Goal: Task Accomplishment & Management: Manage account settings

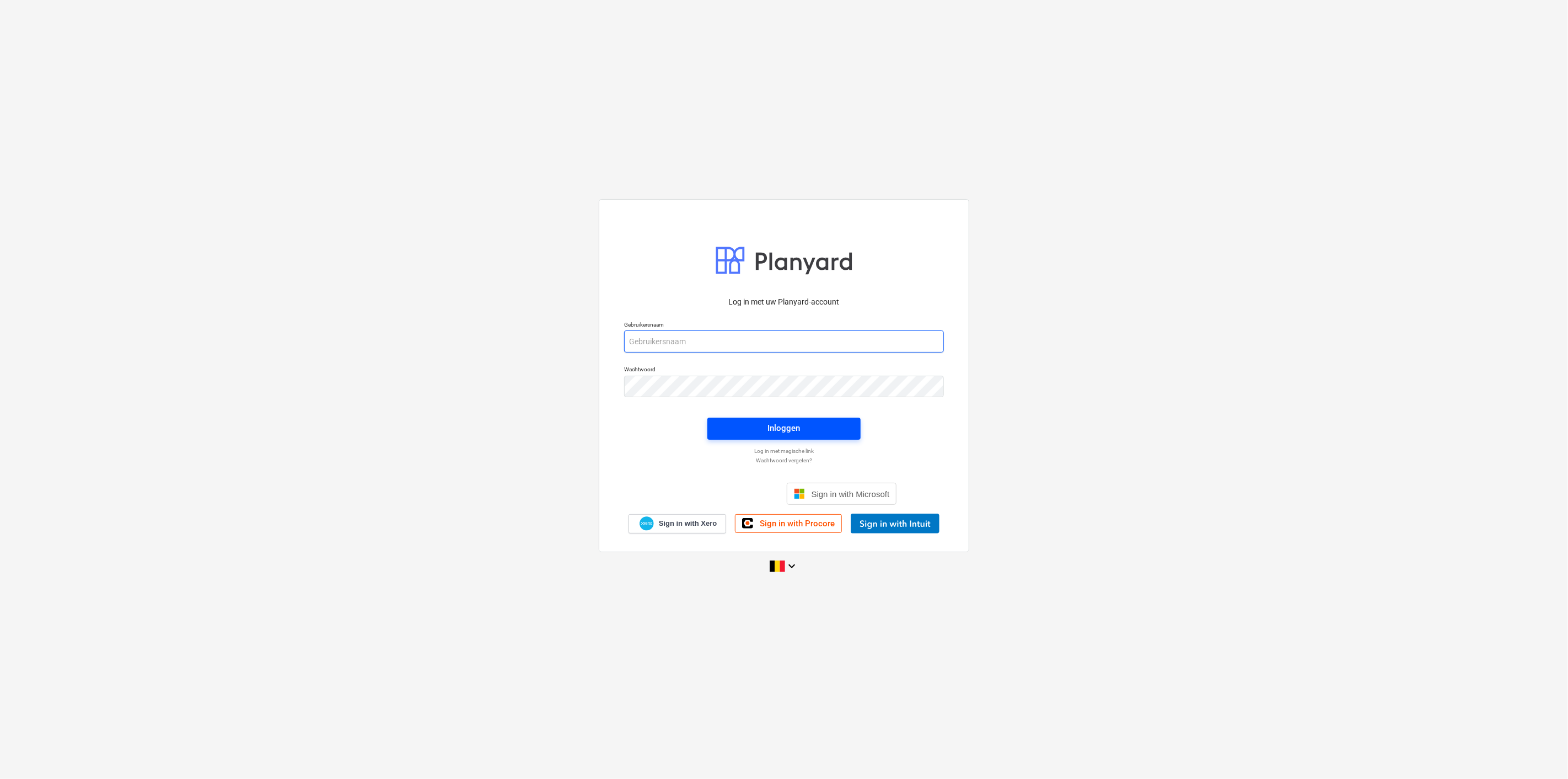
type input "[PERSON_NAME][EMAIL_ADDRESS][DOMAIN_NAME]"
click at [805, 429] on span "Inloggen" at bounding box center [784, 428] width 127 height 14
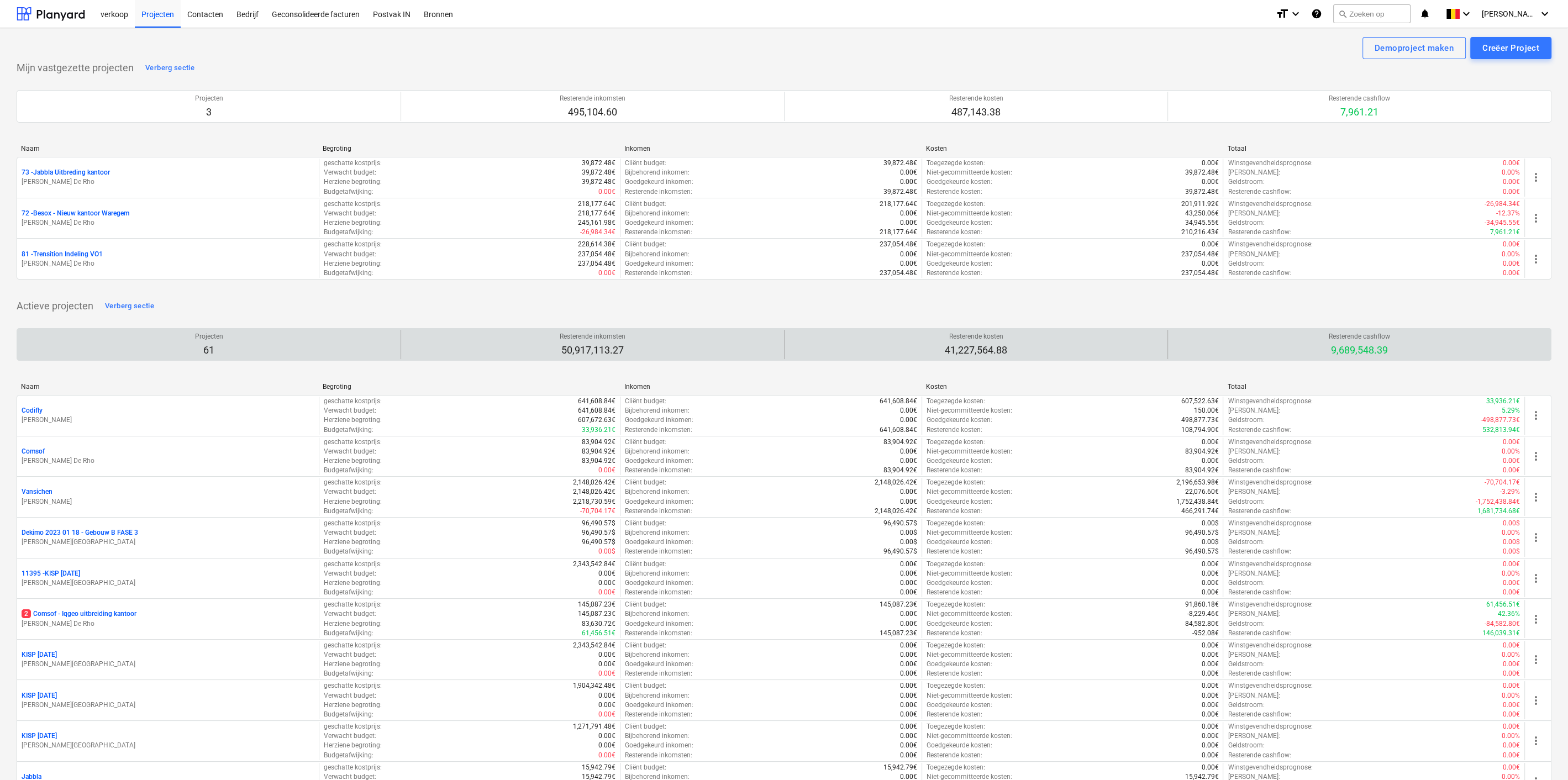
click at [238, 344] on div "Projecten 61" at bounding box center [208, 343] width 374 height 29
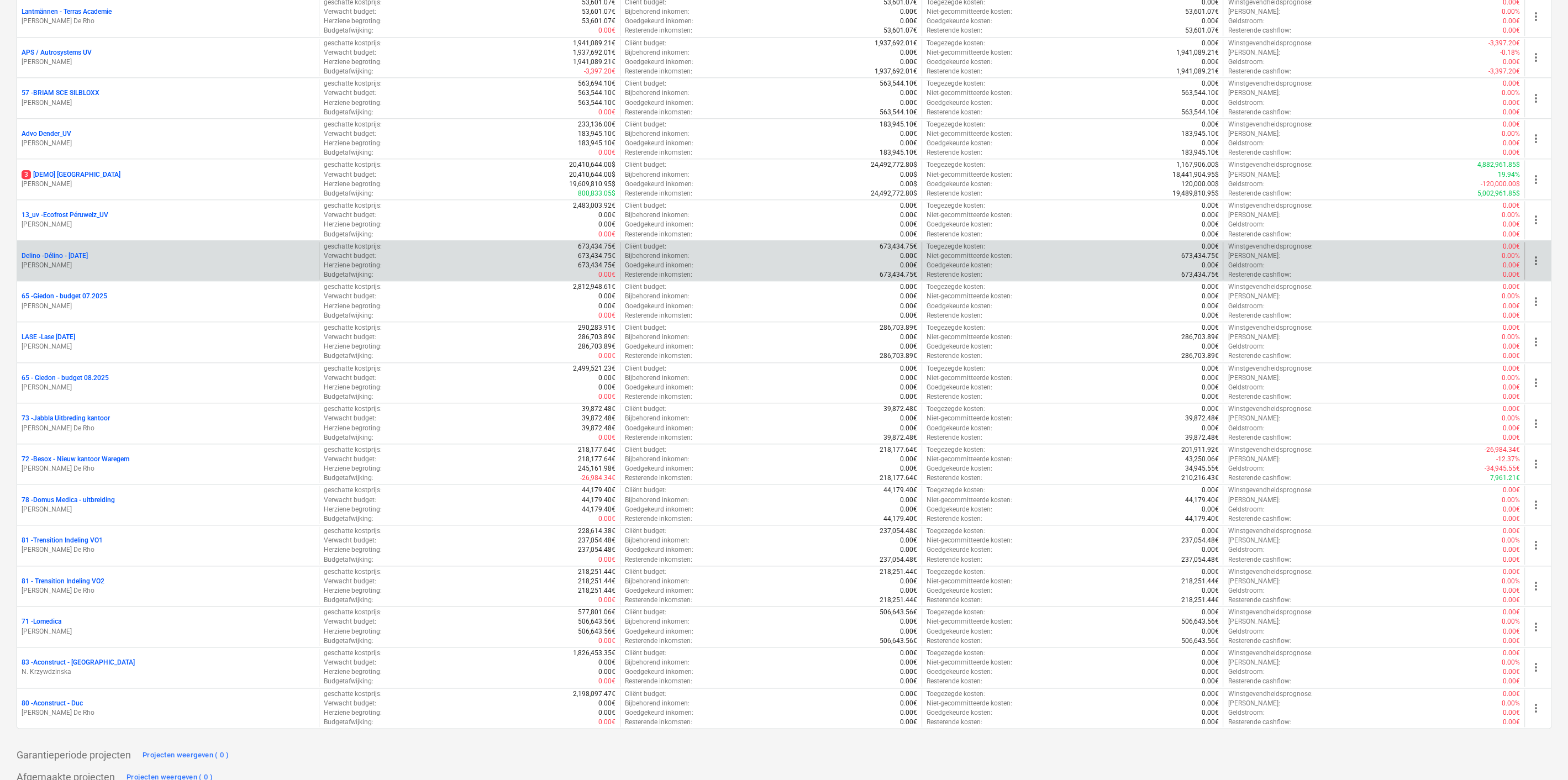
scroll to position [2249, 0]
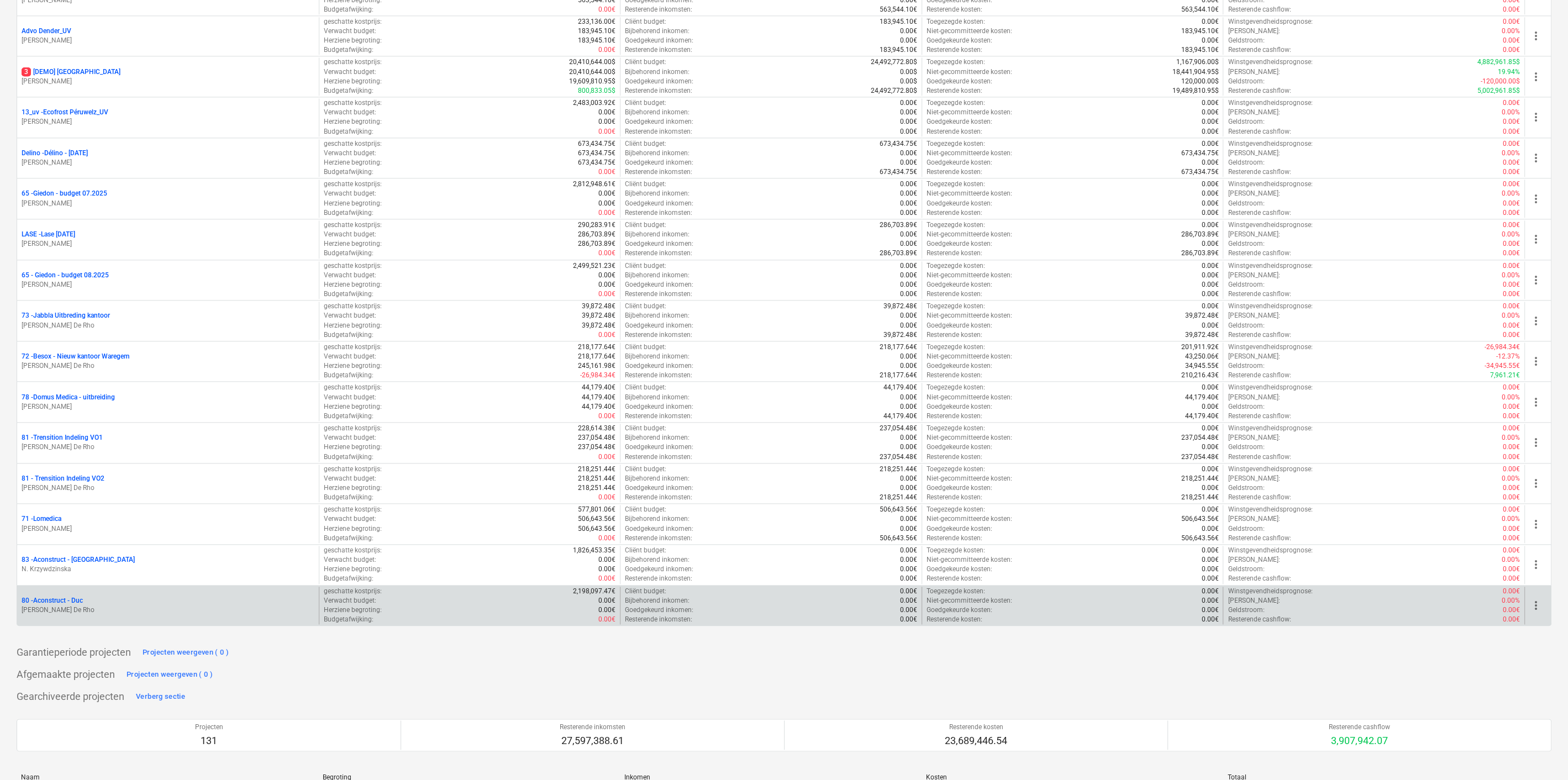
click at [60, 596] on p "80 - Aconstruct - Duc" at bounding box center [52, 600] width 62 height 10
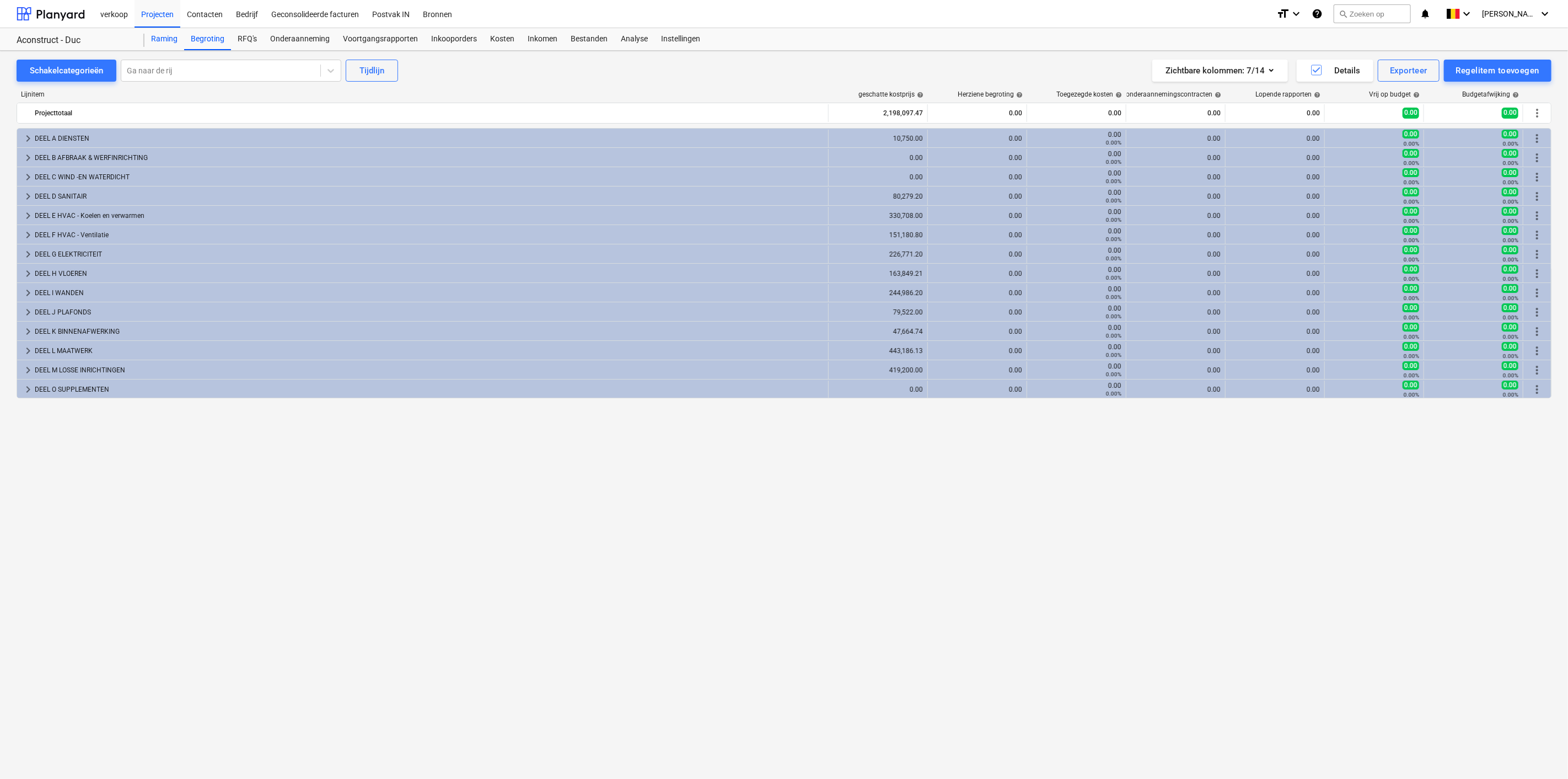
click at [161, 37] on div "Raming" at bounding box center [163, 39] width 40 height 22
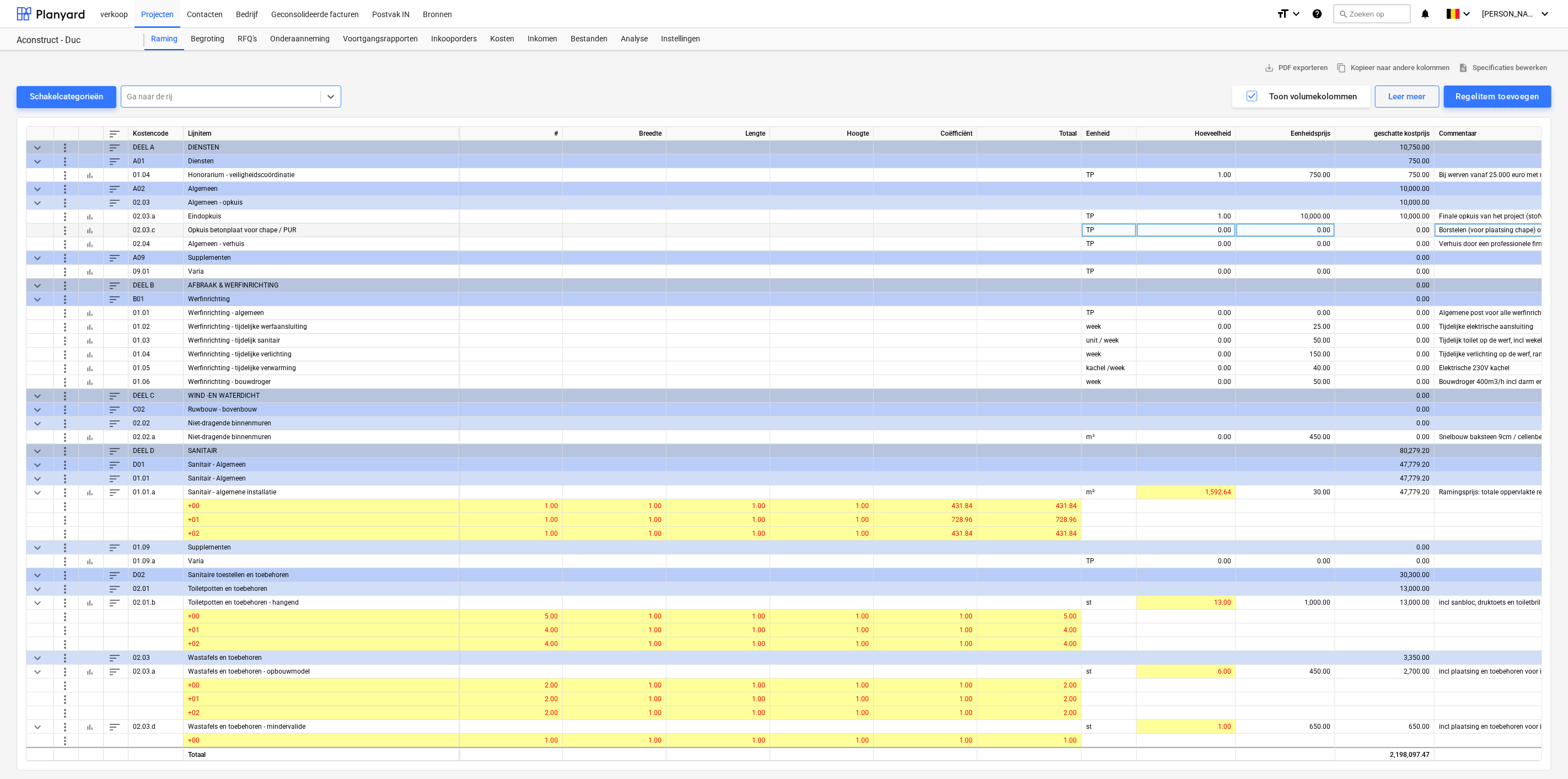
click at [1210, 230] on div "0.00" at bounding box center [1186, 230] width 90 height 14
type input "1"
click at [1244, 227] on div "0.00" at bounding box center [1285, 230] width 90 height 14
type input "500"
click at [1252, 214] on div "10,000.00" at bounding box center [1285, 216] width 90 height 14
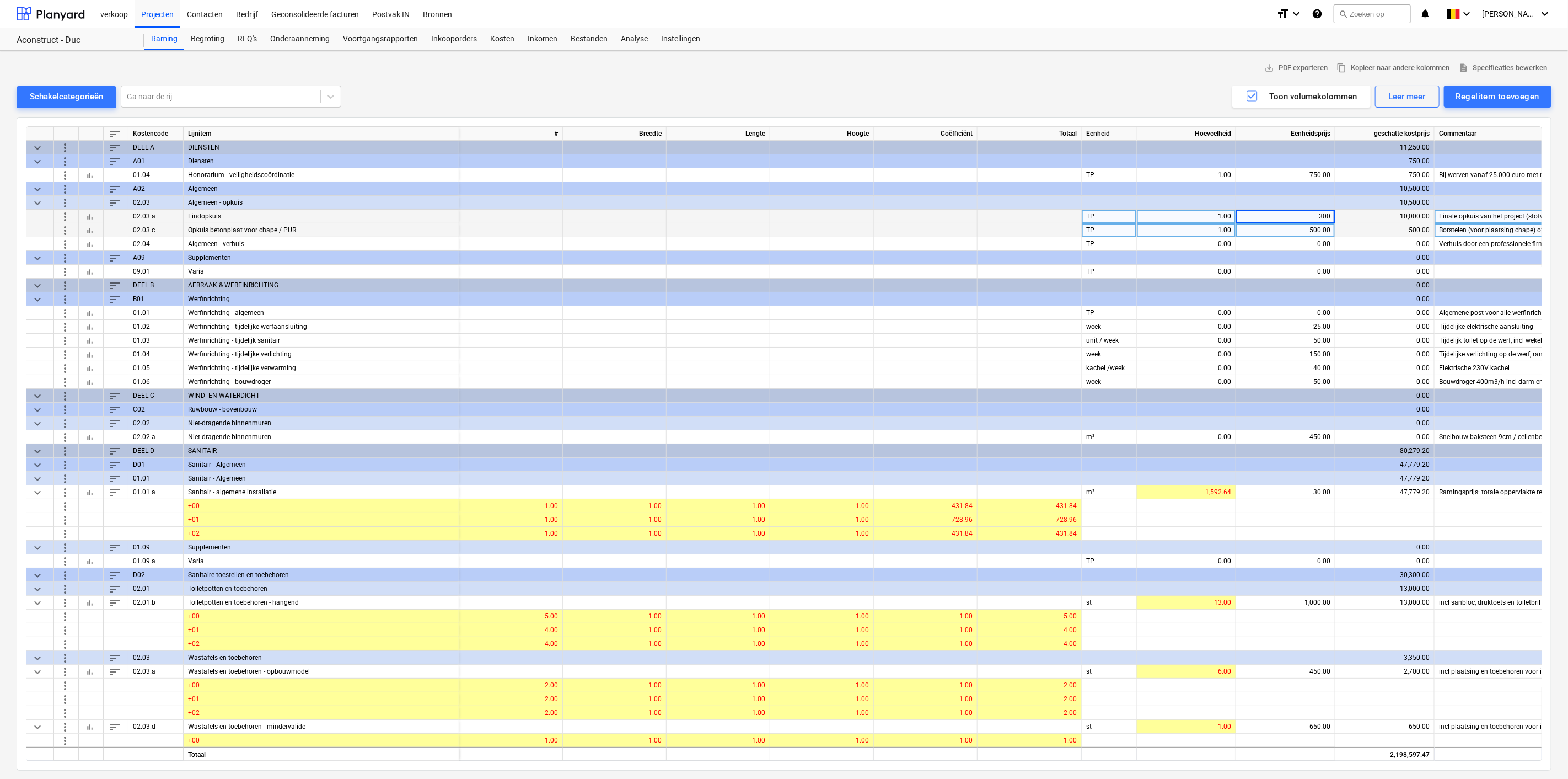
type input "3000"
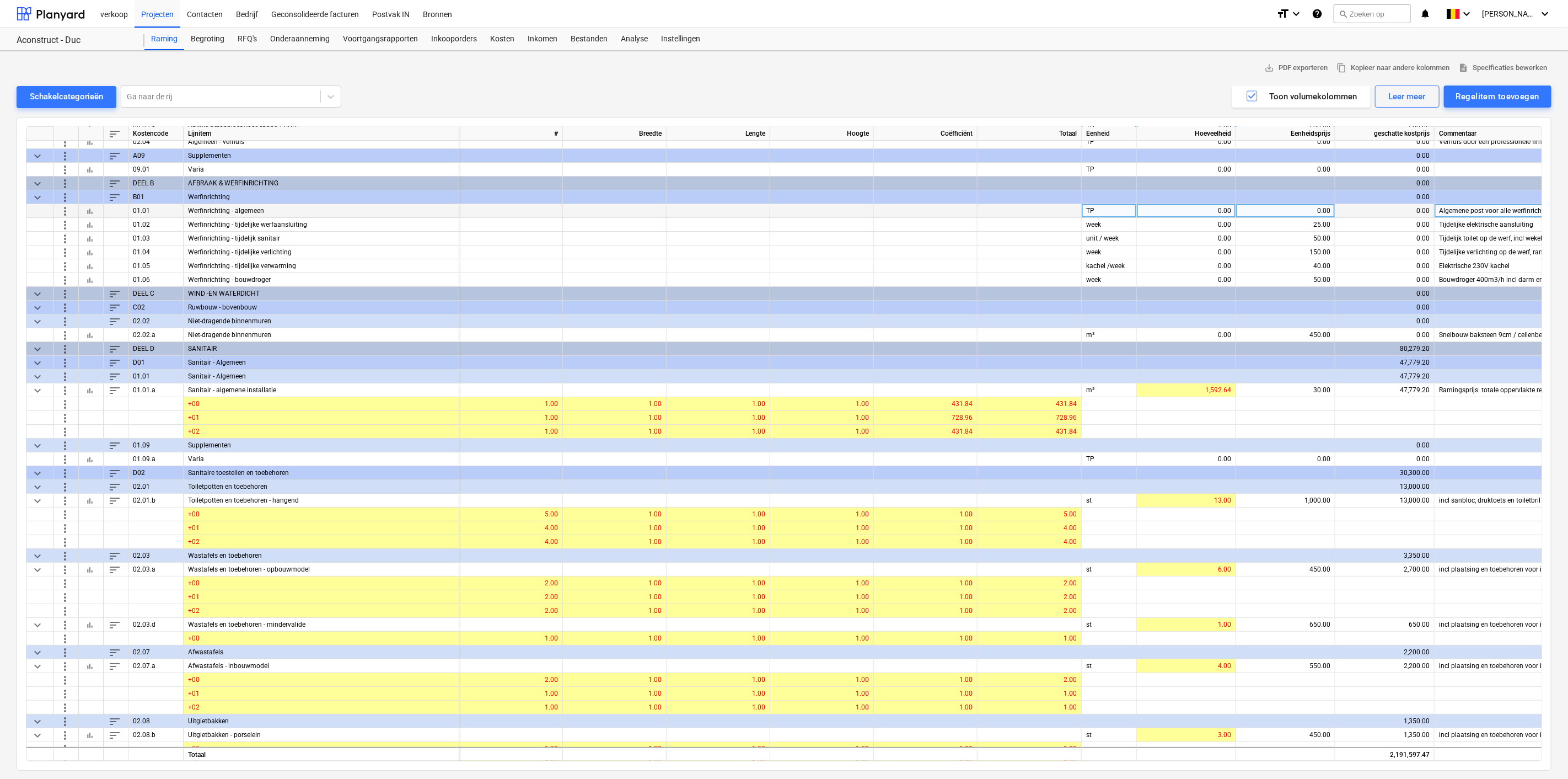
click at [1195, 204] on div "0.00" at bounding box center [1186, 211] width 90 height 14
type input "1"
click at [1278, 212] on div "0.00" at bounding box center [1285, 211] width 90 height 14
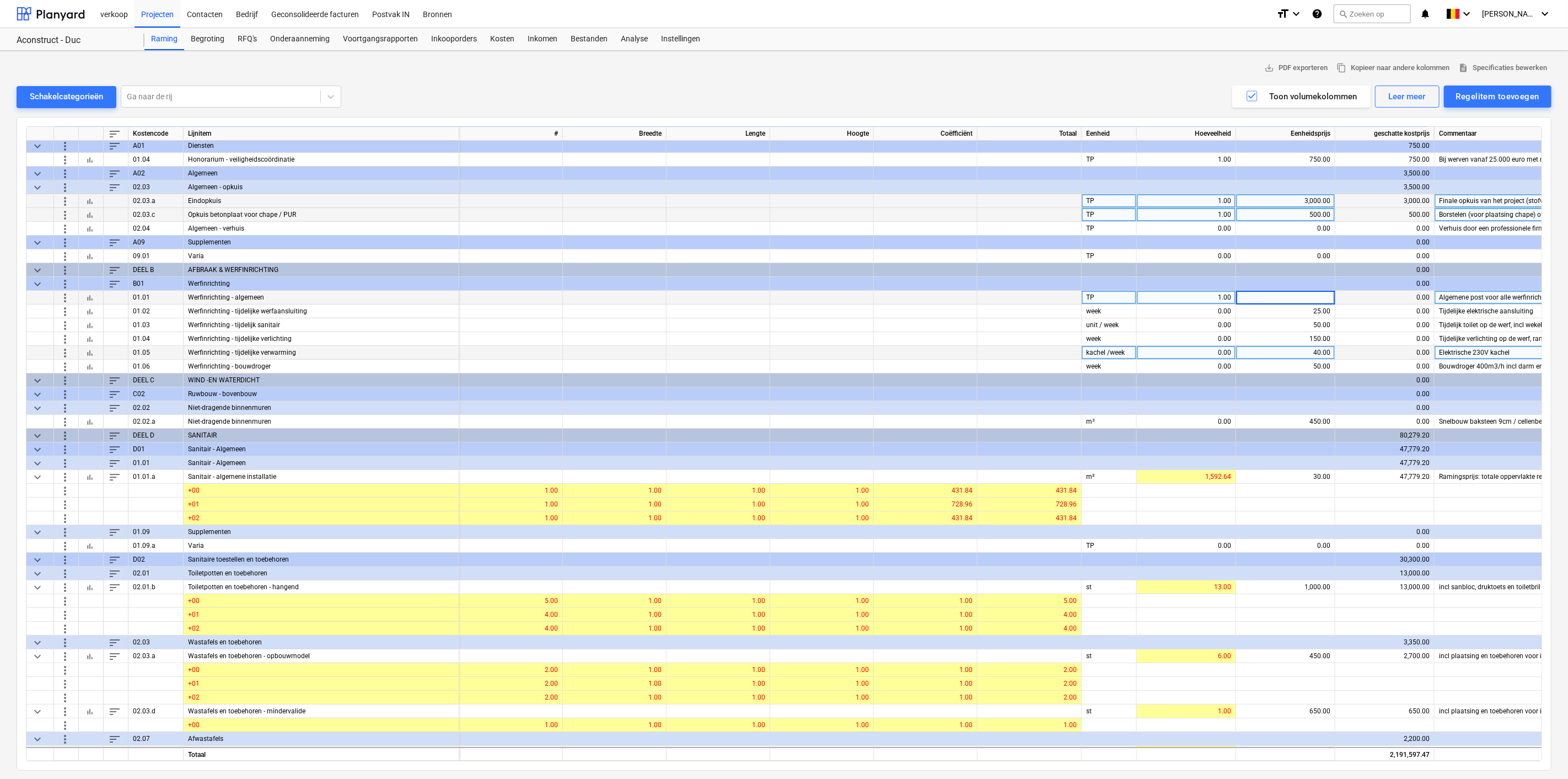
scroll to position [0, 0]
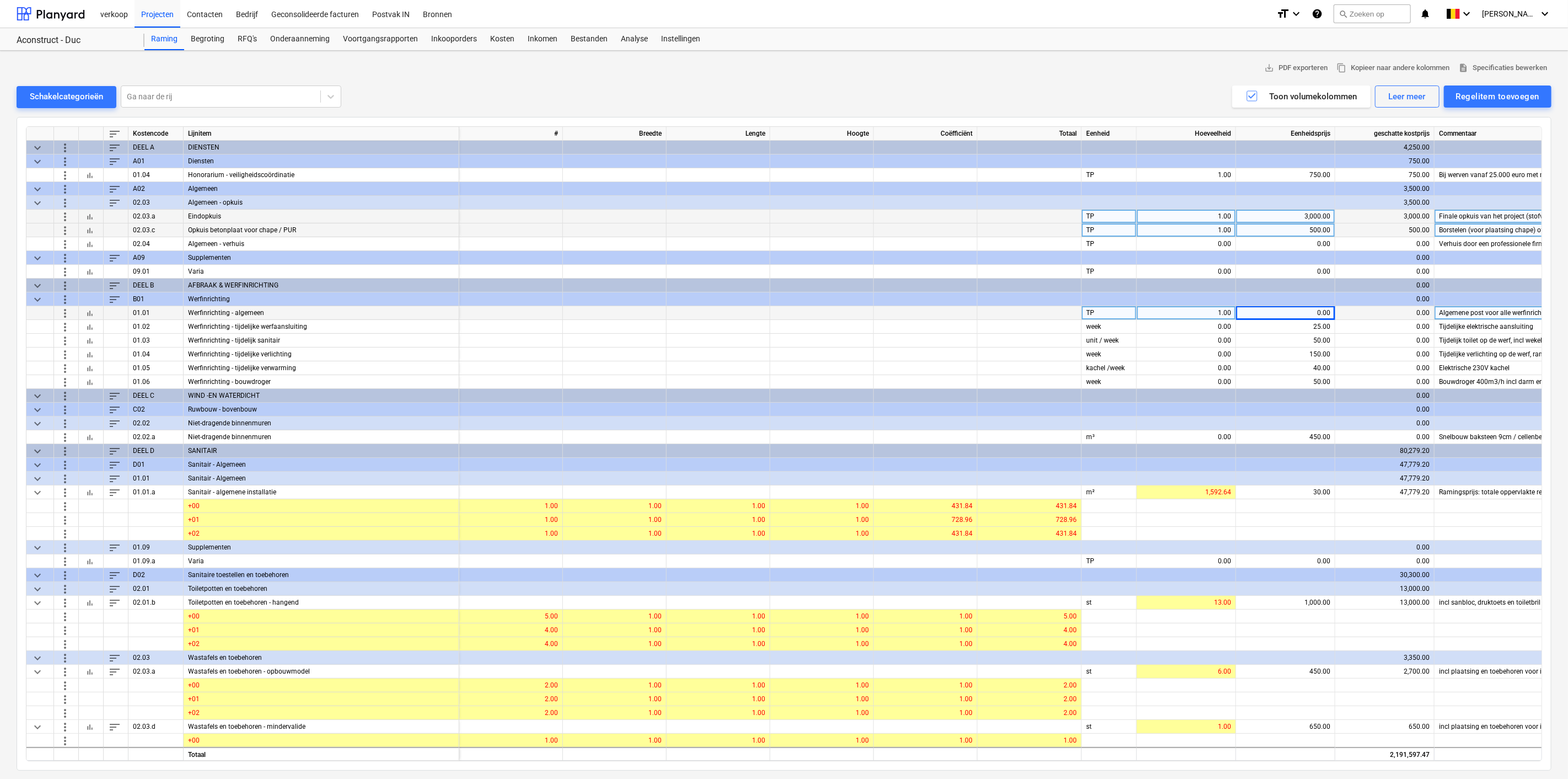
click at [1303, 210] on div "3,000.00" at bounding box center [1285, 216] width 90 height 14
type input "5000"
click at [1289, 314] on div "0.00" at bounding box center [1285, 313] width 90 height 14
type input "5000"
click at [65, 326] on span "more_vert" at bounding box center [64, 326] width 13 height 13
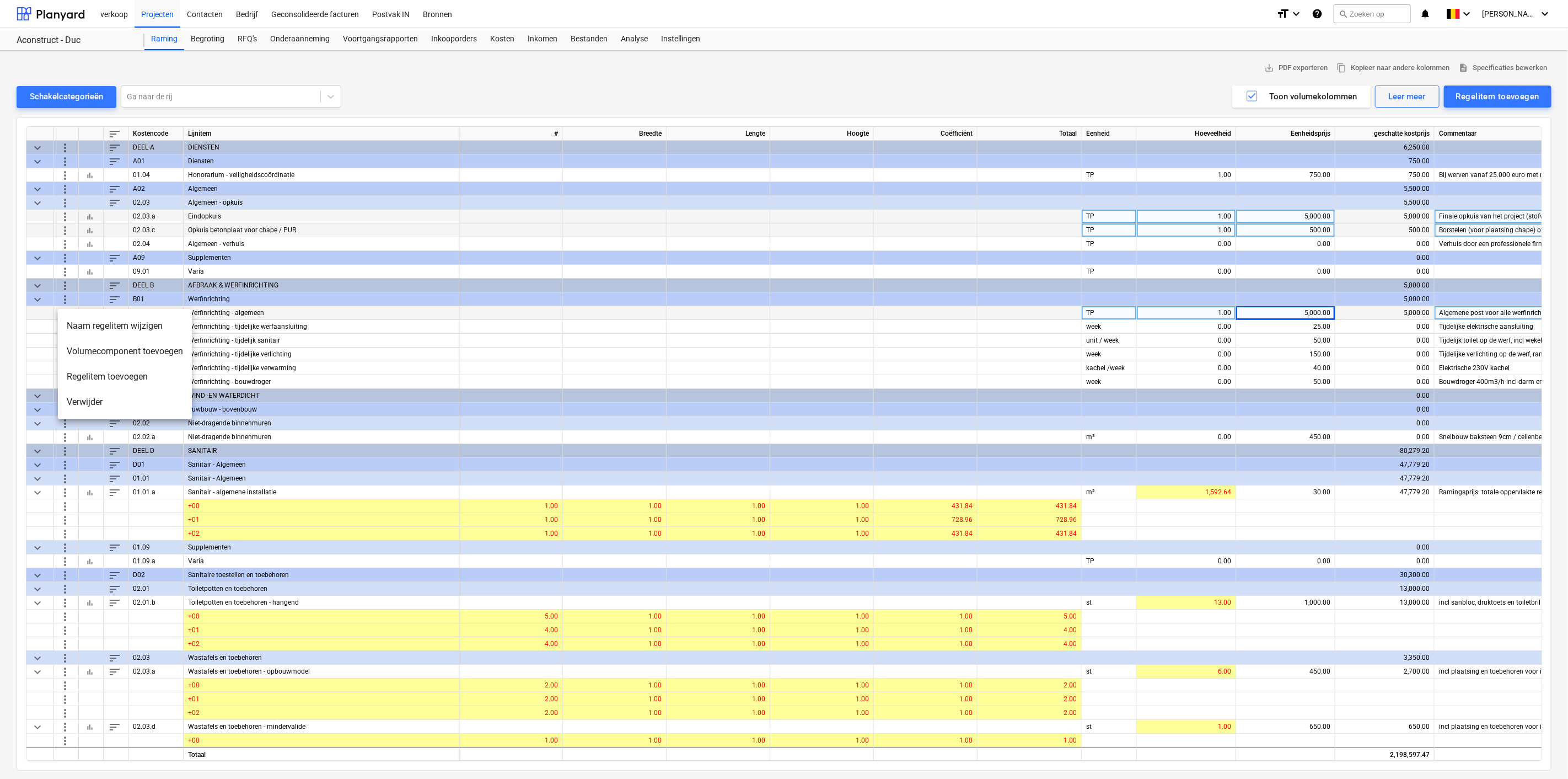
click at [76, 406] on li "Verwijder" at bounding box center [125, 402] width 134 height 25
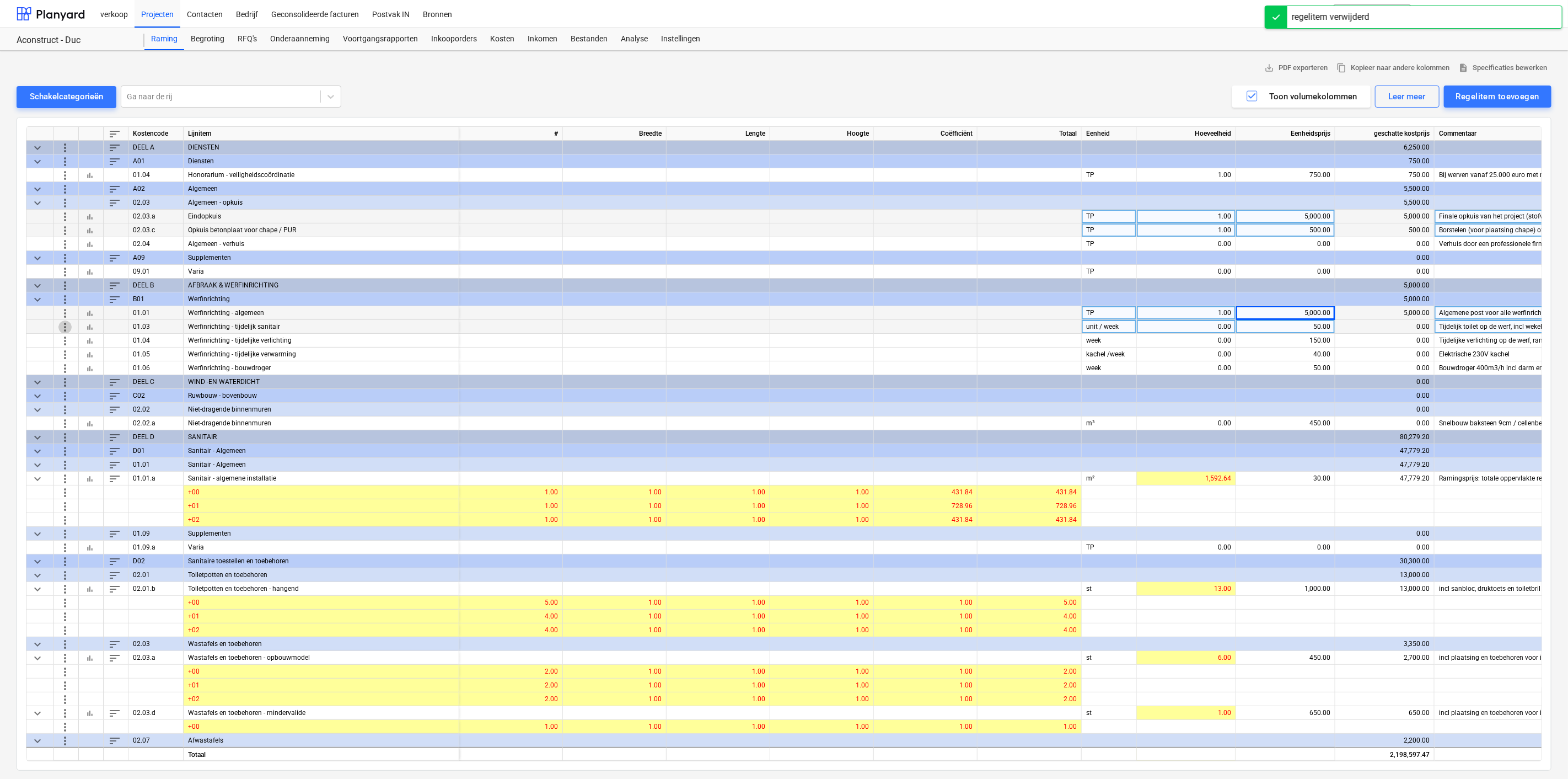
click at [66, 324] on span "more_vert" at bounding box center [64, 326] width 13 height 13
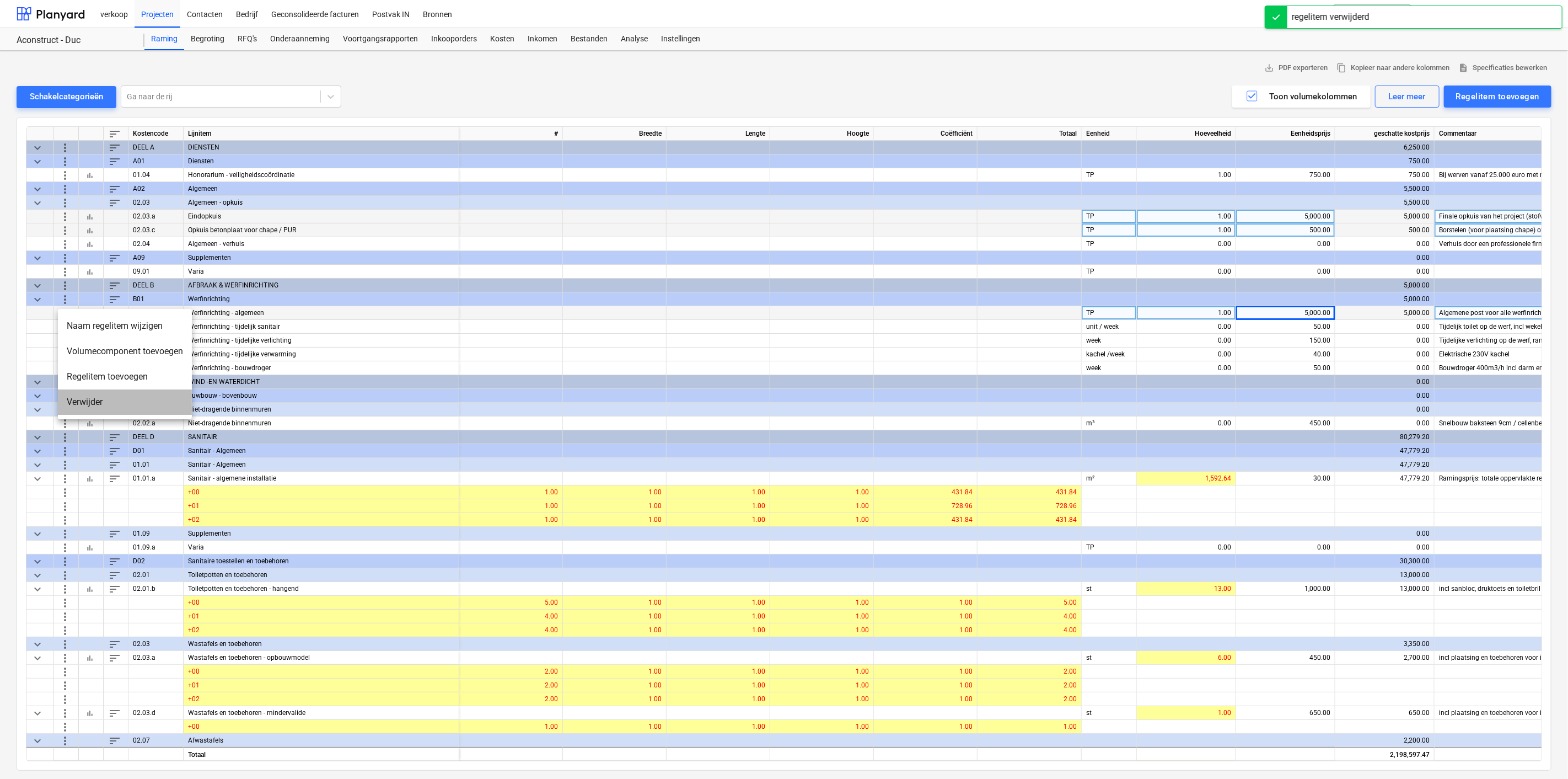
click at [84, 400] on li "Verwijder" at bounding box center [125, 402] width 134 height 25
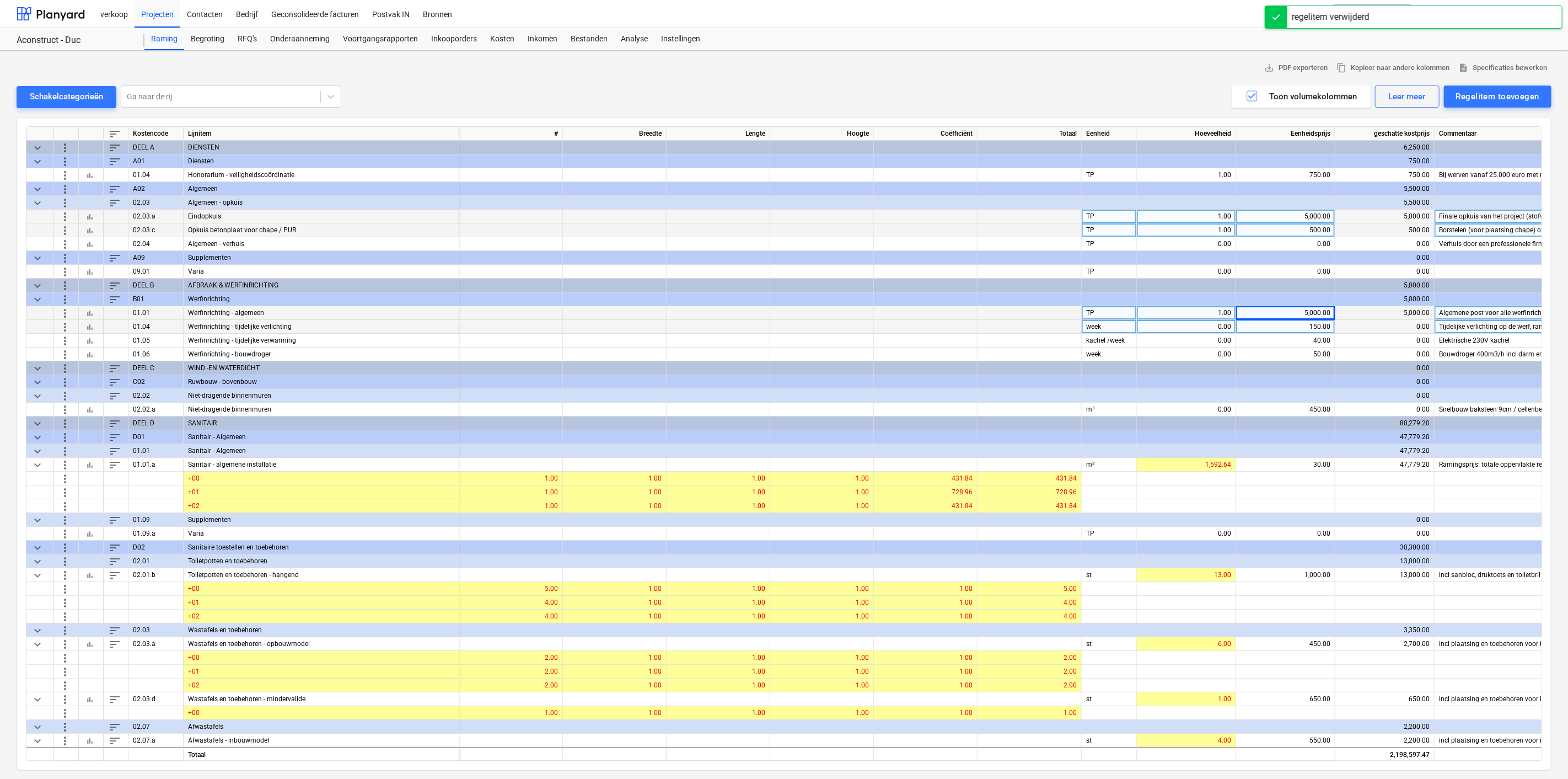
click at [68, 326] on span "more_vert" at bounding box center [64, 326] width 13 height 13
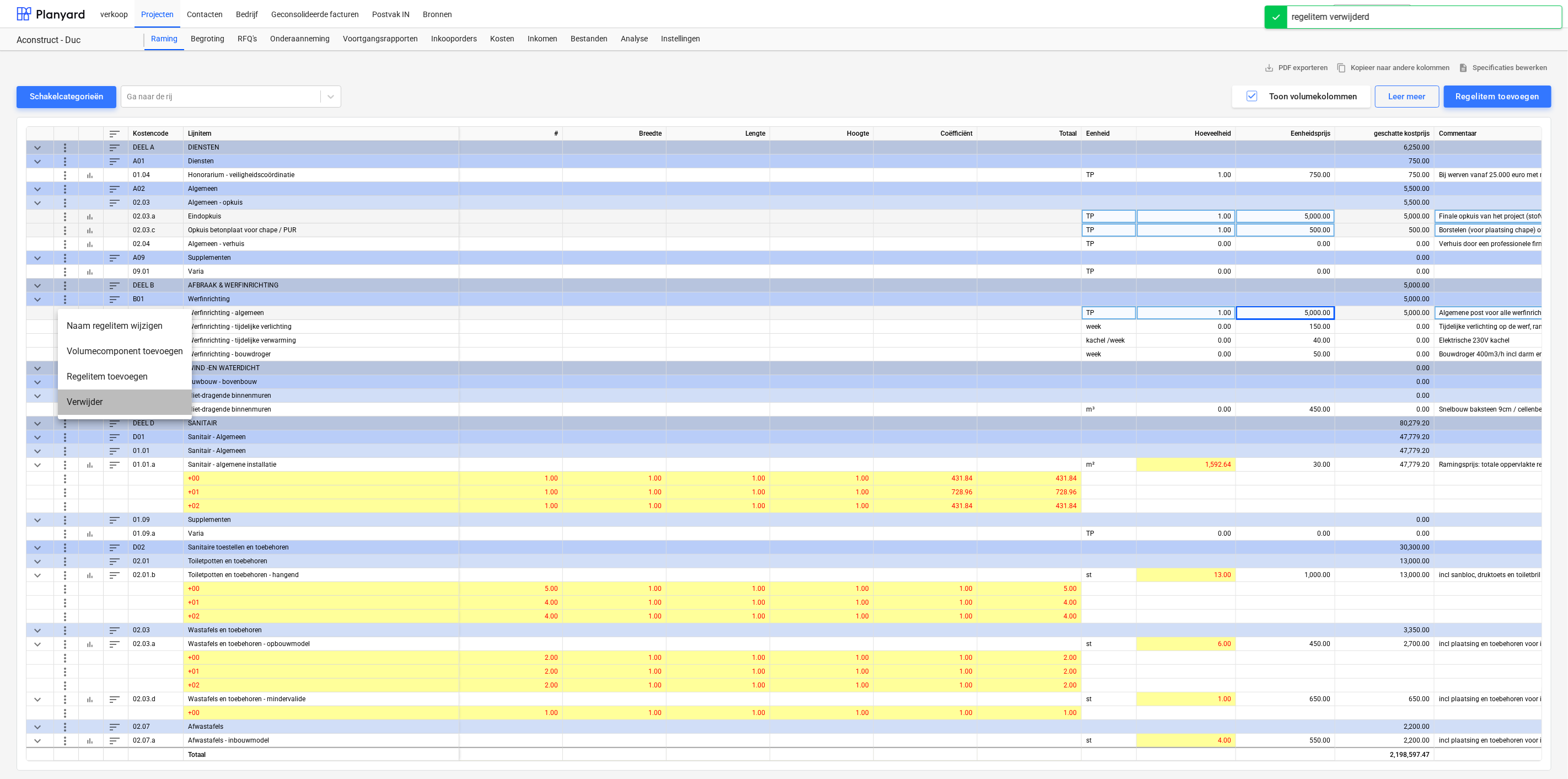
click at [83, 401] on li "Verwijder" at bounding box center [125, 402] width 134 height 25
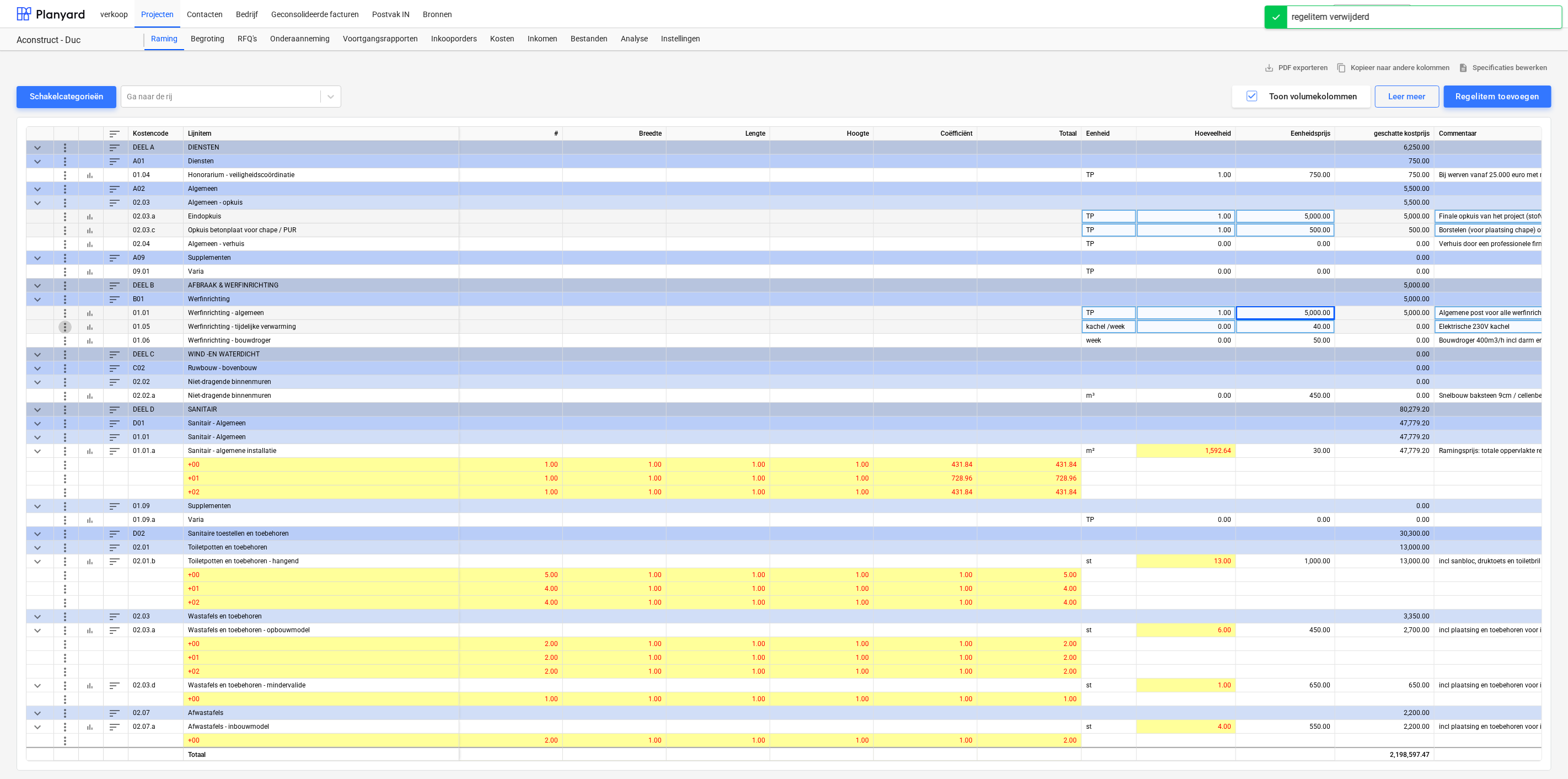
click at [64, 326] on span "more_vert" at bounding box center [64, 326] width 13 height 13
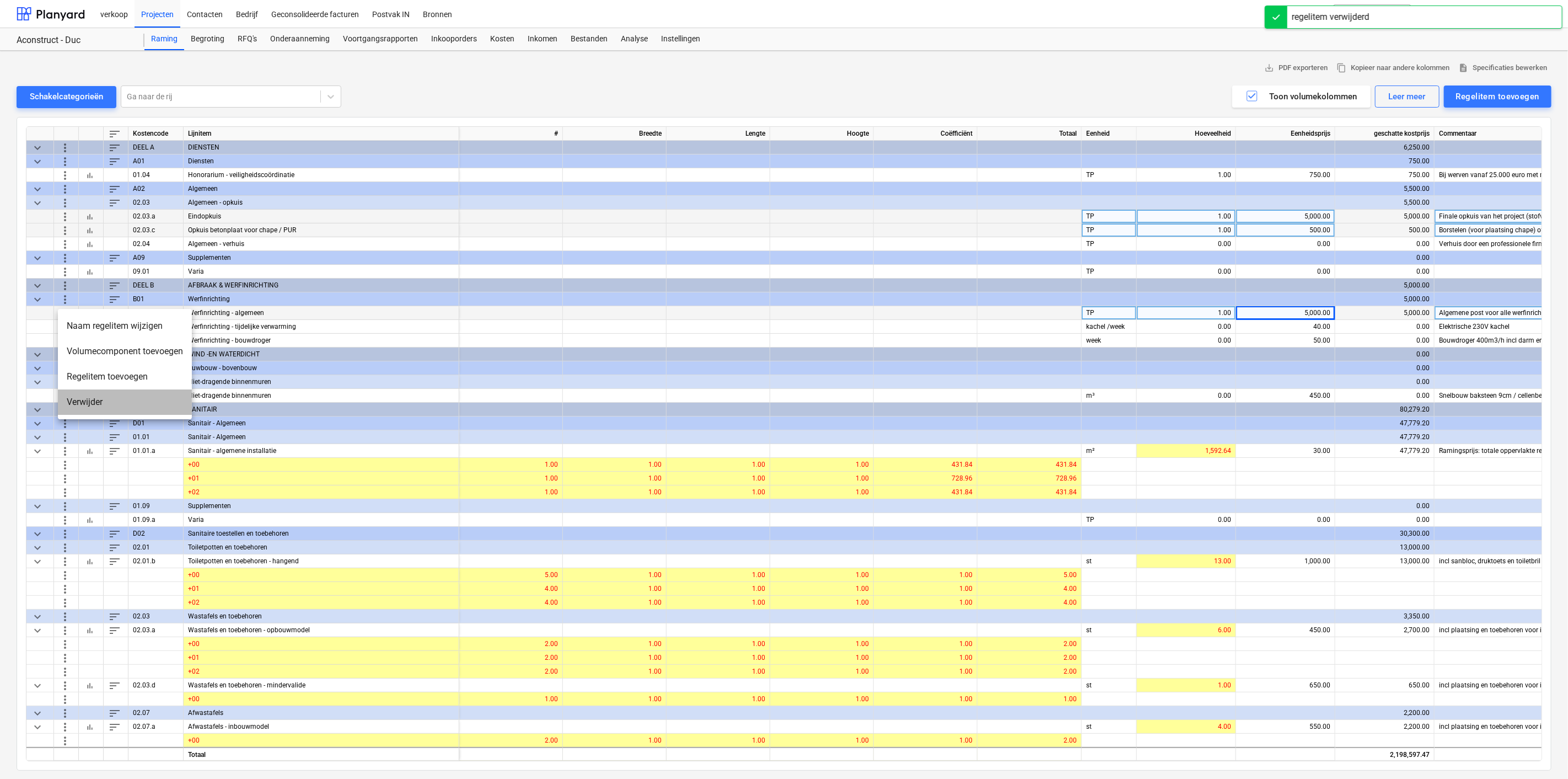
click at [79, 403] on li "Verwijder" at bounding box center [125, 402] width 134 height 25
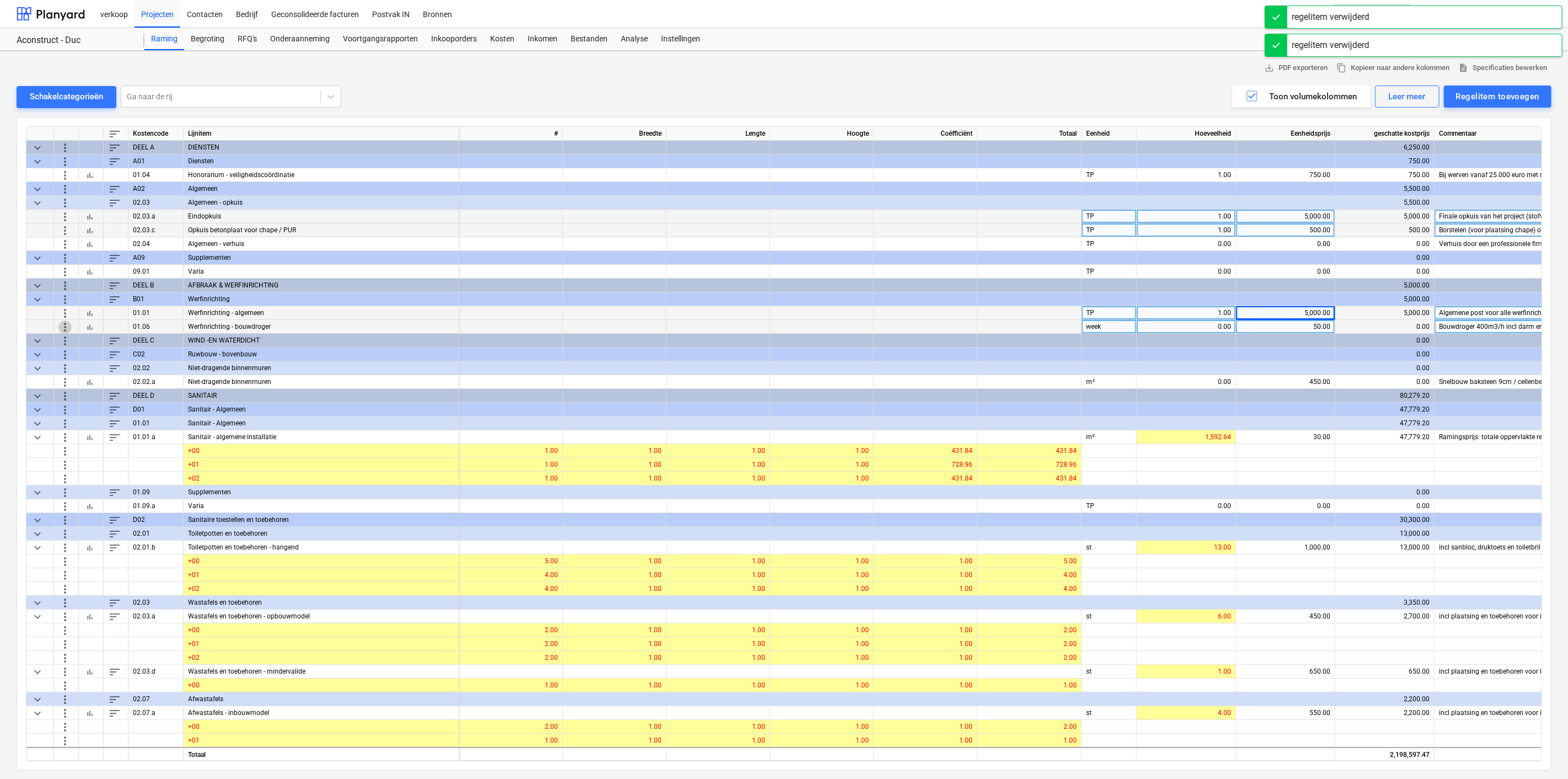
click at [63, 326] on span "more_vert" at bounding box center [64, 326] width 13 height 13
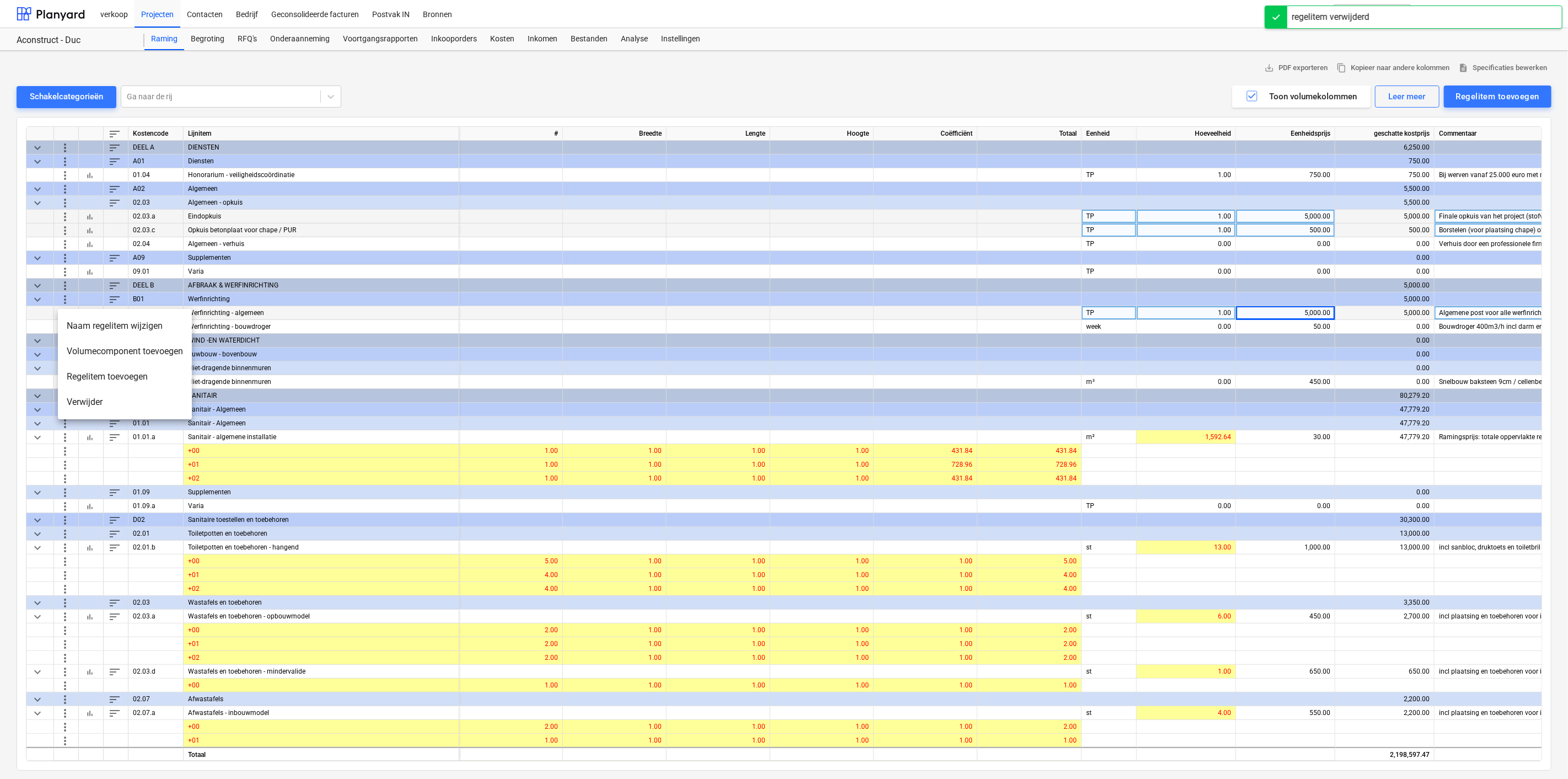
click at [78, 408] on li "Verwijder" at bounding box center [125, 402] width 134 height 25
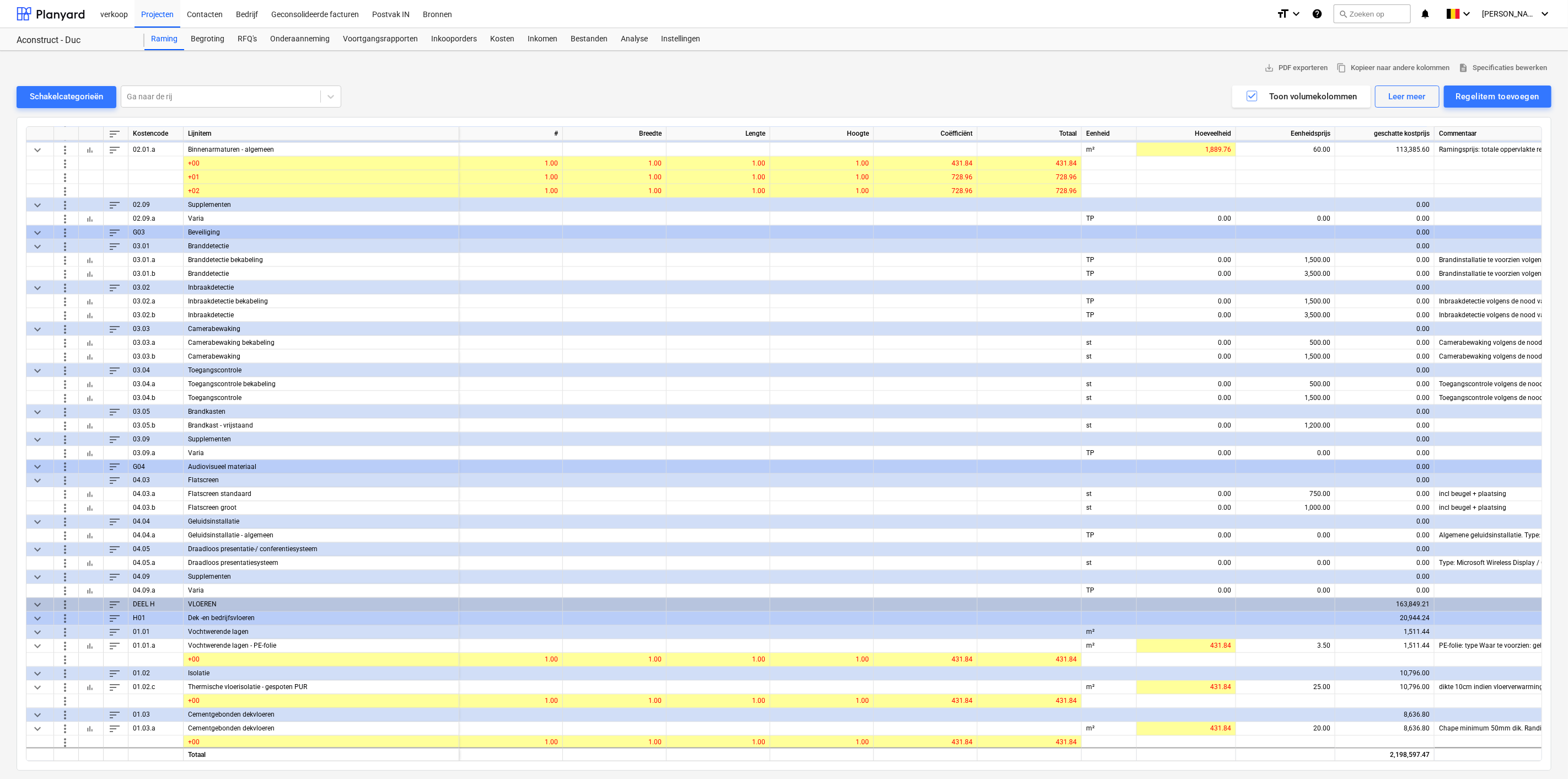
scroll to position [1430, 0]
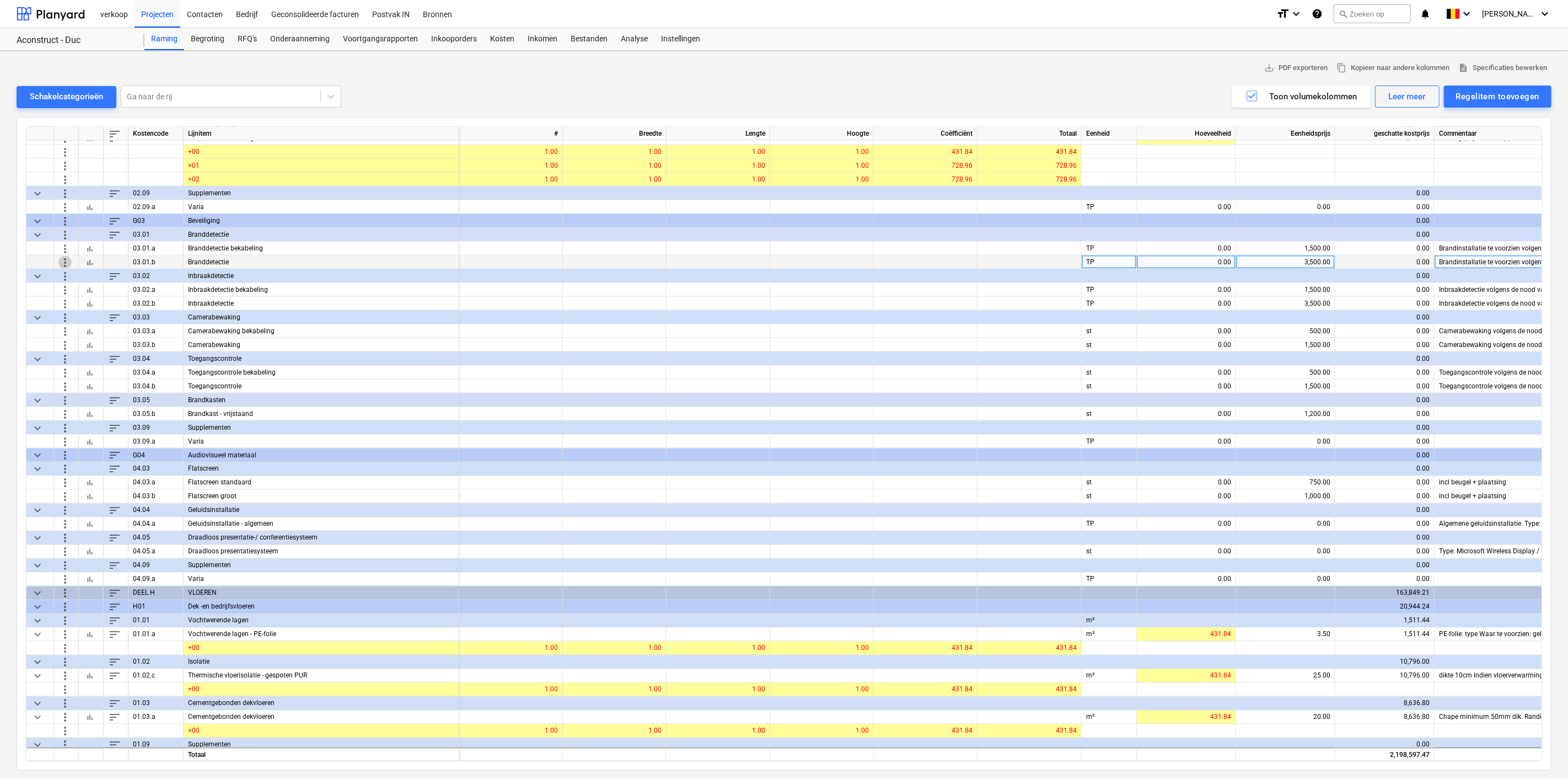
click at [62, 261] on span "more_vert" at bounding box center [64, 261] width 13 height 13
click at [94, 338] on li "Verwijder" at bounding box center [125, 336] width 134 height 25
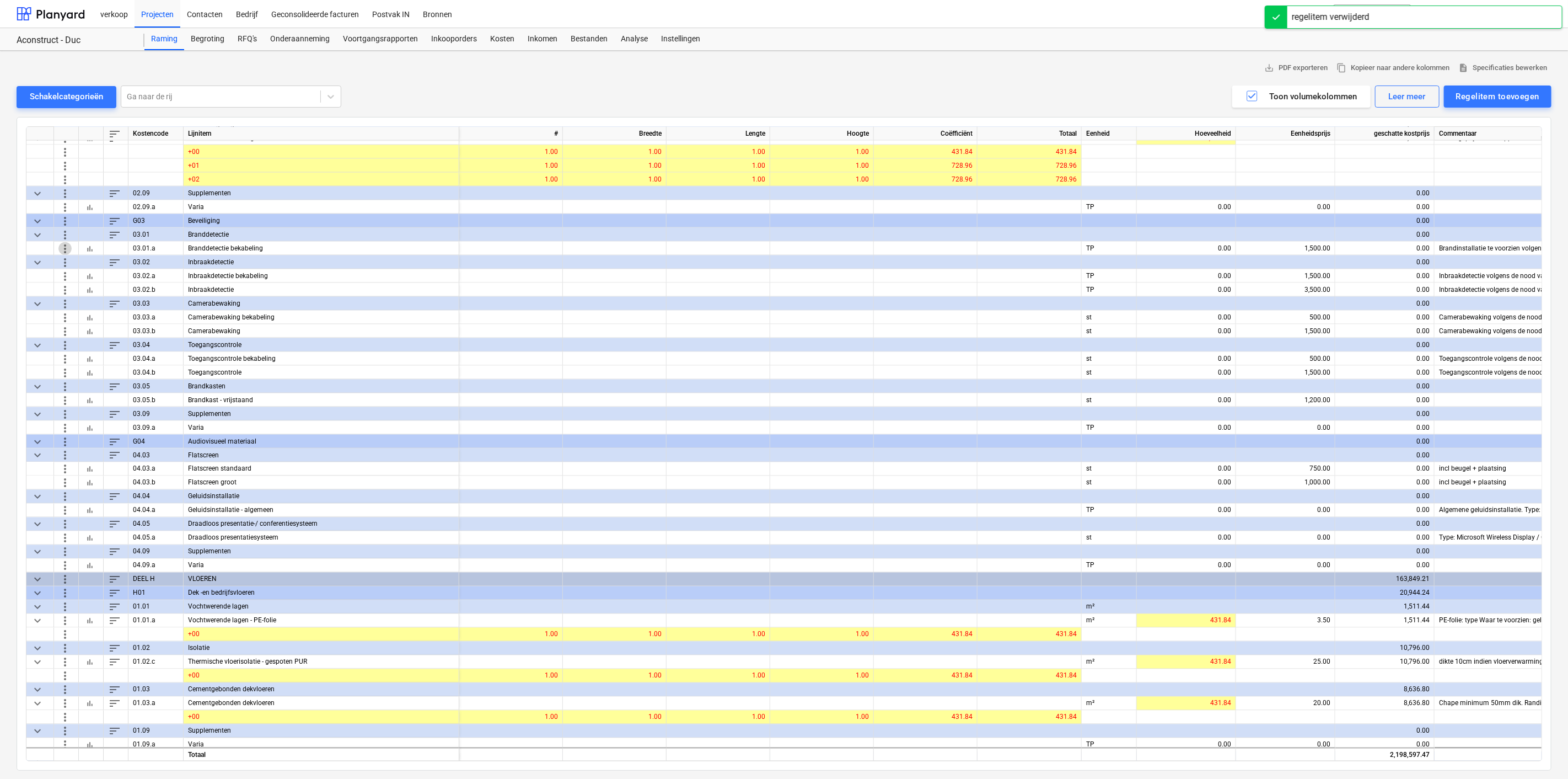
click at [62, 248] on span "more_vert" at bounding box center [64, 248] width 13 height 13
click at [73, 324] on li "Verwijder" at bounding box center [125, 323] width 134 height 25
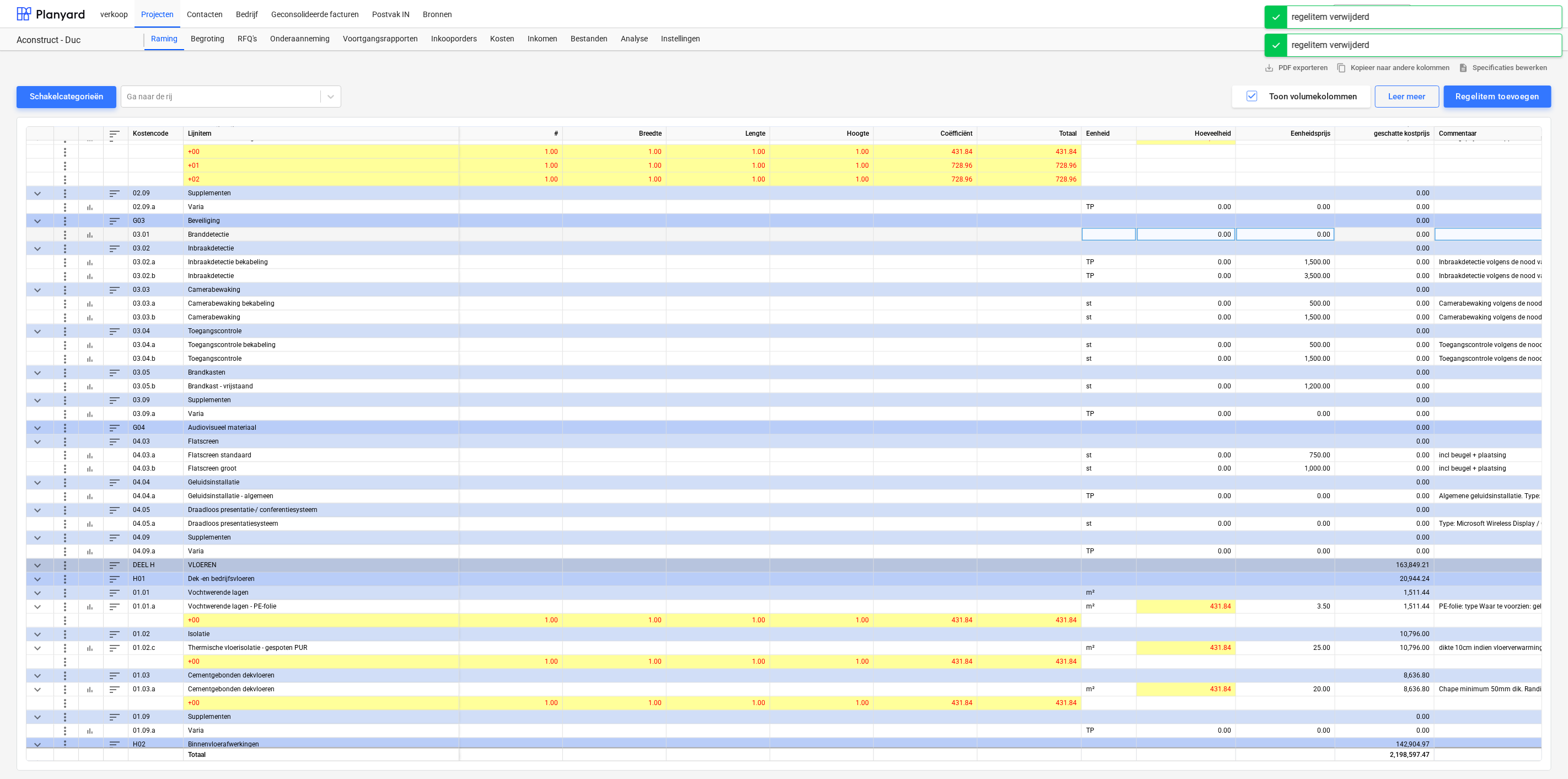
click at [65, 231] on span "more_vert" at bounding box center [64, 234] width 13 height 13
click at [62, 236] on span "more_vert" at bounding box center [64, 234] width 13 height 13
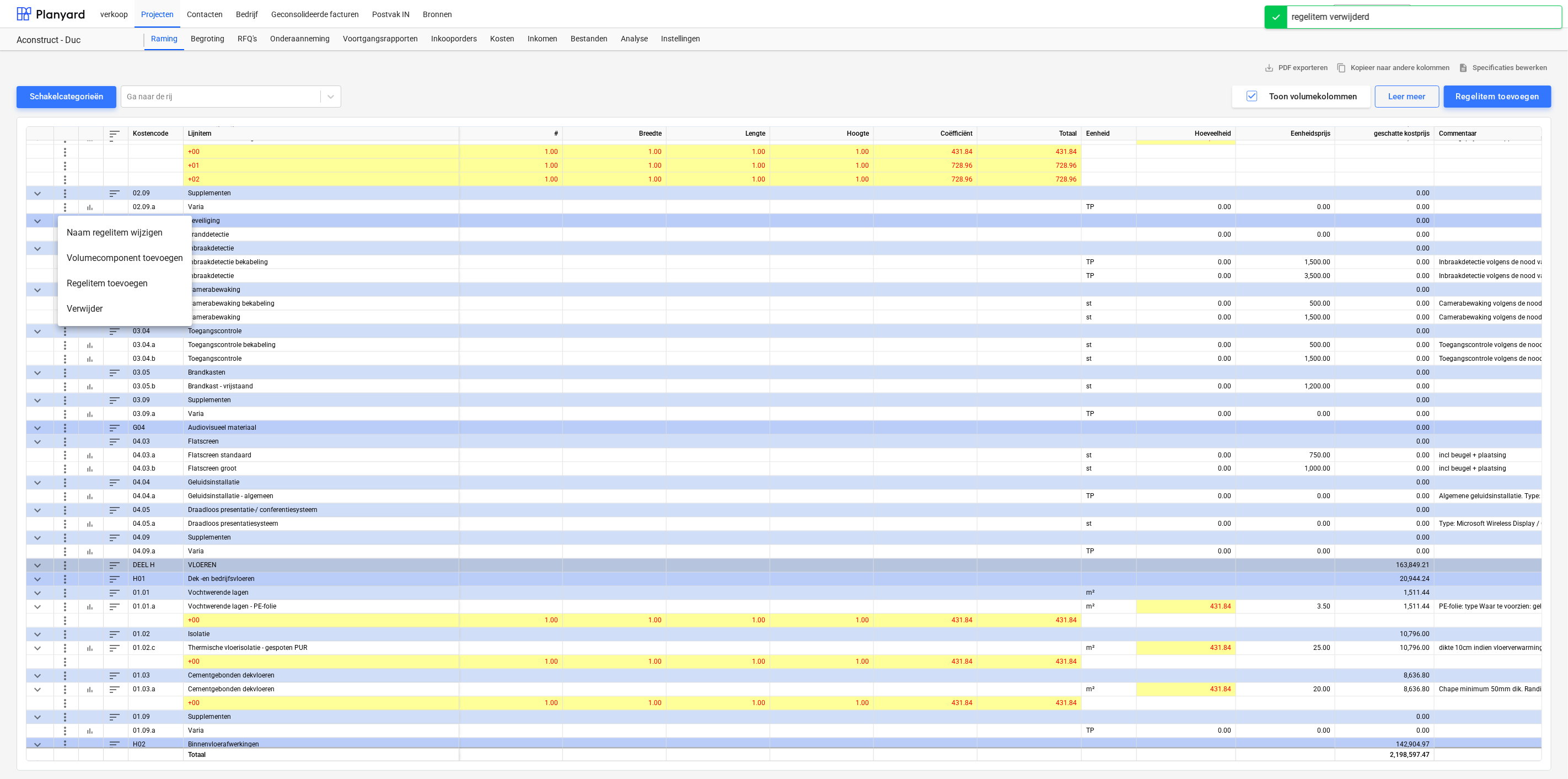
click at [80, 313] on li "Verwijder" at bounding box center [125, 309] width 134 height 25
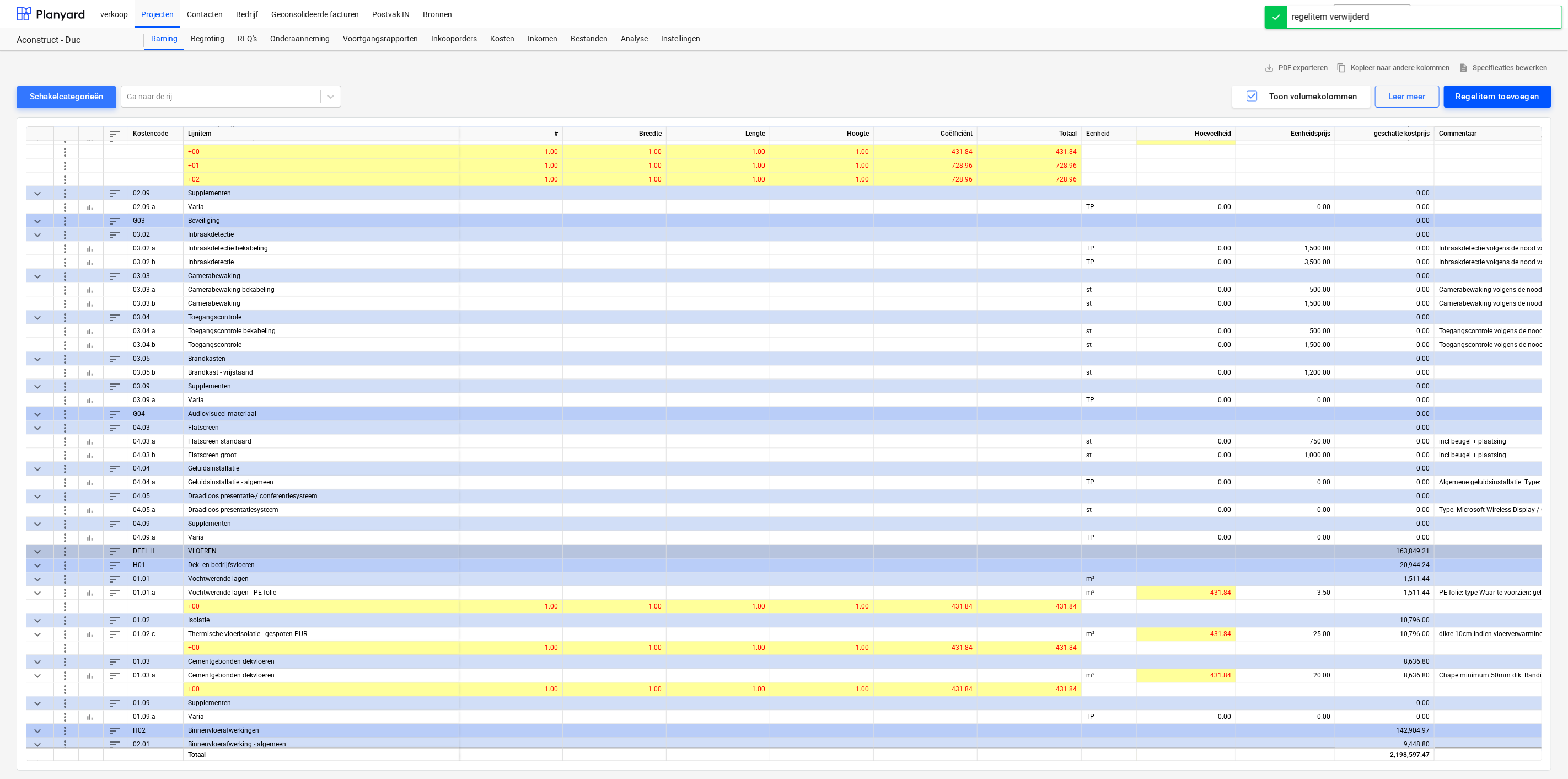
click at [1495, 95] on div "Regelitem toevoegen" at bounding box center [1498, 97] width 83 height 14
click at [1484, 127] on div "Toevoegen vanuit sjabloon" at bounding box center [1492, 124] width 118 height 19
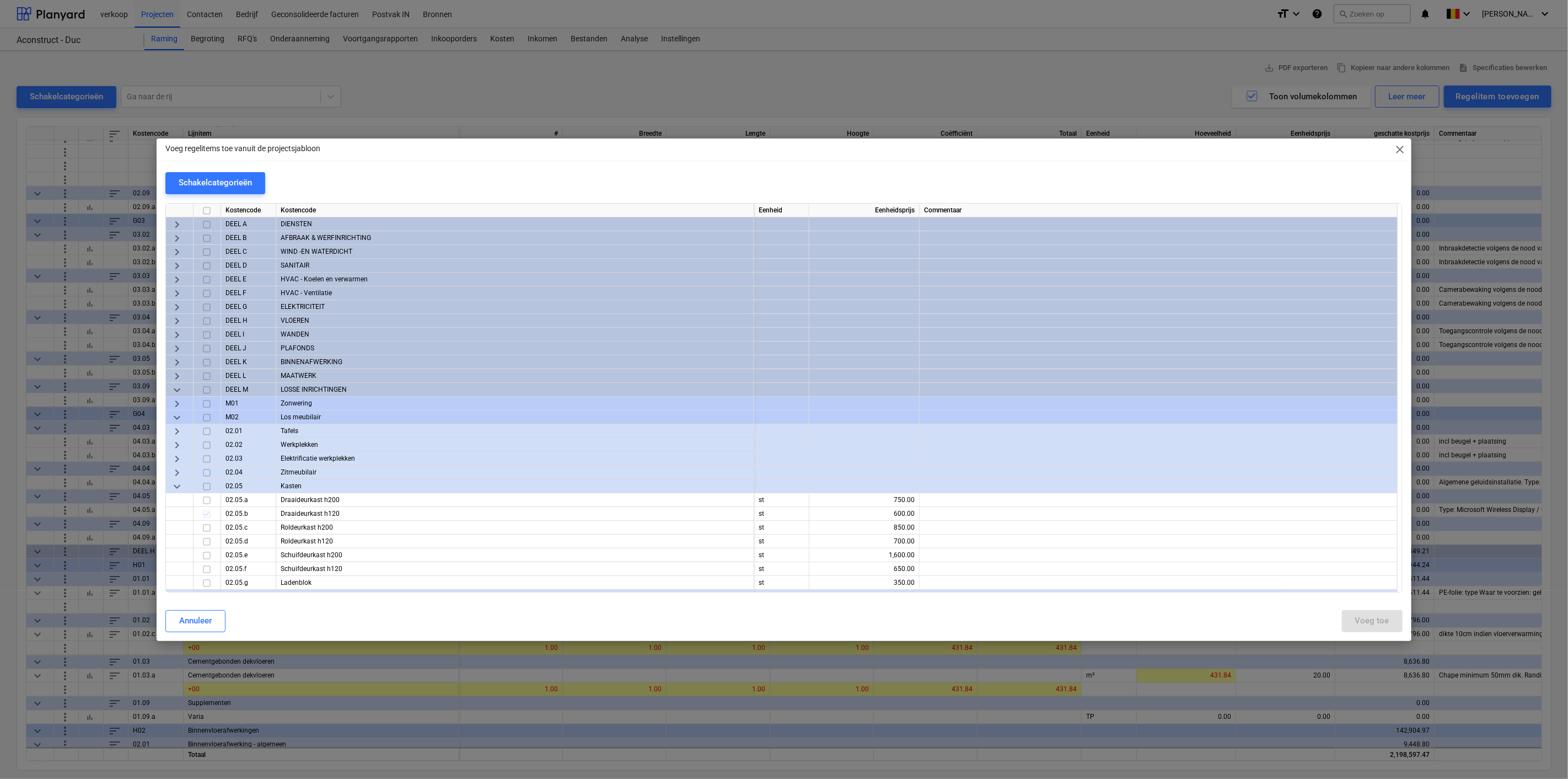
click at [175, 303] on span "keyboard_arrow_right" at bounding box center [177, 306] width 13 height 13
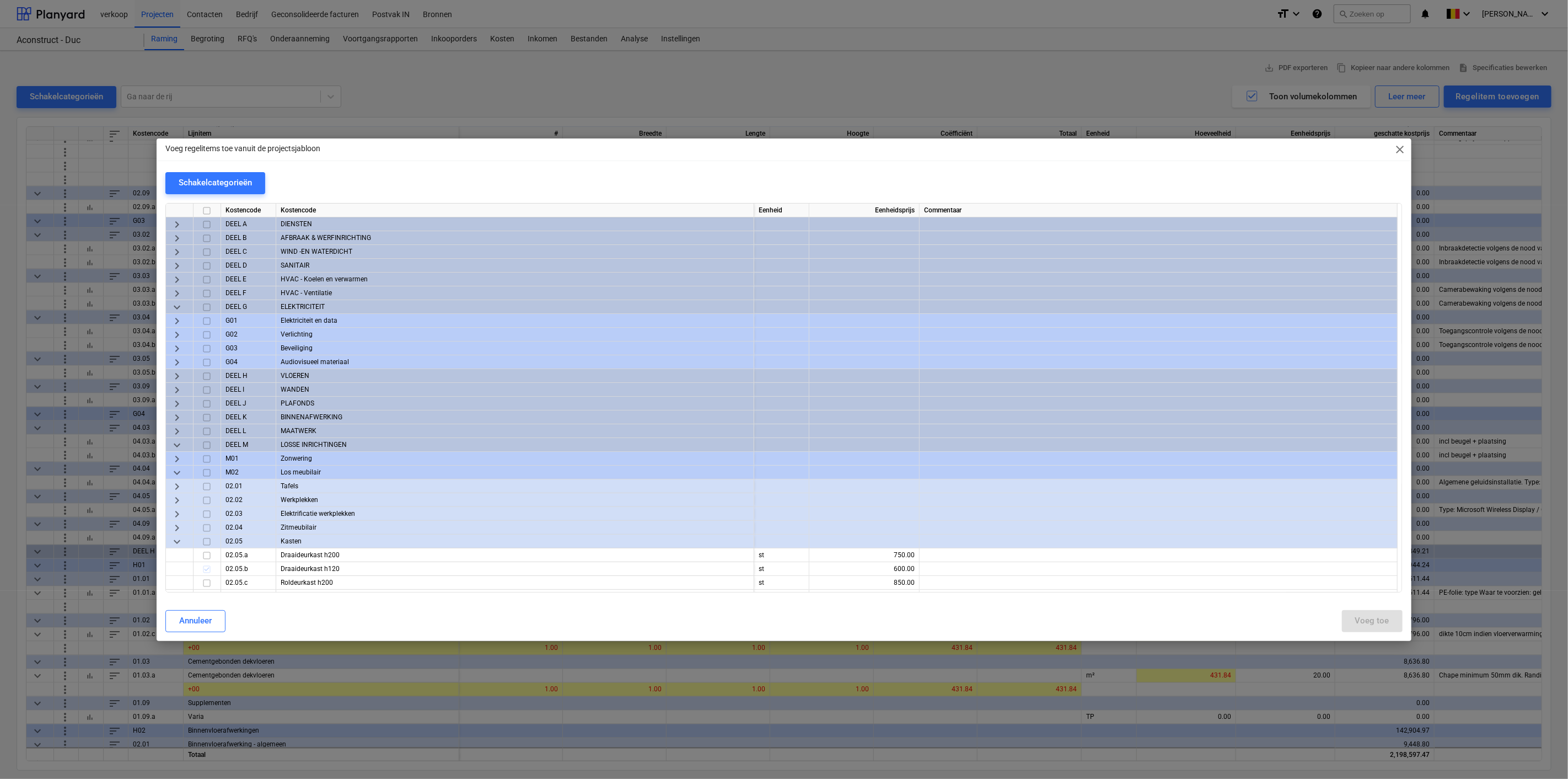
click at [171, 344] on span "keyboard_arrow_right" at bounding box center [177, 347] width 13 height 13
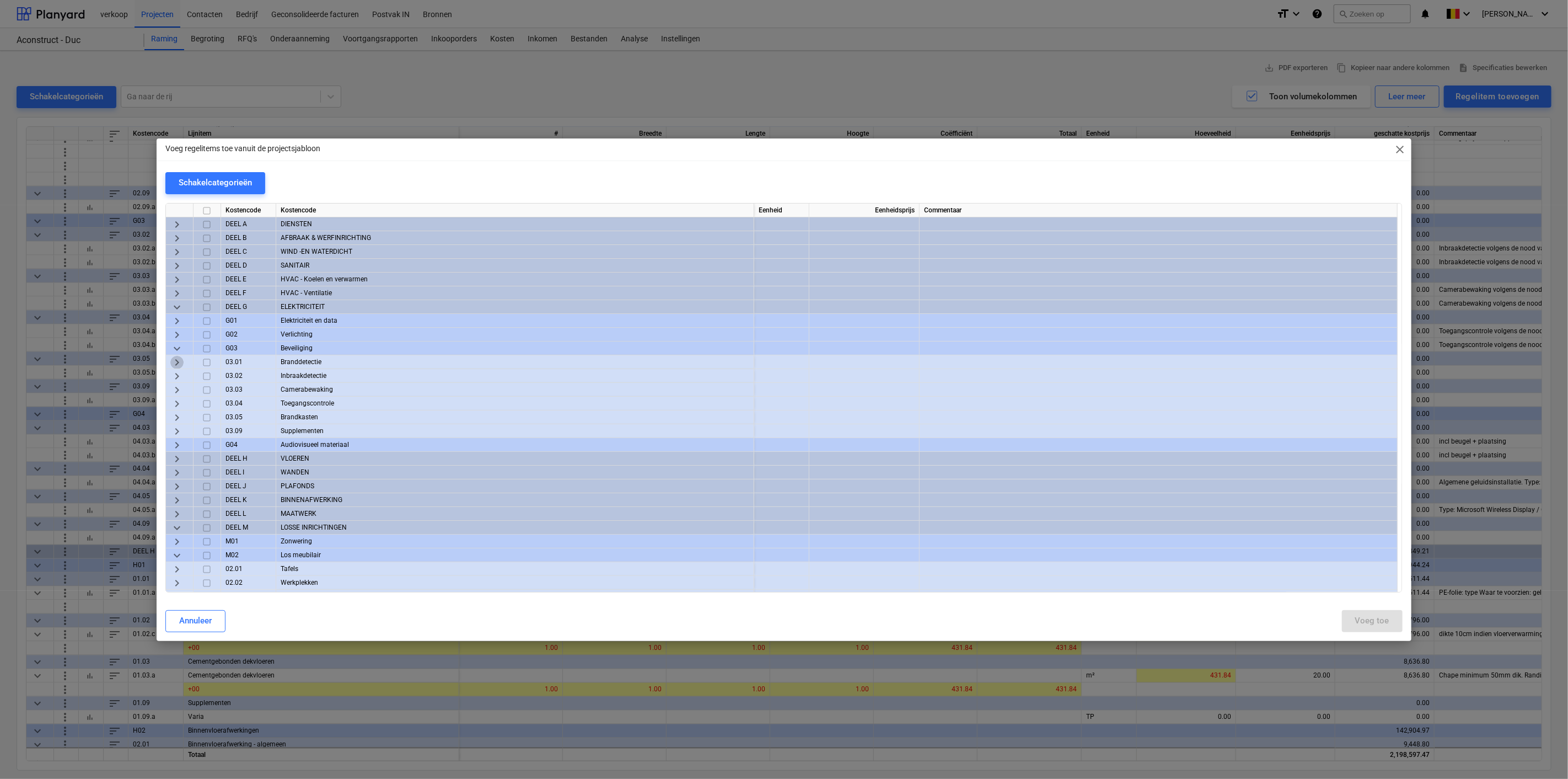
click at [177, 361] on span "keyboard_arrow_right" at bounding box center [177, 361] width 13 height 13
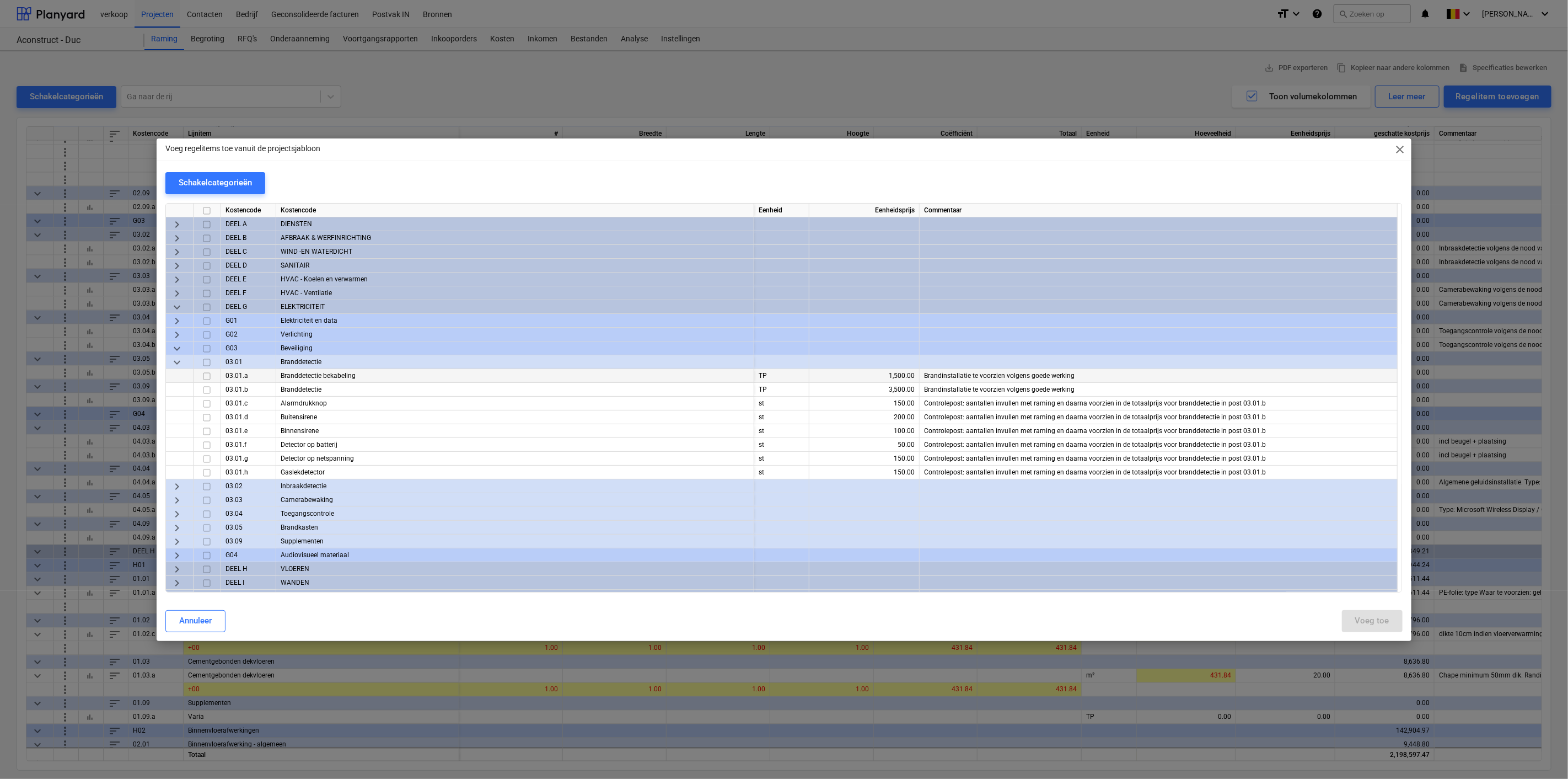
click at [208, 379] on input "checkbox" at bounding box center [207, 375] width 13 height 13
click at [207, 391] on input "checkbox" at bounding box center [207, 389] width 13 height 13
click at [1354, 627] on button "Voeg toe" at bounding box center [1372, 621] width 61 height 22
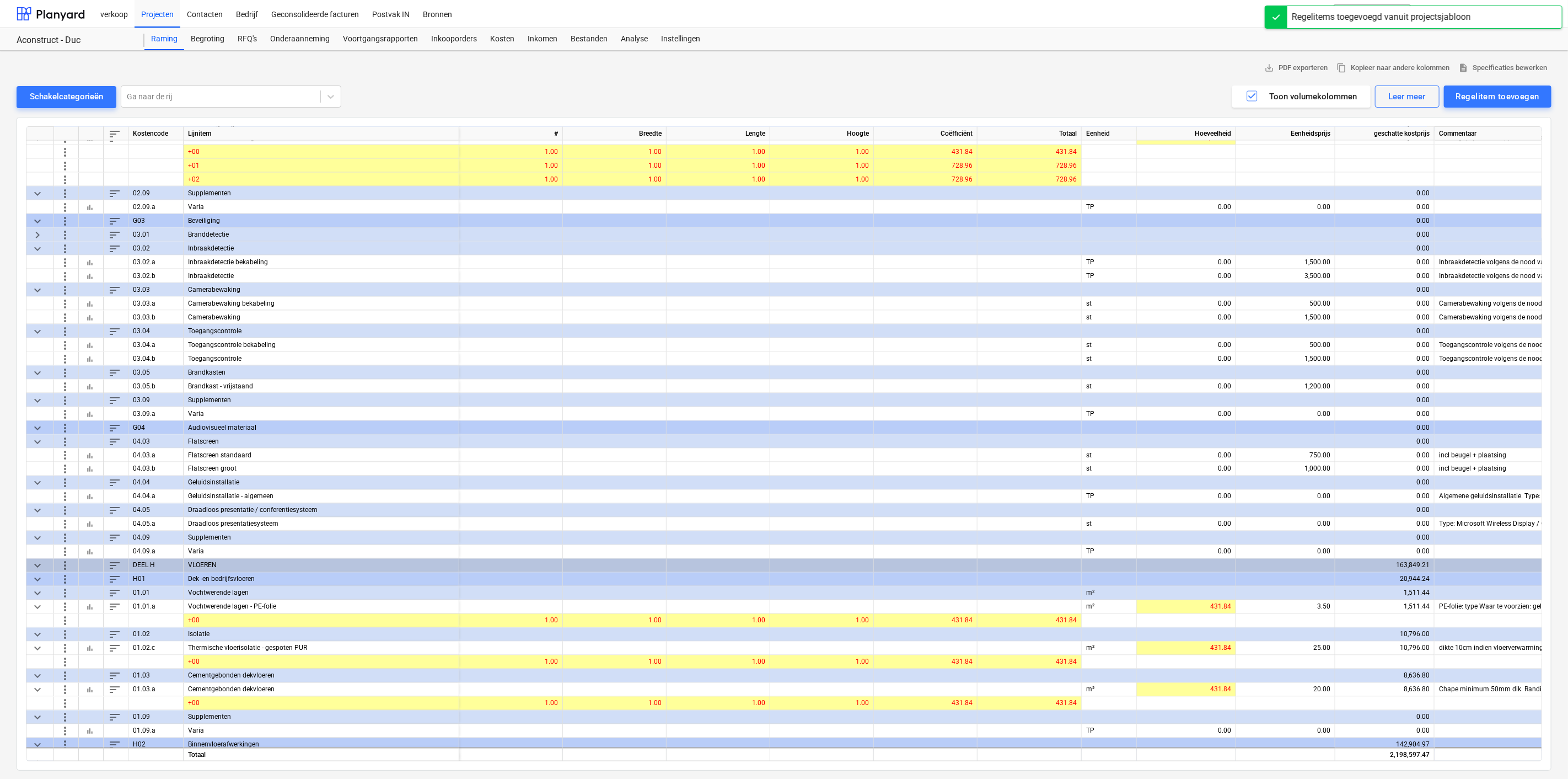
click at [33, 231] on span "keyboard_arrow_right" at bounding box center [37, 234] width 13 height 13
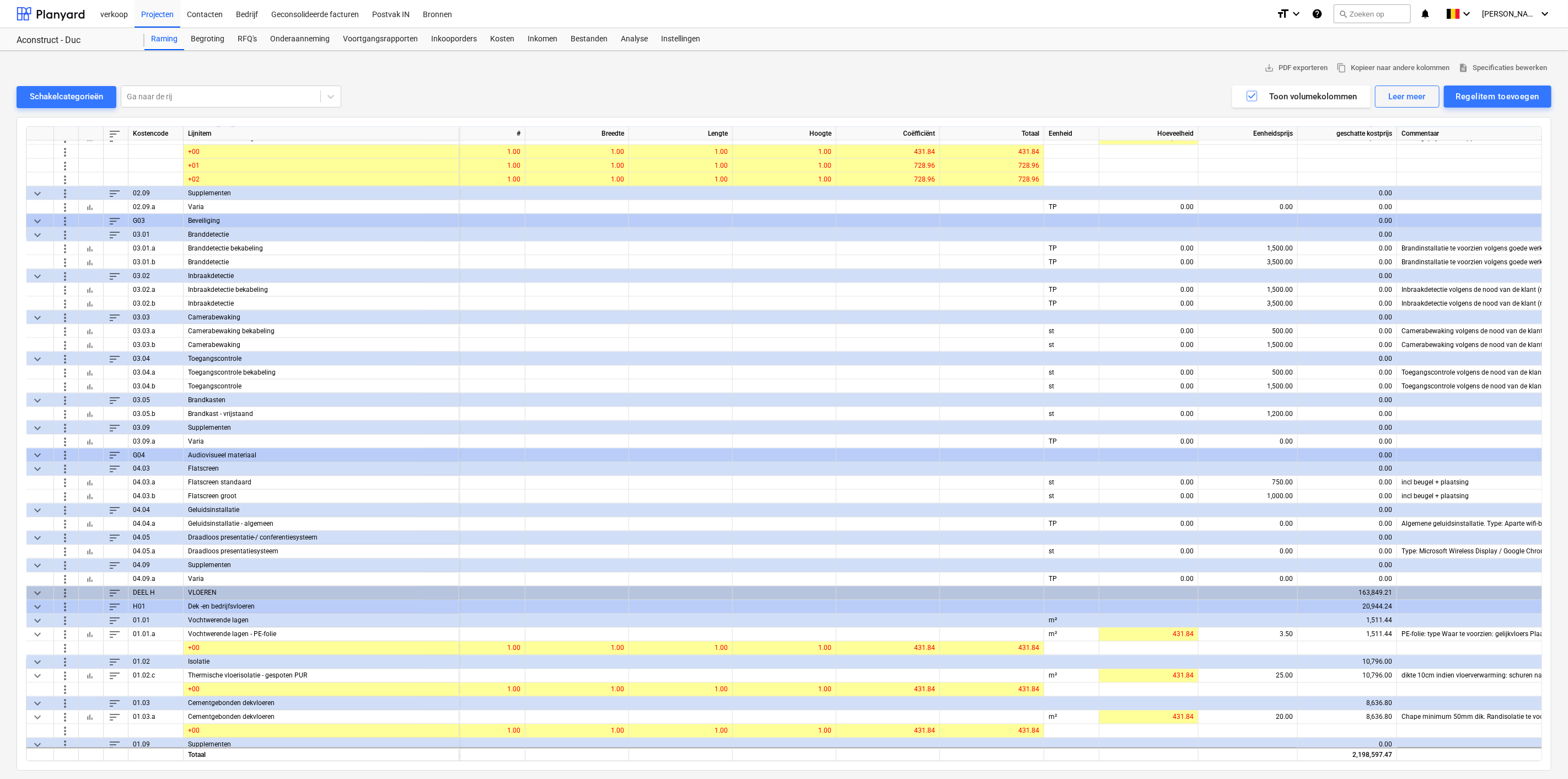
scroll to position [1430, 62]
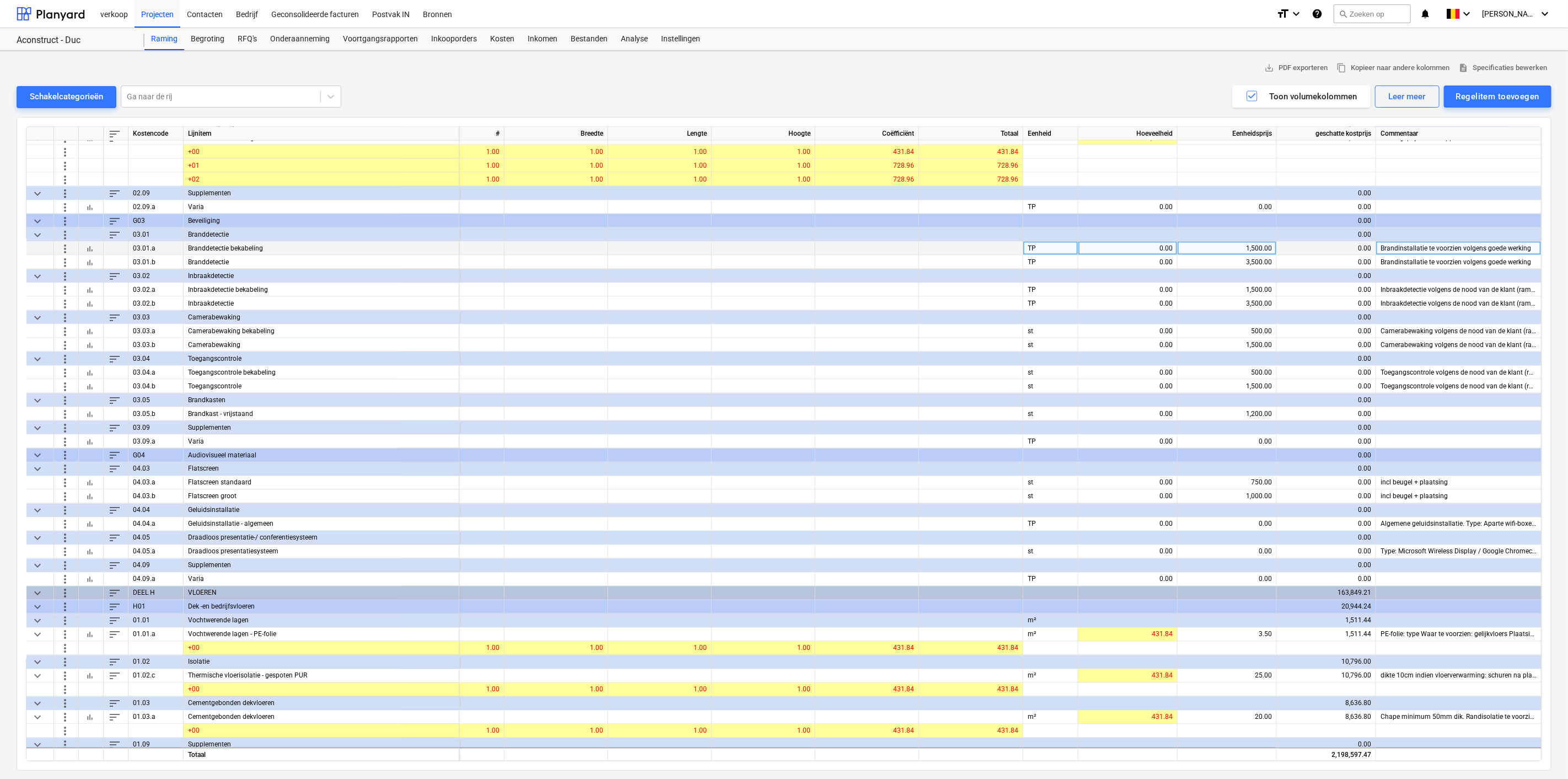
click at [1131, 247] on div "0.00" at bounding box center [1128, 249] width 90 height 14
type input "3"
click at [1129, 258] on div "0.00" at bounding box center [1128, 262] width 90 height 14
type input "3"
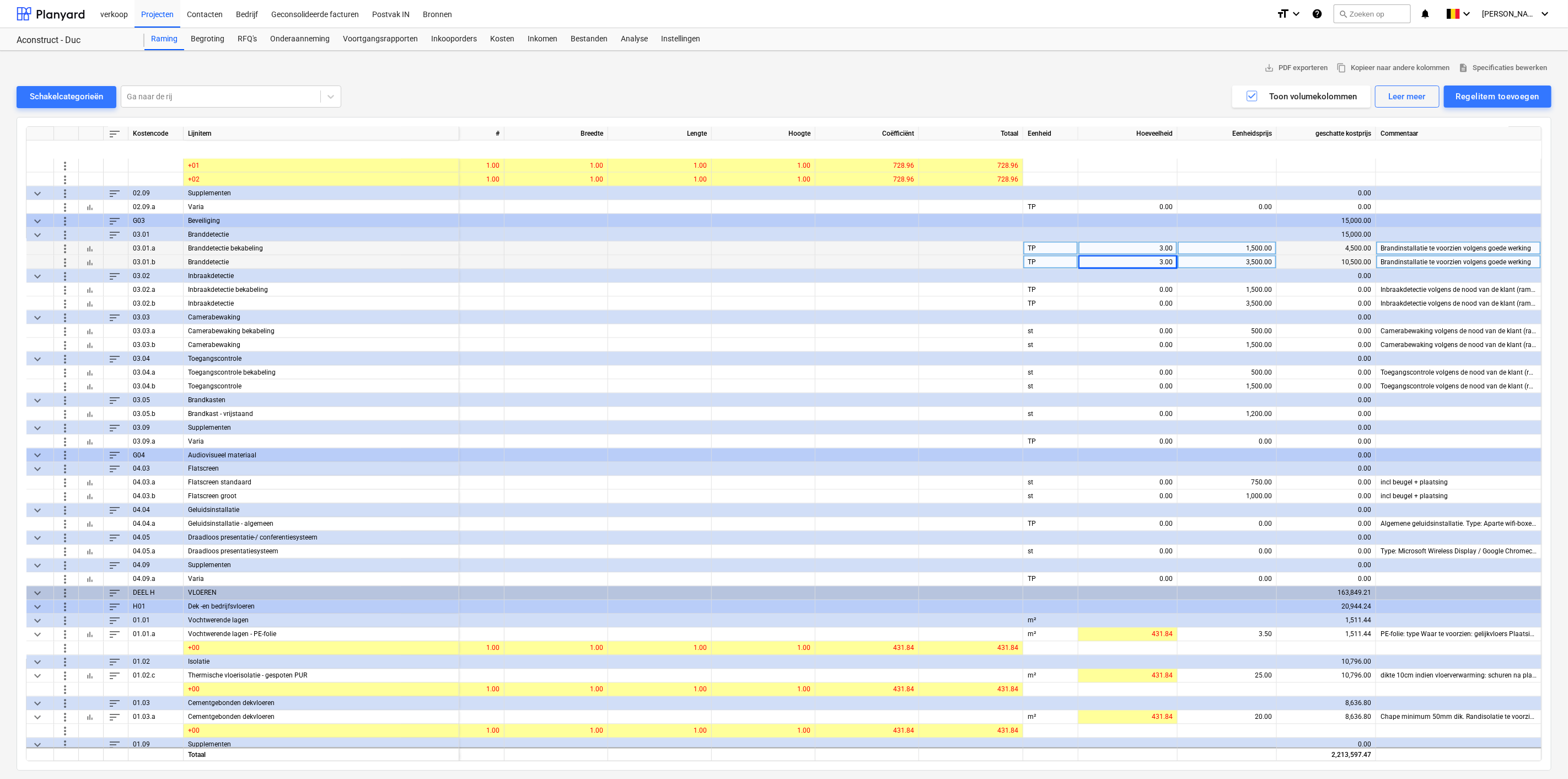
scroll to position [1532, 62]
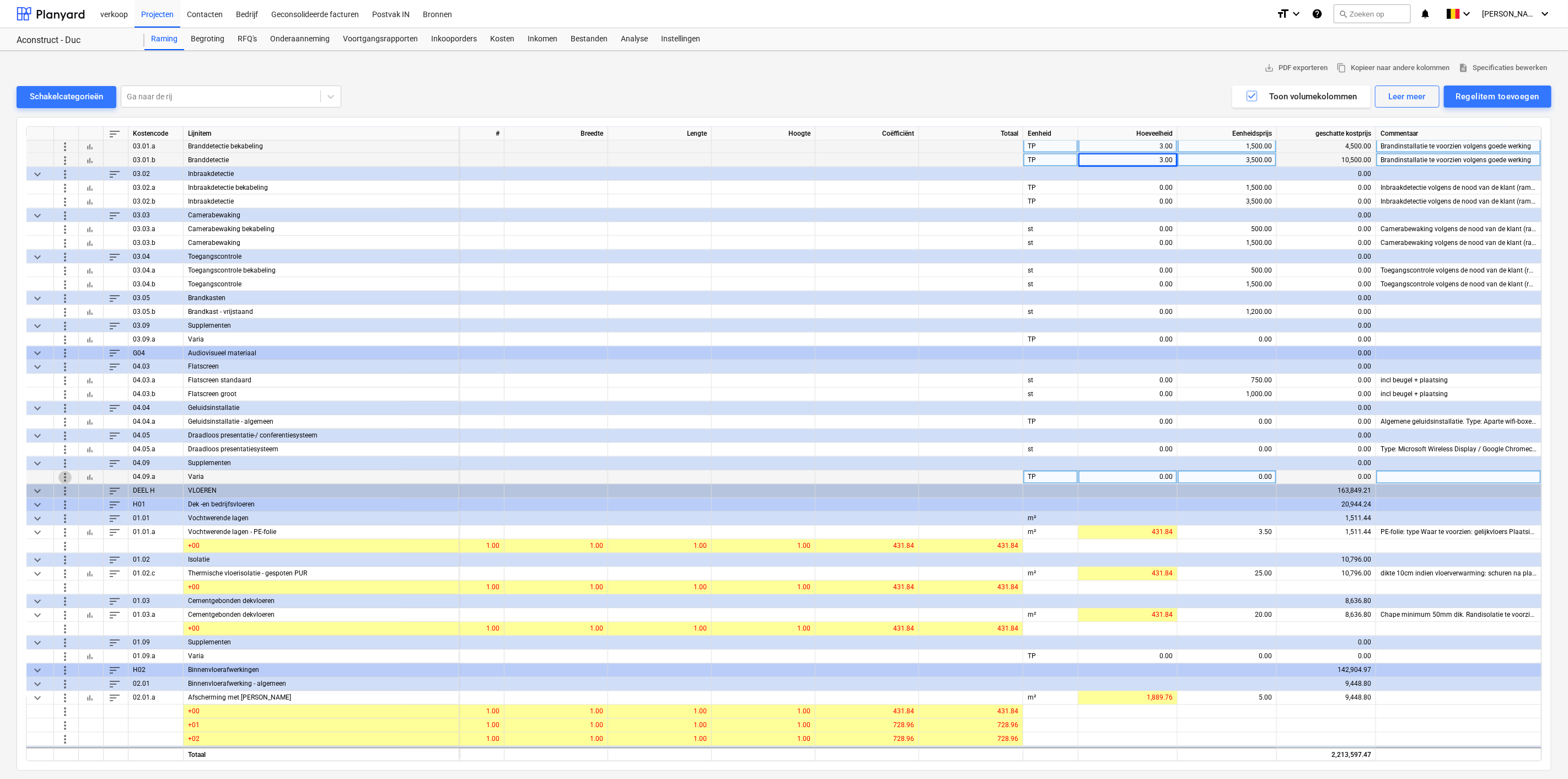
click at [68, 477] on span "more_vert" at bounding box center [64, 477] width 13 height 13
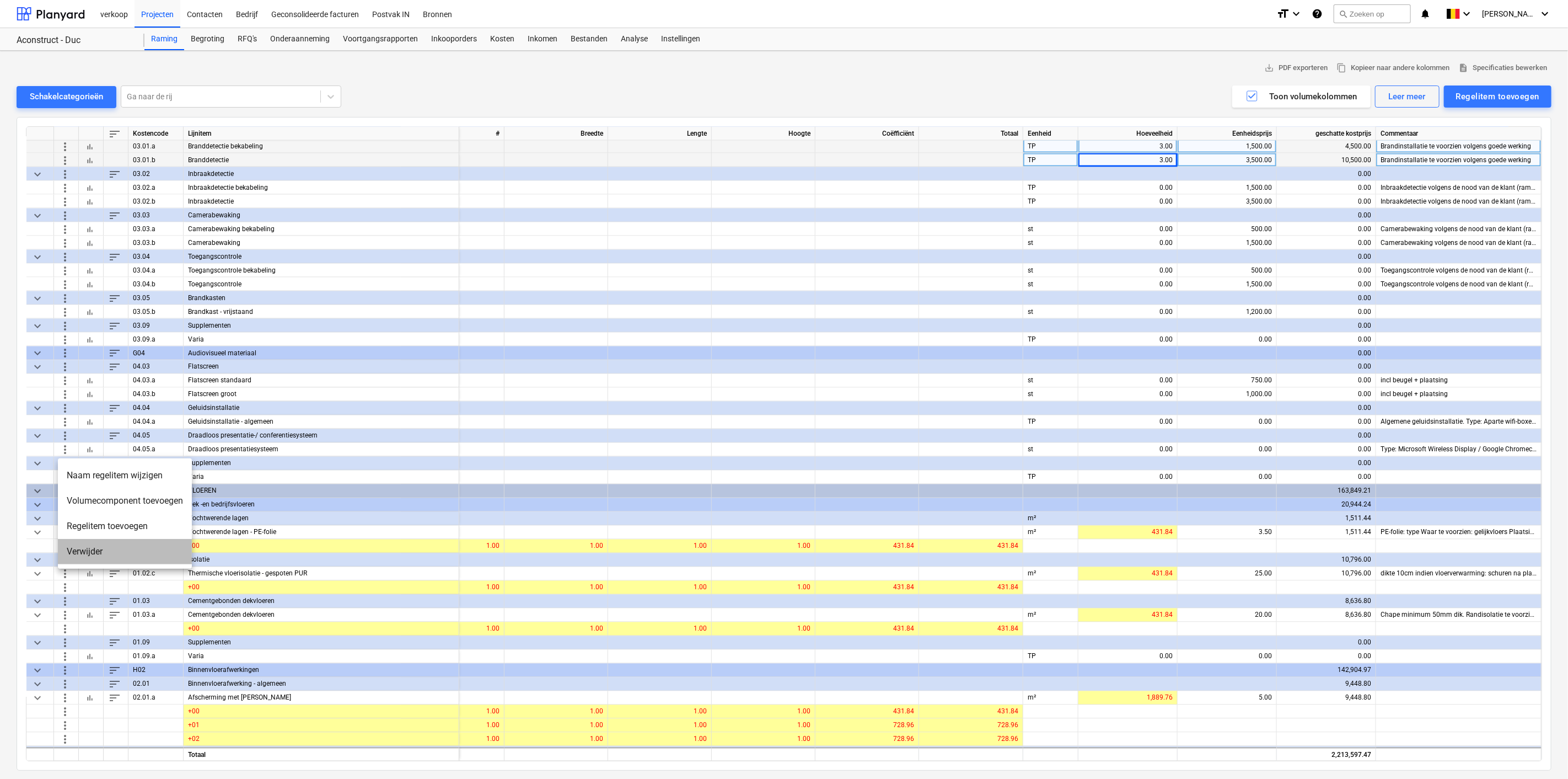
click at [82, 548] on li "Verwijder" at bounding box center [125, 551] width 134 height 25
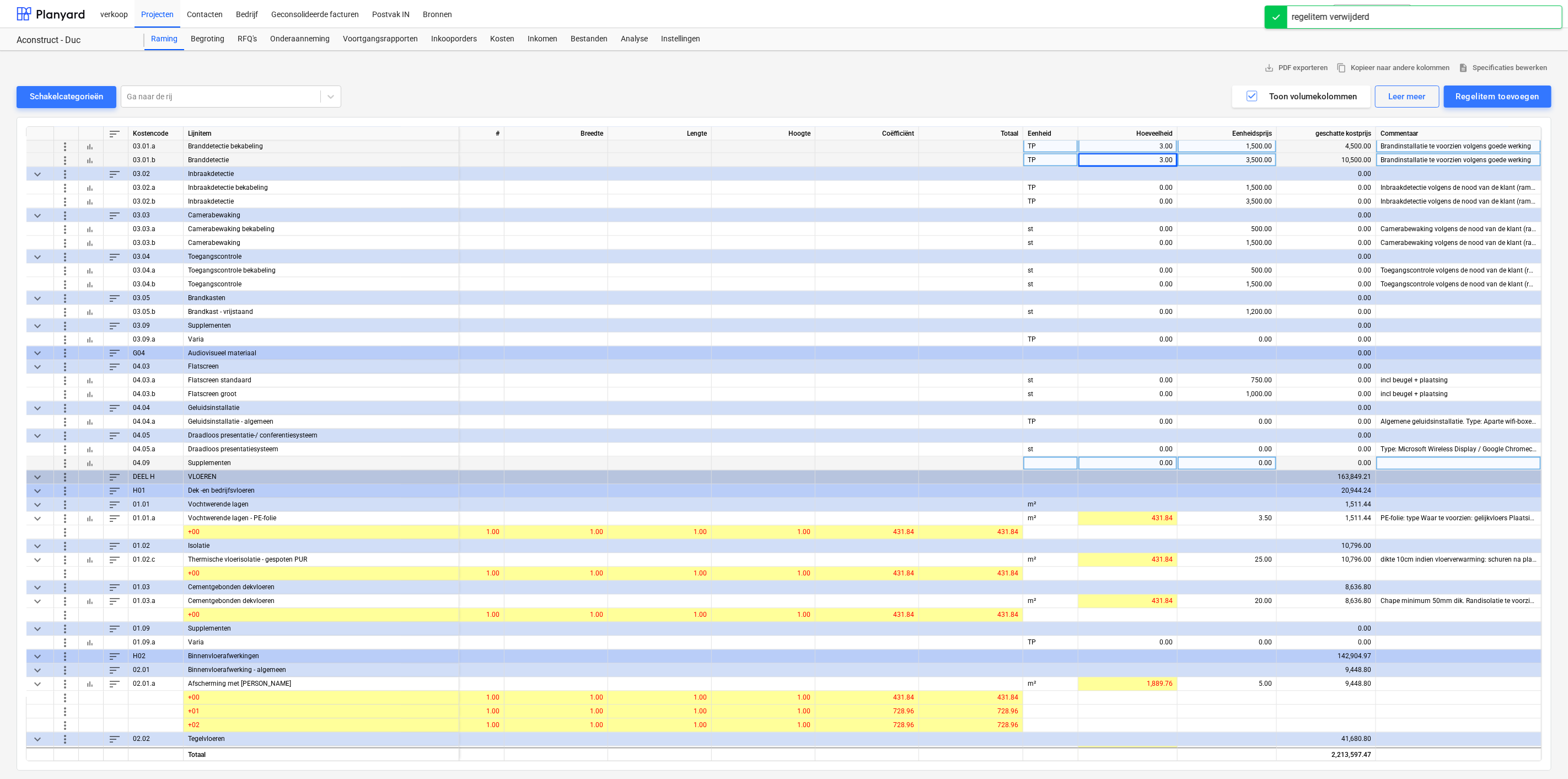
click at [63, 461] on span "more_vert" at bounding box center [64, 462] width 13 height 13
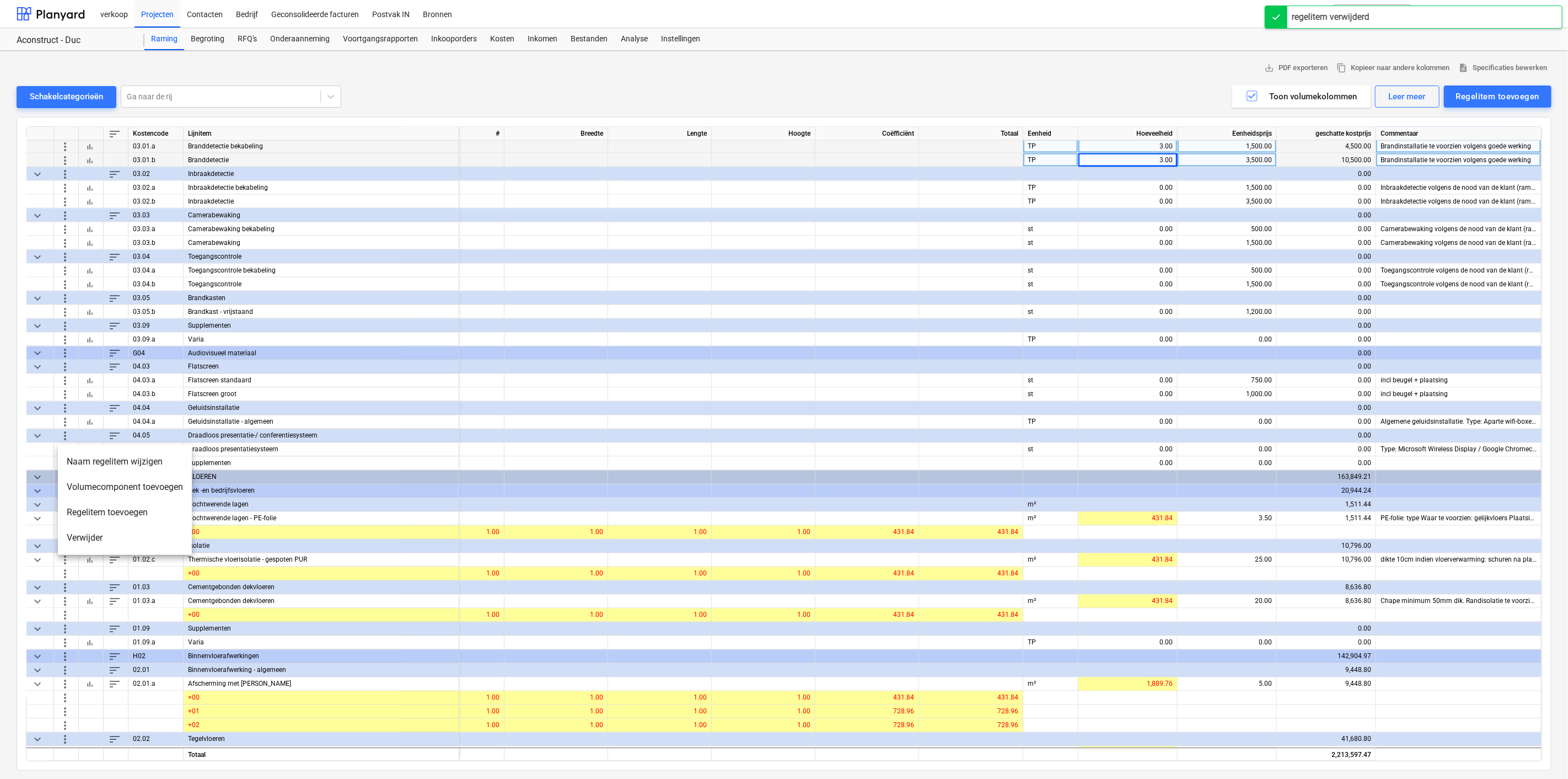
click at [84, 535] on li "Verwijder" at bounding box center [125, 537] width 134 height 25
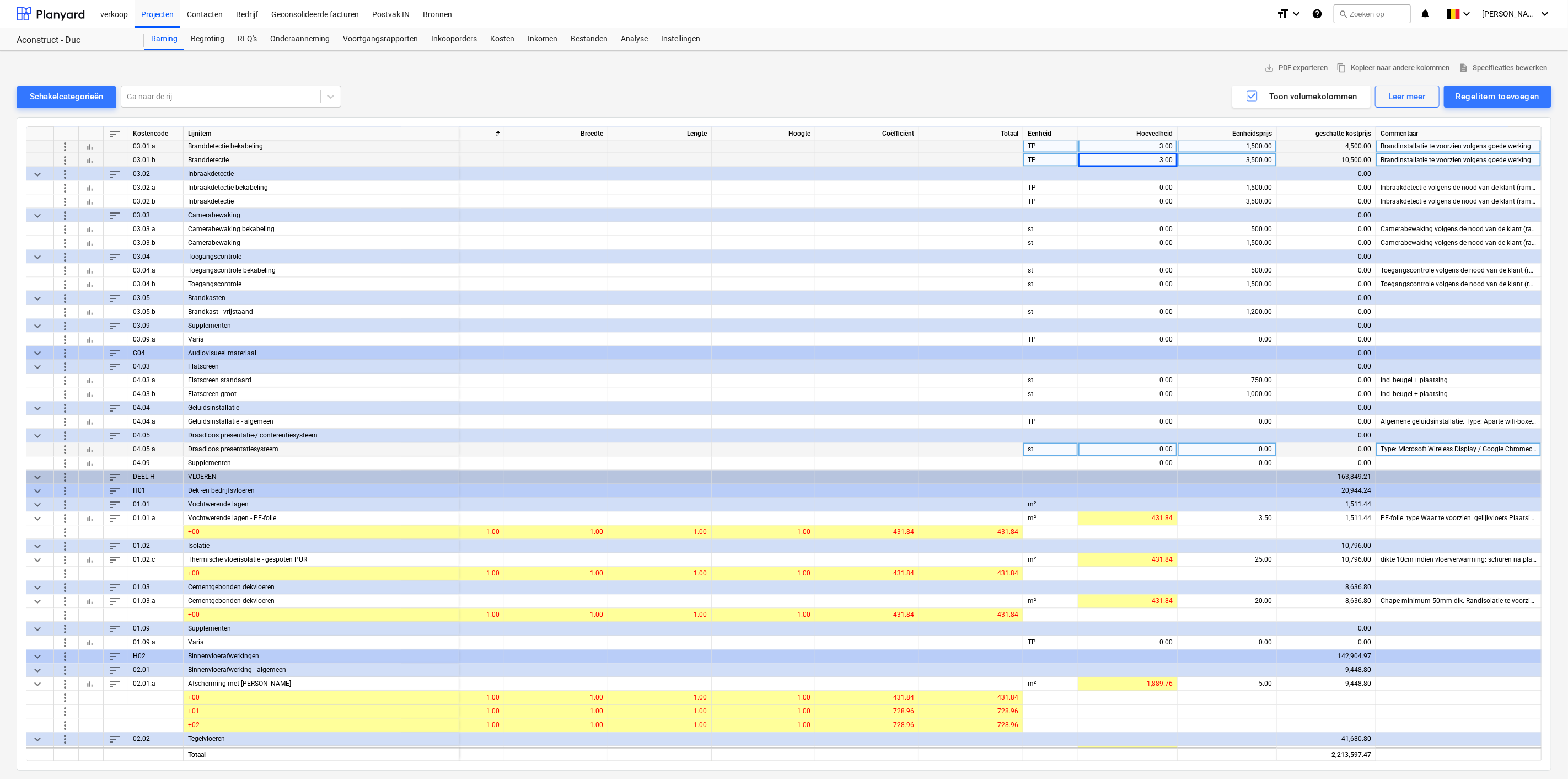
click at [65, 448] on span "more_vert" at bounding box center [64, 449] width 13 height 13
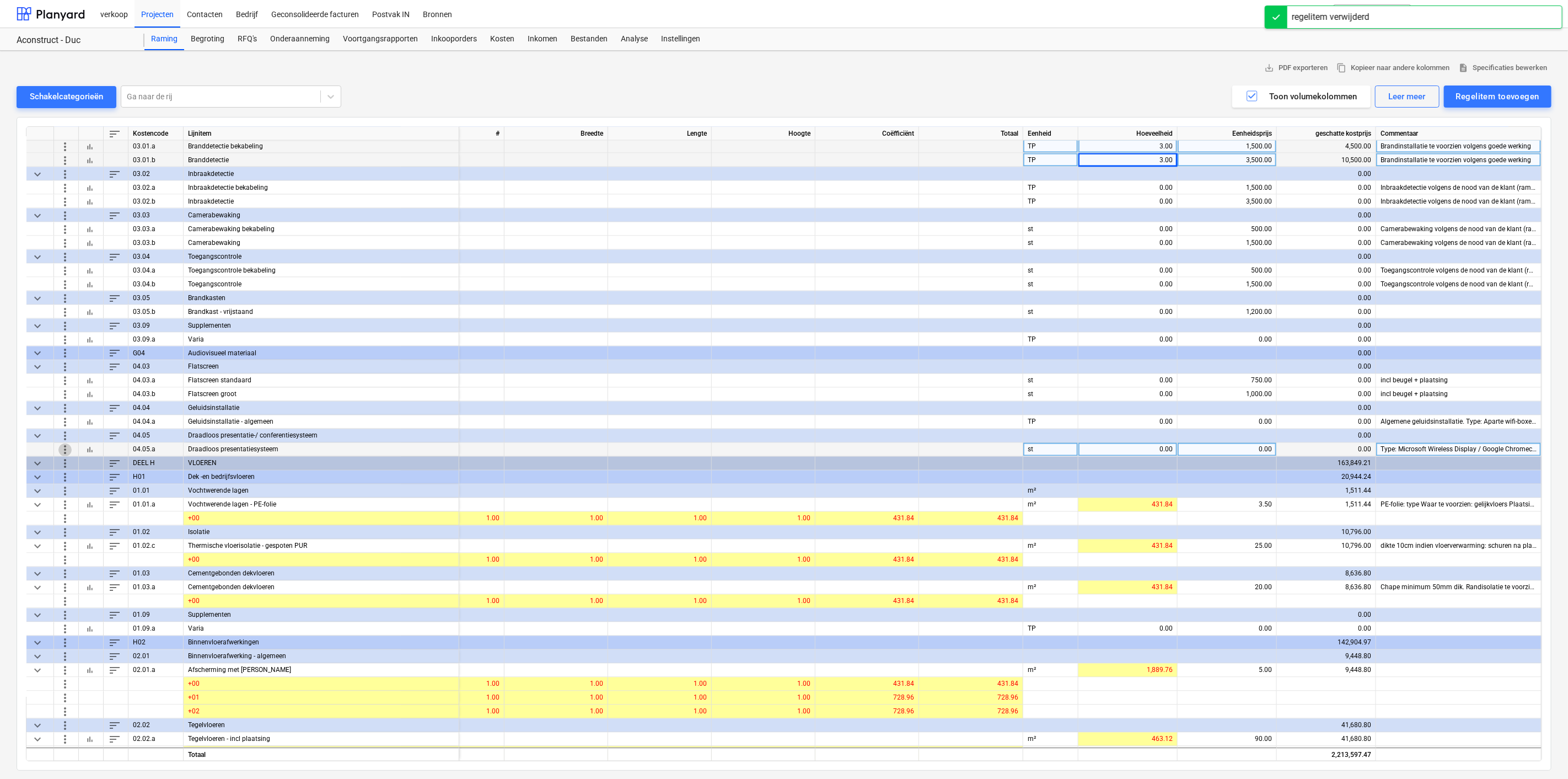
click at [63, 446] on span "more_vert" at bounding box center [64, 449] width 13 height 13
click at [82, 524] on li "Verwijder" at bounding box center [125, 523] width 134 height 25
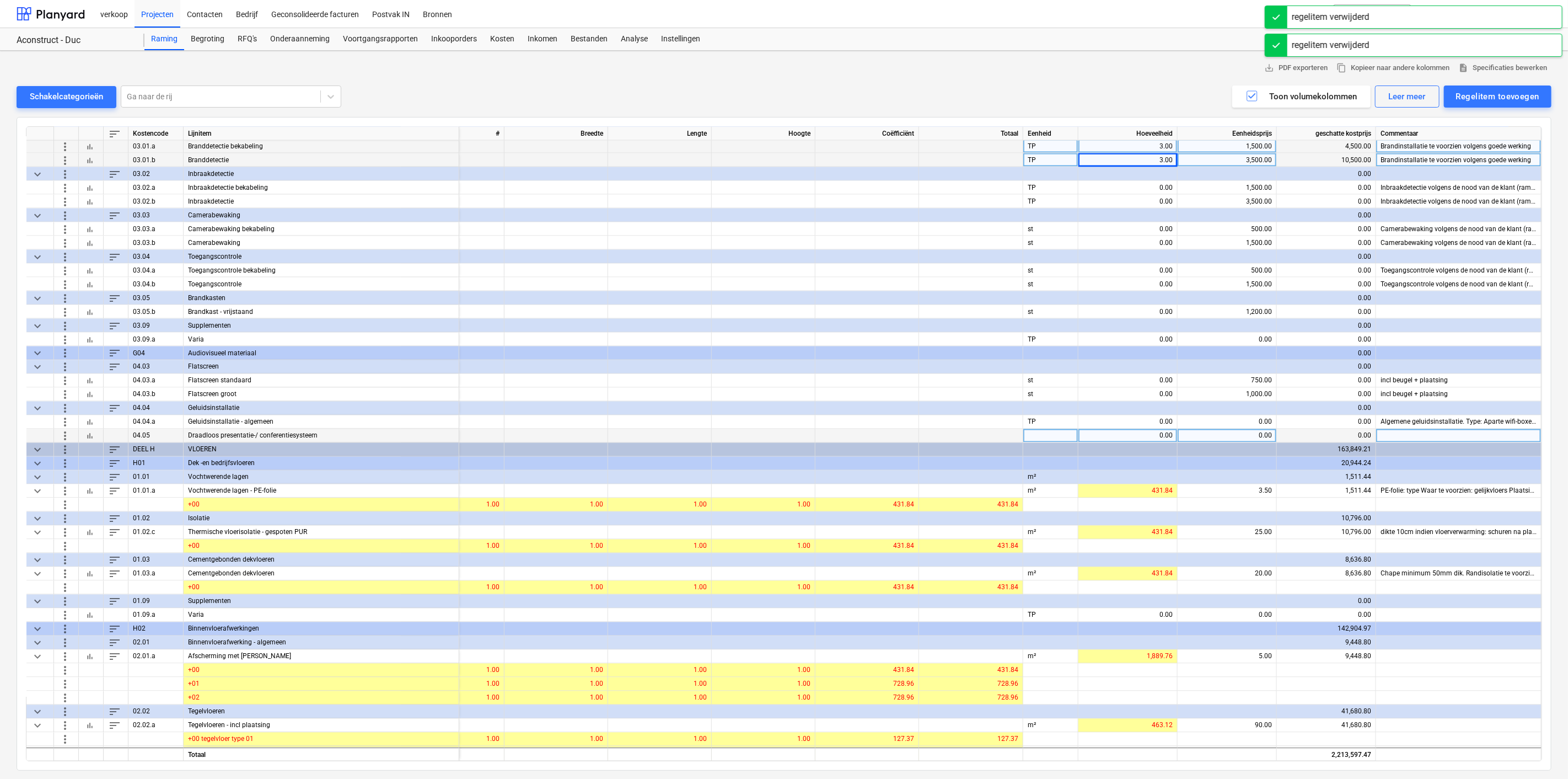
click at [63, 429] on span "more_vert" at bounding box center [64, 435] width 13 height 13
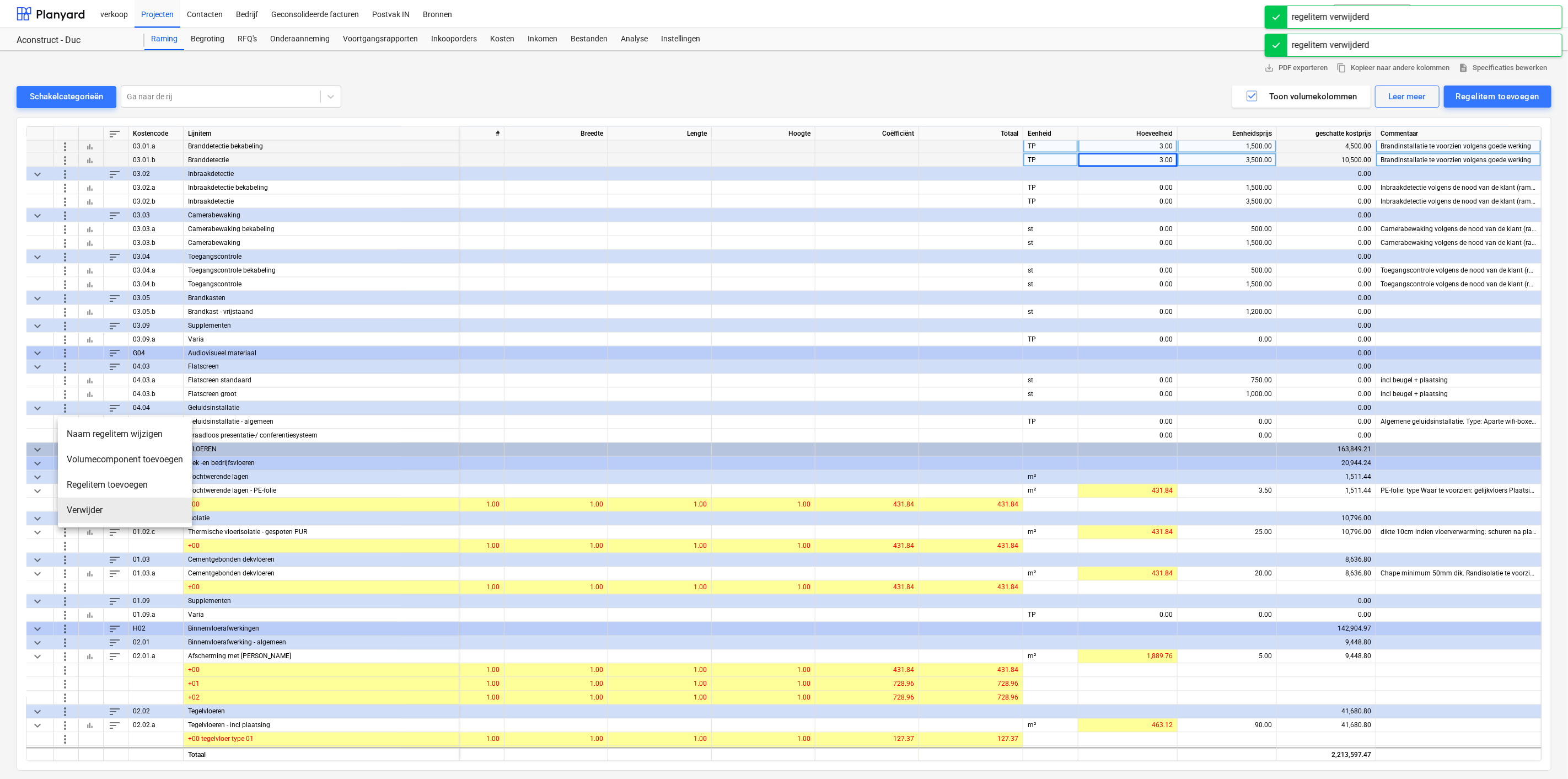
click at [76, 514] on li "Verwijder" at bounding box center [125, 510] width 134 height 25
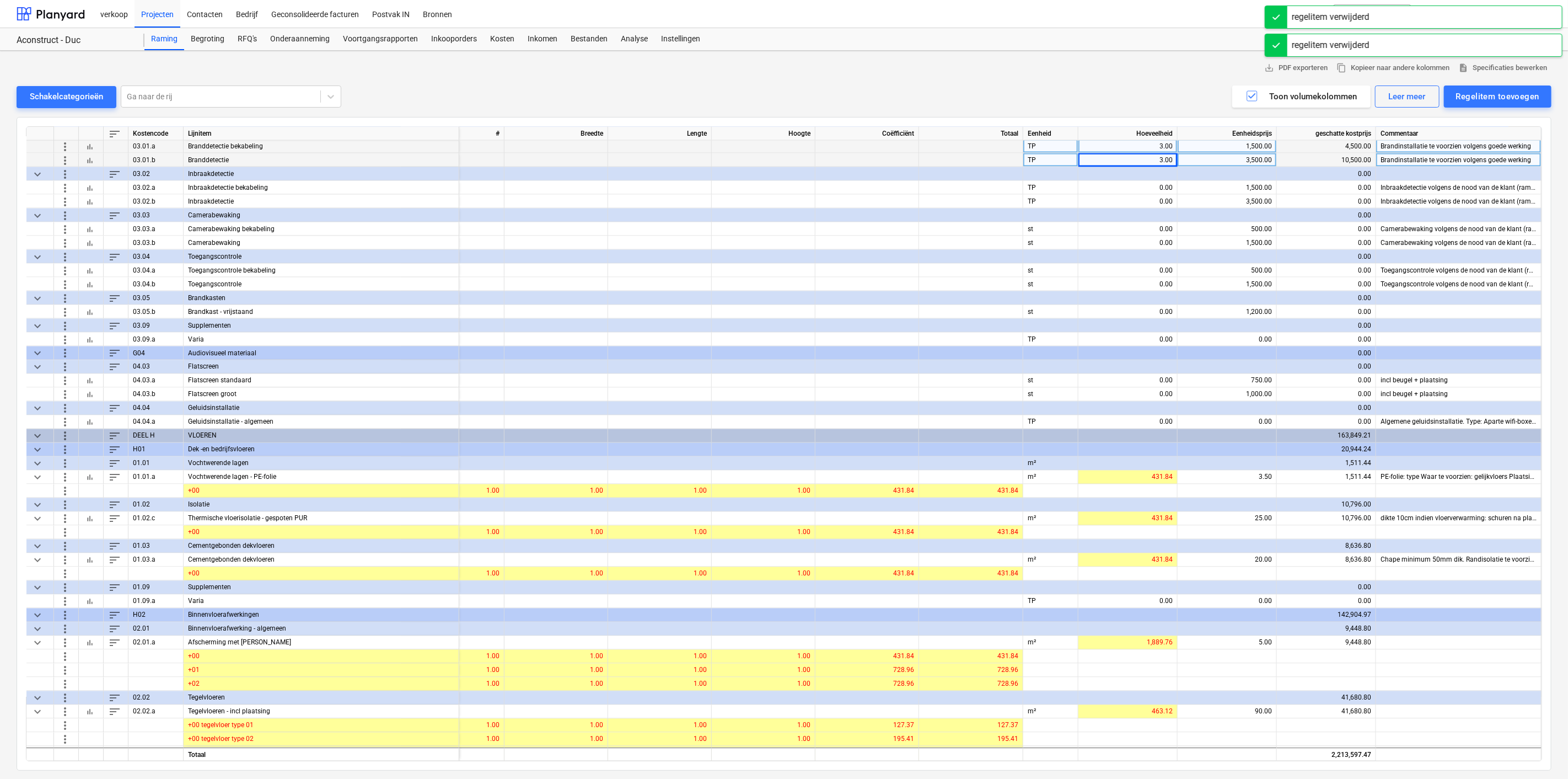
click at [66, 421] on span "more_vert" at bounding box center [64, 421] width 13 height 13
click at [96, 500] on li "Verwijder" at bounding box center [125, 496] width 134 height 25
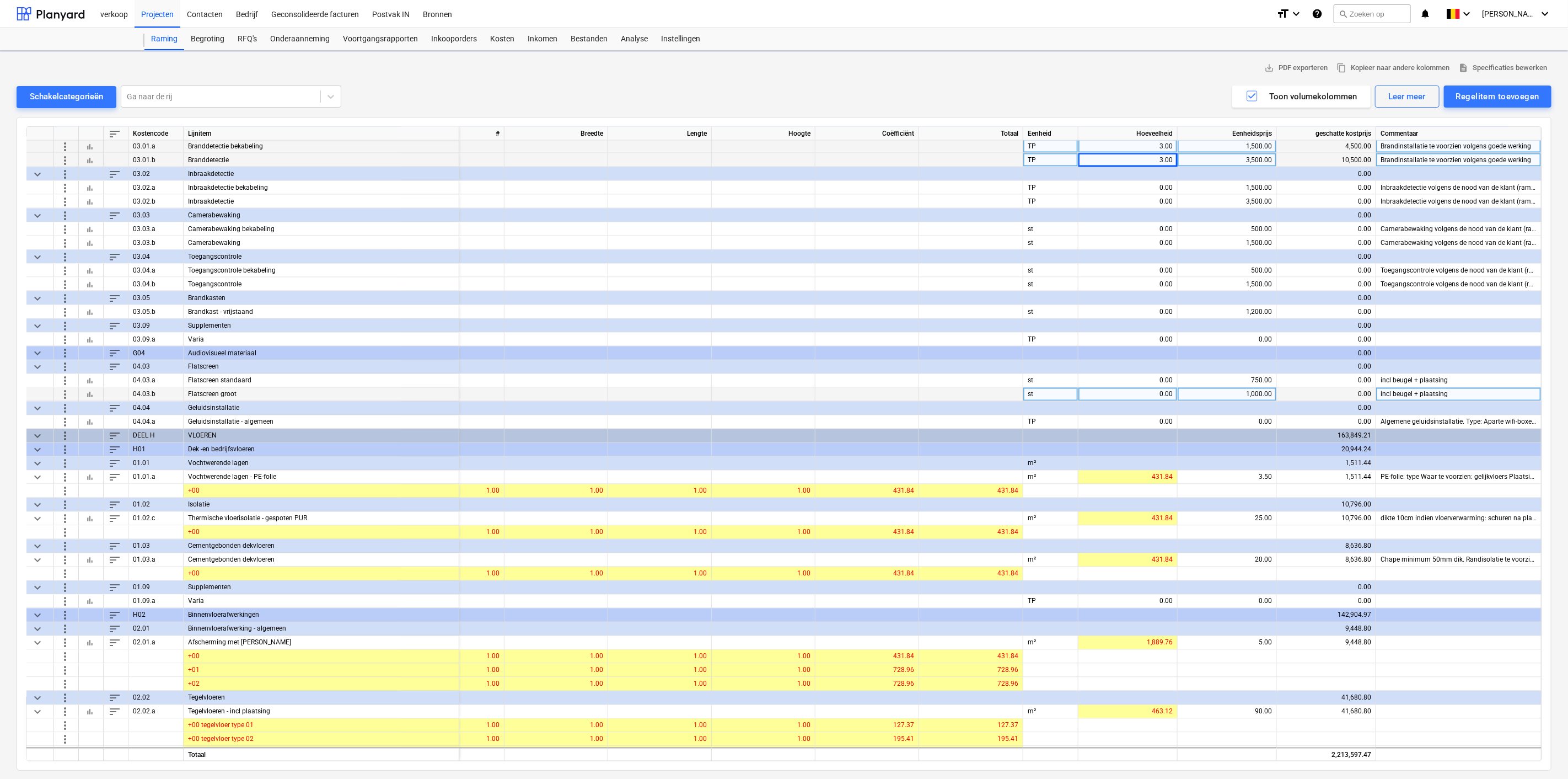
click at [64, 390] on span "more_vert" at bounding box center [64, 394] width 13 height 13
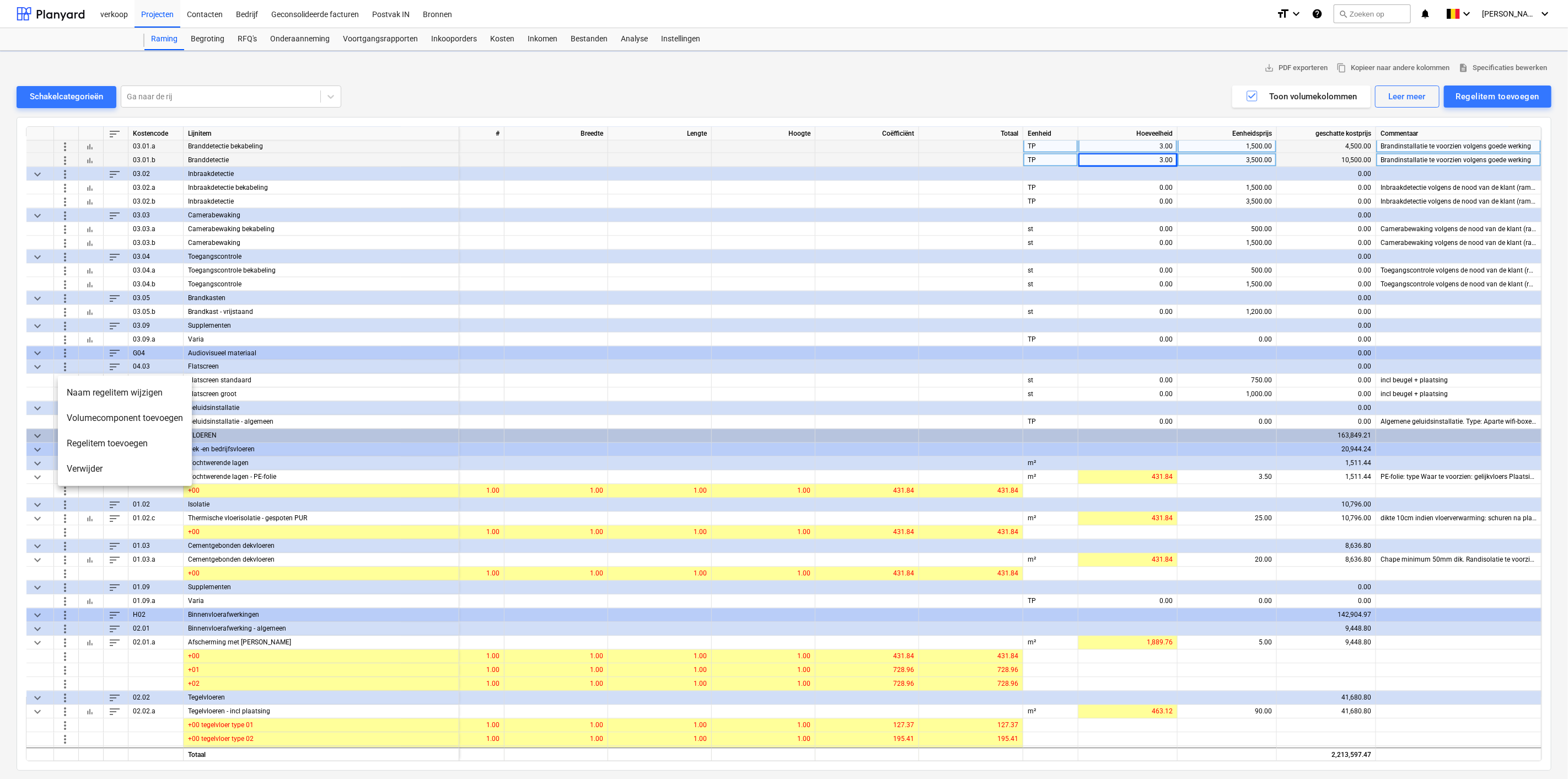
click at [83, 467] on li "Verwijder" at bounding box center [125, 469] width 134 height 25
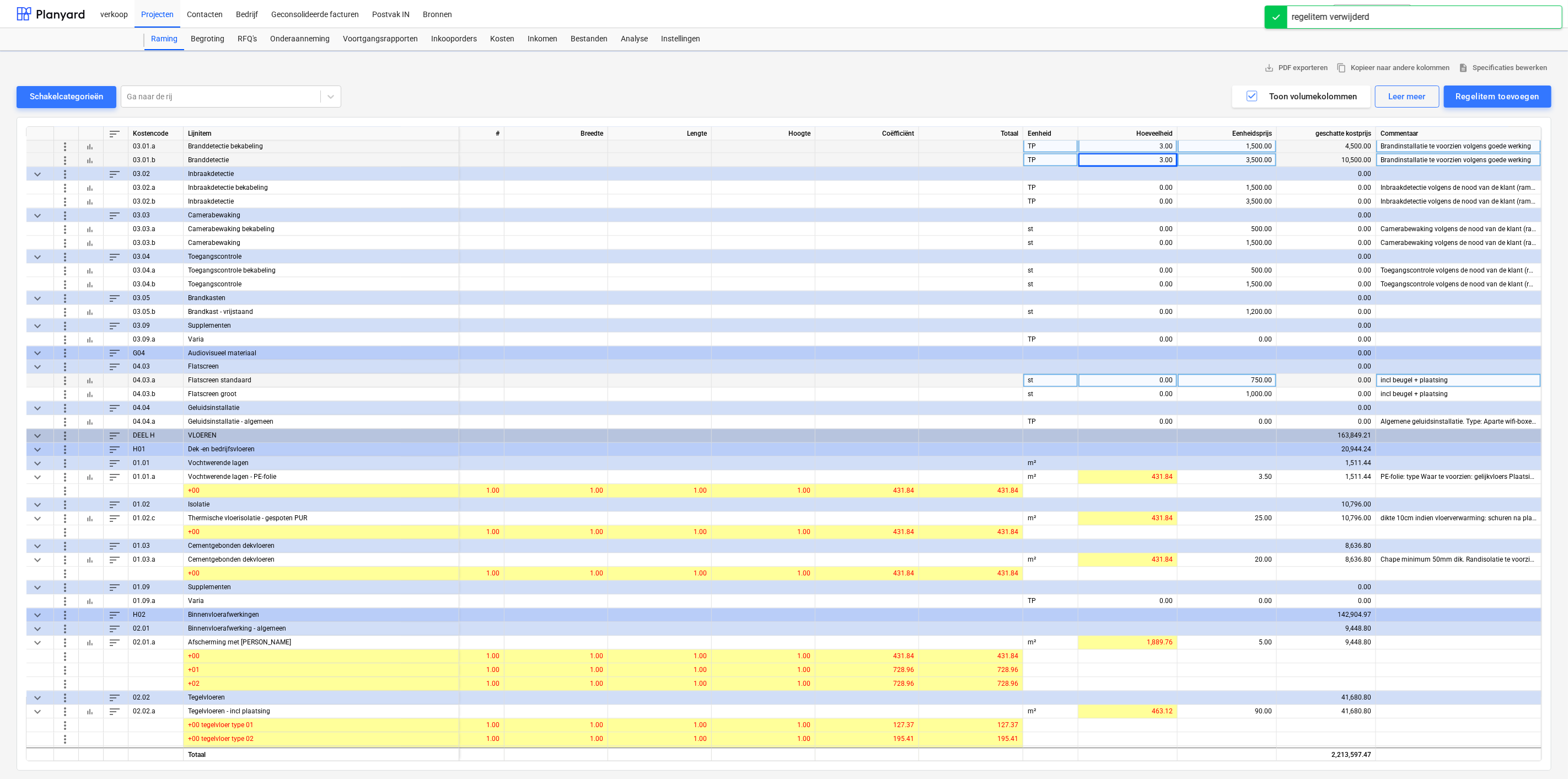
click at [64, 379] on span "more_vert" at bounding box center [64, 380] width 13 height 13
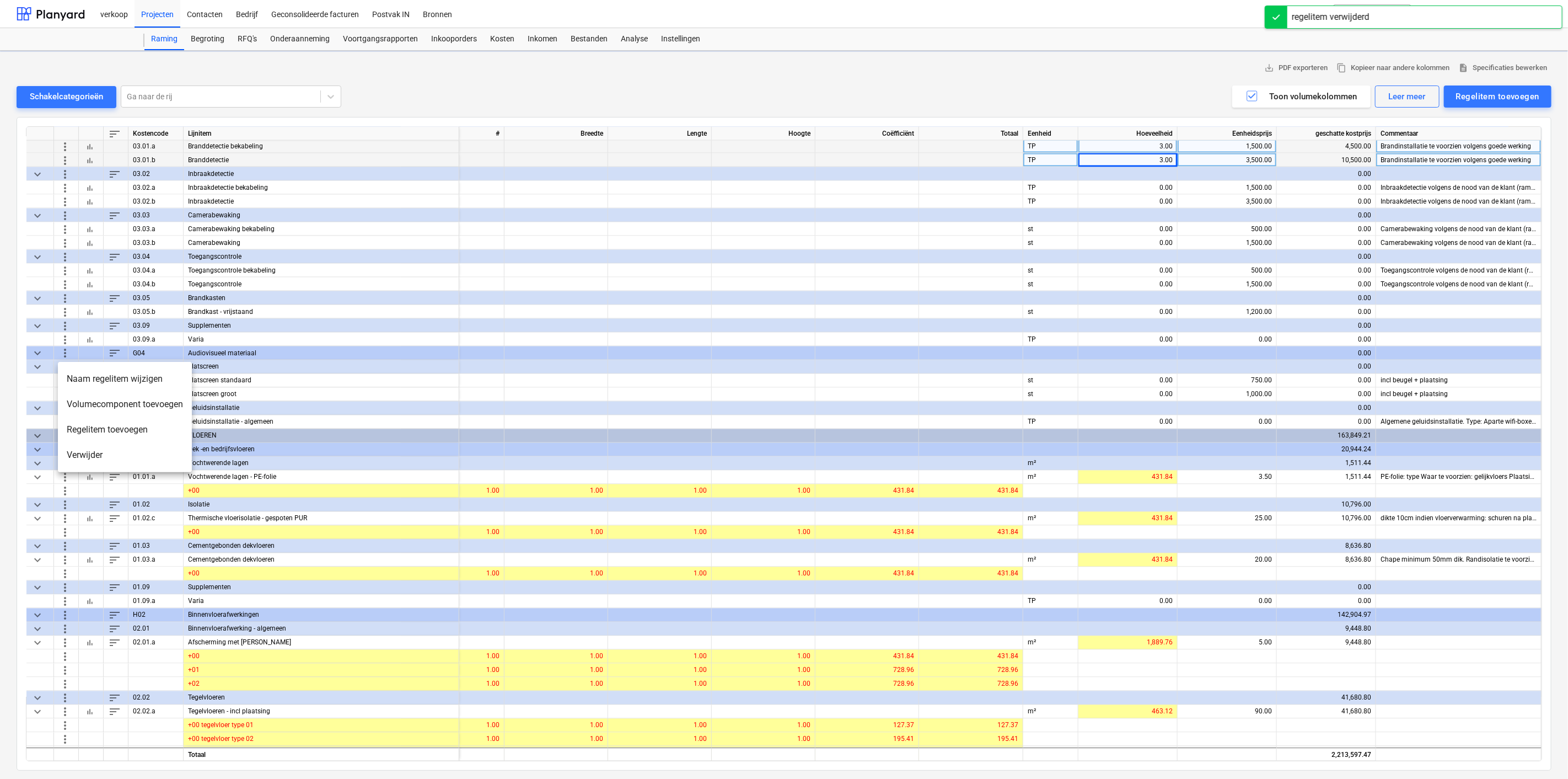
click at [85, 454] on li "Verwijder" at bounding box center [125, 455] width 134 height 25
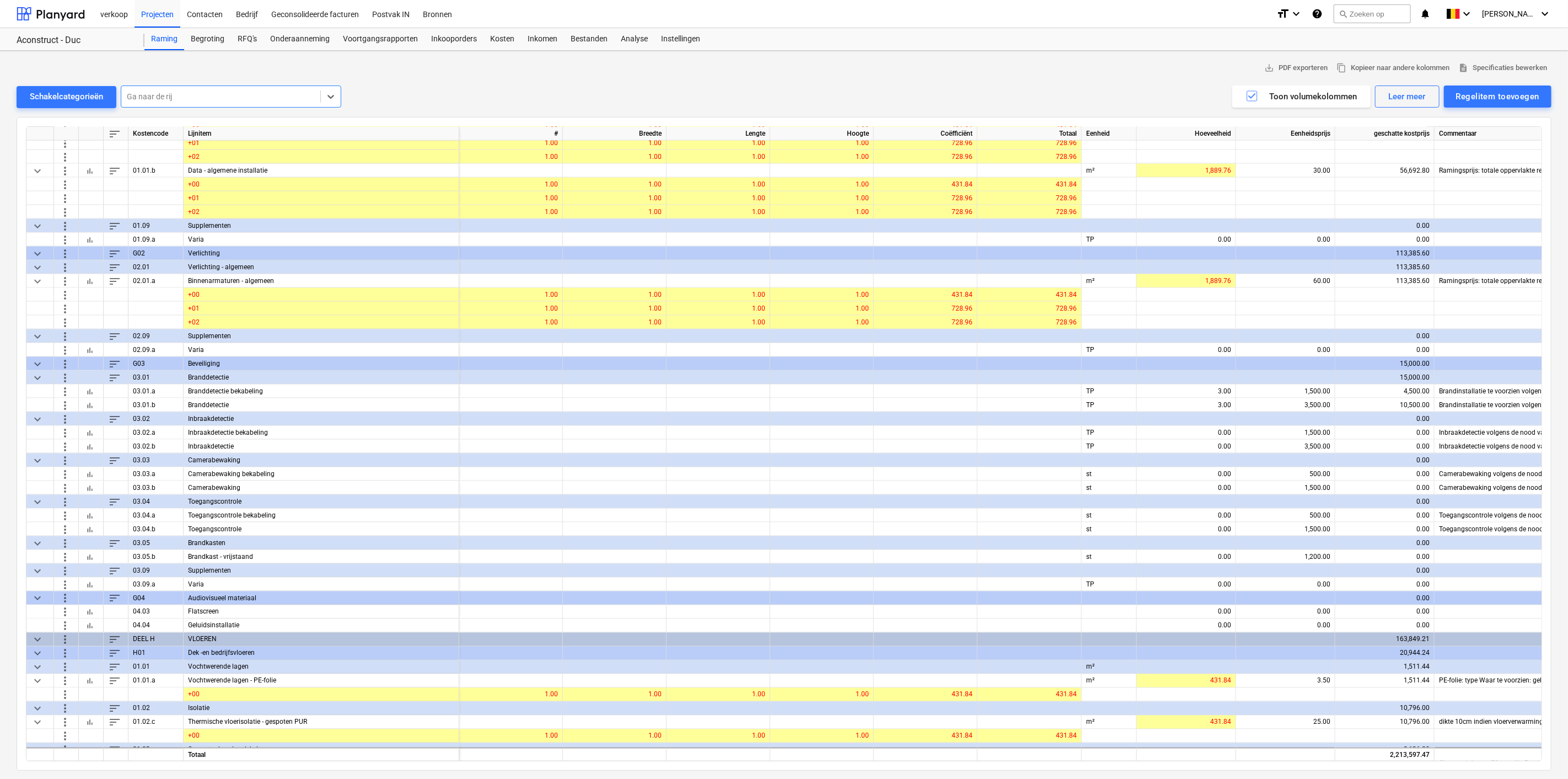
scroll to position [1328, 0]
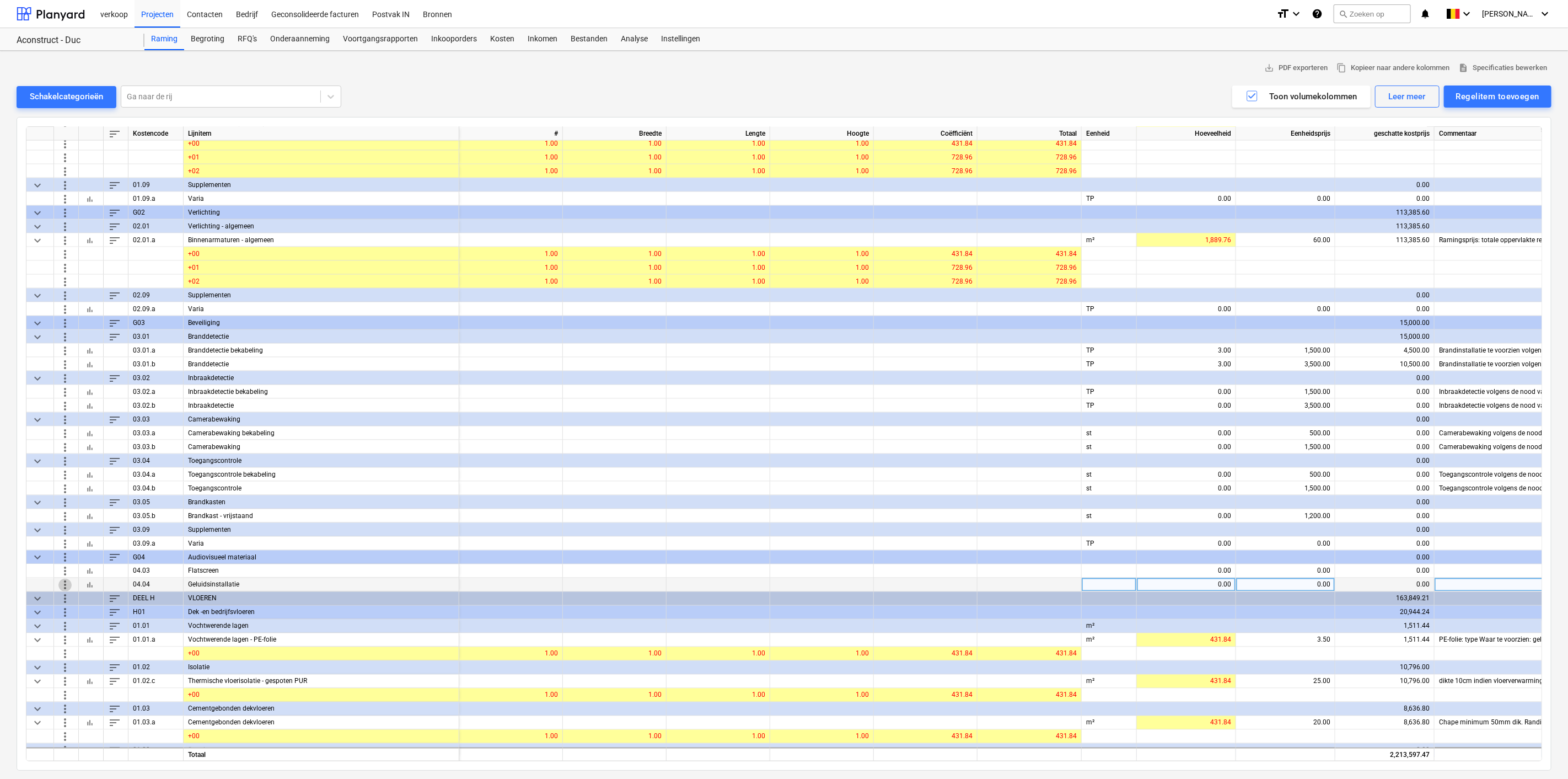
click at [66, 584] on span "more_vert" at bounding box center [64, 584] width 13 height 13
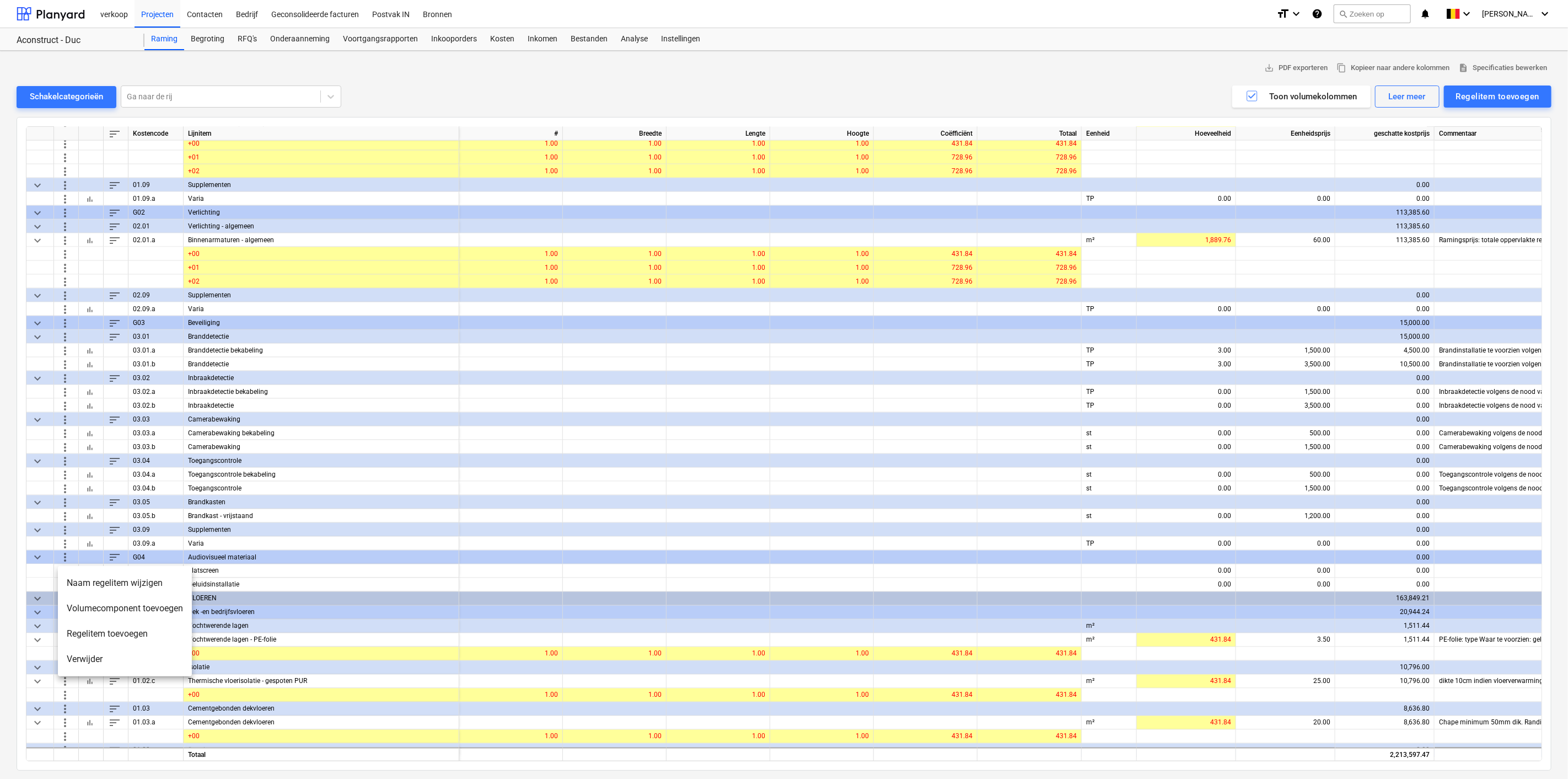
click at [82, 659] on li "Verwijder" at bounding box center [125, 659] width 134 height 25
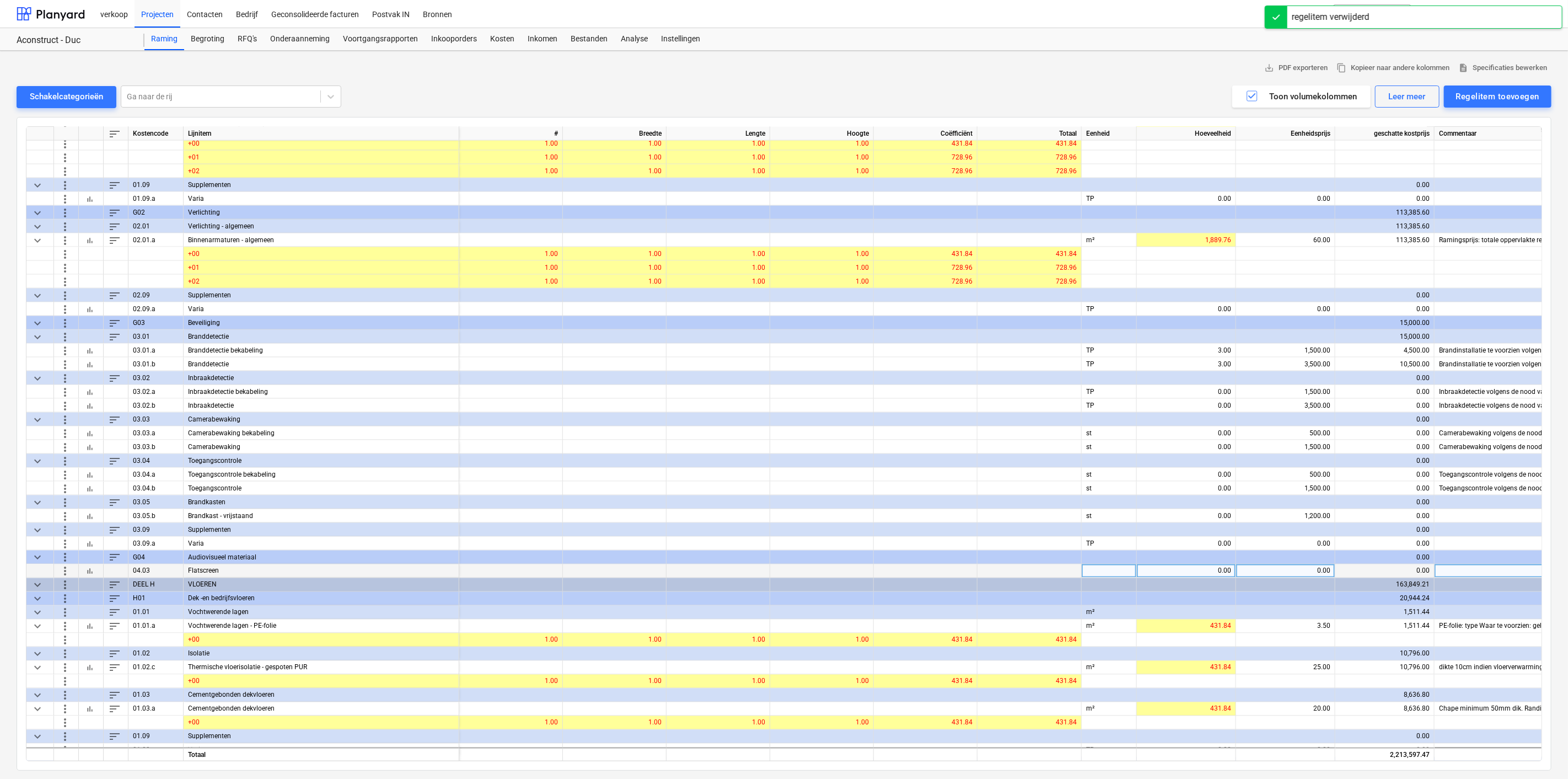
click at [63, 570] on span "more_vert" at bounding box center [64, 571] width 13 height 13
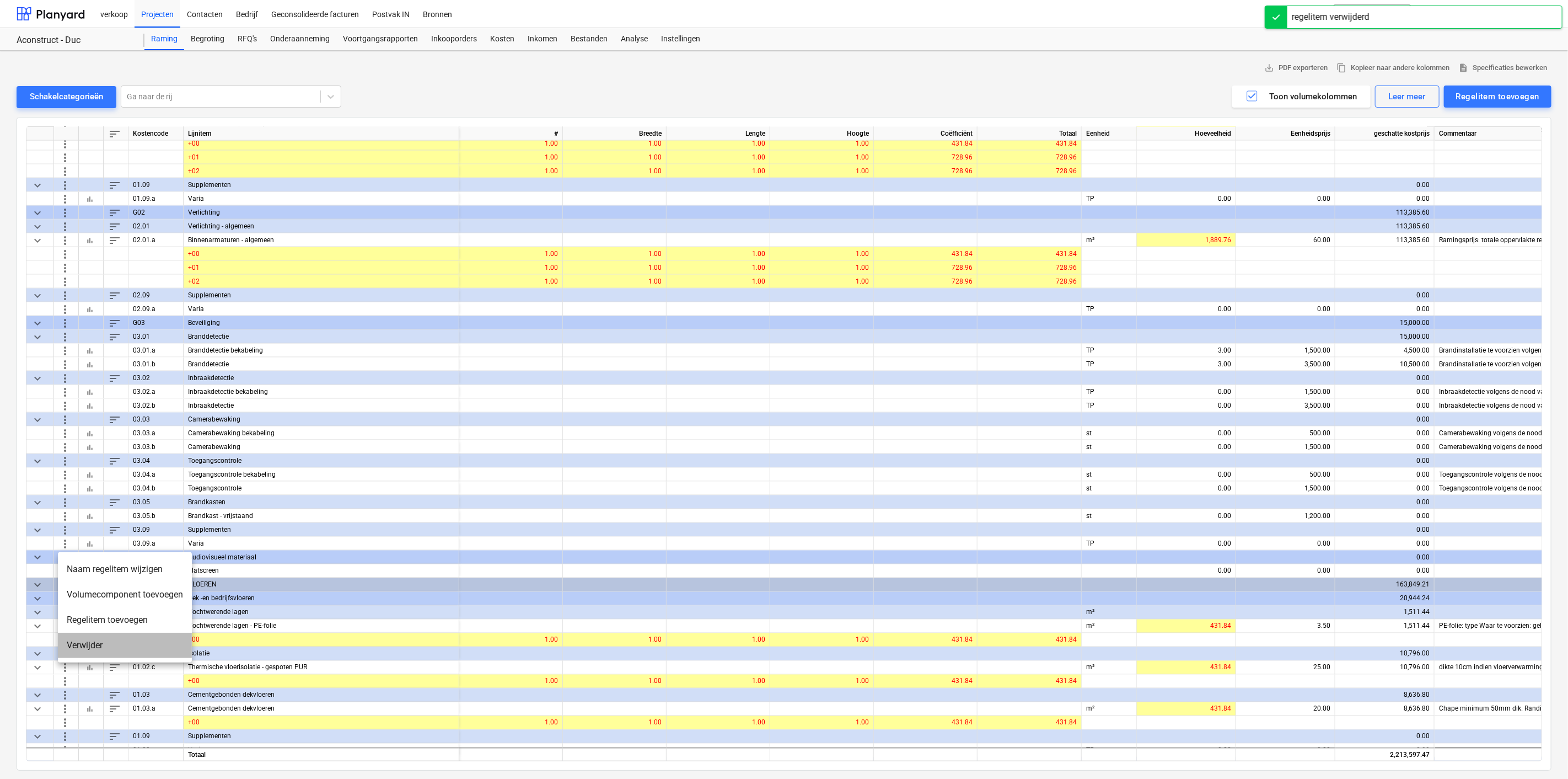
click at [86, 651] on li "Verwijder" at bounding box center [125, 644] width 134 height 25
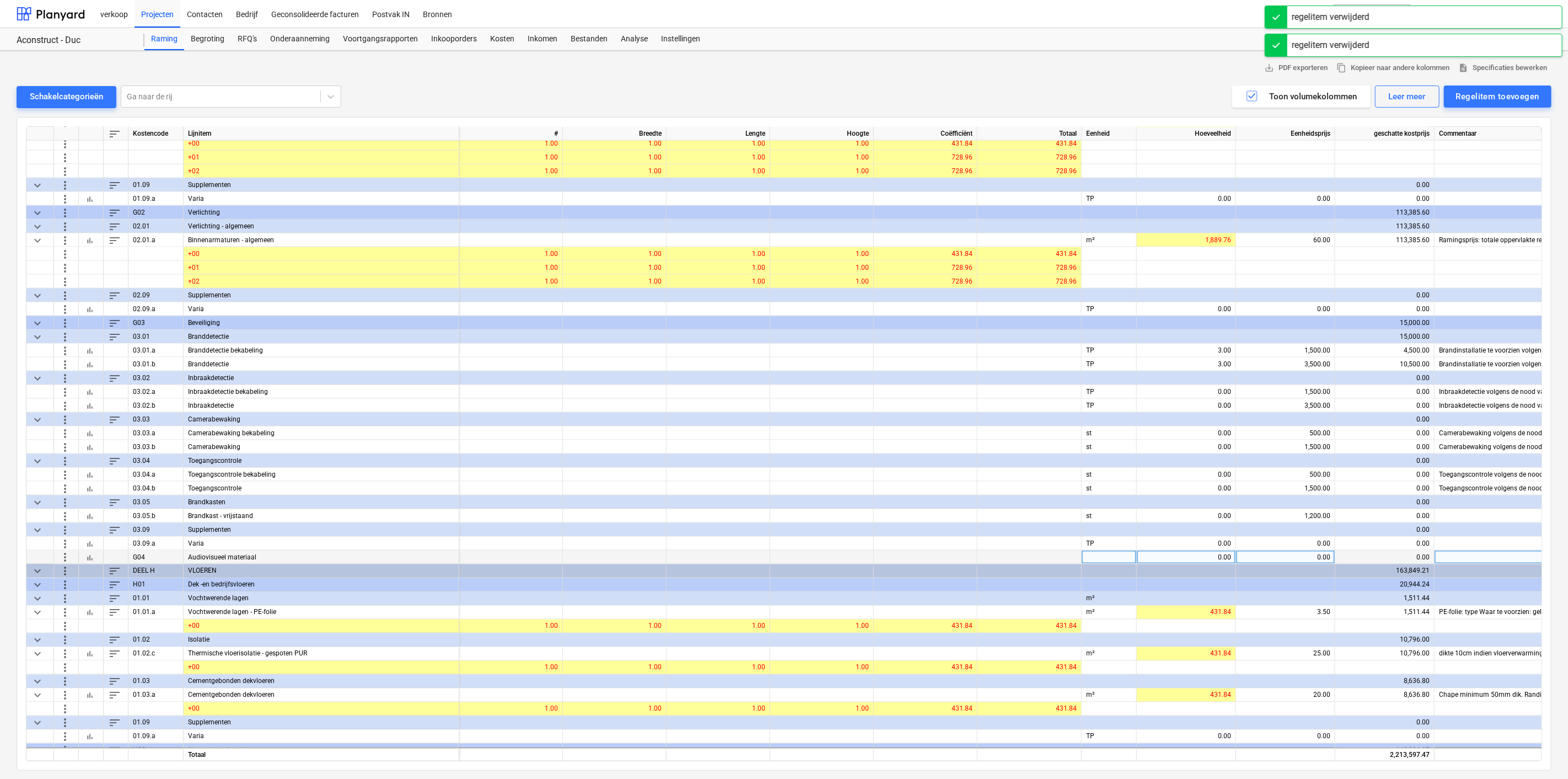
click at [69, 556] on span "more_vert" at bounding box center [64, 557] width 13 height 13
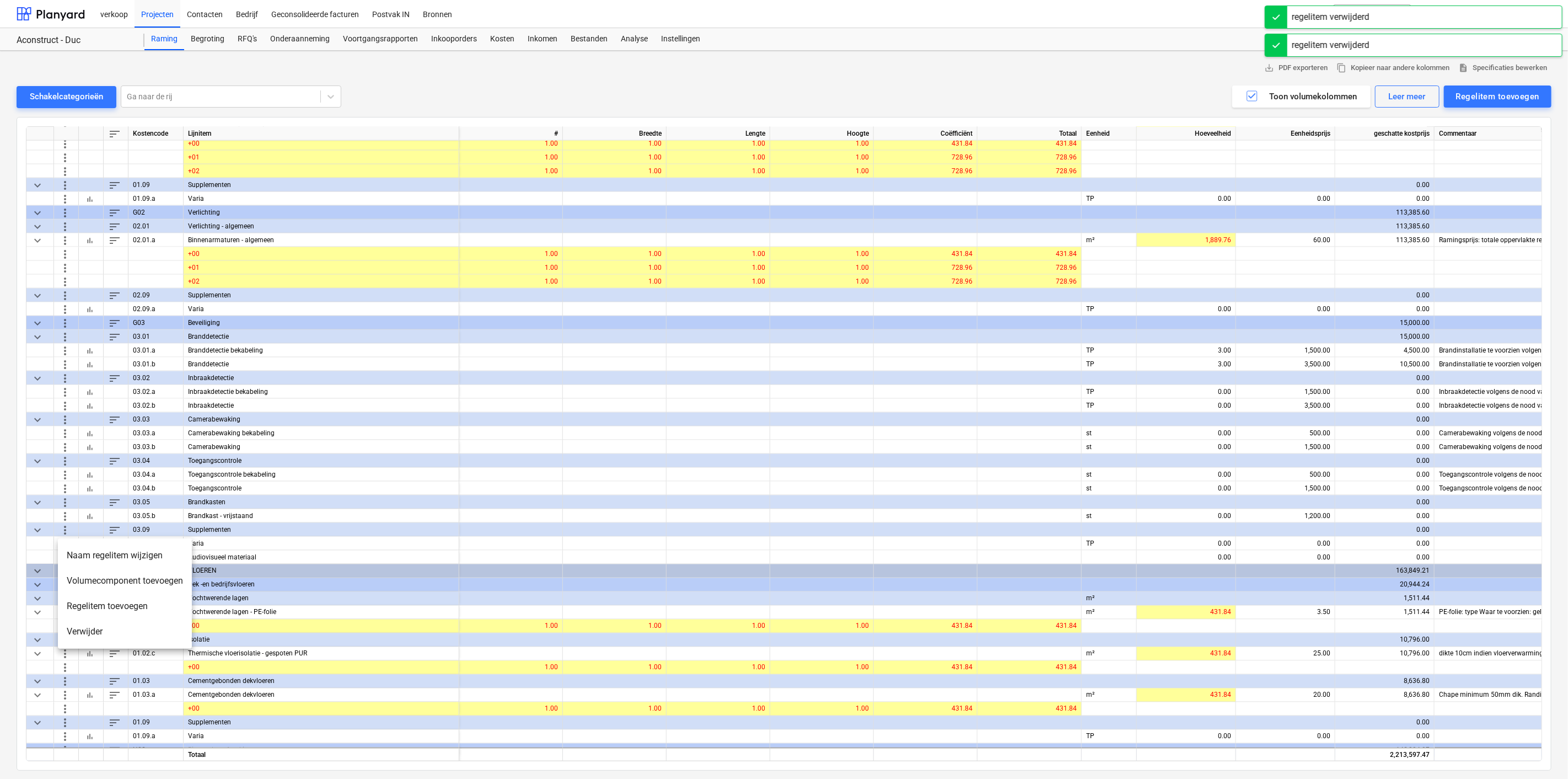
click at [93, 626] on li "Verwijder" at bounding box center [125, 631] width 134 height 25
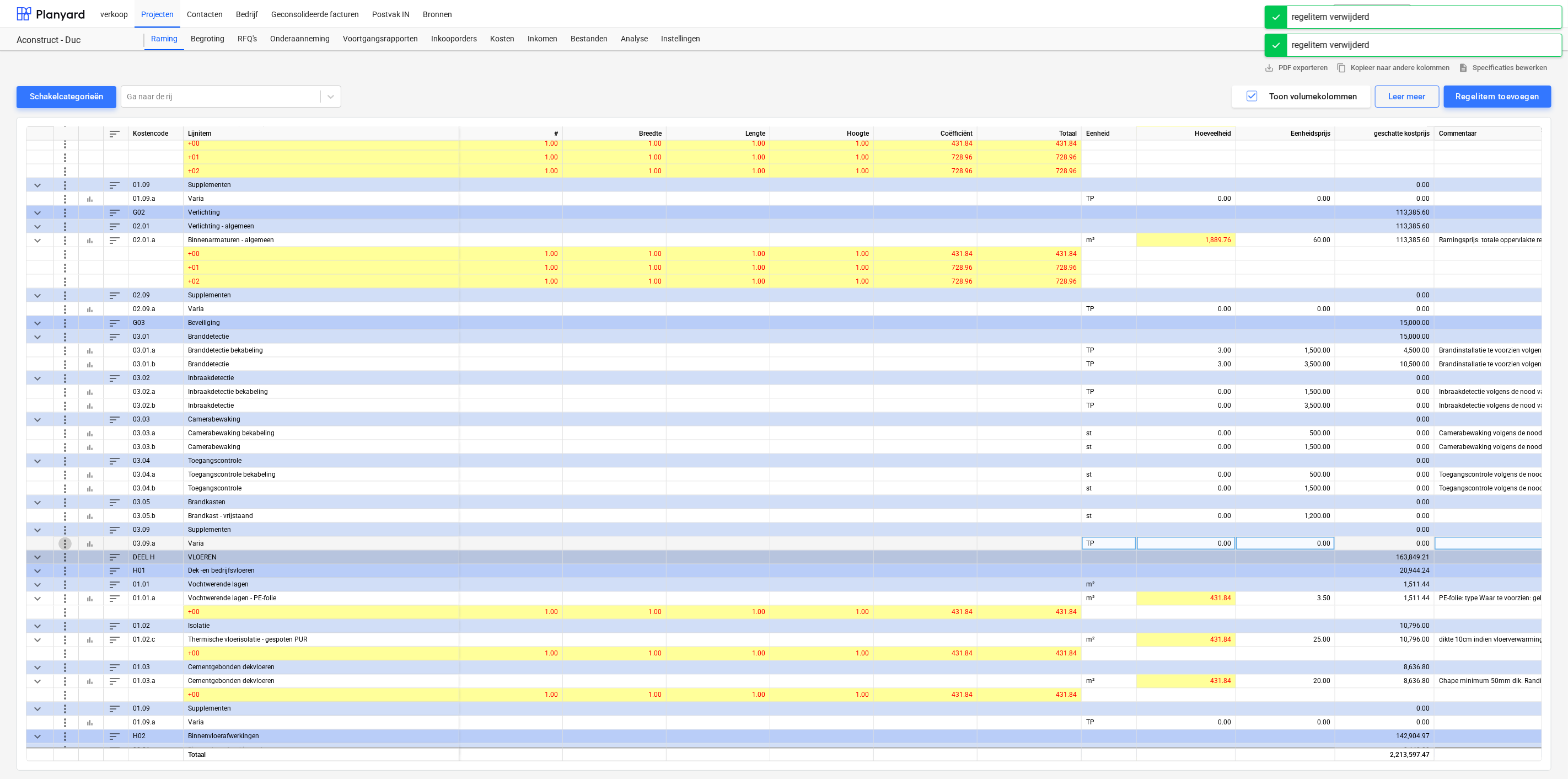
click at [66, 541] on span "more_vert" at bounding box center [64, 542] width 13 height 13
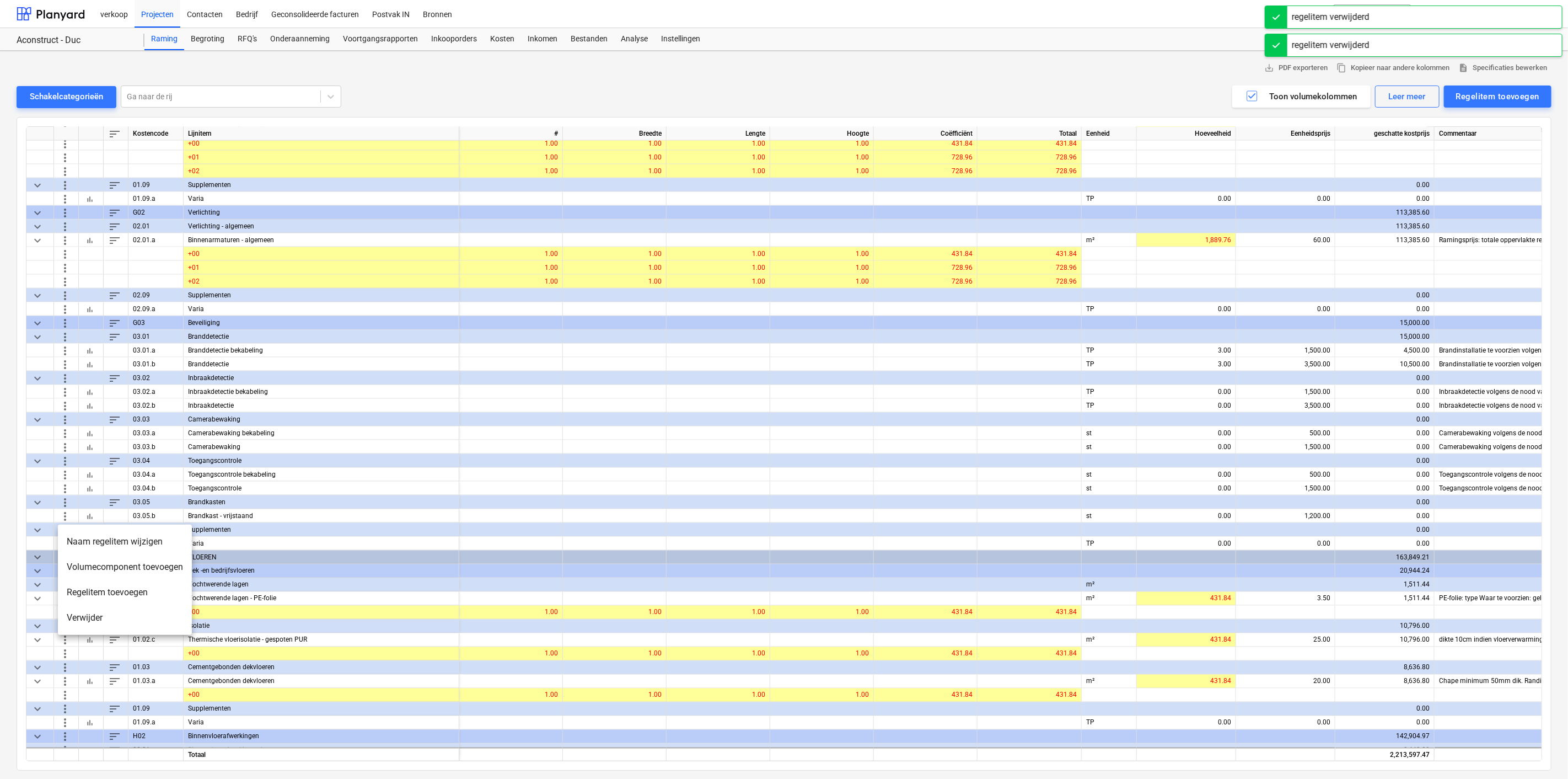
click at [76, 615] on li "Verwijder" at bounding box center [125, 617] width 134 height 25
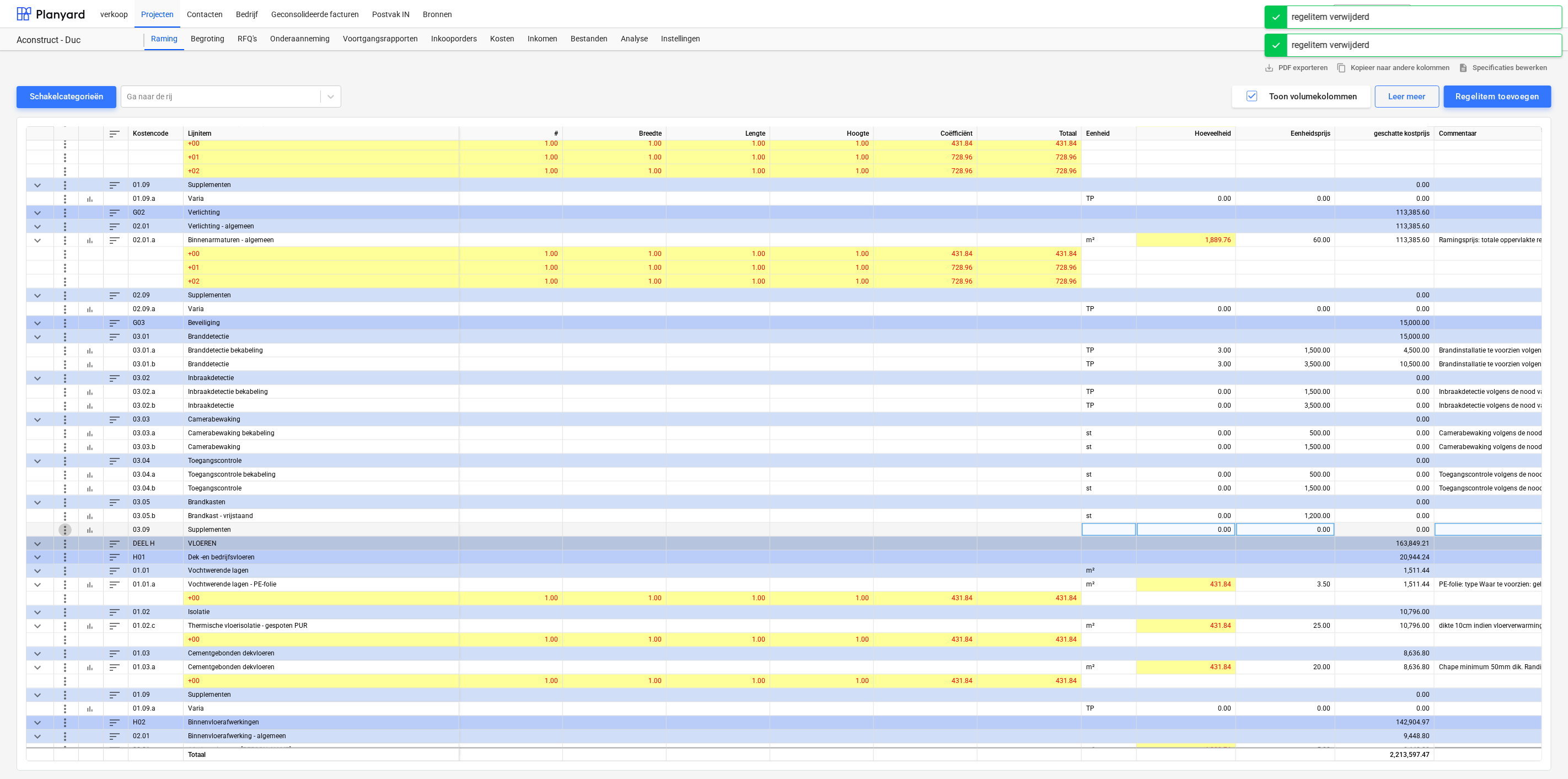
click at [66, 527] on span "more_vert" at bounding box center [64, 529] width 13 height 13
click at [71, 609] on li "Verwijder" at bounding box center [125, 603] width 134 height 25
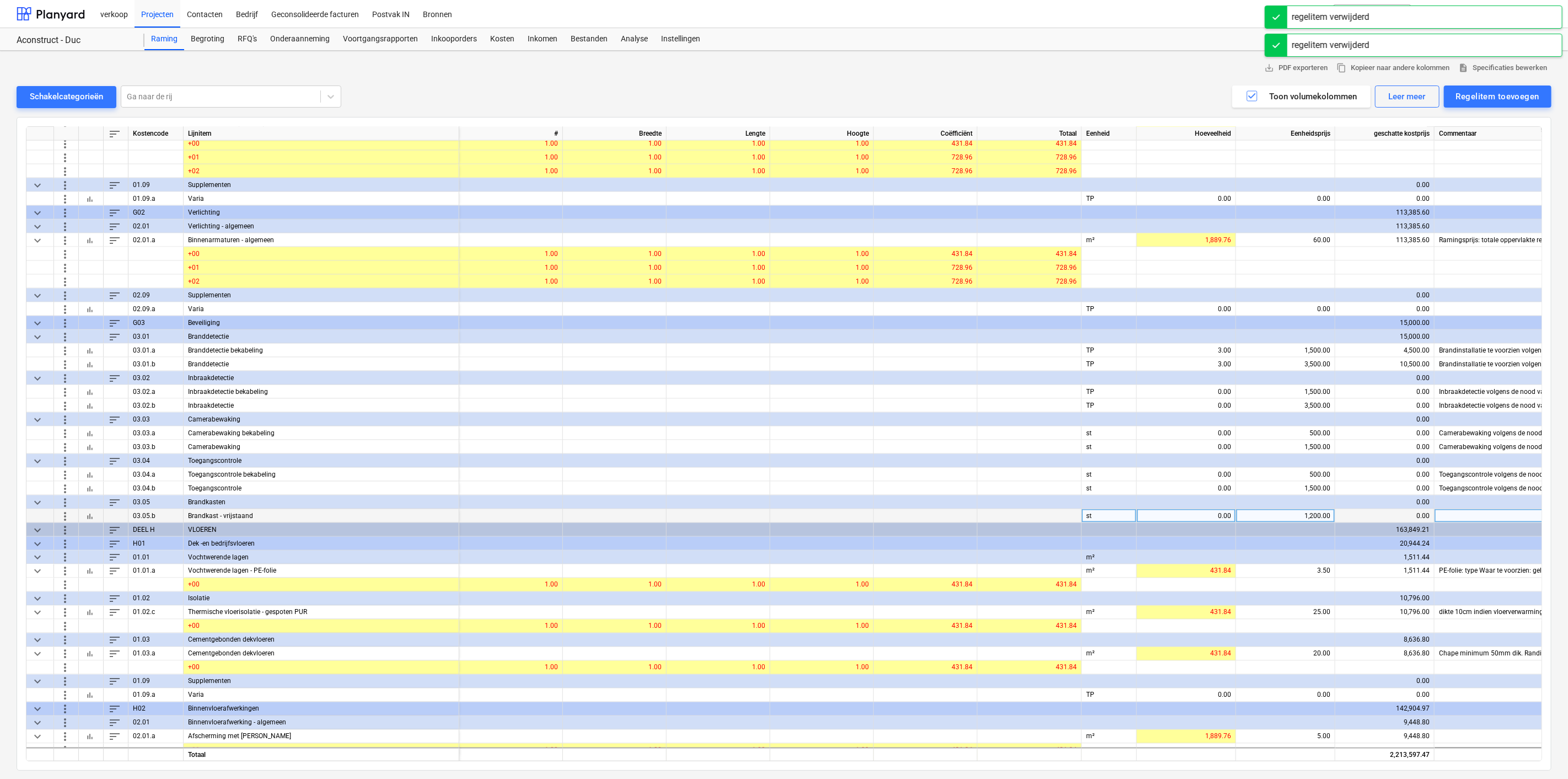
click at [62, 515] on span "more_vert" at bounding box center [64, 515] width 13 height 13
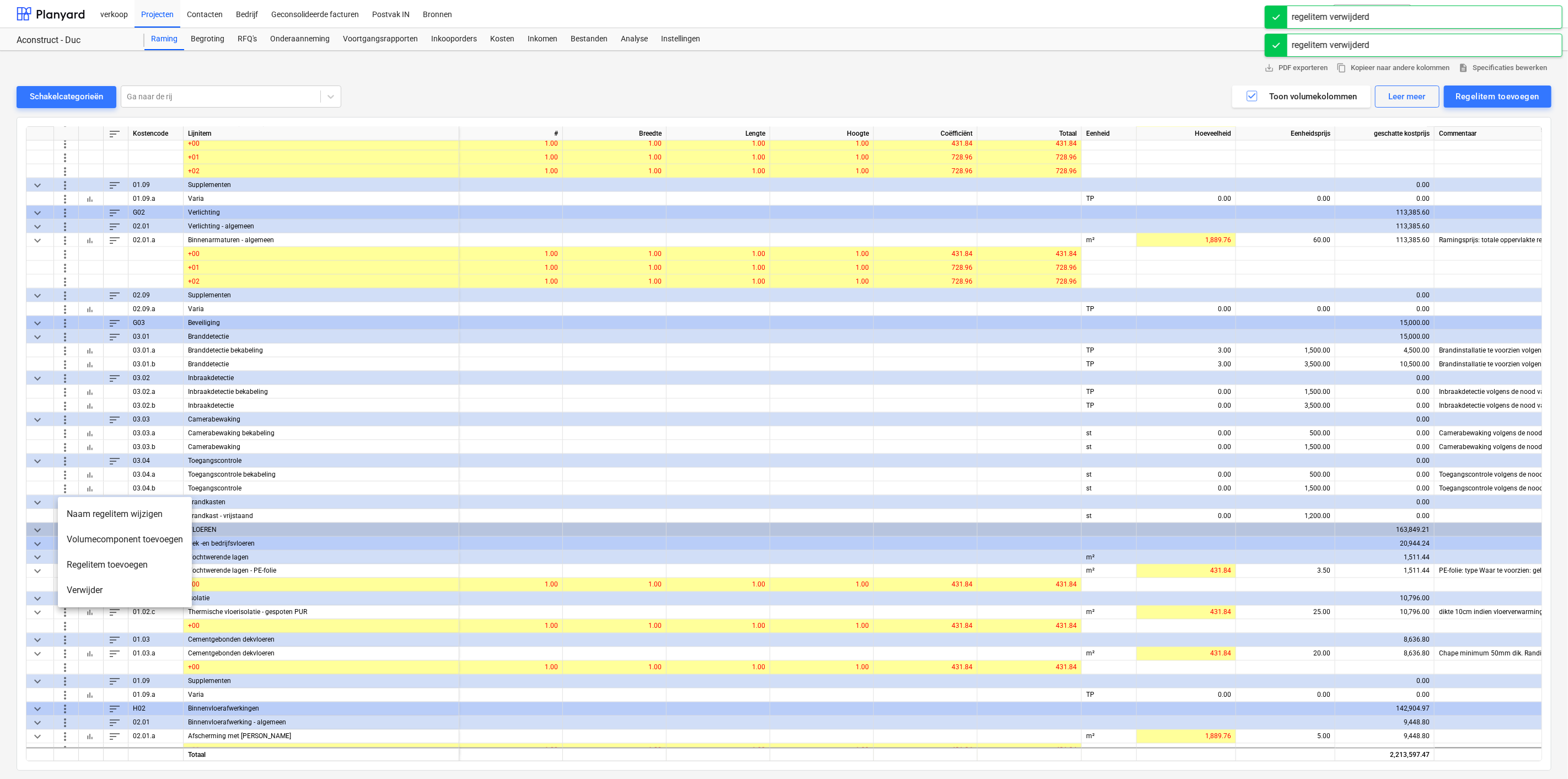
click at [78, 597] on li "Verwijder" at bounding box center [125, 590] width 134 height 25
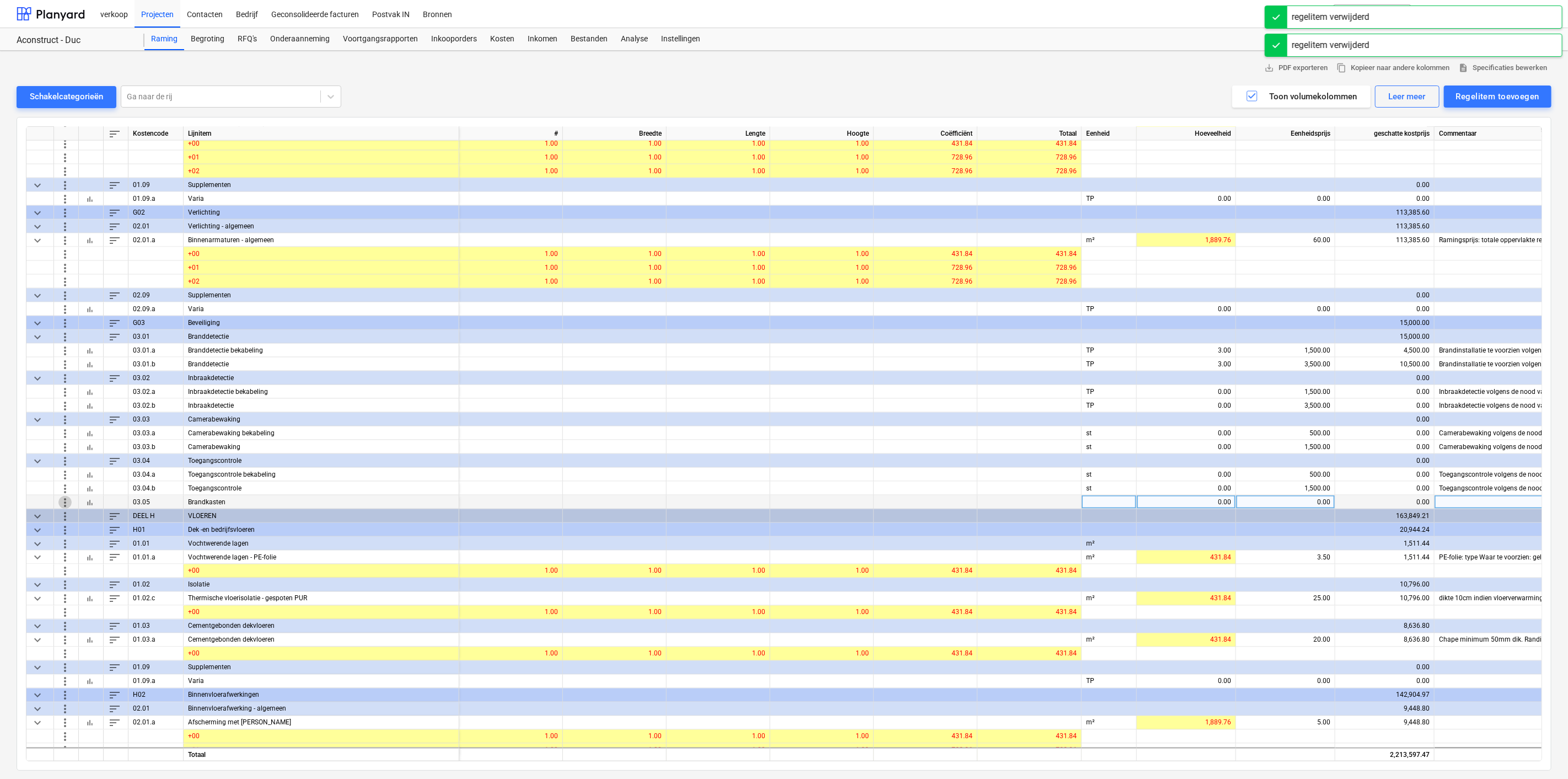
click at [64, 500] on span "more_vert" at bounding box center [64, 501] width 13 height 13
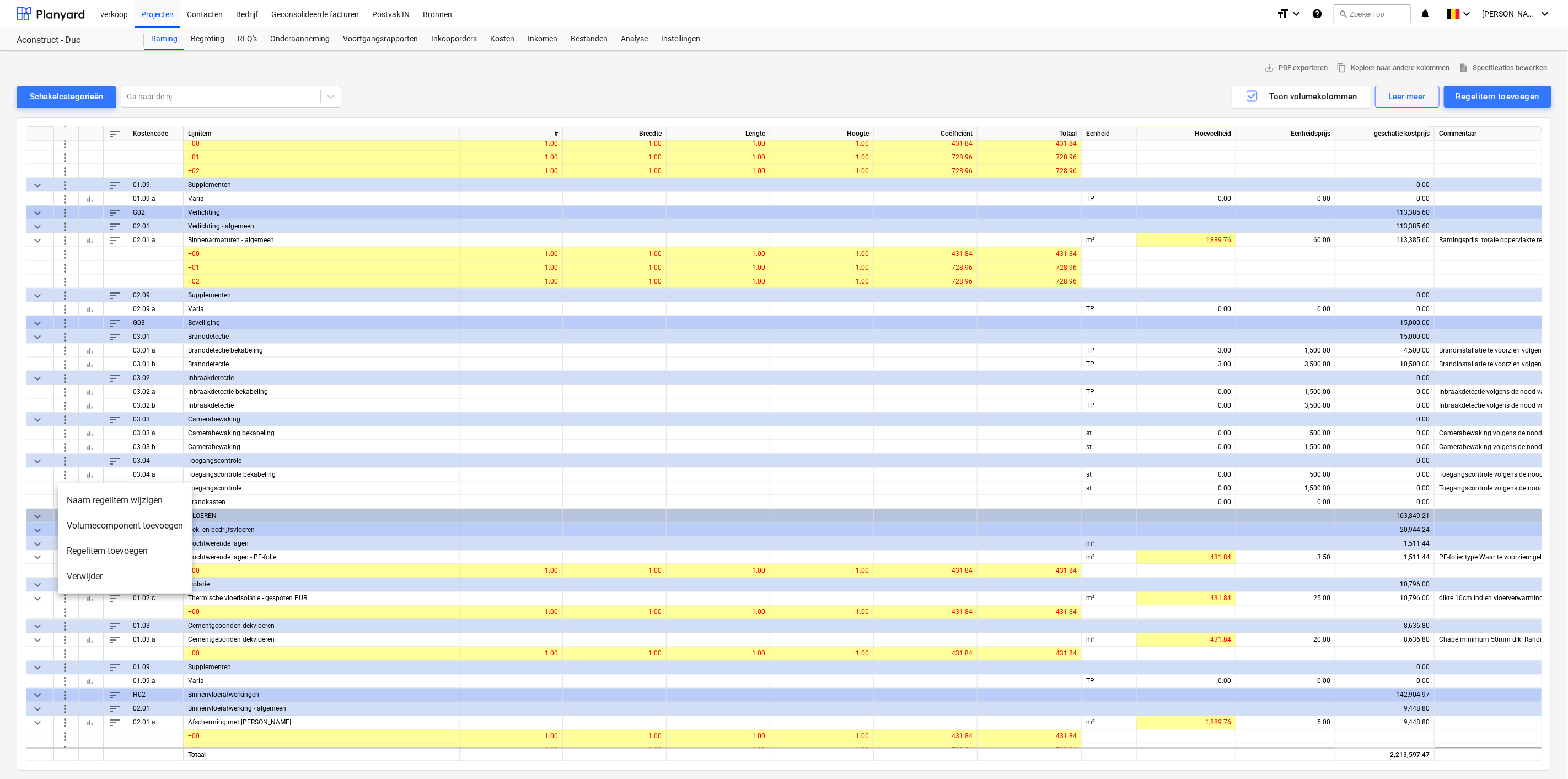
click at [18, 524] on div at bounding box center [784, 390] width 1568 height 779
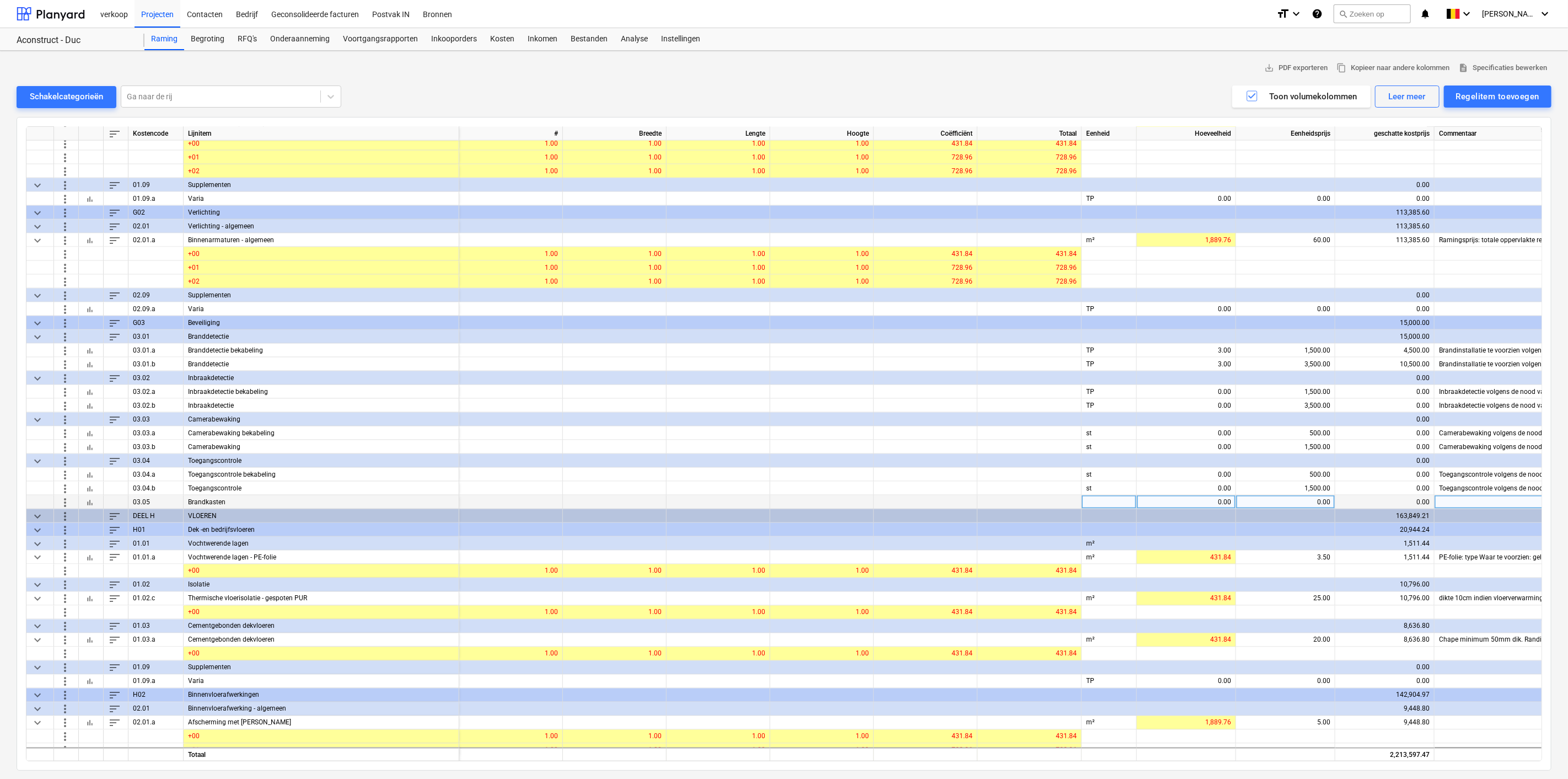
click at [66, 499] on span "more_vert" at bounding box center [64, 501] width 13 height 13
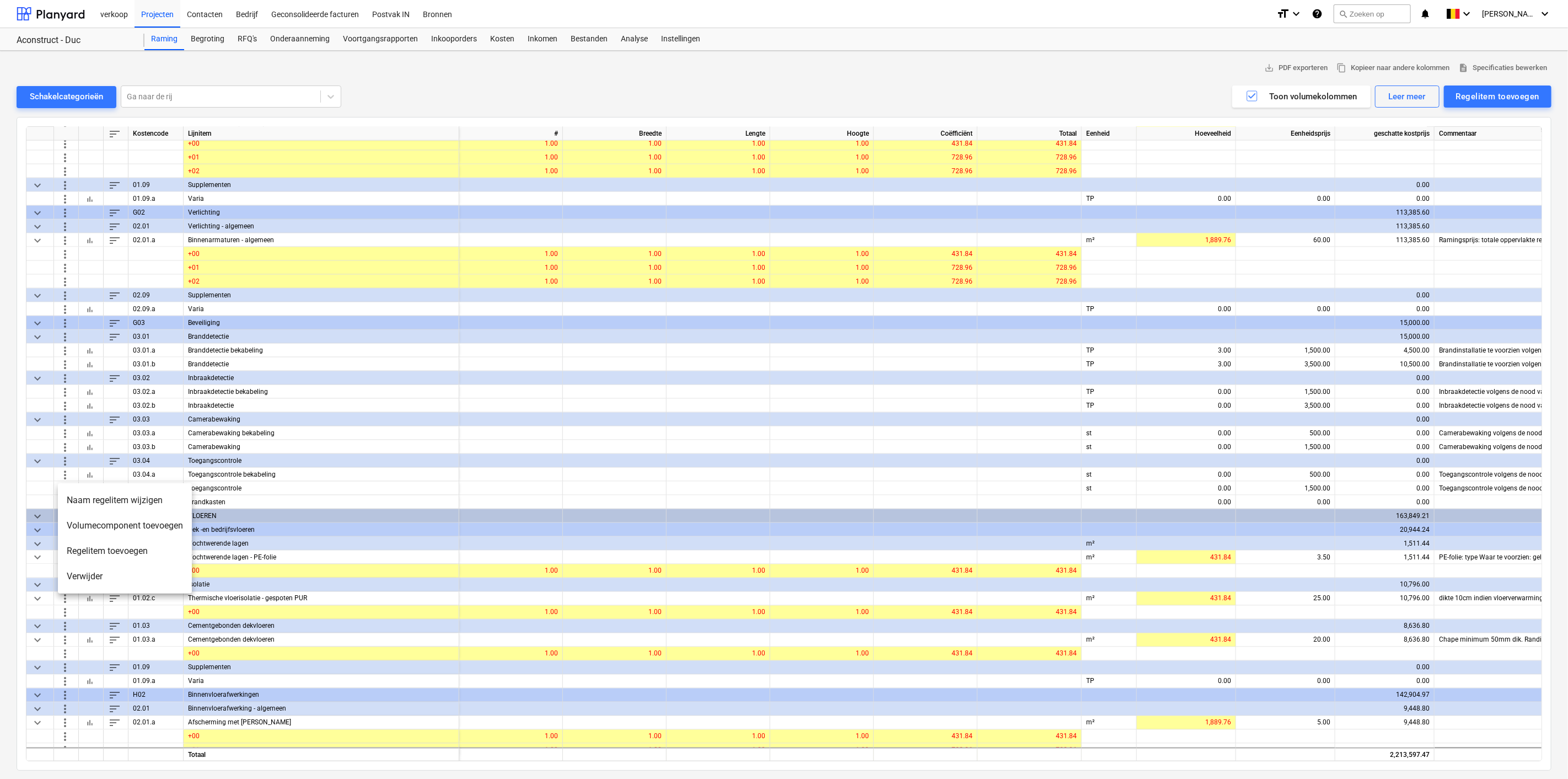
click at [83, 576] on li "Verwijder" at bounding box center [125, 576] width 134 height 25
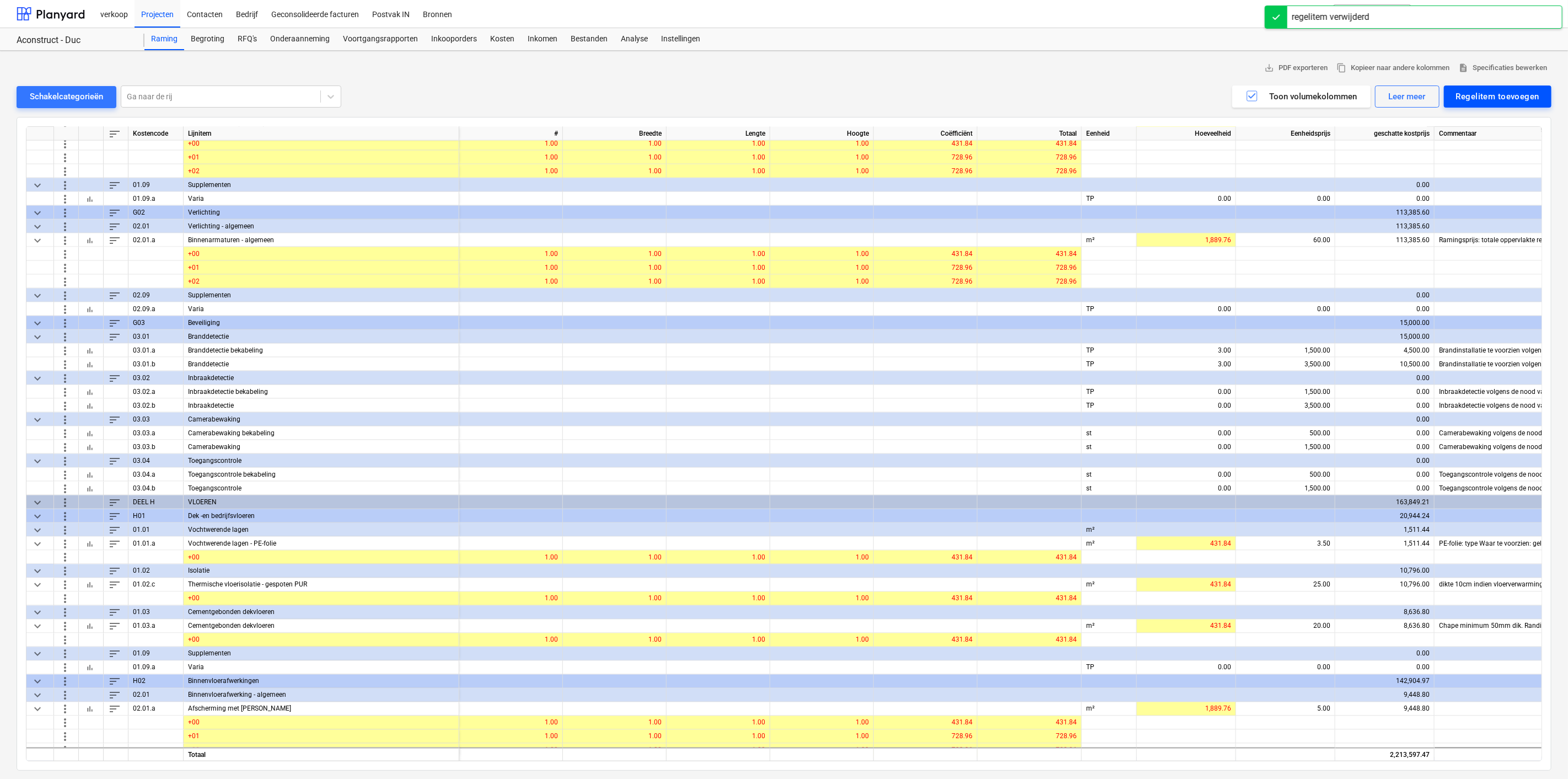
click at [1478, 94] on div "Regelitem toevoegen" at bounding box center [1498, 97] width 83 height 14
click at [1464, 122] on div "Toevoegen vanuit sjabloon" at bounding box center [1492, 124] width 118 height 19
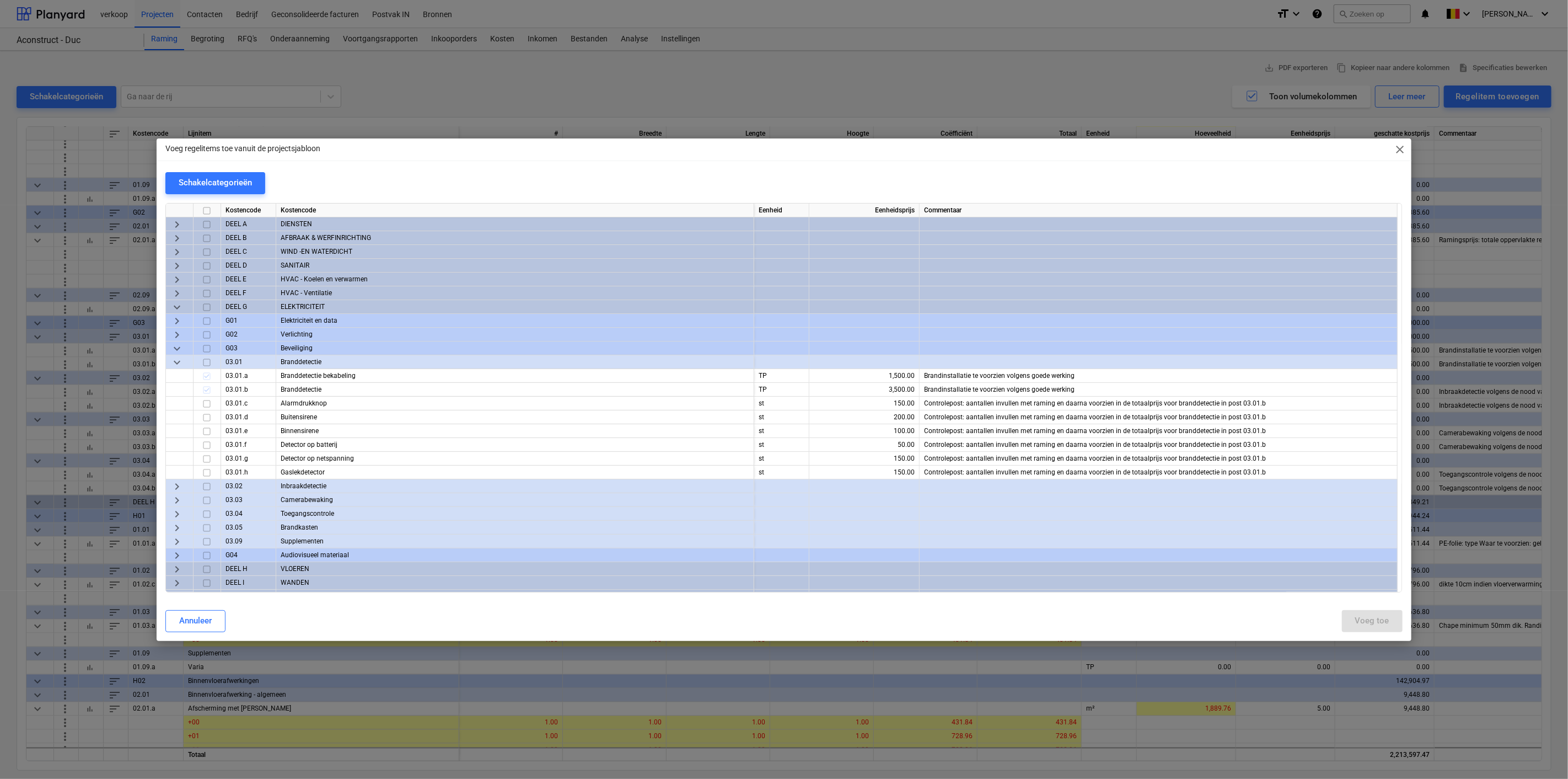
click at [178, 525] on span "keyboard_arrow_right" at bounding box center [177, 527] width 13 height 13
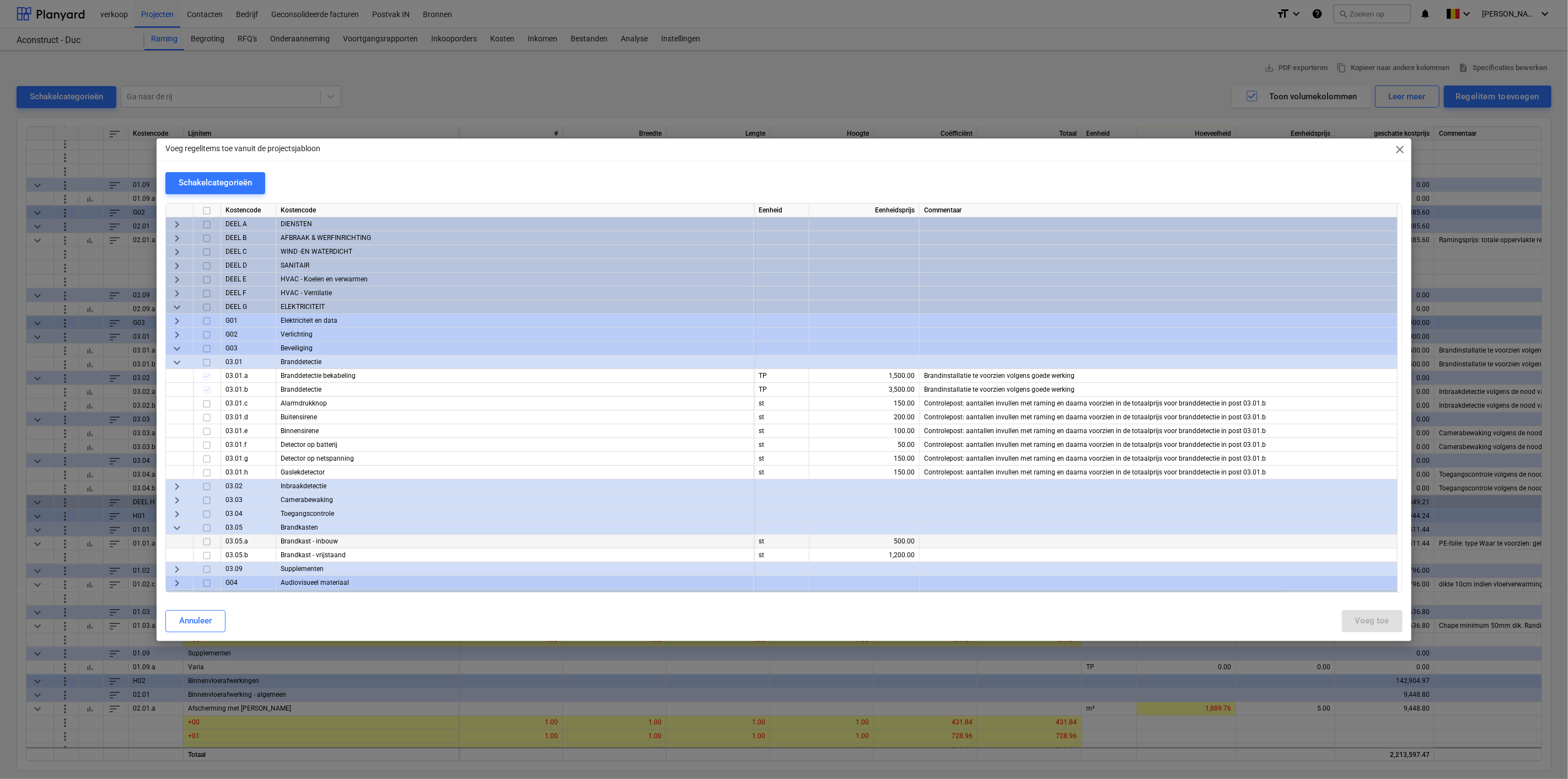
click at [207, 543] on input "checkbox" at bounding box center [207, 541] width 13 height 13
click at [1372, 619] on div "Voeg toe" at bounding box center [1372, 621] width 34 height 14
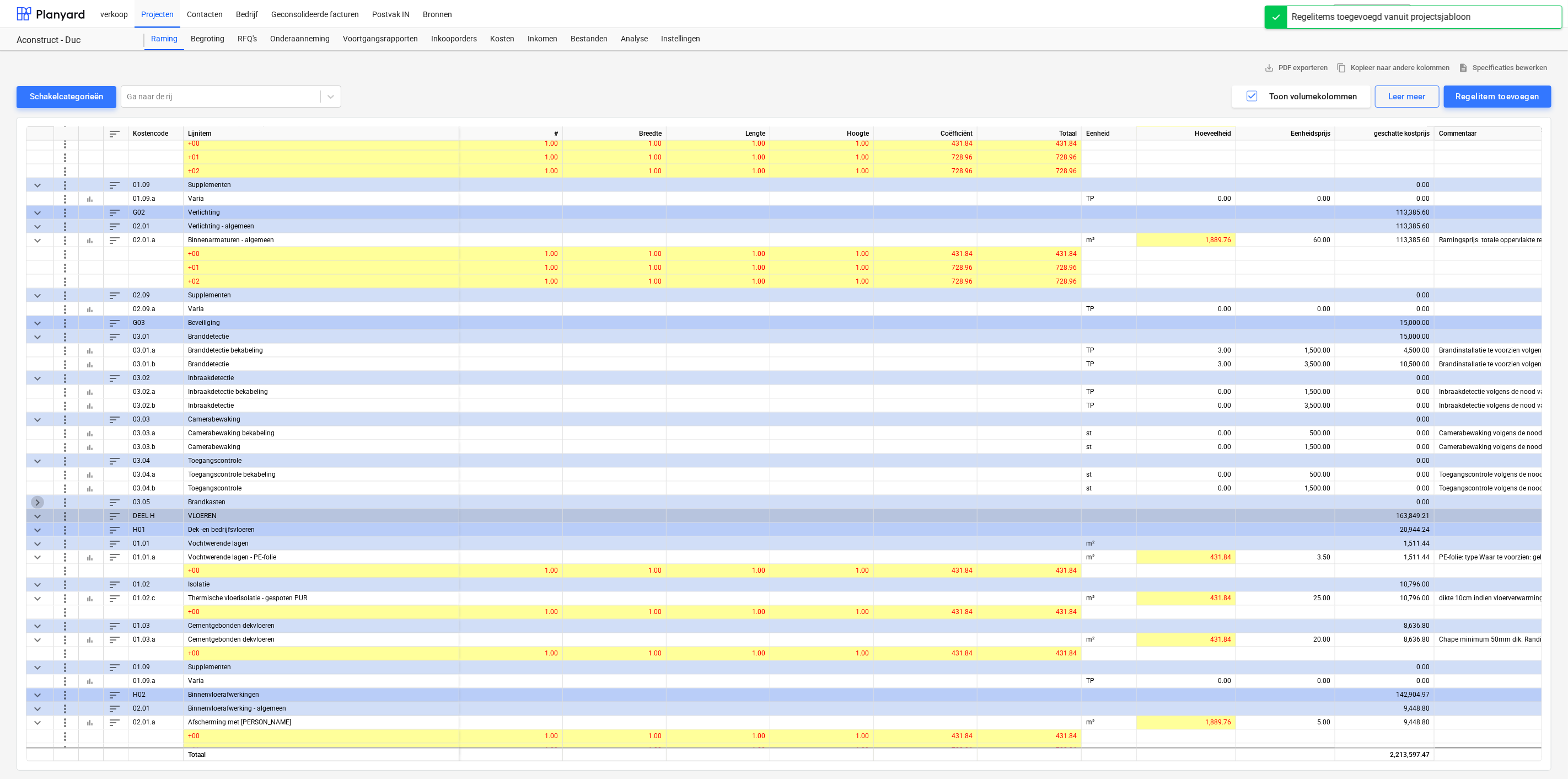
click at [35, 500] on span "keyboard_arrow_right" at bounding box center [37, 501] width 13 height 13
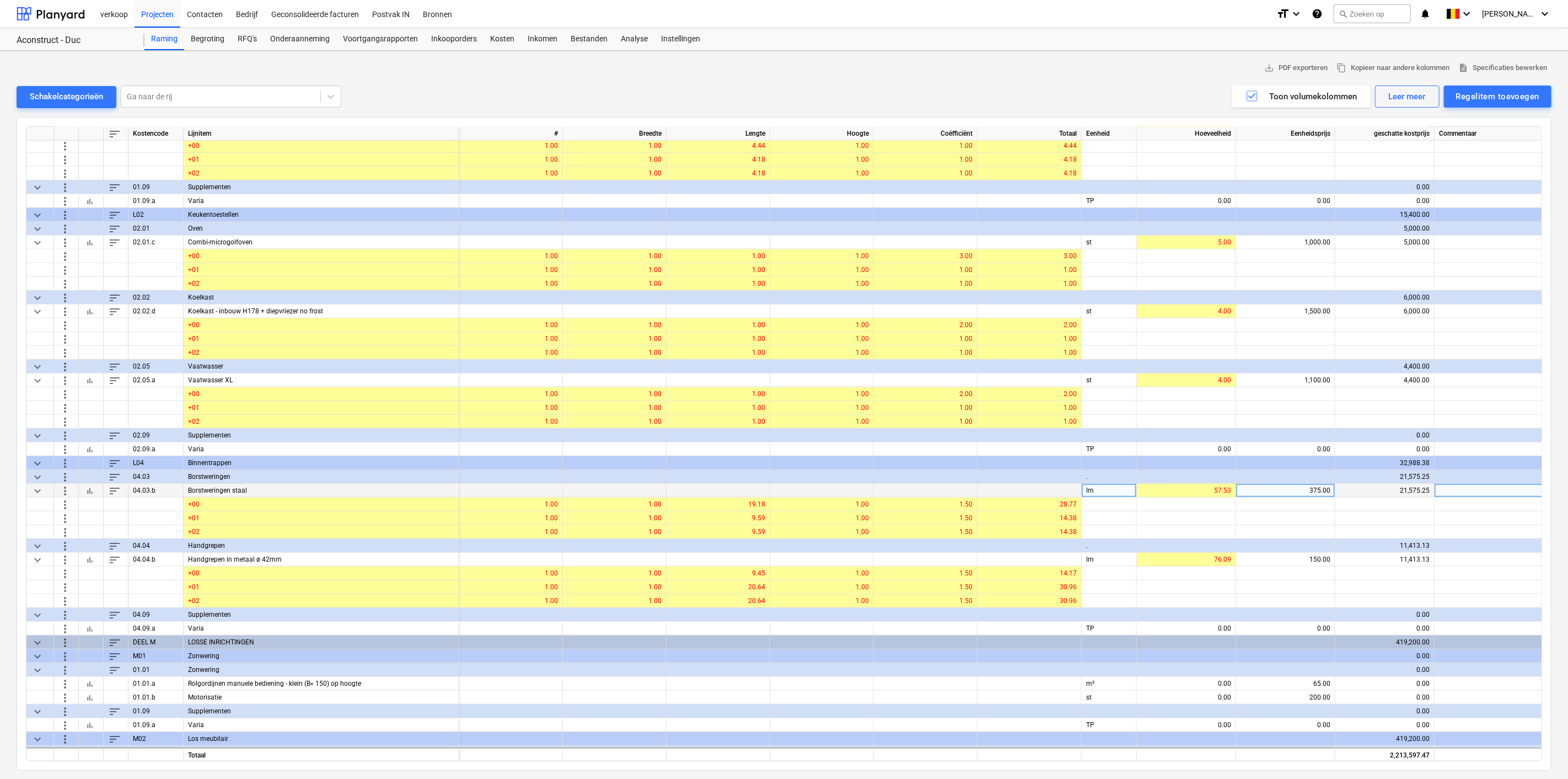
scroll to position [4113, 0]
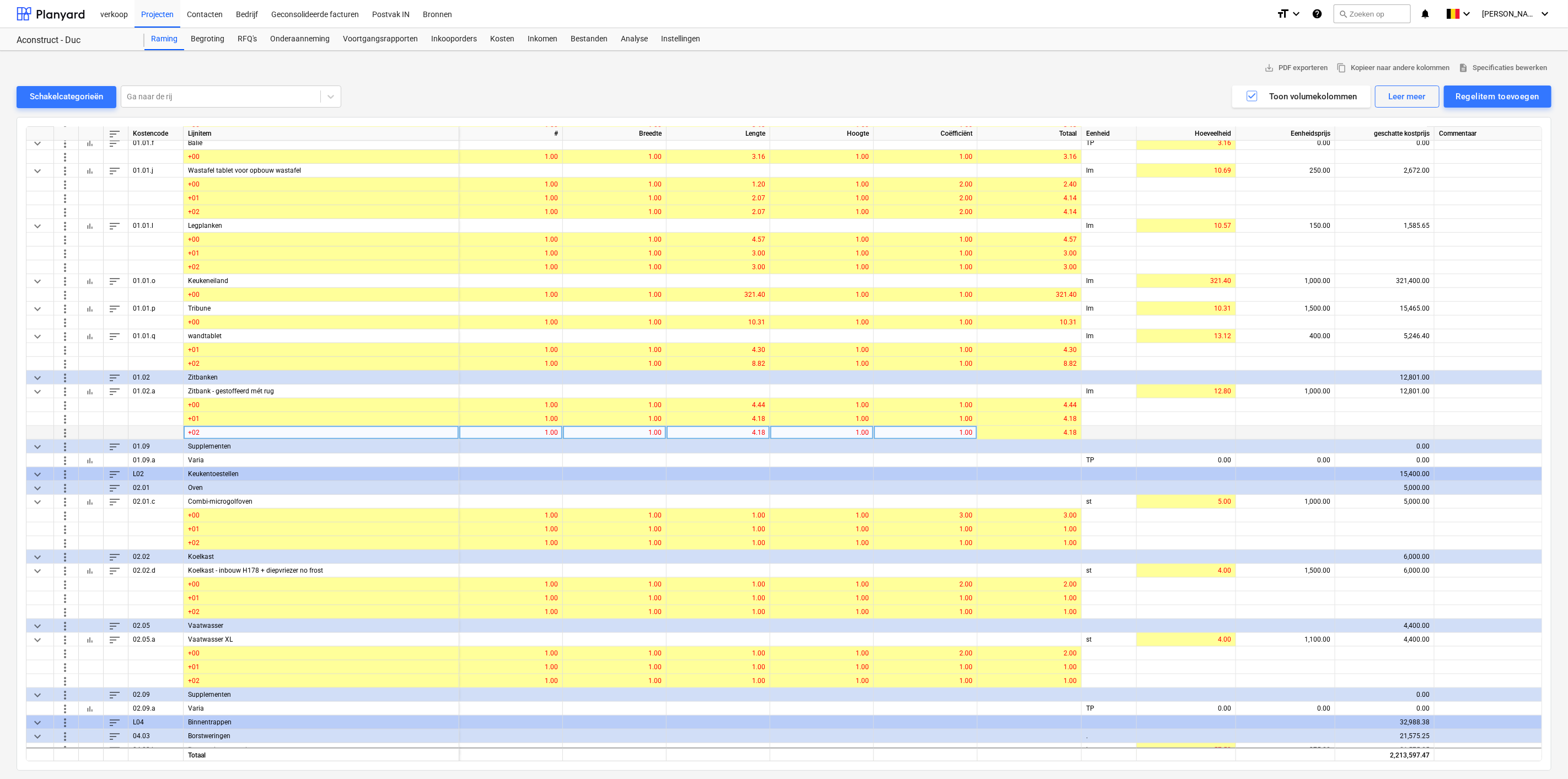
click at [730, 426] on div "4.18" at bounding box center [717, 433] width 94 height 14
type input "8.982"
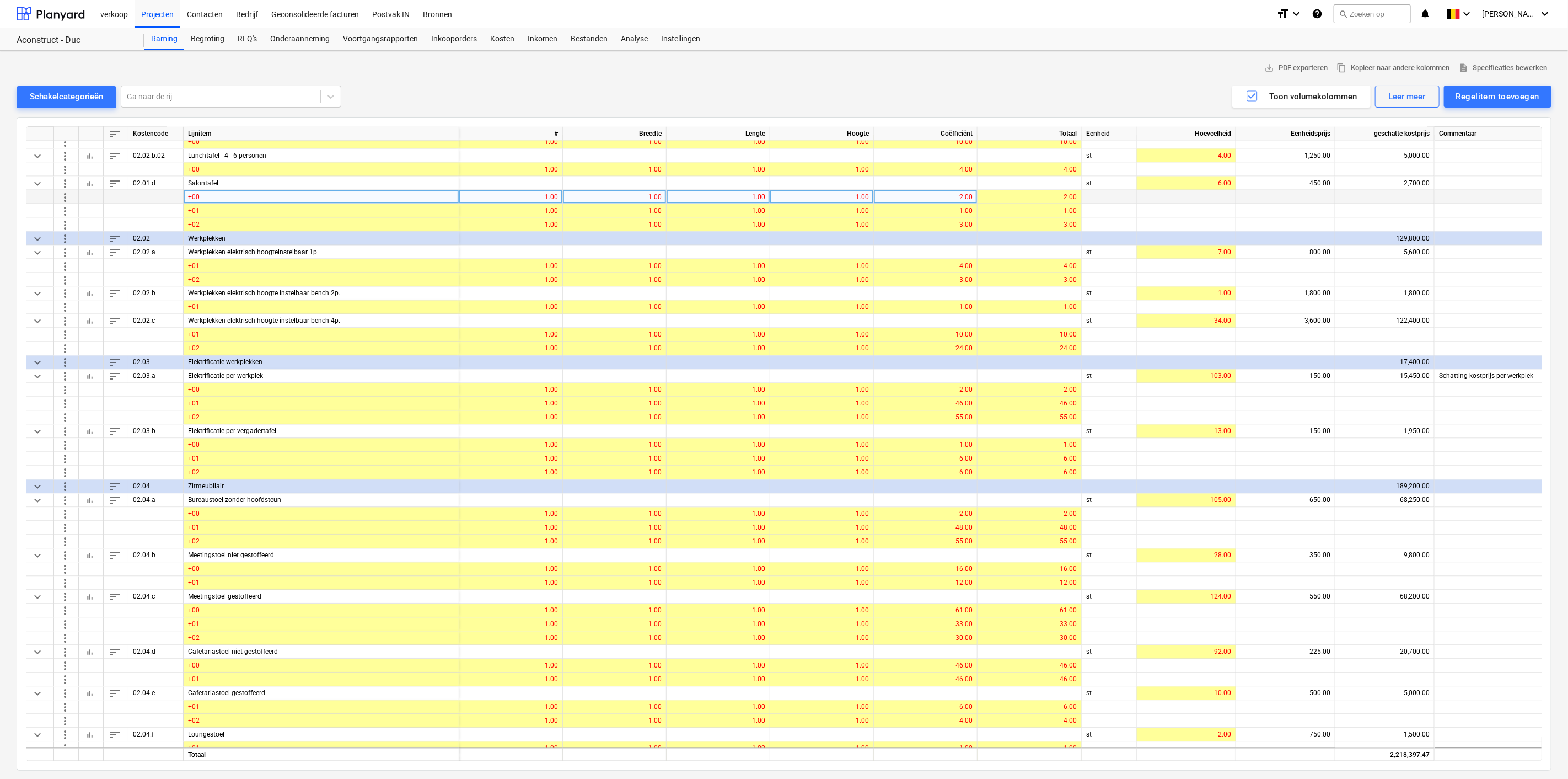
scroll to position [5339, 0]
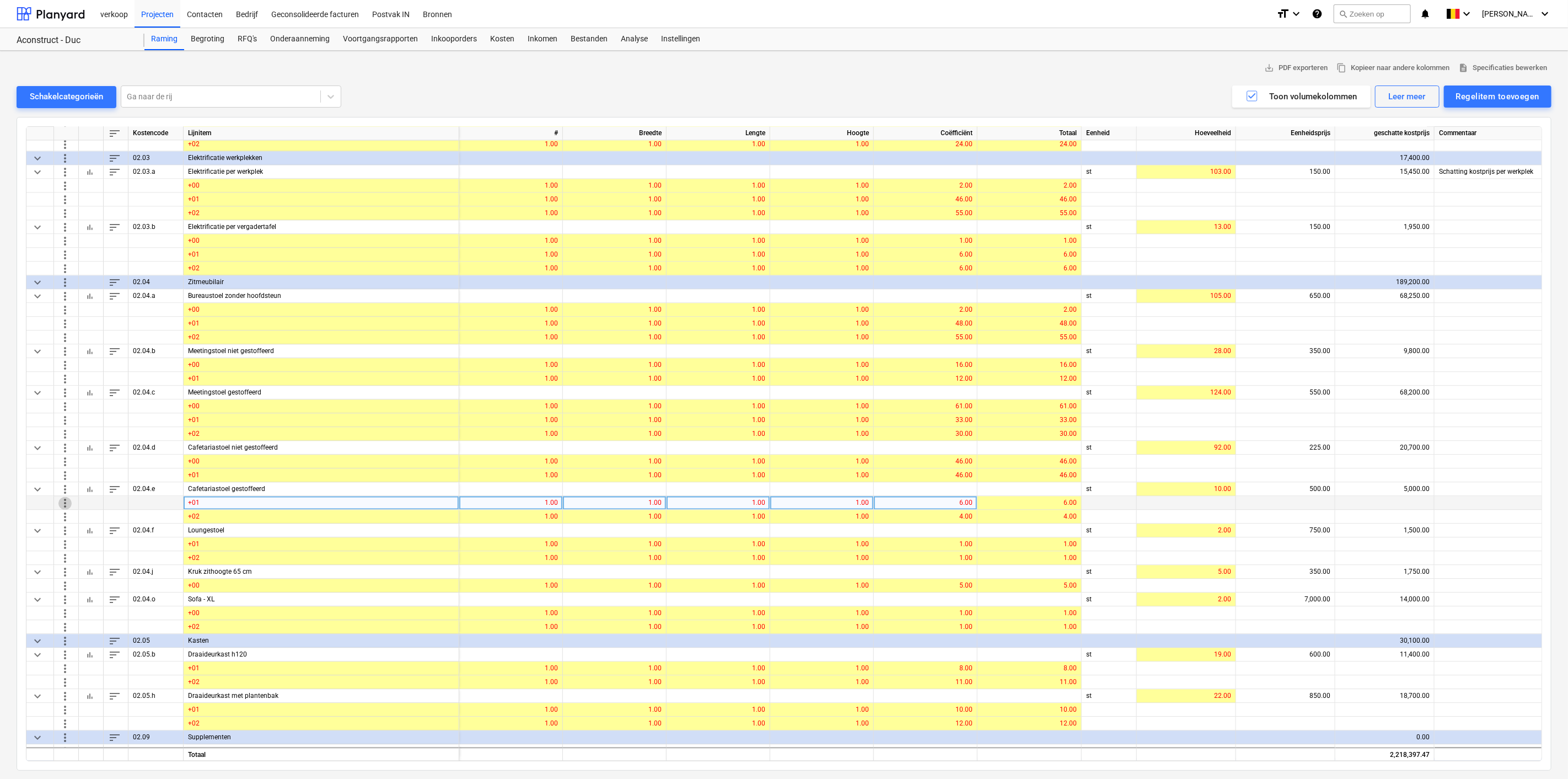
click at [62, 504] on span "more_vert" at bounding box center [64, 503] width 13 height 13
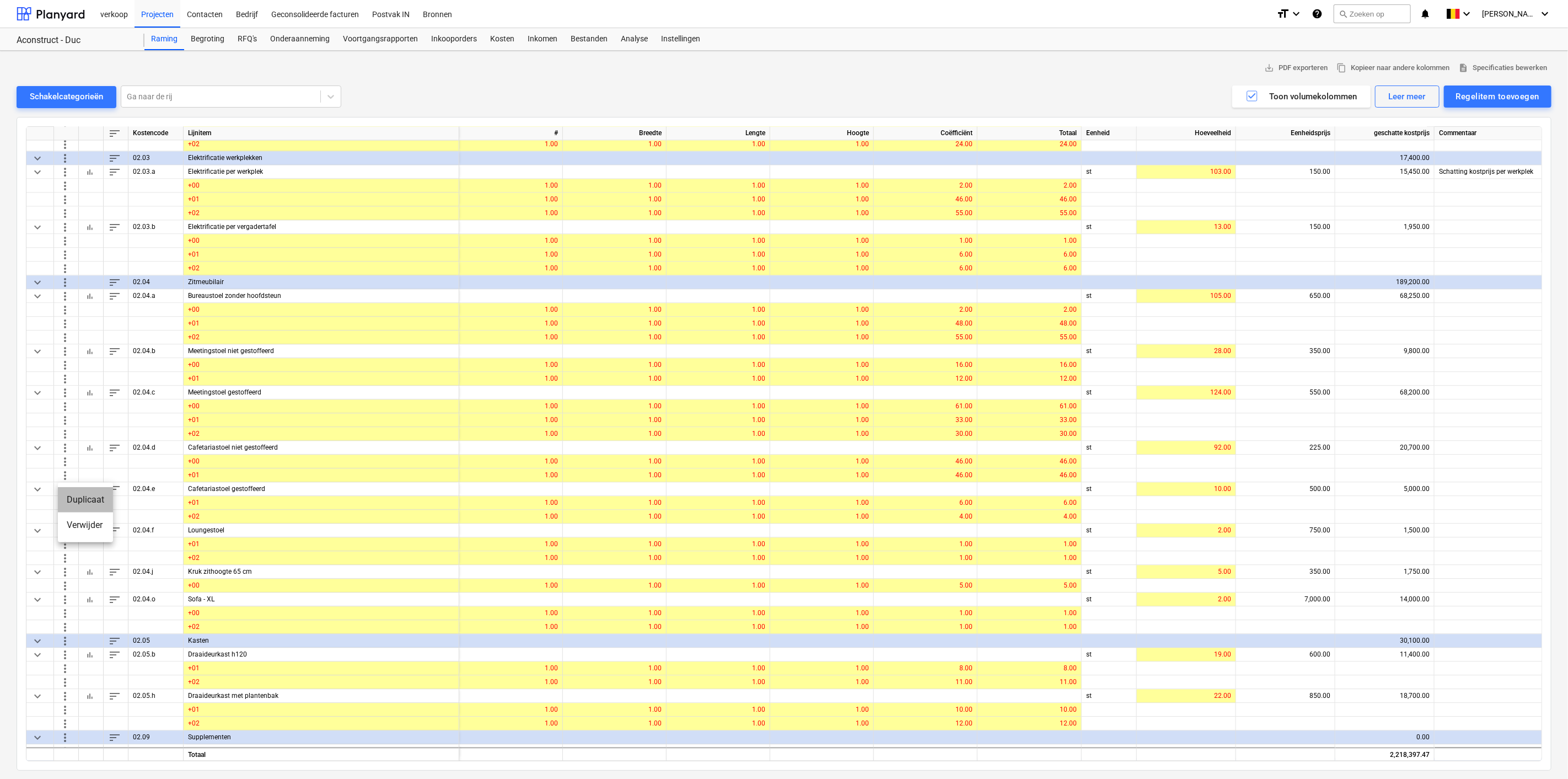
click at [74, 504] on li "Duplicaat" at bounding box center [85, 499] width 55 height 25
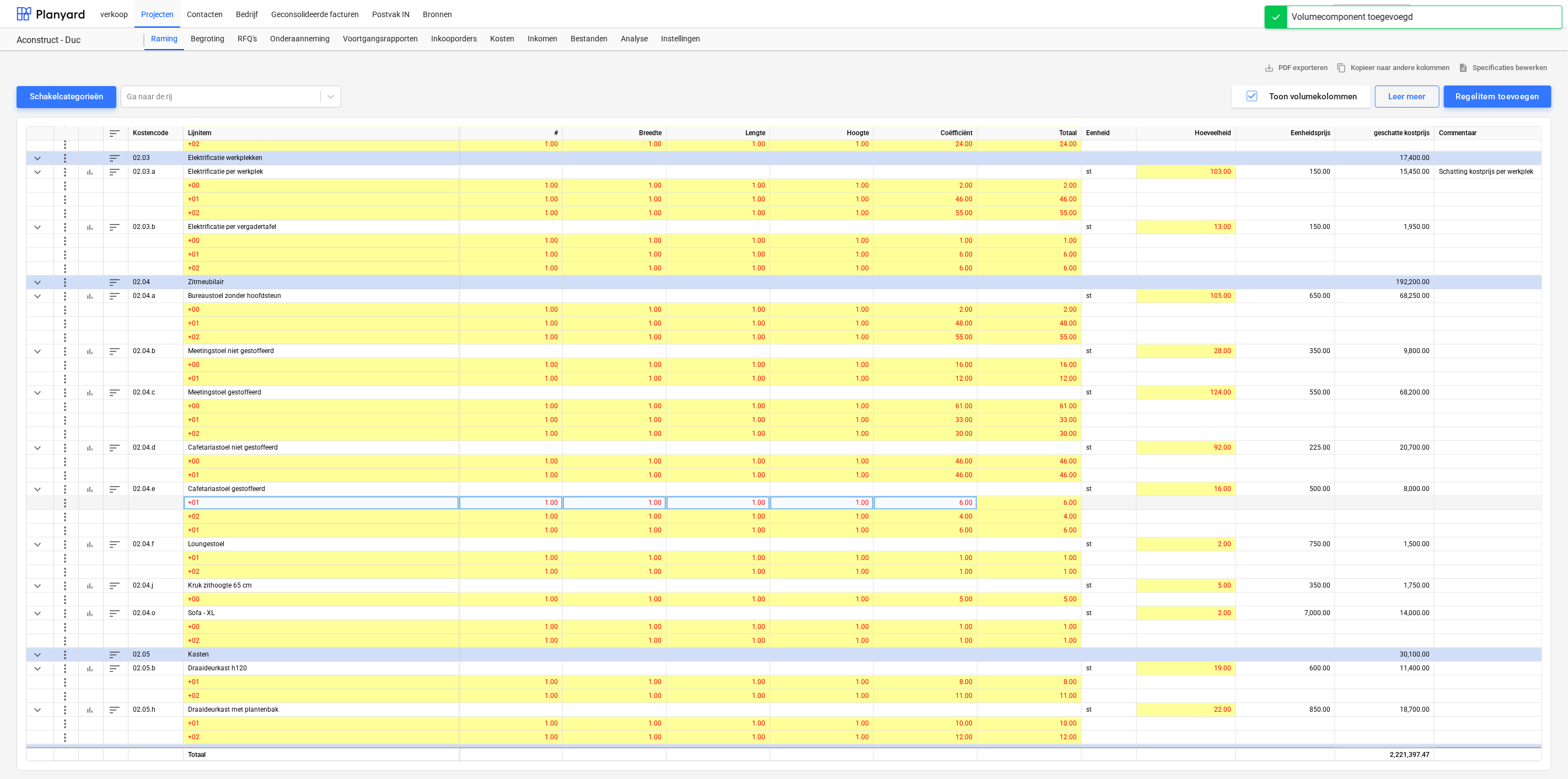
click at [217, 500] on div "+01" at bounding box center [322, 504] width 276 height 14
type input "+00"
click at [943, 502] on div "6.00" at bounding box center [925, 504] width 94 height 14
type input "1"
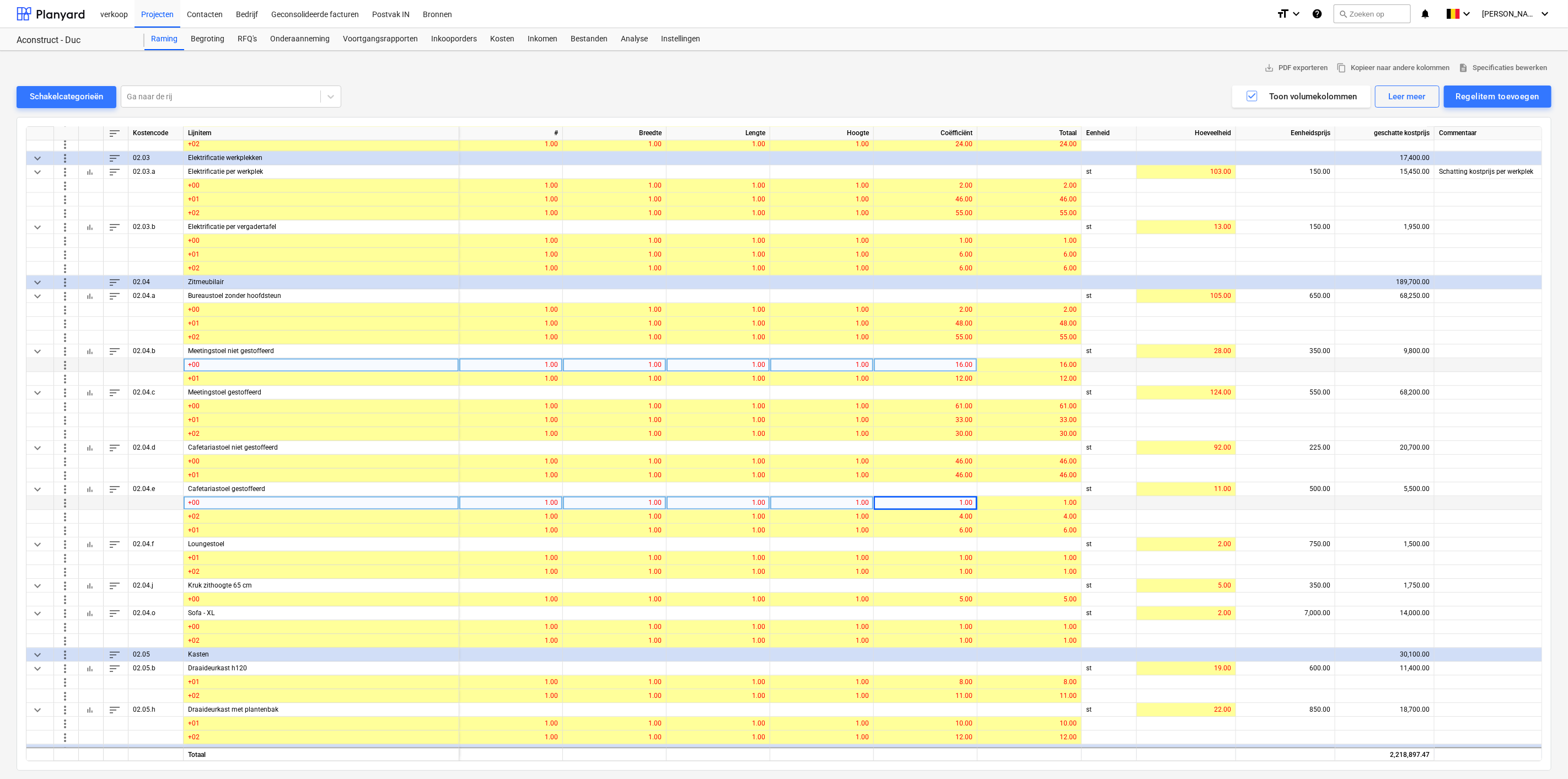
click at [945, 360] on div "16.00" at bounding box center [925, 366] width 94 height 14
type input "60"
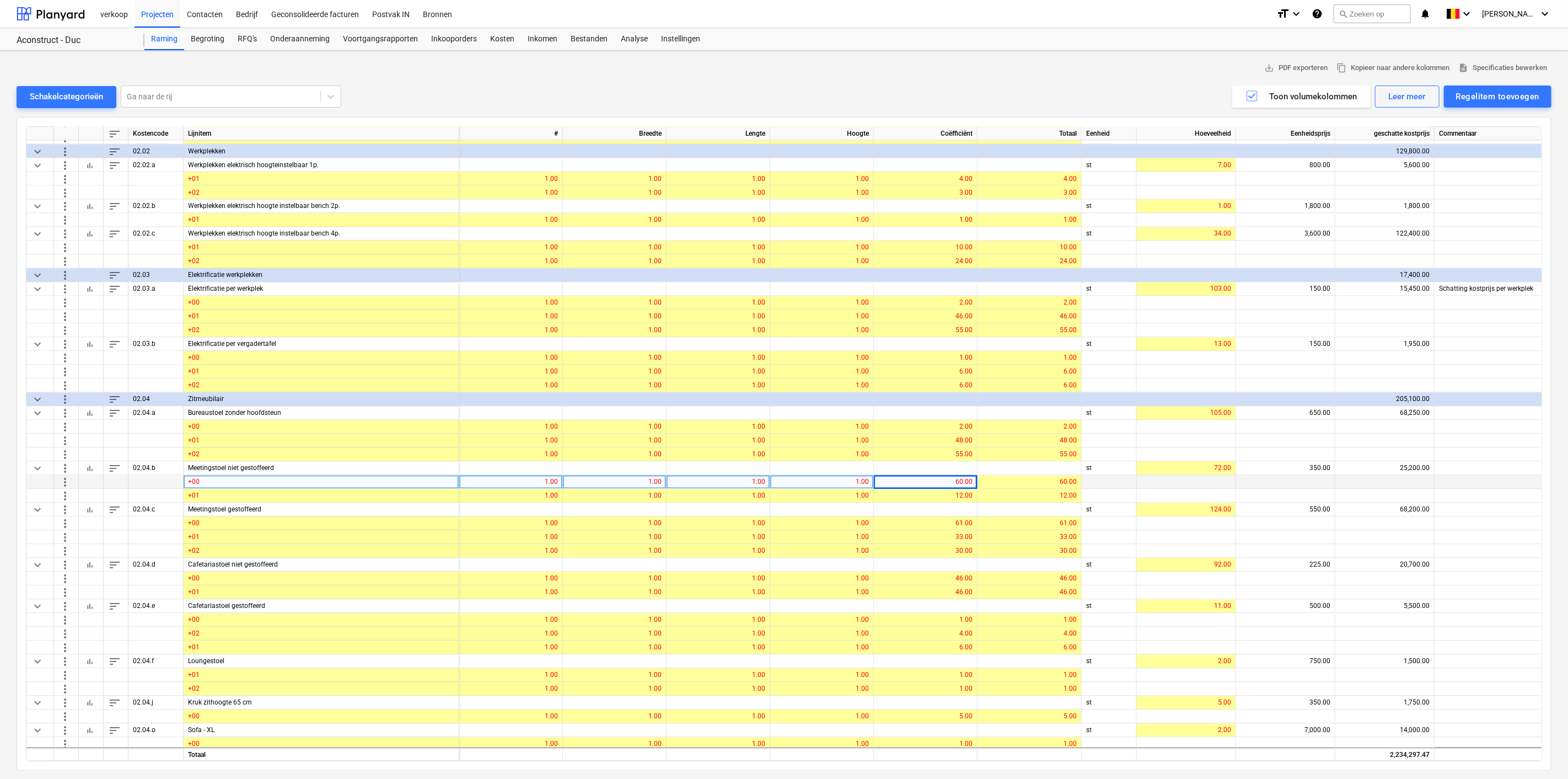
scroll to position [5237, 0]
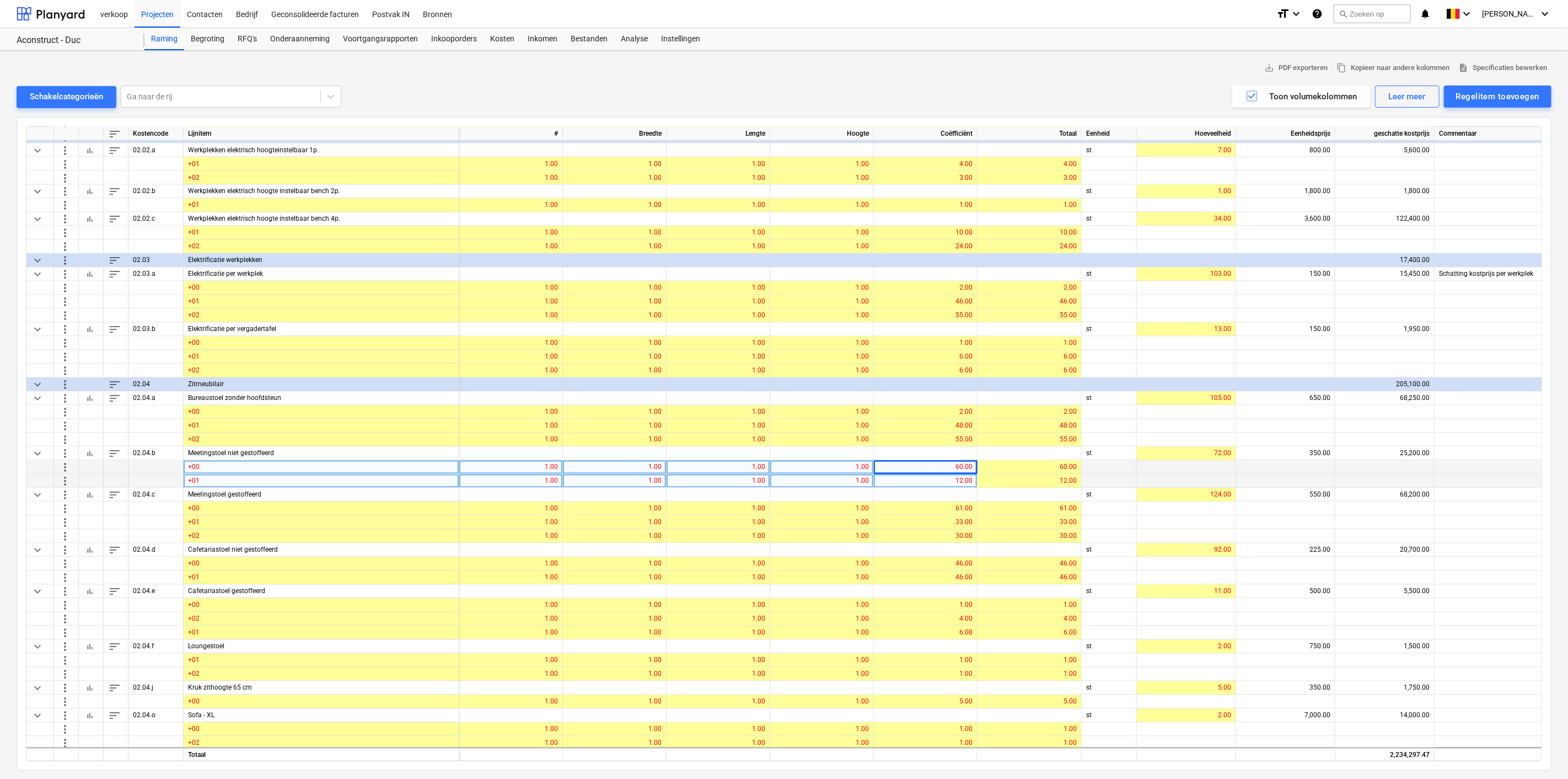
click at [945, 477] on div "12.00" at bounding box center [925, 481] width 94 height 14
type input "16"
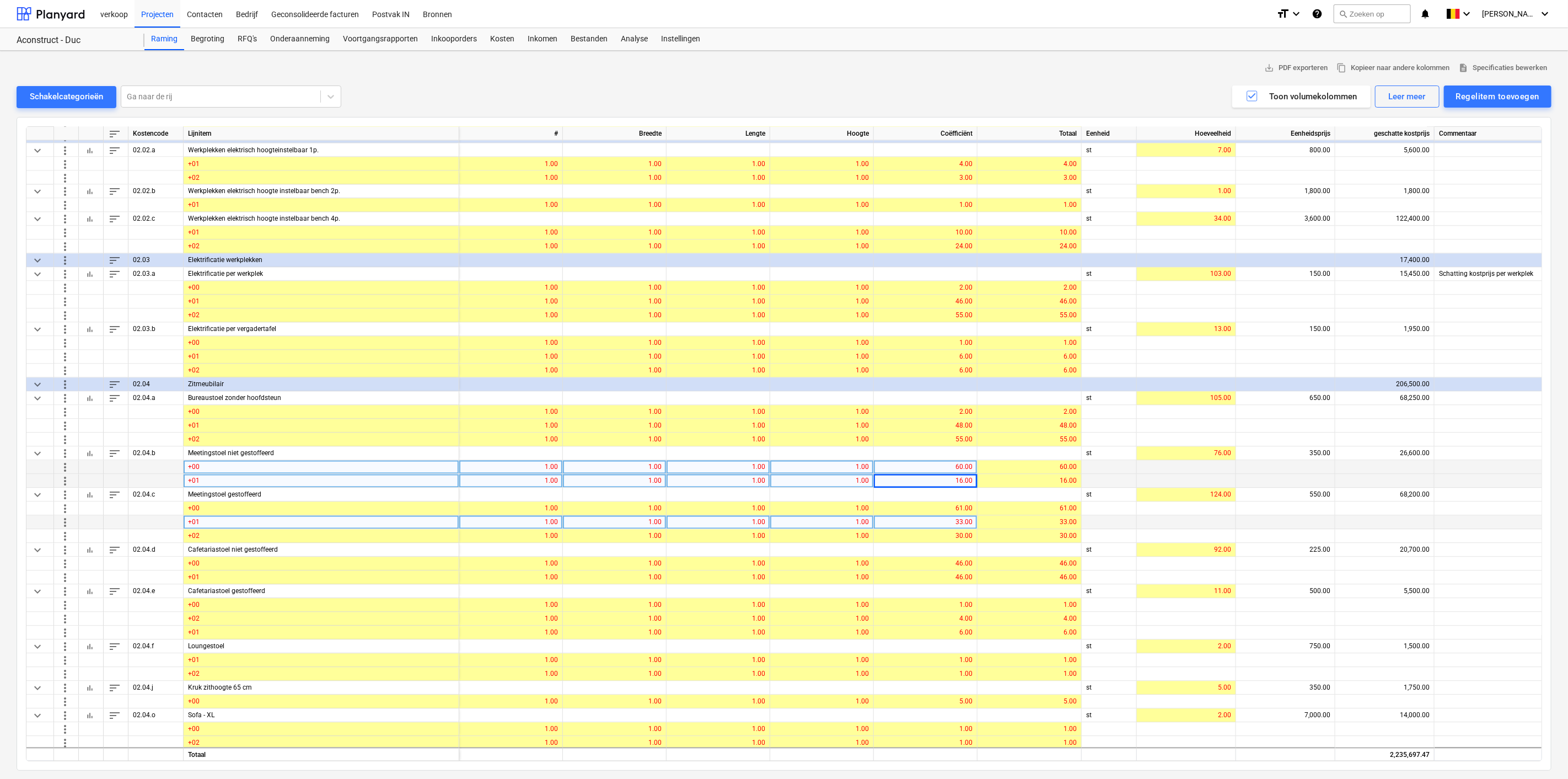
click at [943, 521] on div "33.00" at bounding box center [925, 522] width 94 height 14
type input "37"
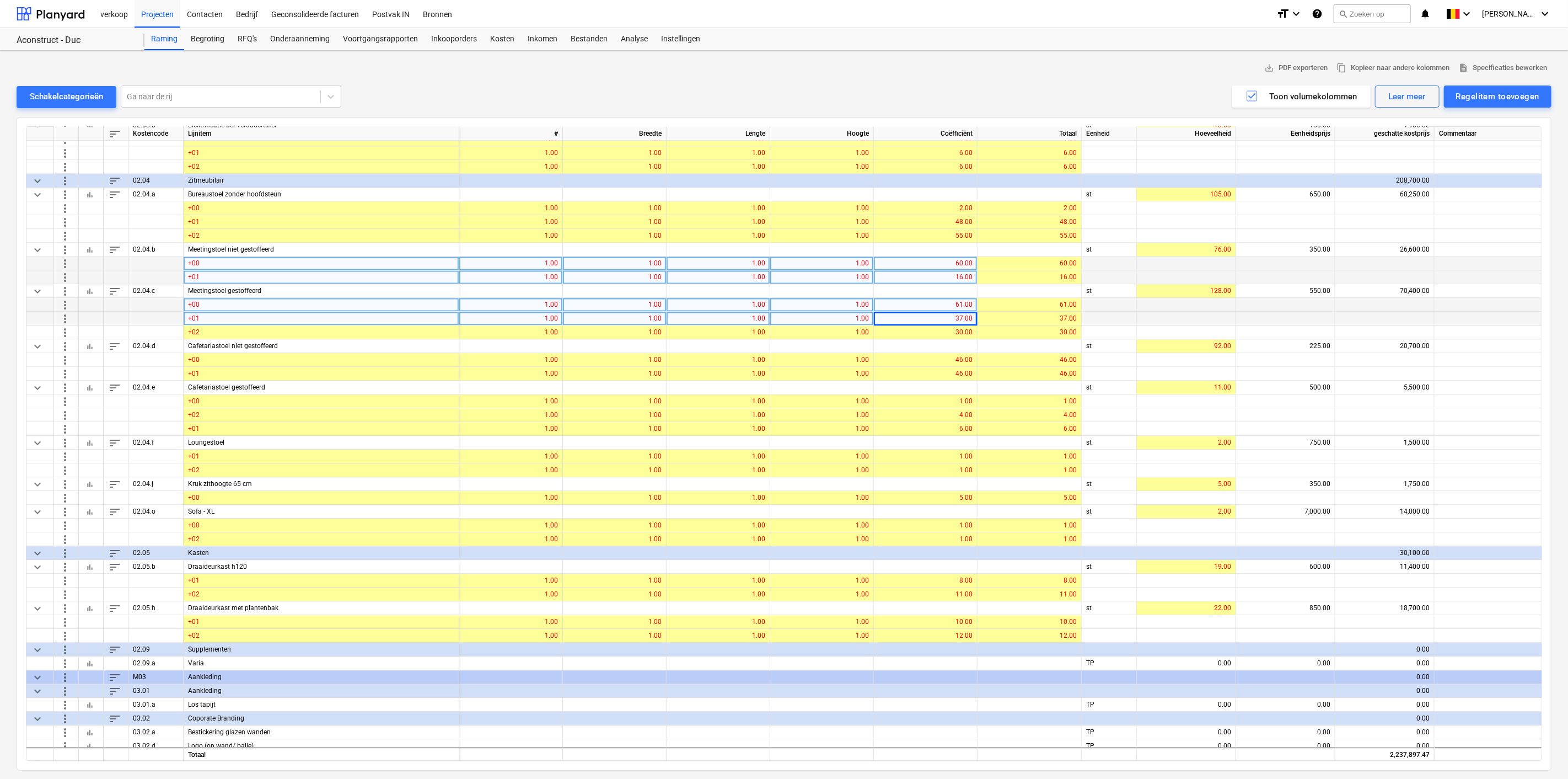
scroll to position [5441, 0]
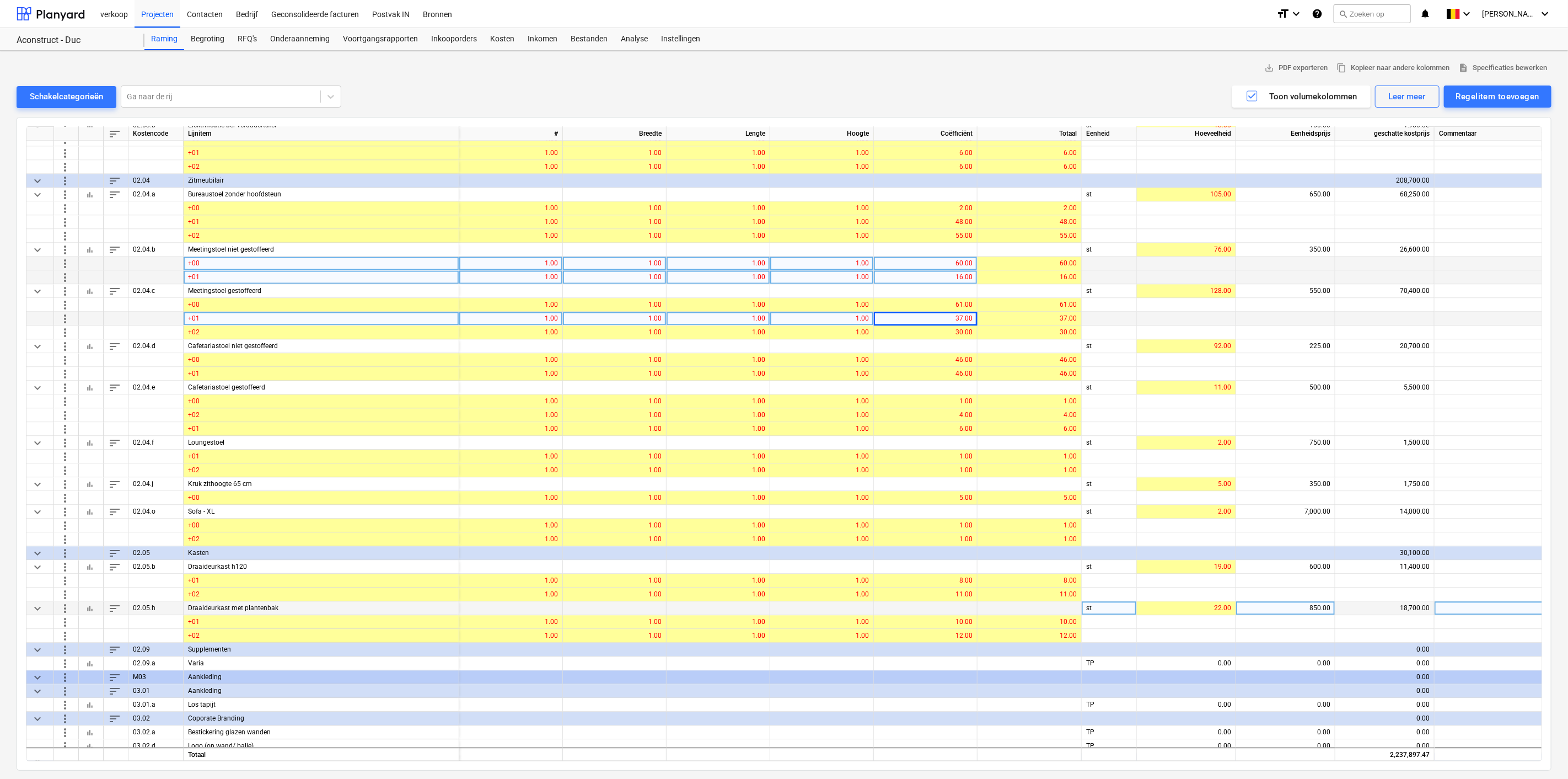
click at [1285, 601] on div "850.00" at bounding box center [1285, 608] width 90 height 14
type input "800"
click at [1303, 607] on div "800.00" at bounding box center [1285, 608] width 90 height 14
type input "850"
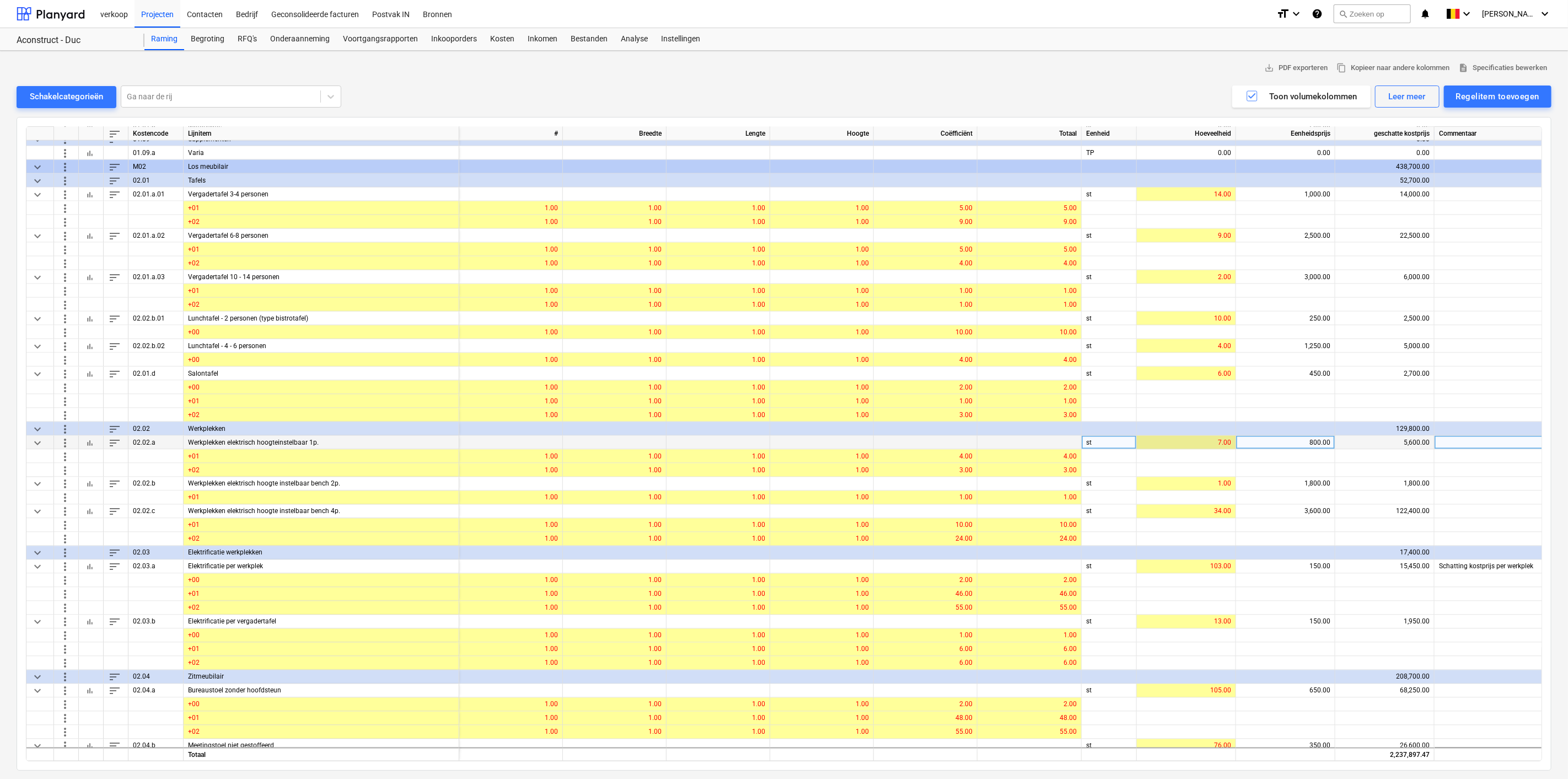
scroll to position [4931, 0]
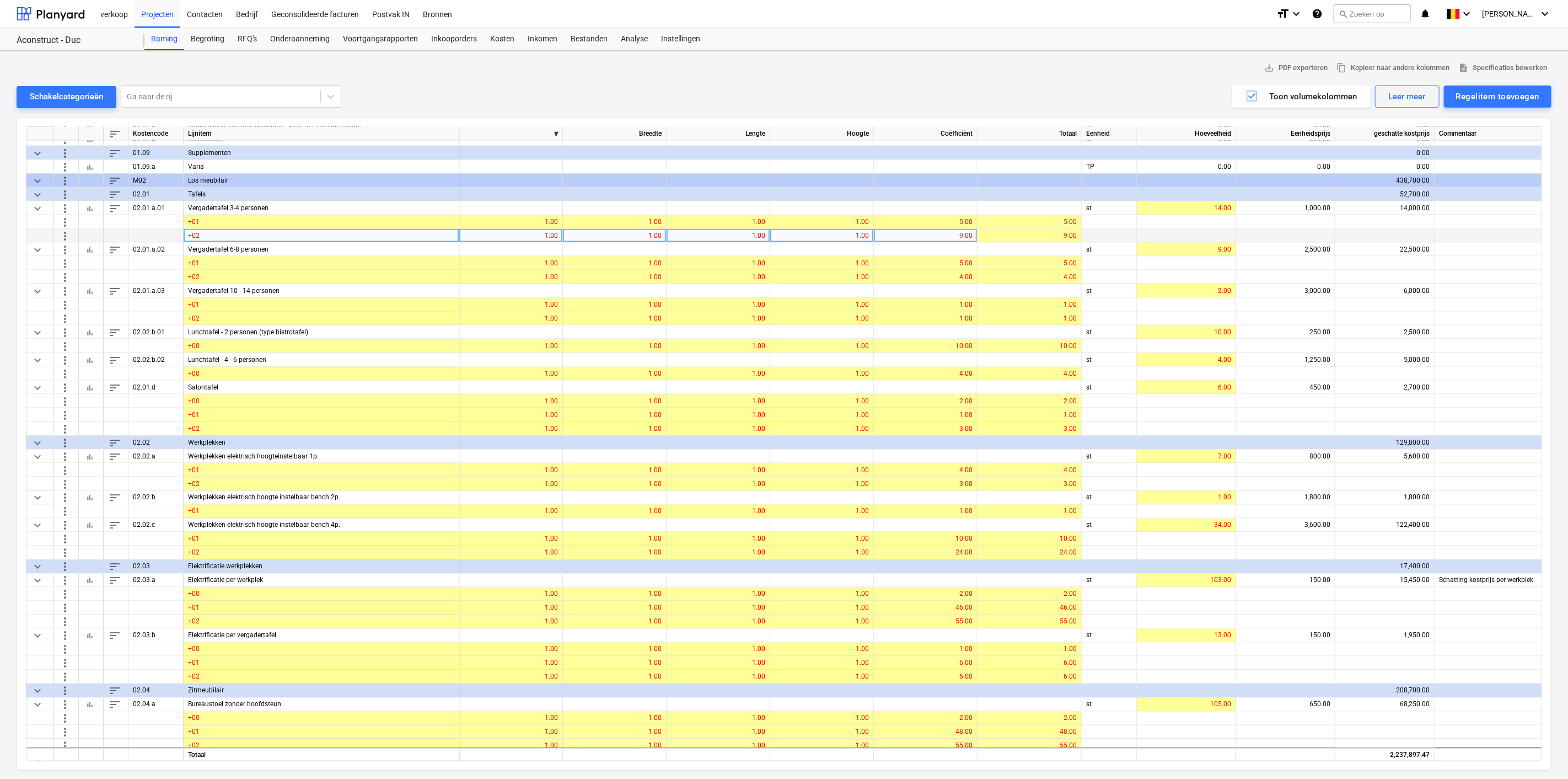
click at [901, 230] on div "9.00" at bounding box center [925, 236] width 94 height 14
type input "7"
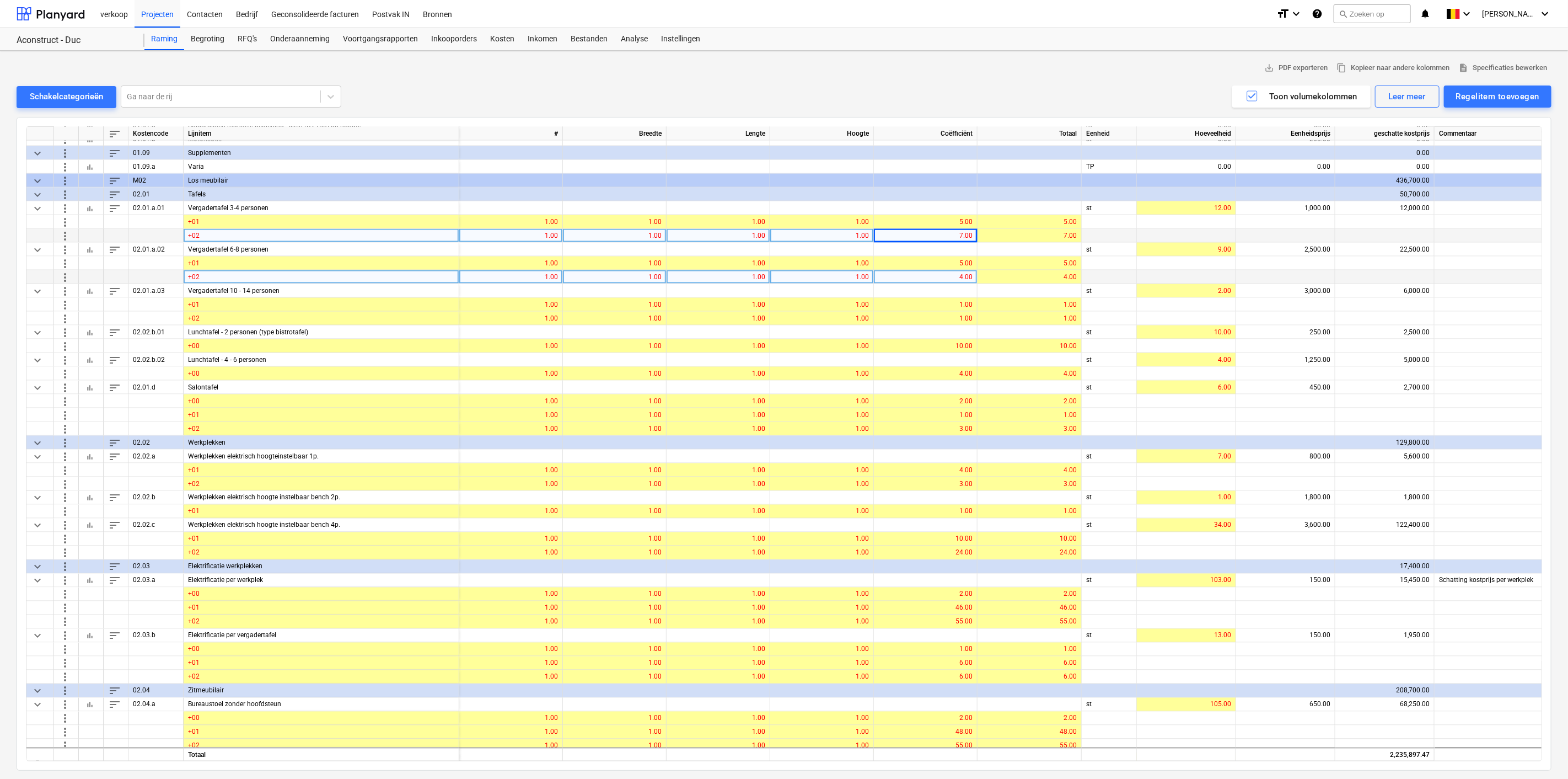
click at [922, 273] on div "4.00" at bounding box center [925, 277] width 94 height 14
type input "5"
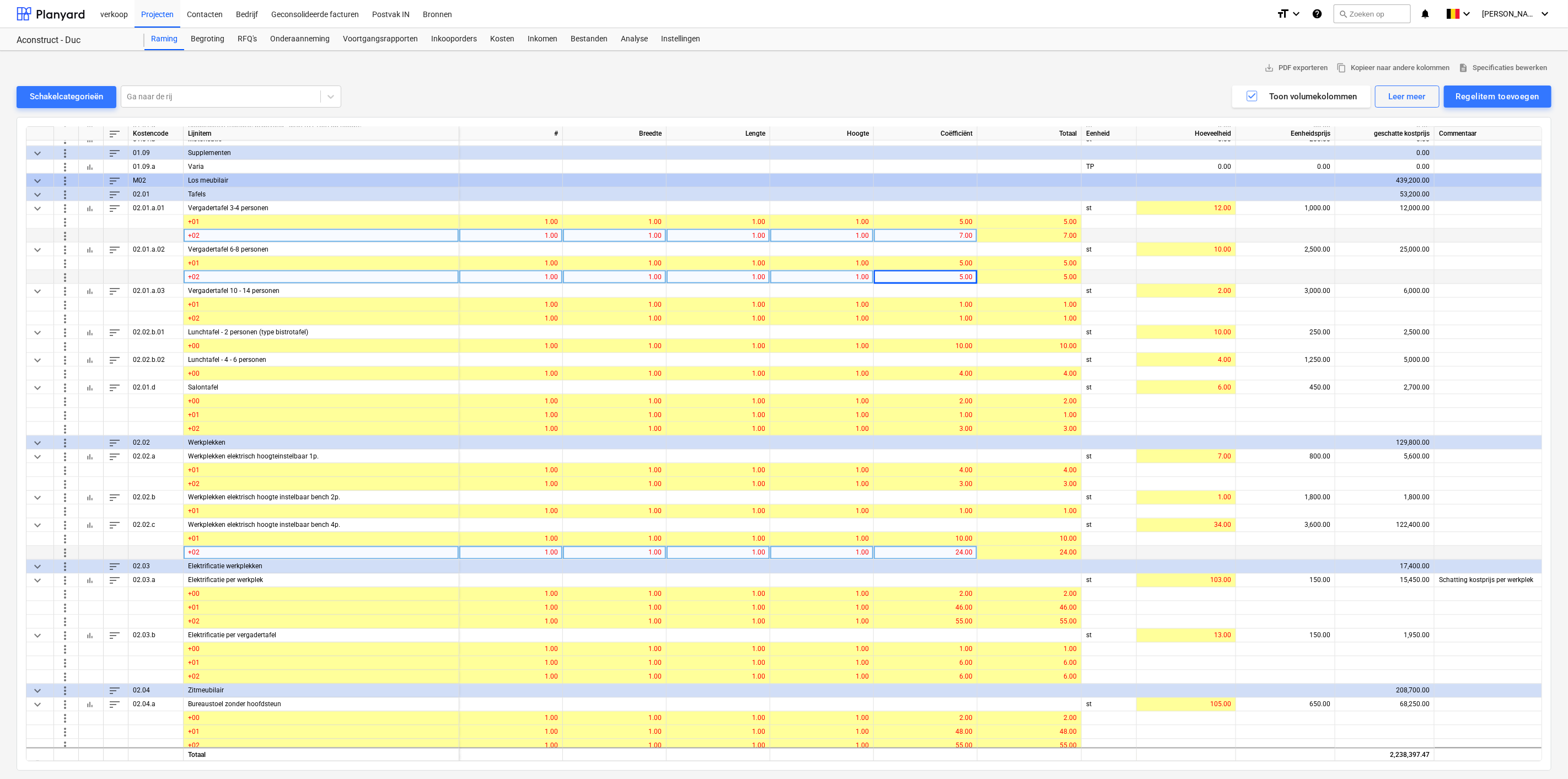
click at [931, 547] on div "24.00" at bounding box center [925, 553] width 94 height 14
type input "12"
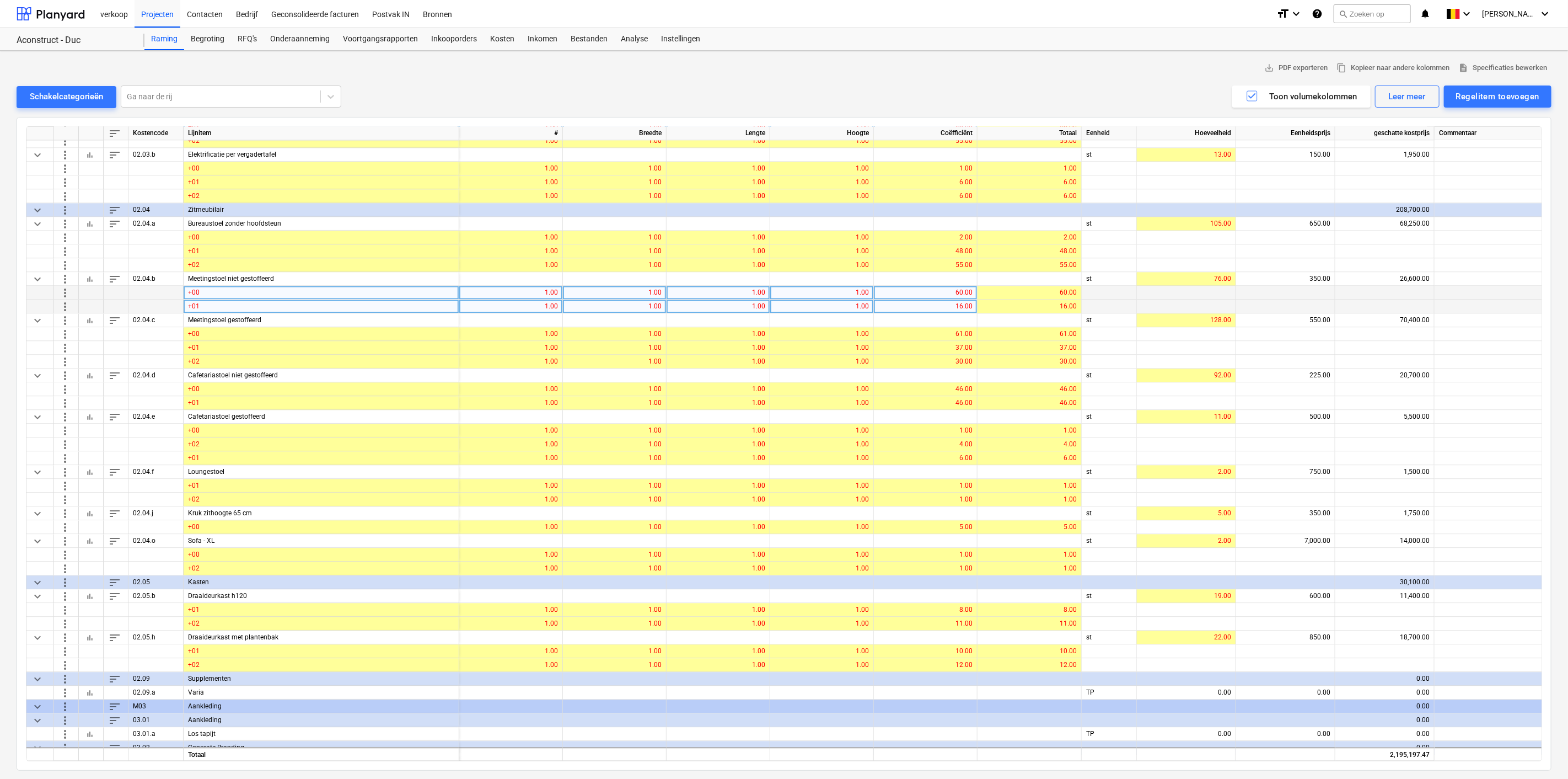
scroll to position [5441, 0]
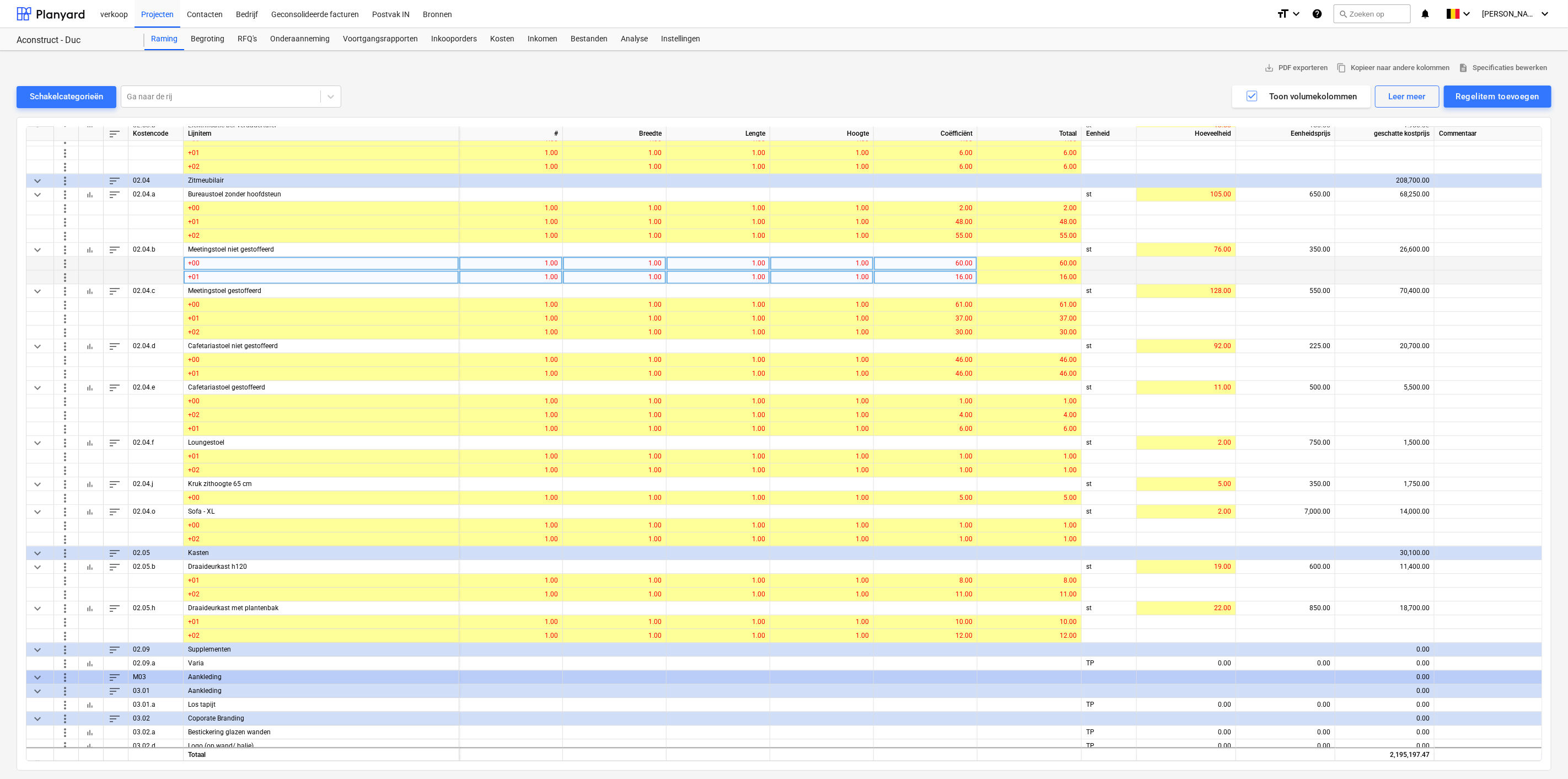
click at [916, 270] on div "16.00" at bounding box center [925, 277] width 94 height 14
type input "12"
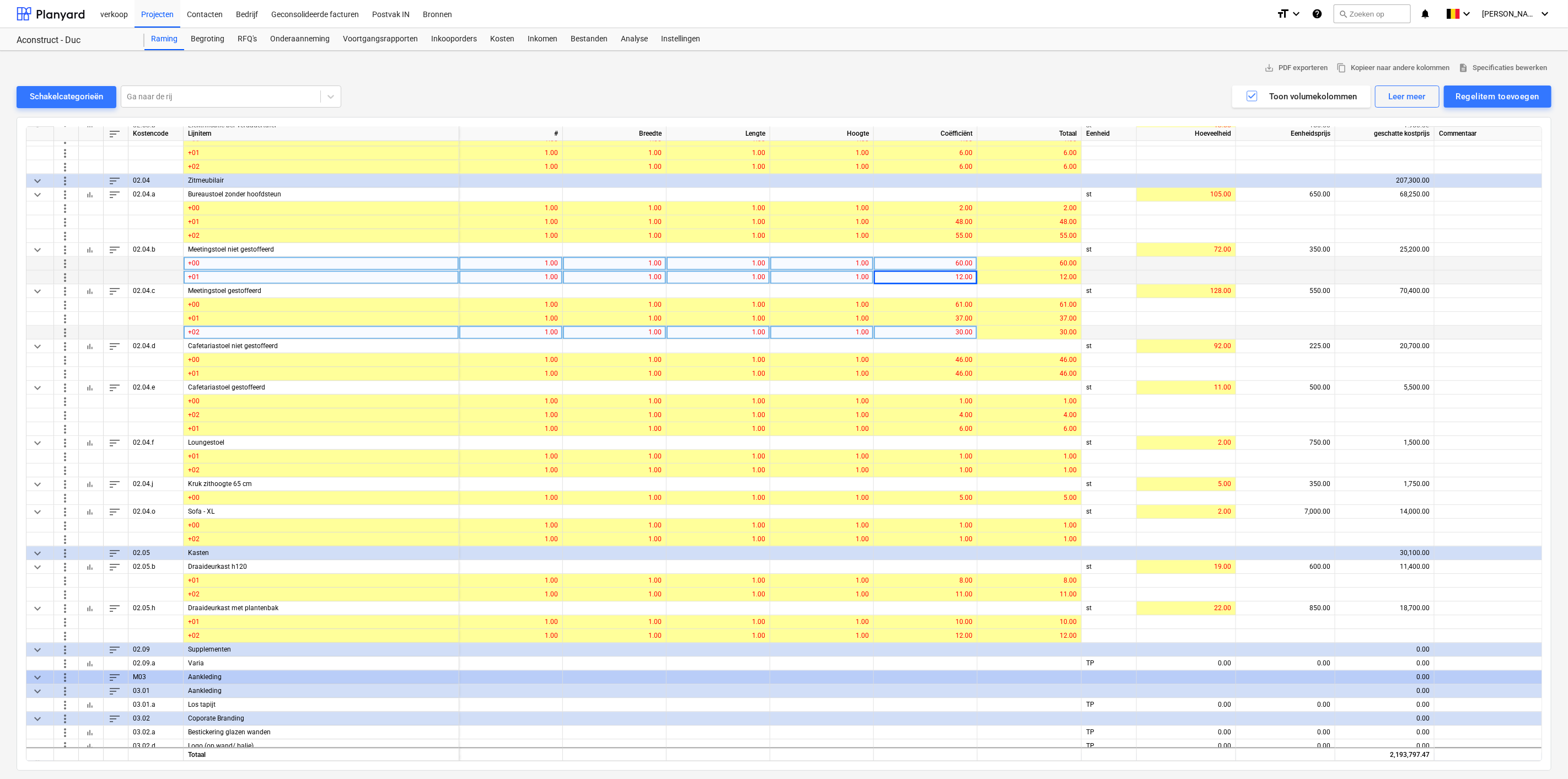
click at [927, 330] on div "30.00" at bounding box center [925, 332] width 94 height 14
type input "37"
click at [945, 331] on div "37.00" at bounding box center [925, 332] width 94 height 14
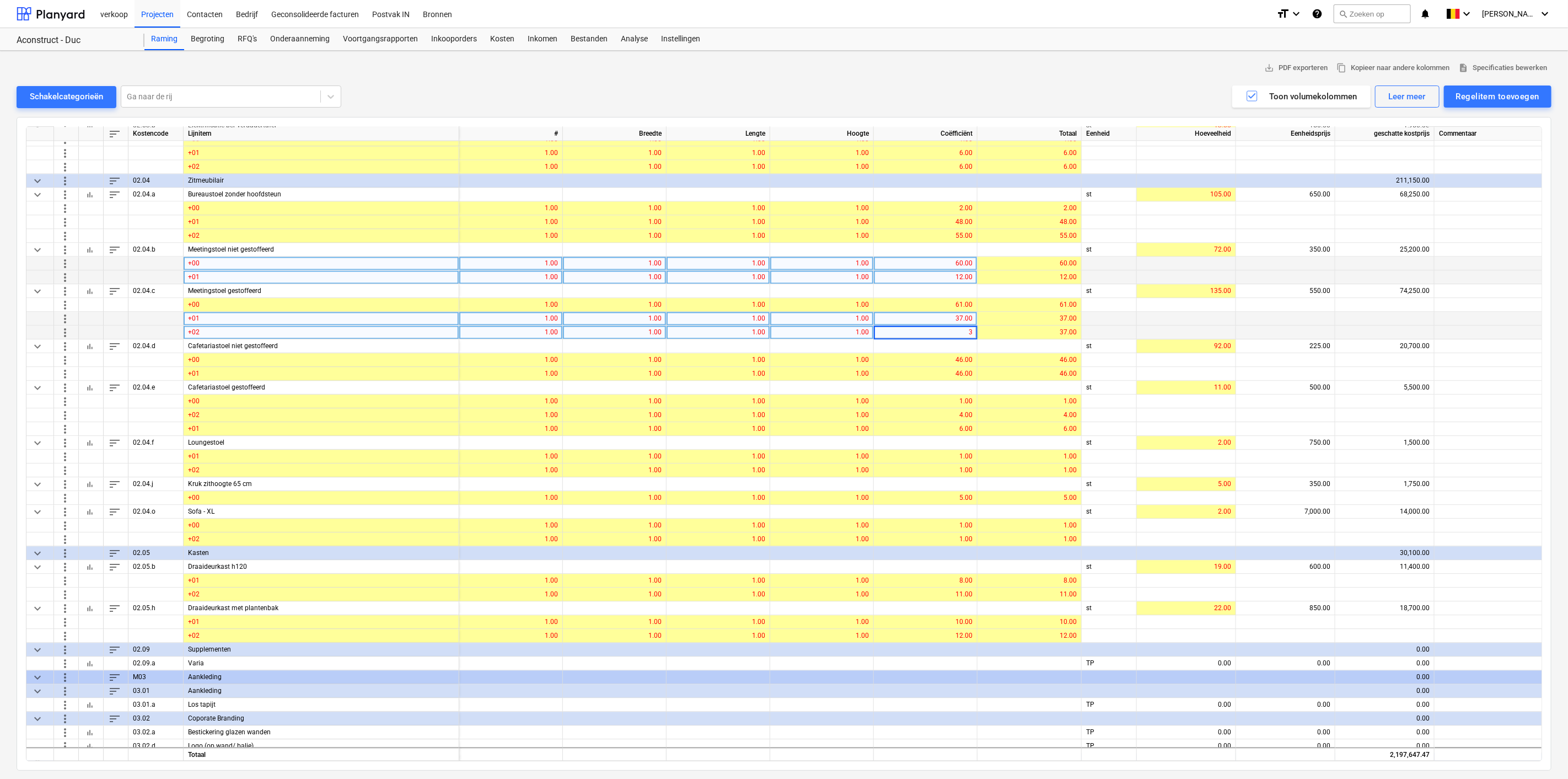
type input "33"
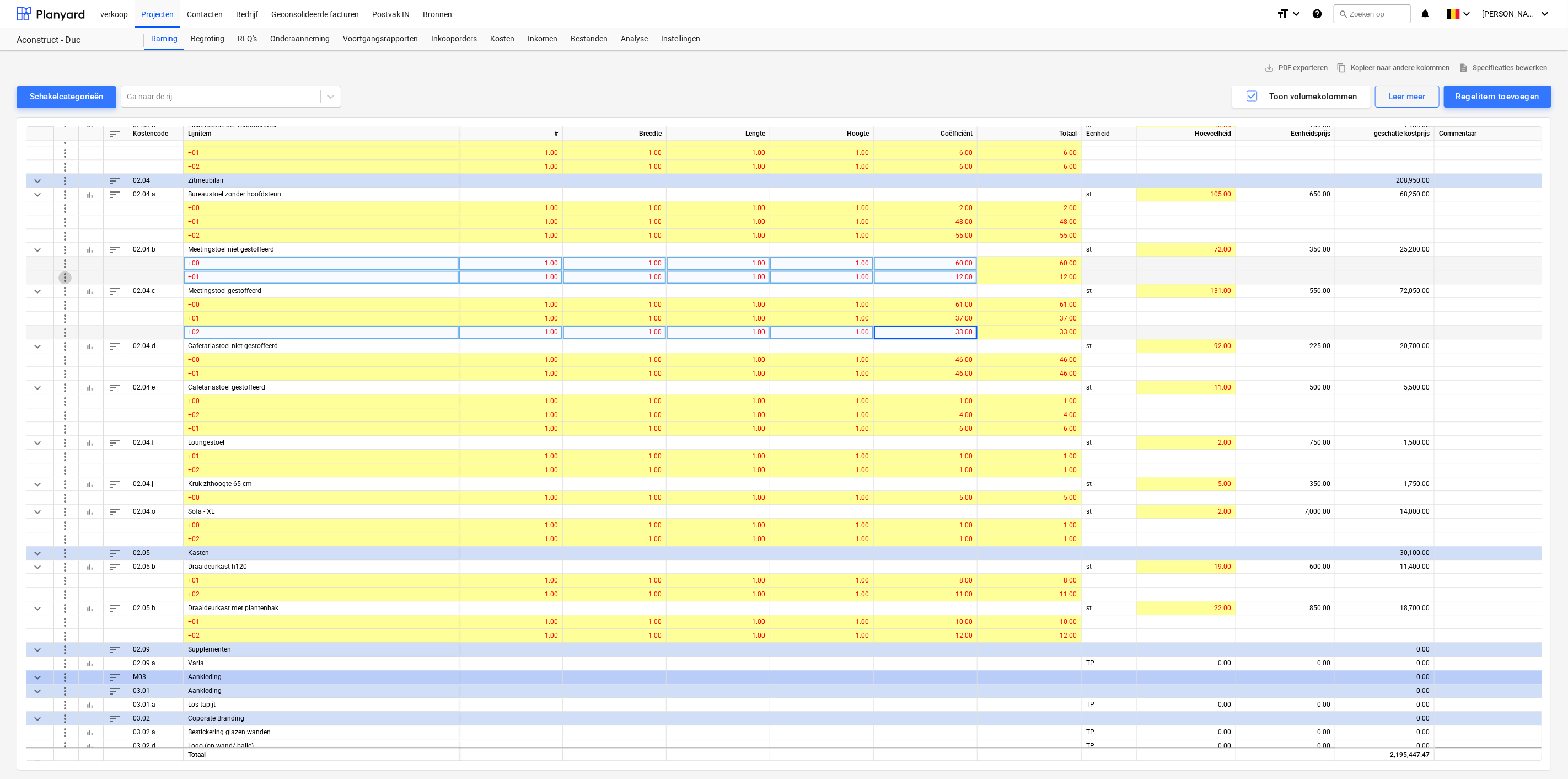
click at [64, 273] on span "more_vert" at bounding box center [64, 276] width 13 height 13
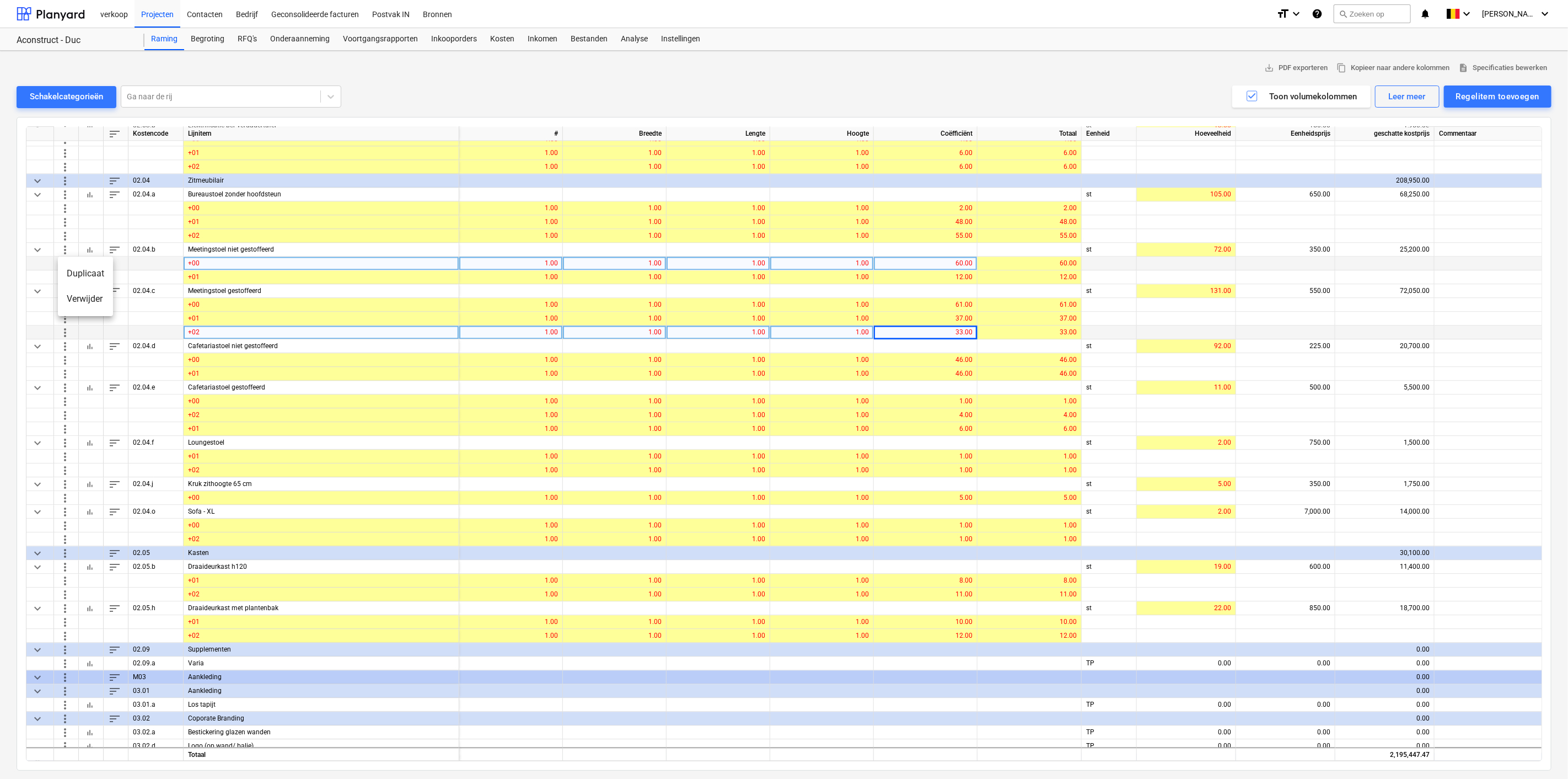
click at [65, 274] on li "Duplicaat" at bounding box center [85, 273] width 55 height 25
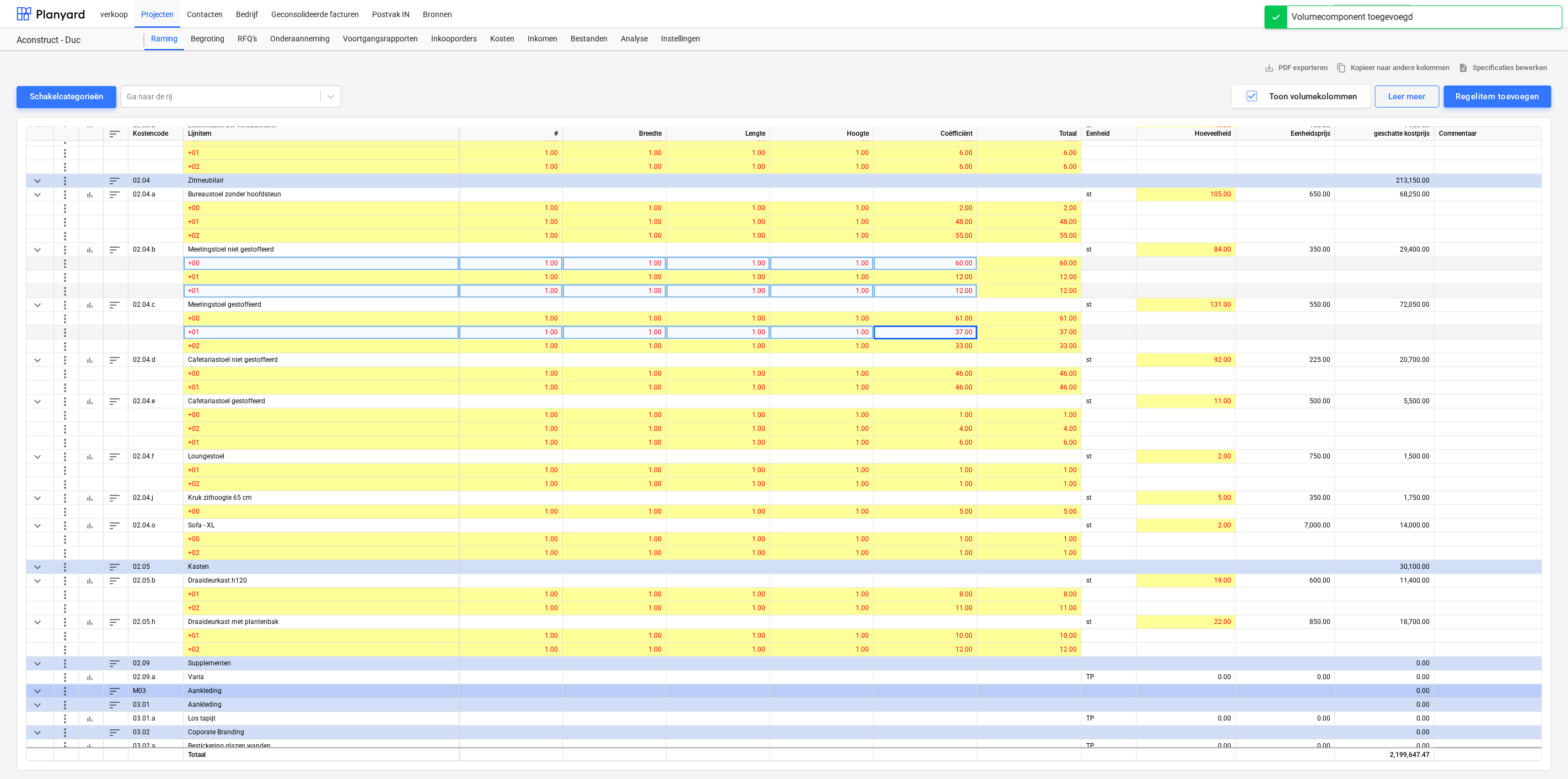
click at [223, 285] on div "+01" at bounding box center [322, 291] width 276 height 14
type input "+02"
click at [915, 284] on div "12.00" at bounding box center [925, 291] width 94 height 14
type input "16"
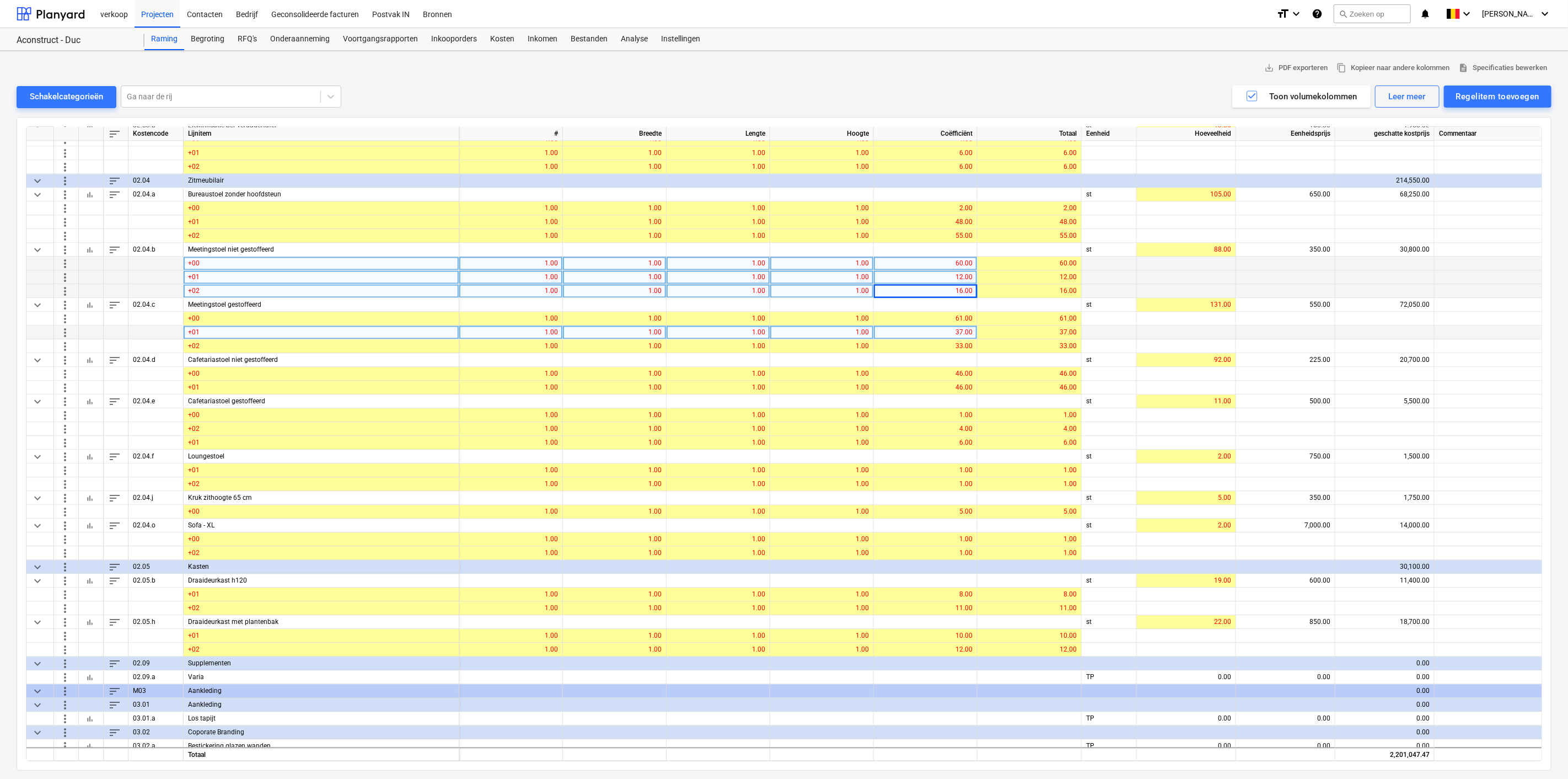
click at [916, 274] on div "12.00" at bounding box center [925, 277] width 94 height 14
type input "18"
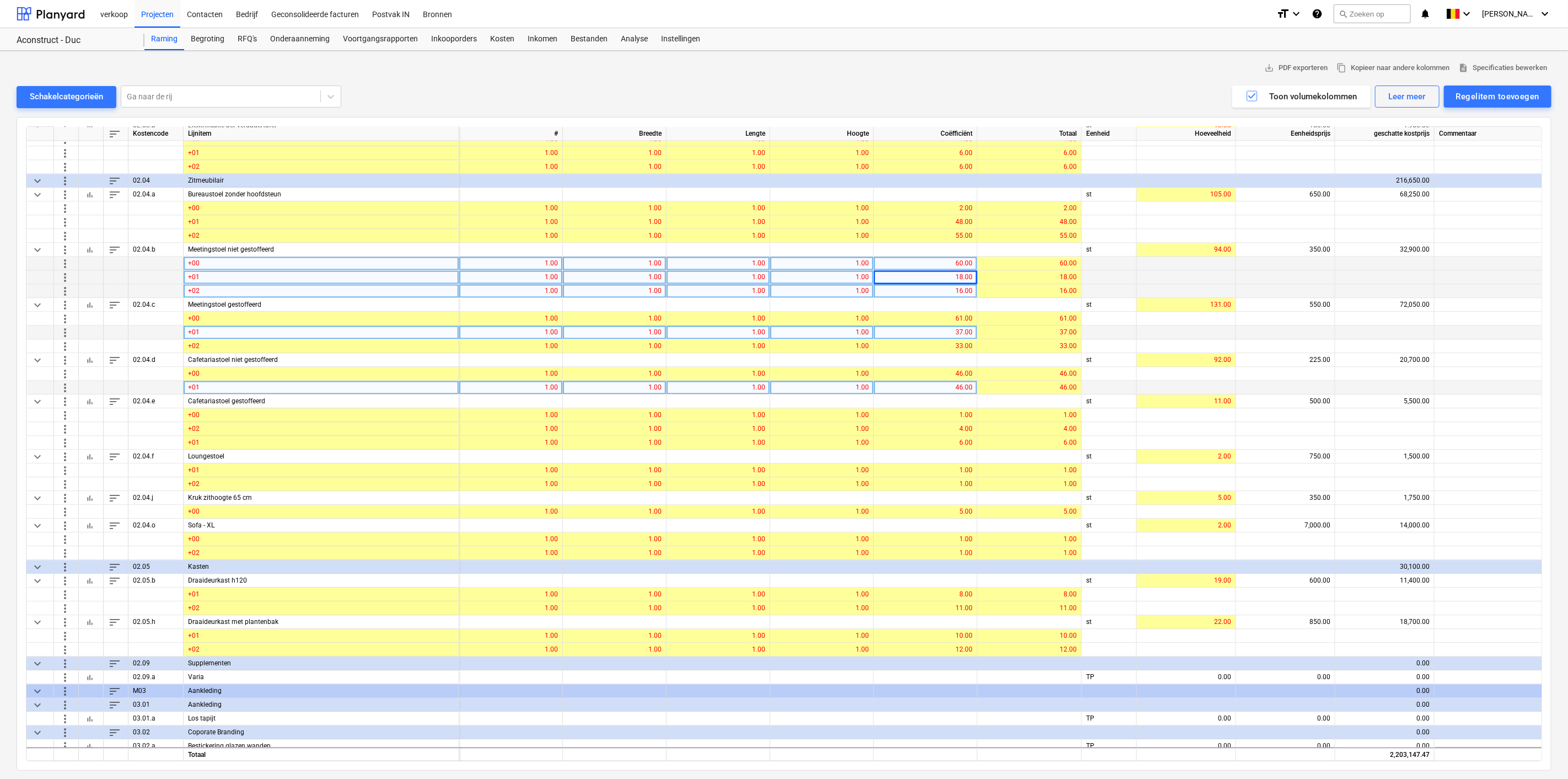
click at [60, 384] on span "more_vert" at bounding box center [64, 387] width 13 height 13
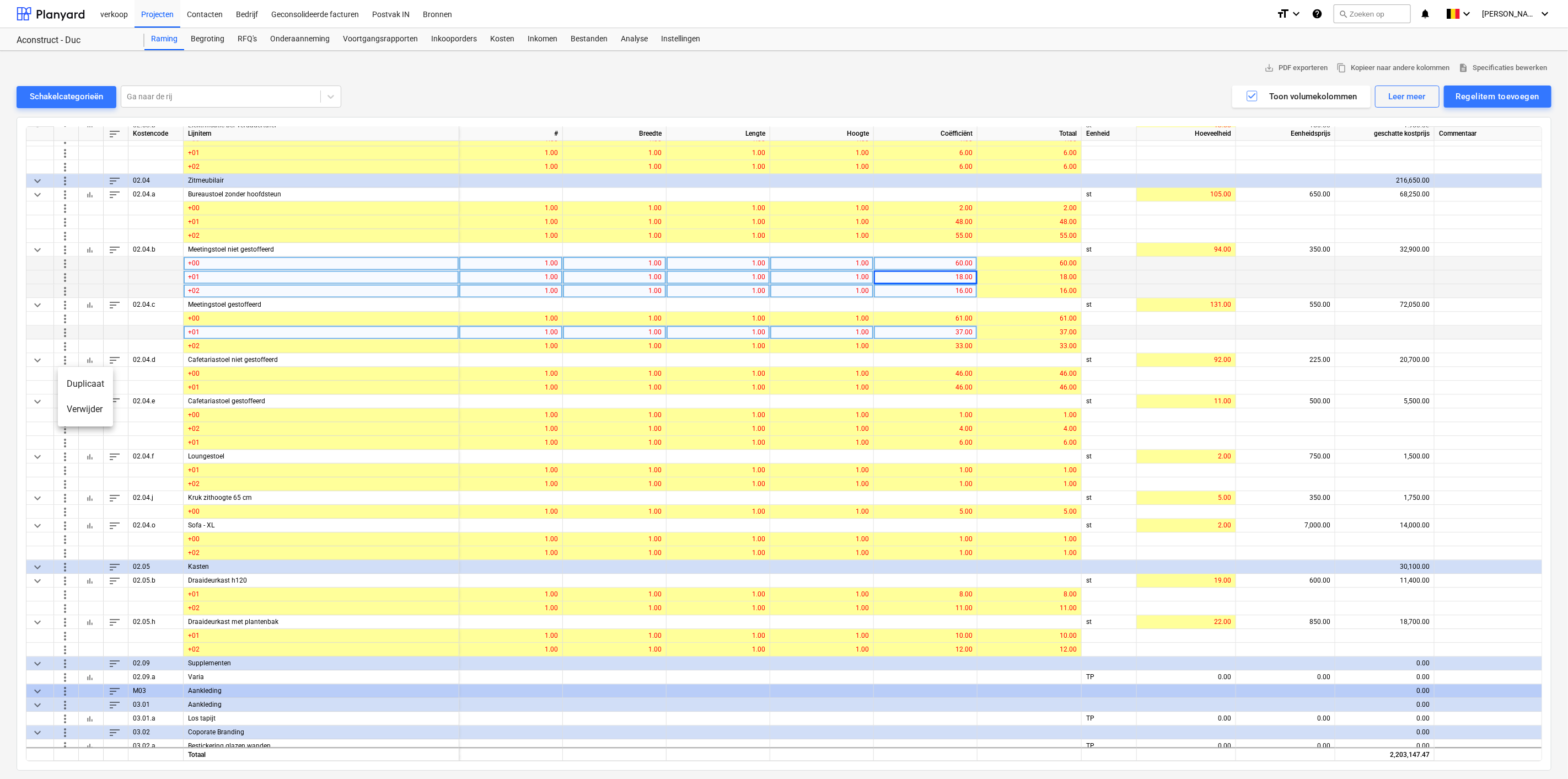
click at [63, 412] on li "Verwijder" at bounding box center [85, 409] width 55 height 25
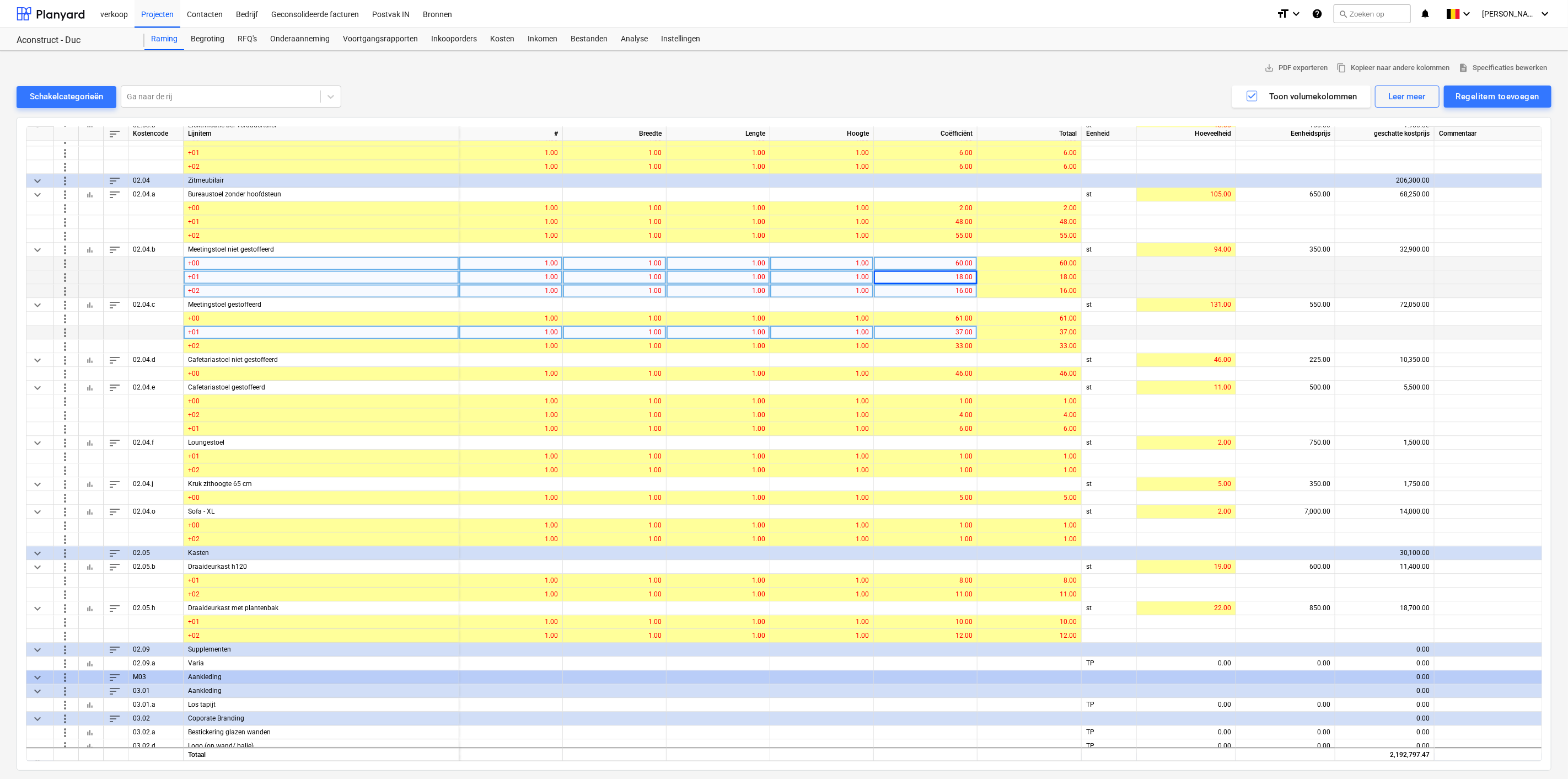
click at [63, 412] on span "more_vert" at bounding box center [64, 414] width 13 height 13
click at [72, 434] on li "Verwijder" at bounding box center [85, 436] width 55 height 25
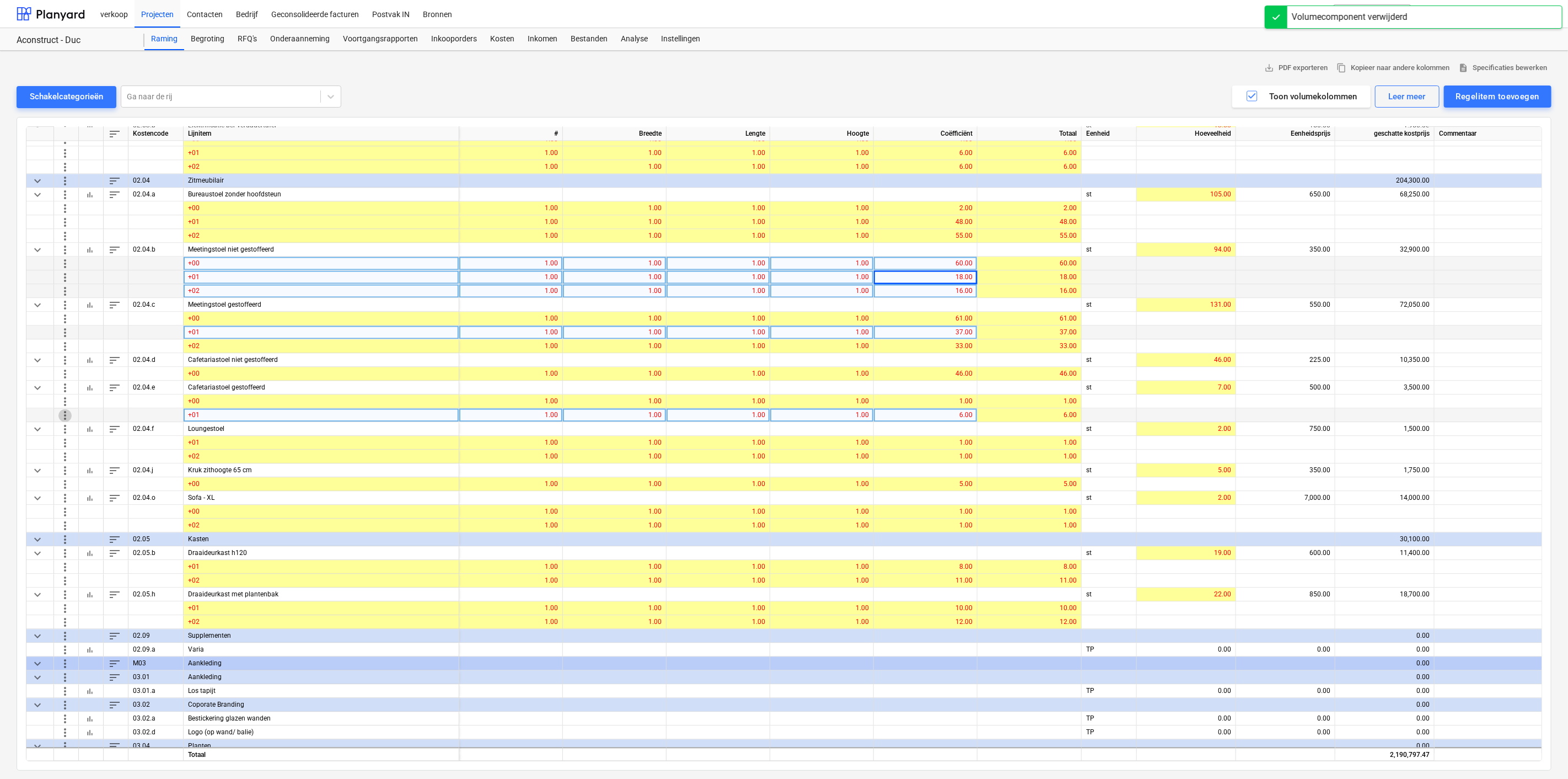
click at [63, 413] on span "more_vert" at bounding box center [64, 414] width 13 height 13
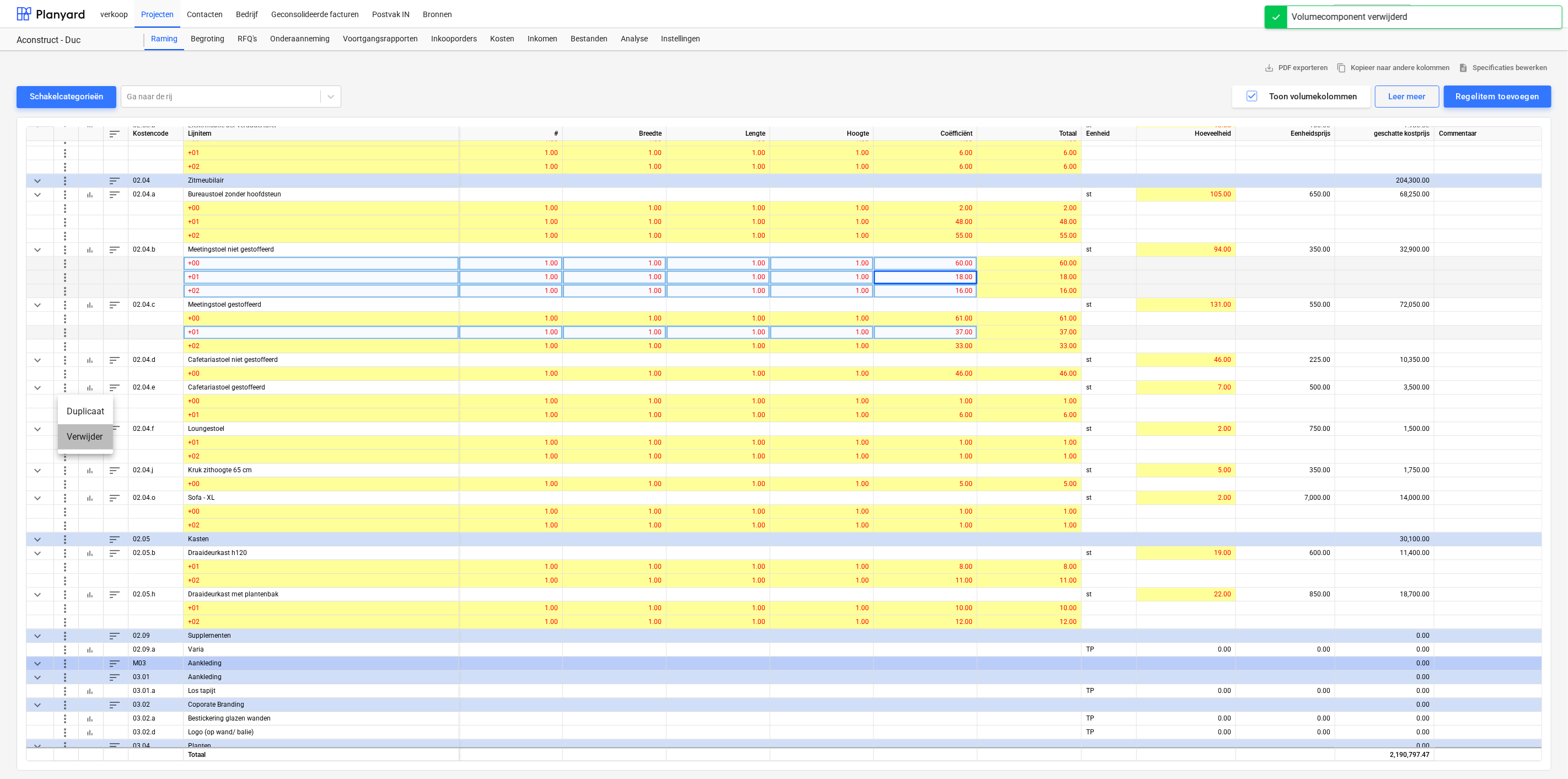
click at [77, 434] on li "Verwijder" at bounding box center [85, 436] width 55 height 25
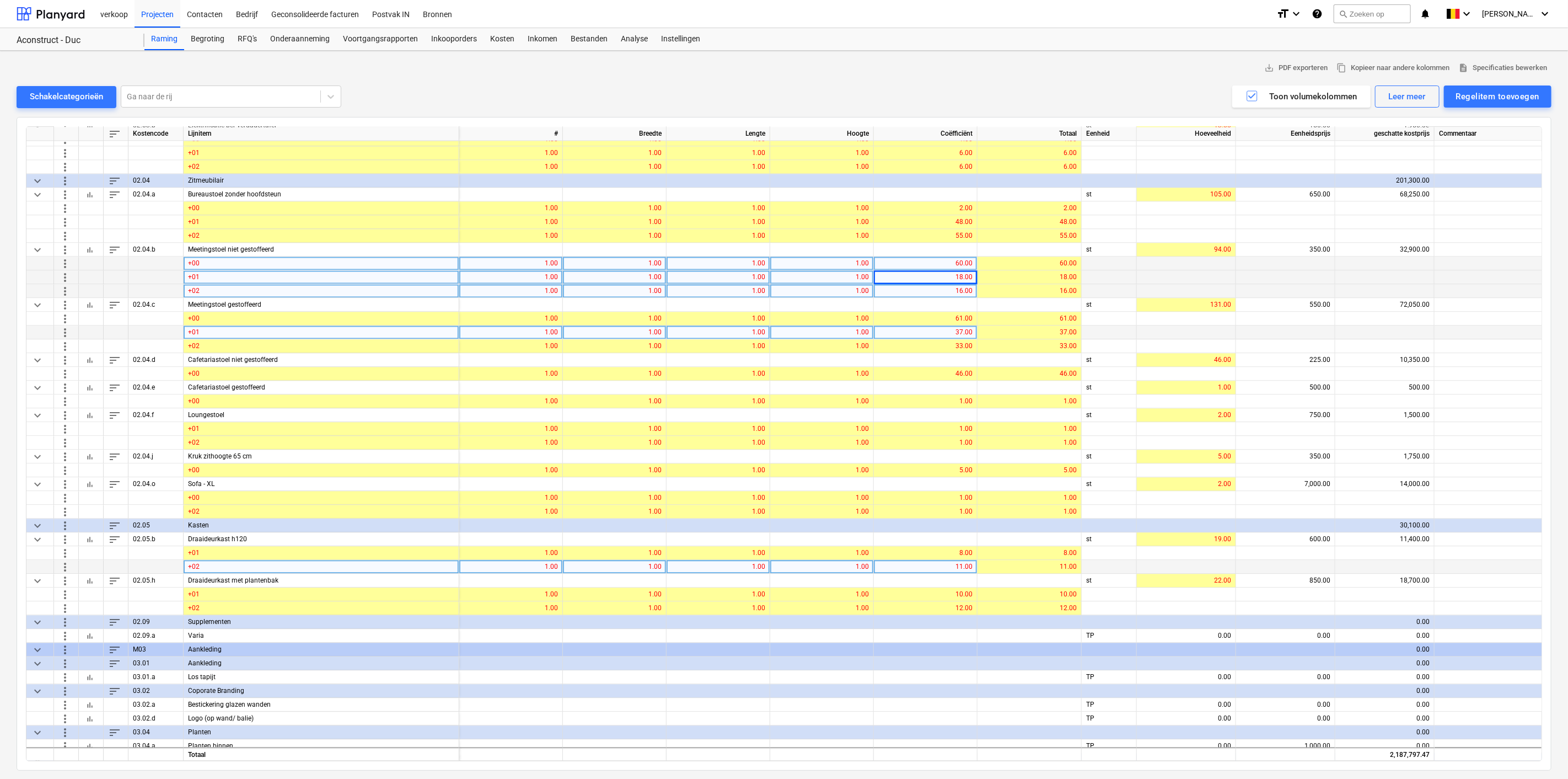
click at [952, 562] on div "11.00" at bounding box center [925, 567] width 94 height 14
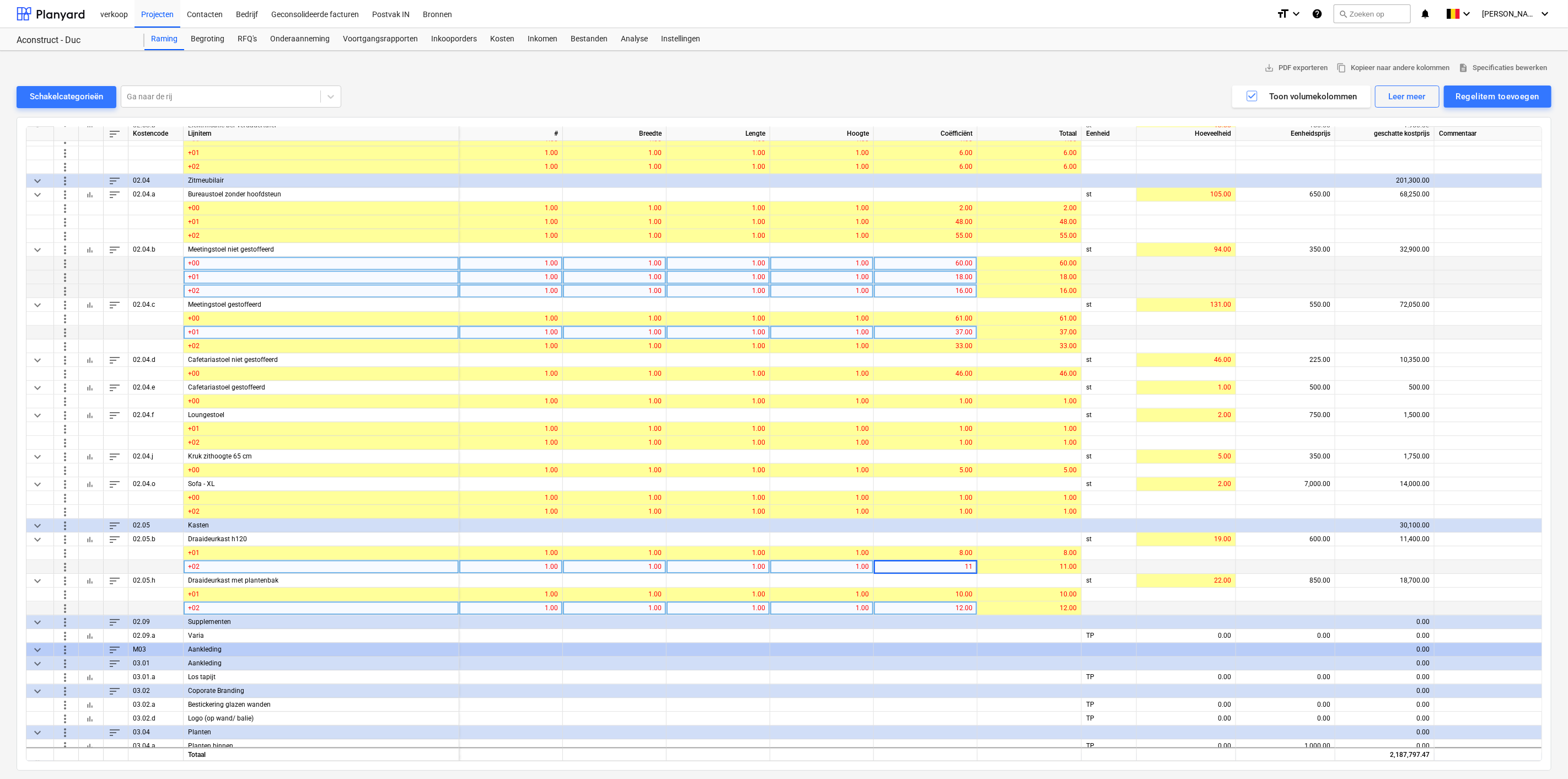
click at [937, 608] on div "12.00" at bounding box center [925, 608] width 94 height 14
click at [1279, 610] on div at bounding box center [1285, 608] width 99 height 14
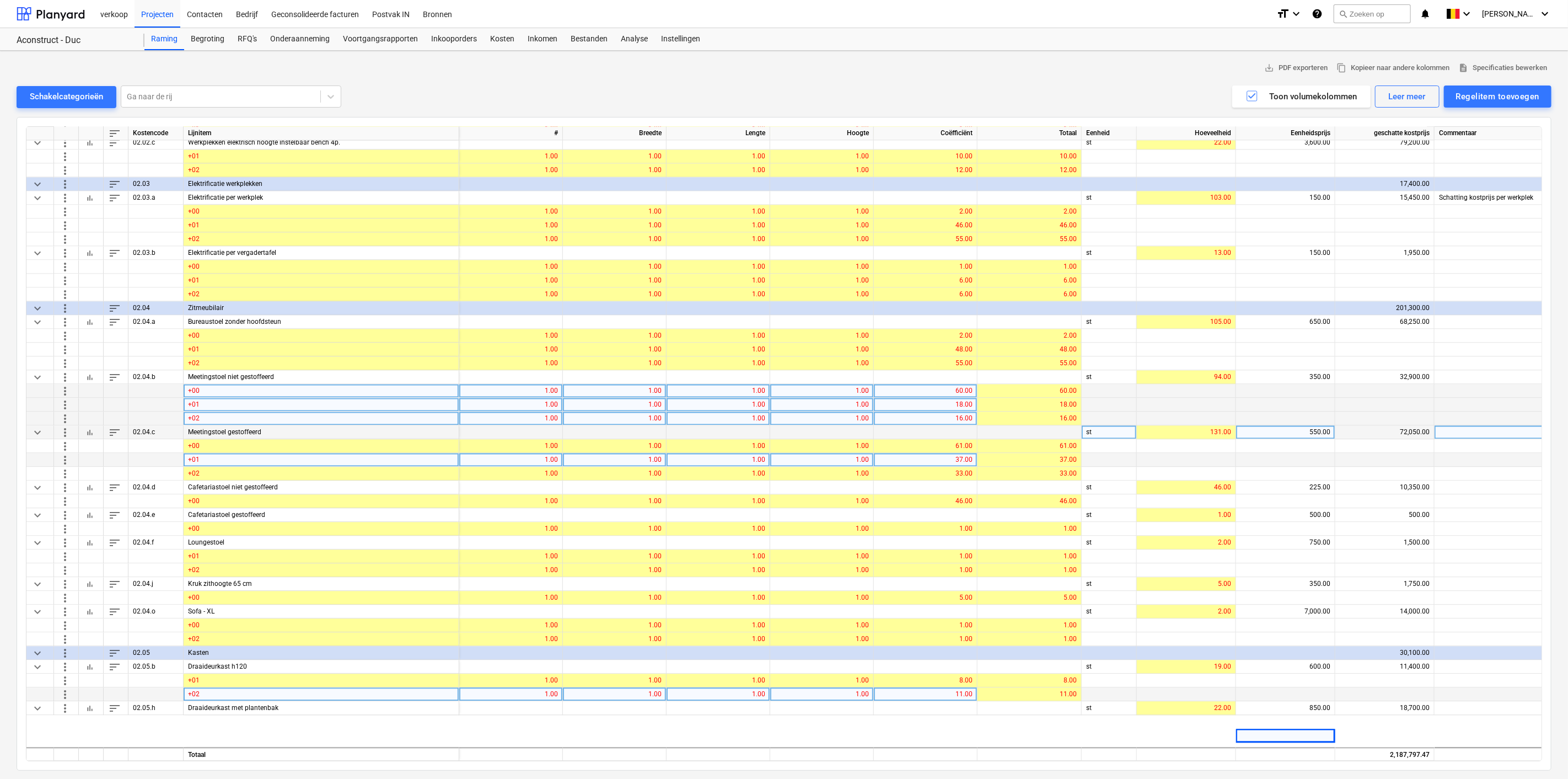
scroll to position [5223, 0]
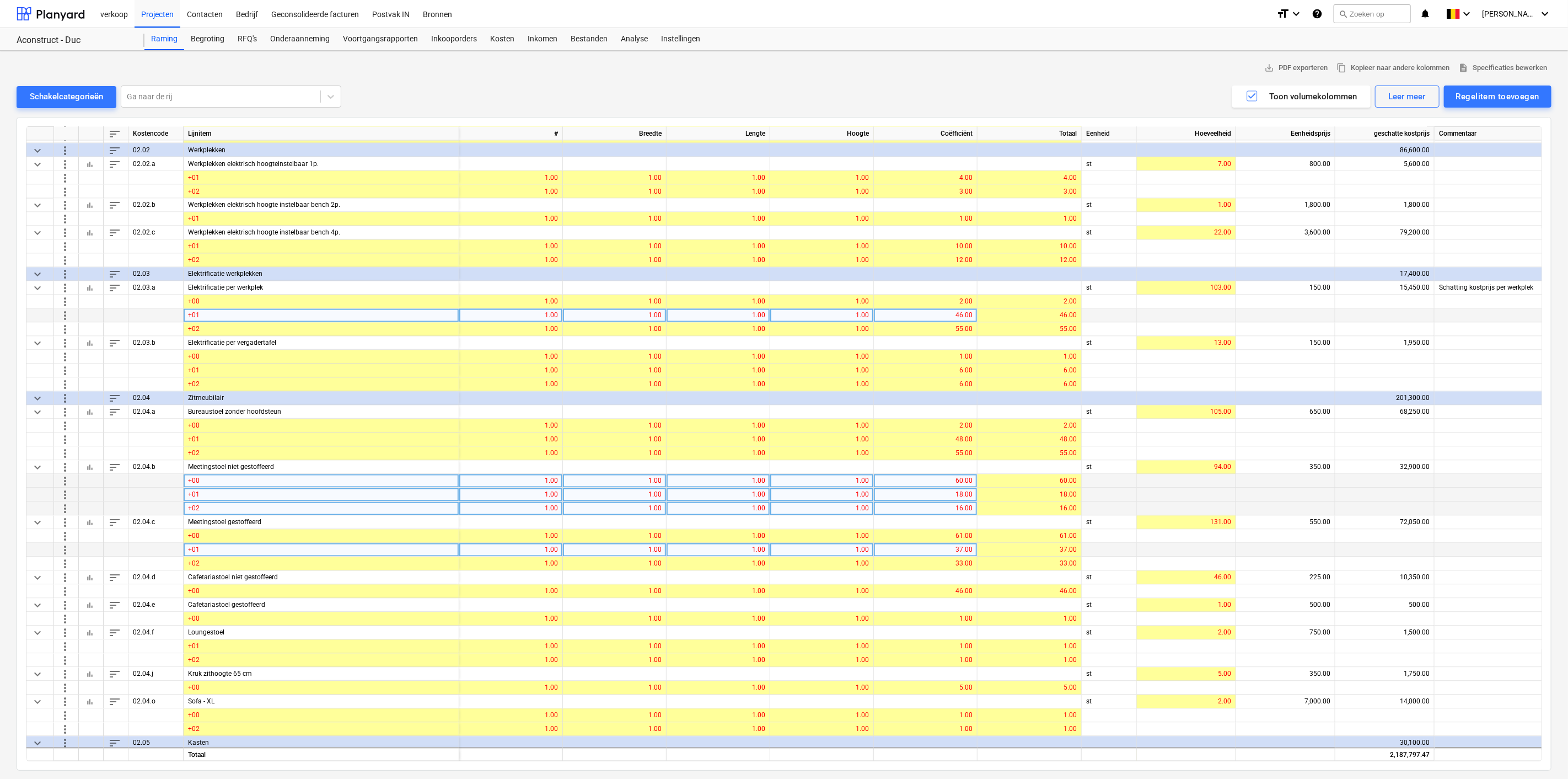
click at [951, 315] on div "46.00" at bounding box center [925, 316] width 94 height 14
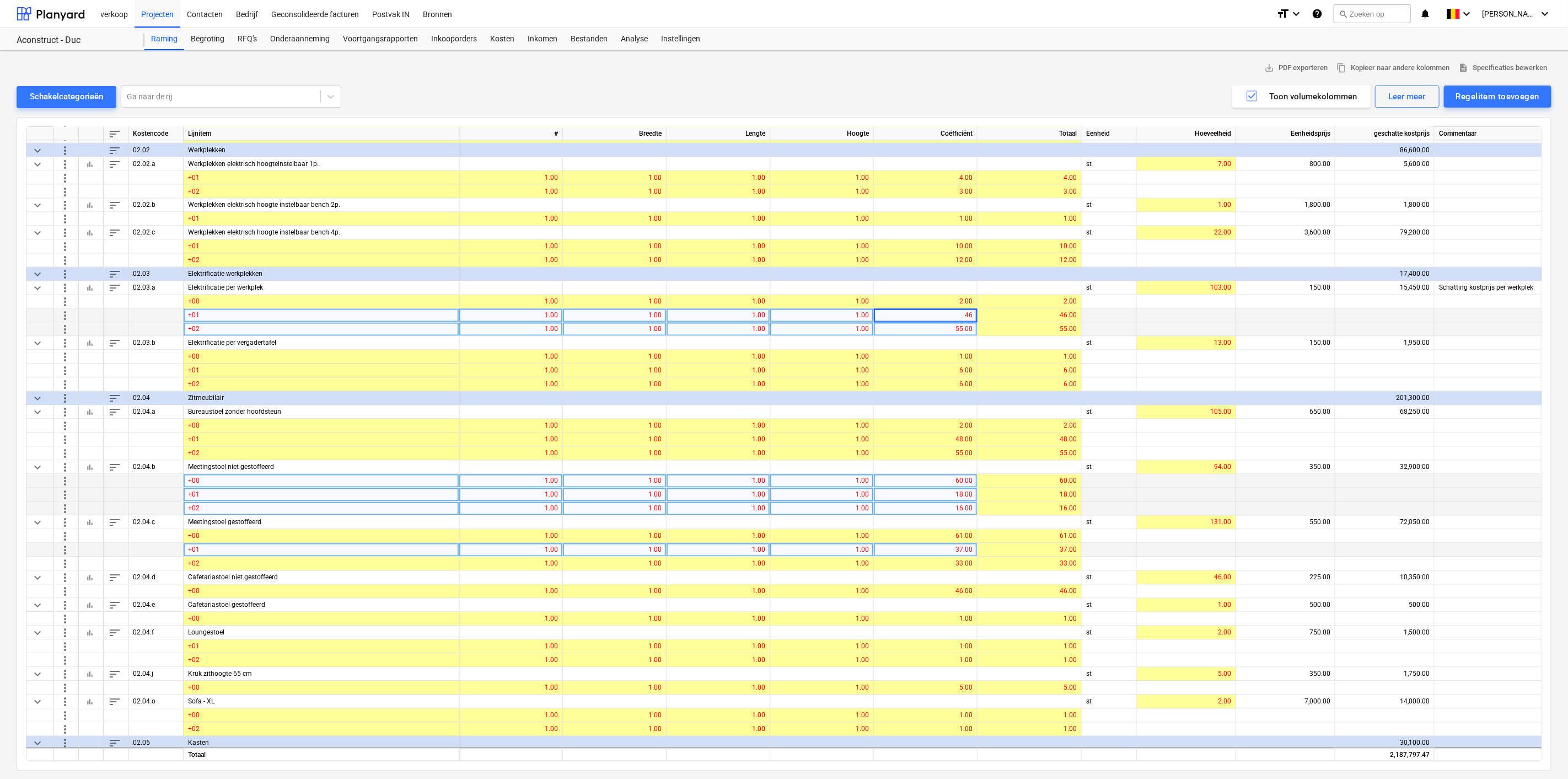
click at [940, 328] on div "55.00" at bounding box center [925, 330] width 94 height 14
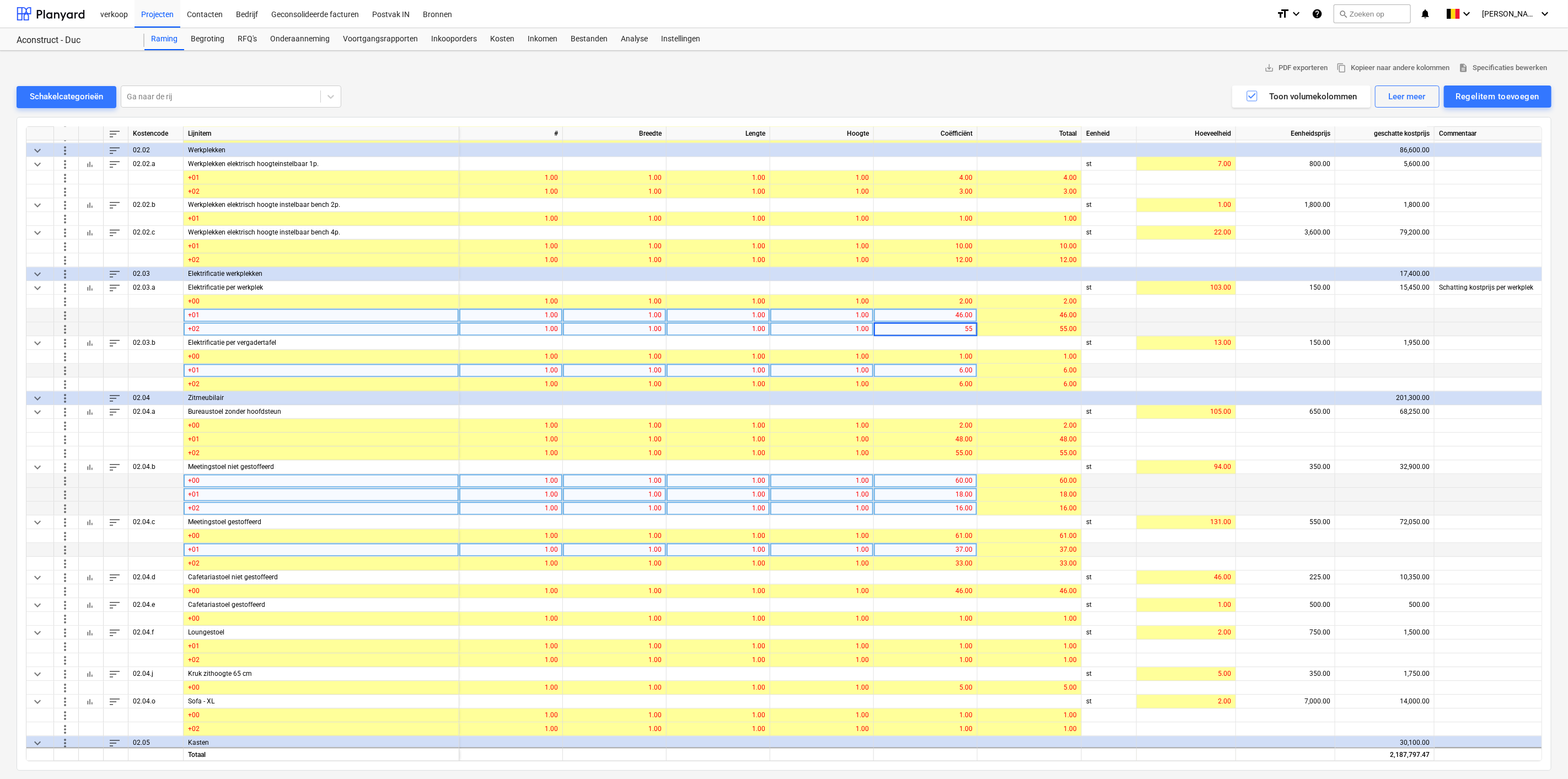
click at [945, 364] on div "6.00" at bounding box center [925, 371] width 94 height 14
type input "10"
click at [951, 326] on div "55.00" at bounding box center [925, 330] width 94 height 14
type input "53"
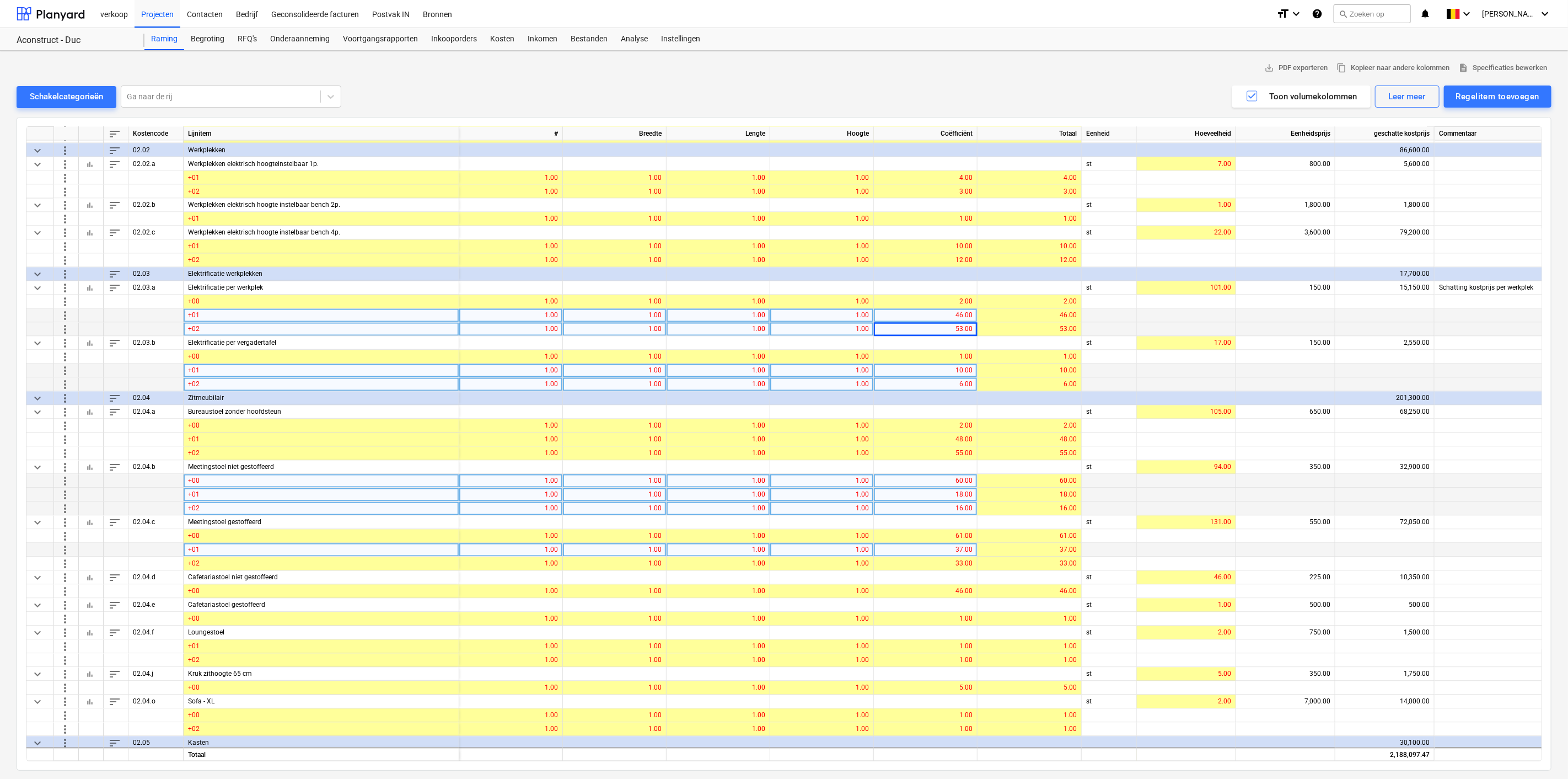
click at [941, 381] on div "6.00" at bounding box center [925, 385] width 94 height 14
type input "9"
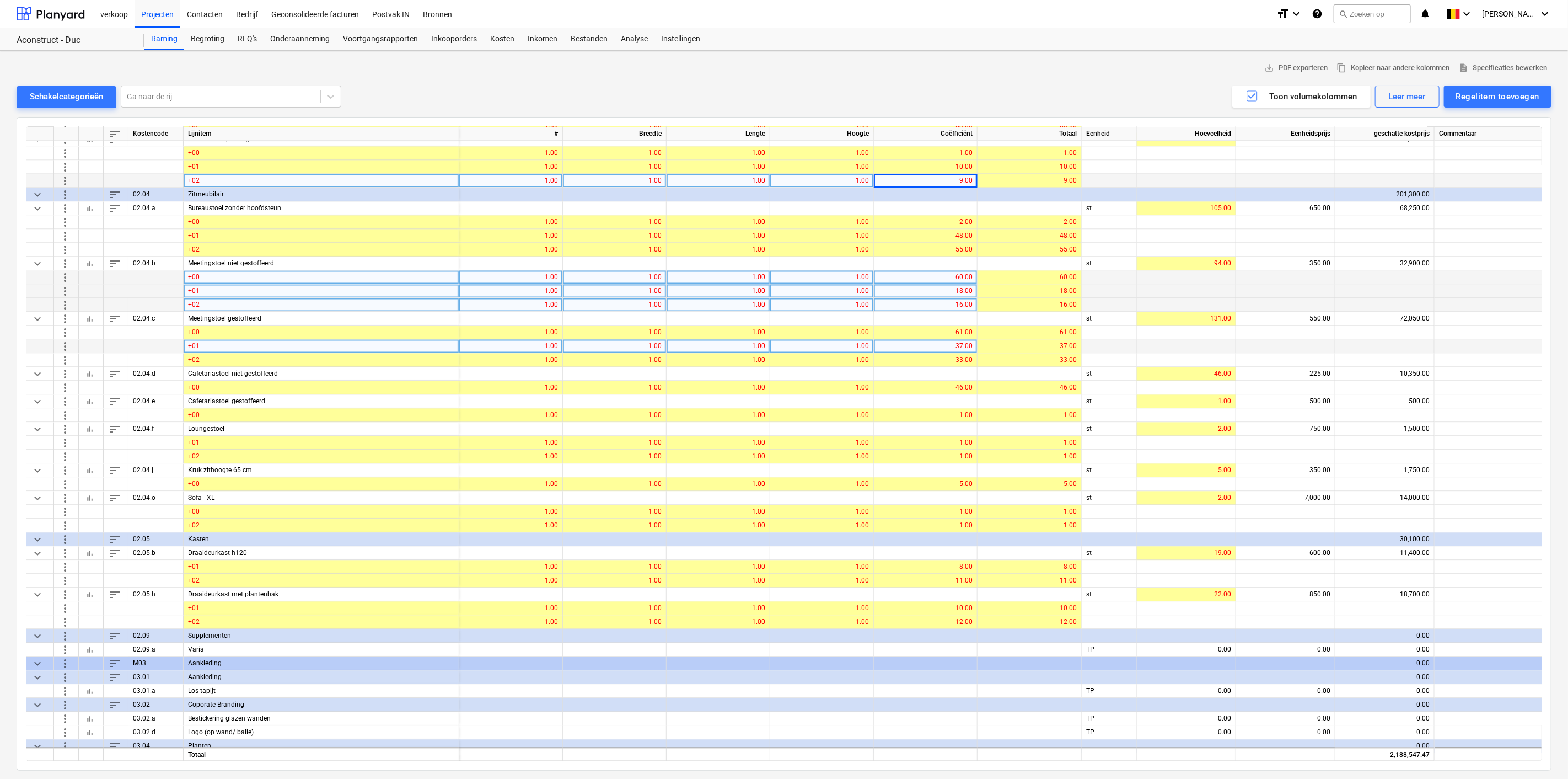
scroll to position [5529, 0]
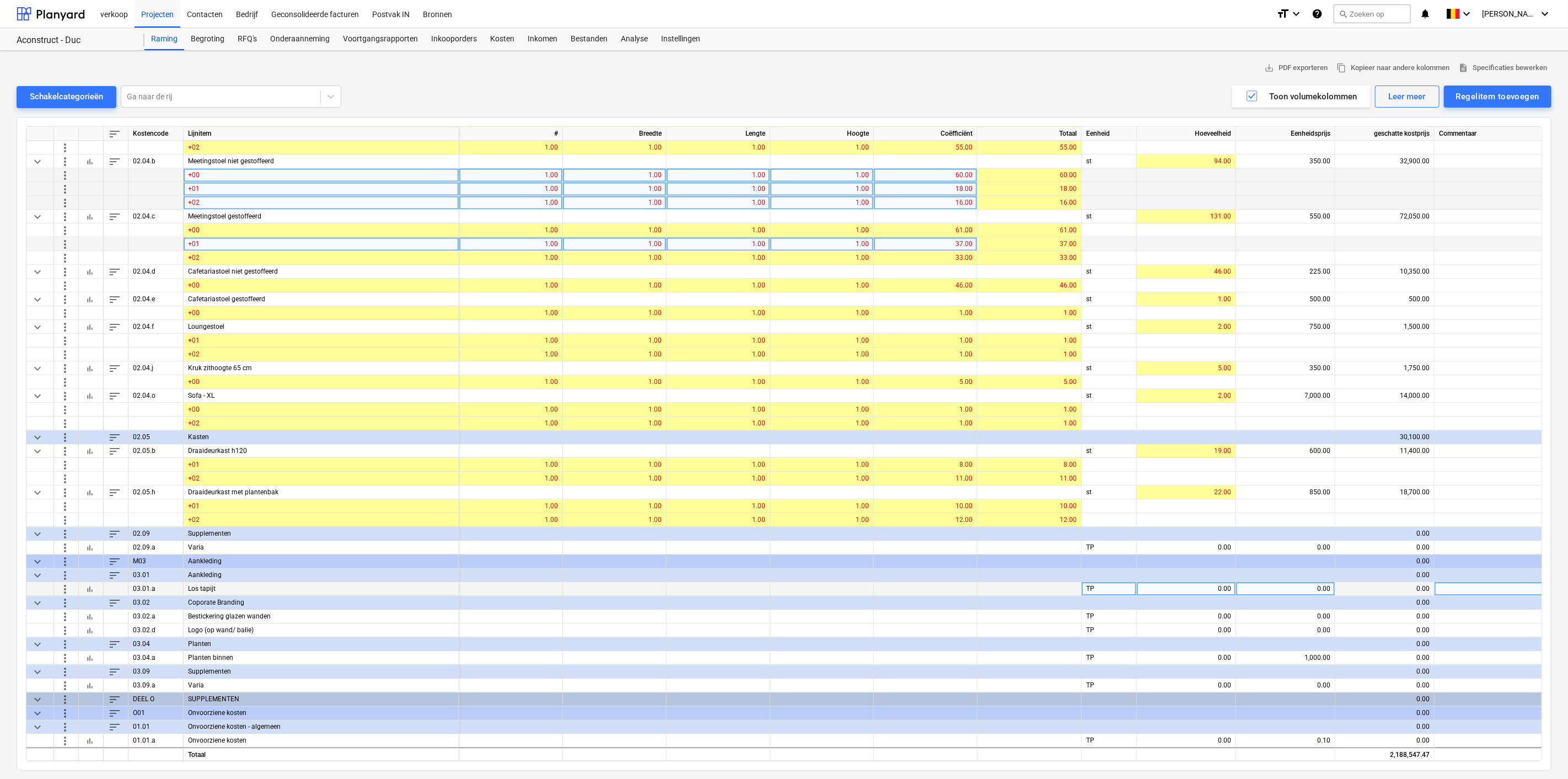
drag, startPoint x: 71, startPoint y: 584, endPoint x: 65, endPoint y: 586, distance: 6.3
click at [65, 586] on div "more_vert" at bounding box center [66, 589] width 25 height 14
click at [65, 586] on span "more_vert" at bounding box center [64, 588] width 13 height 13
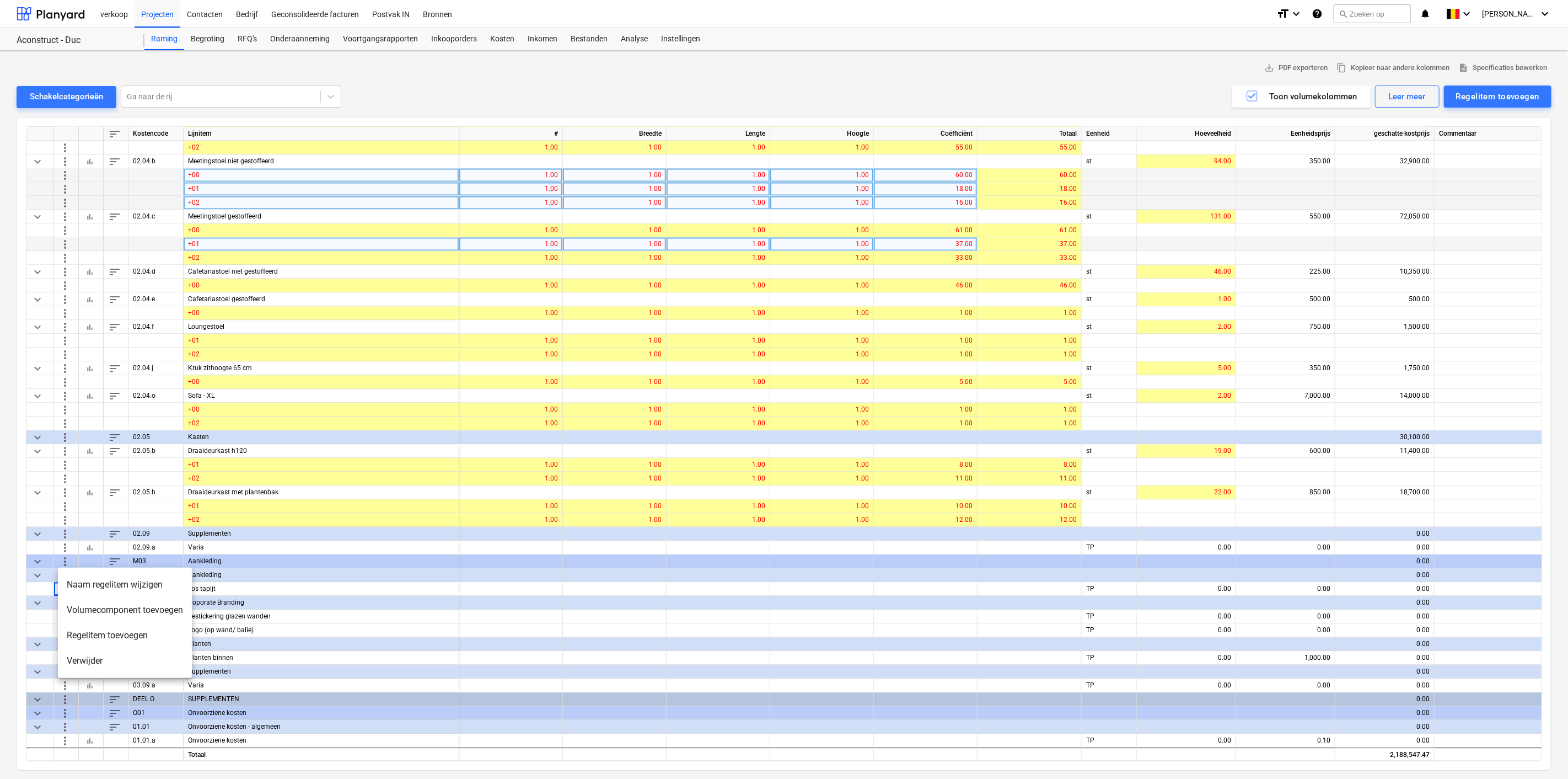
click at [86, 610] on li "Volumecomponent toevoegen" at bounding box center [125, 609] width 134 height 25
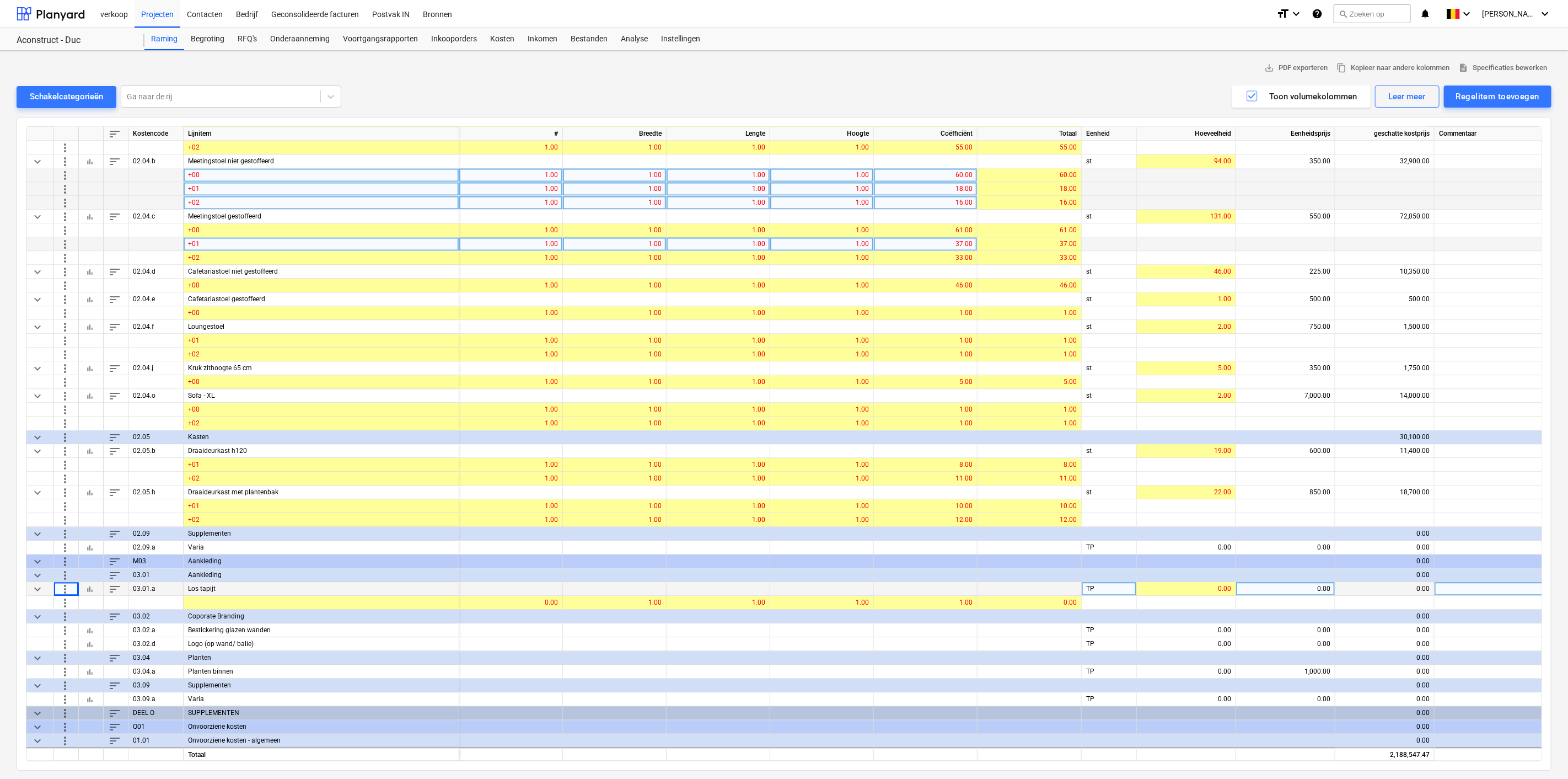
click at [1117, 586] on div "TP" at bounding box center [1109, 589] width 55 height 14
type input "m²"
click at [1290, 584] on div "0.00" at bounding box center [1285, 589] width 90 height 14
type input "160"
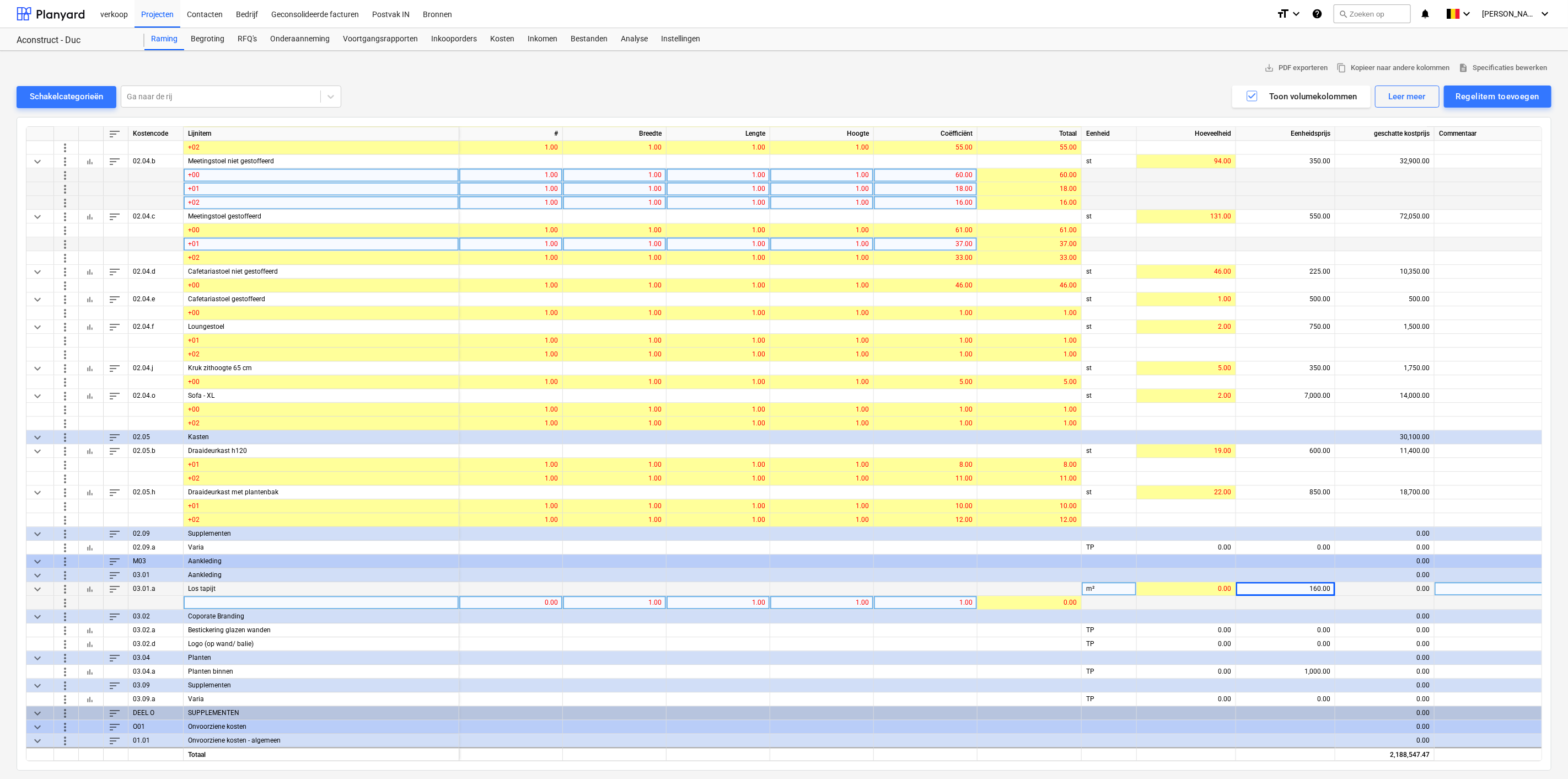
click at [354, 596] on div at bounding box center [322, 602] width 276 height 14
type input "+00"
click at [523, 595] on div "0.00" at bounding box center [511, 602] width 94 height 14
type input "1"
click at [947, 595] on div "1.00" at bounding box center [925, 602] width 94 height 14
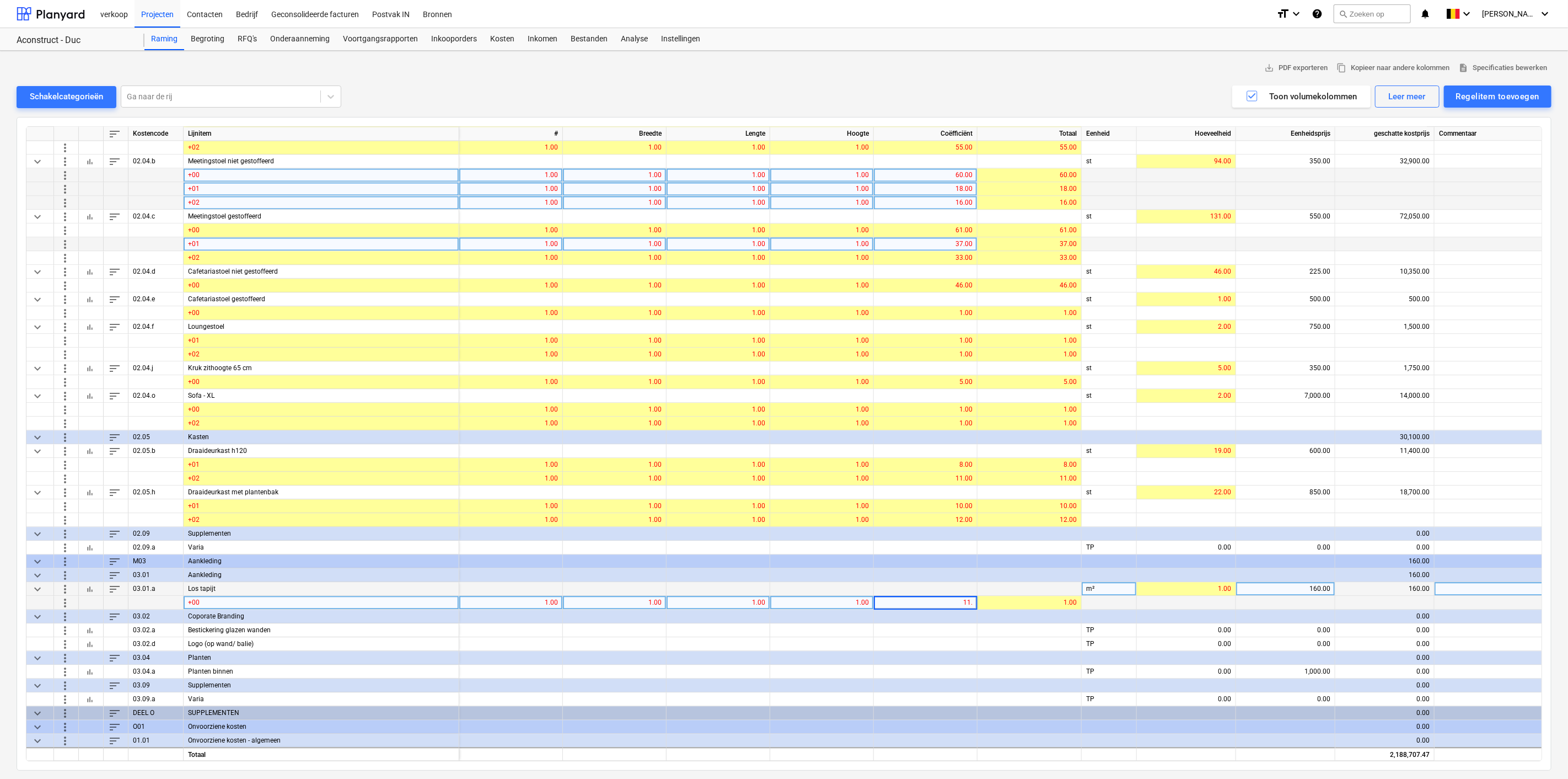
type input "11.5"
click at [62, 600] on span "more_vert" at bounding box center [64, 601] width 13 height 13
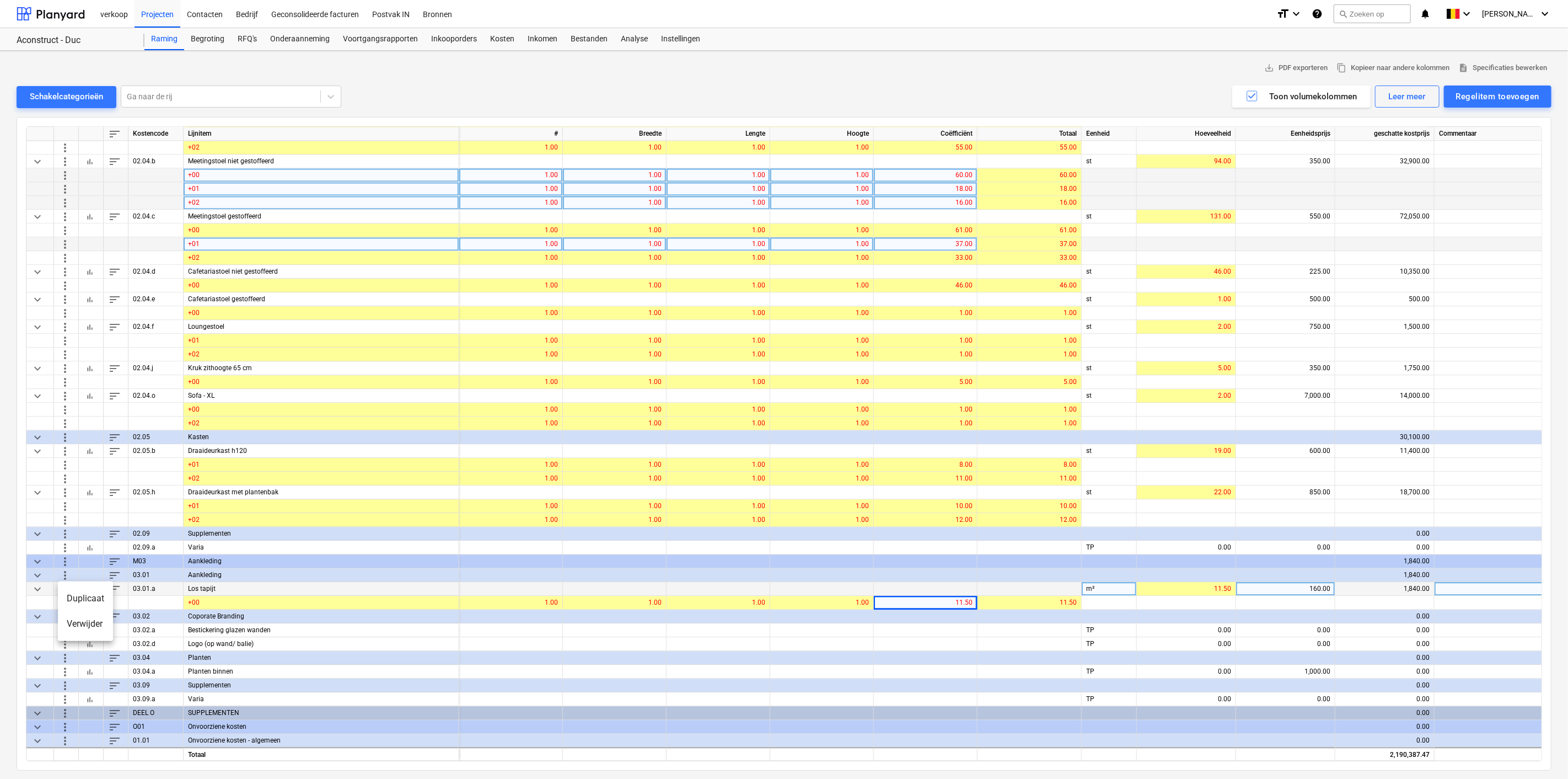
click at [67, 600] on li "Duplicaat" at bounding box center [85, 598] width 55 height 25
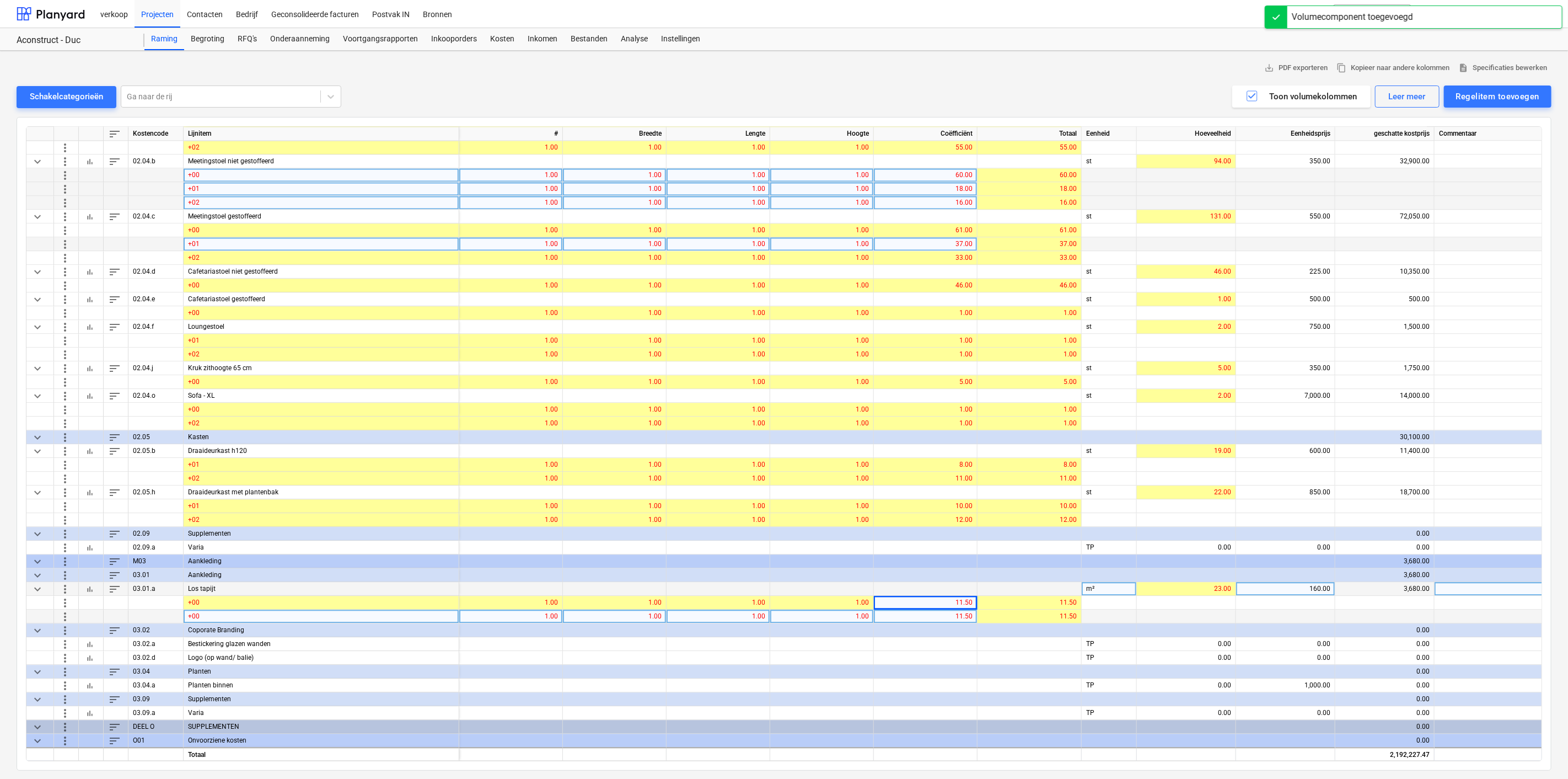
click at [203, 612] on div "+00" at bounding box center [322, 616] width 276 height 14
click at [211, 612] on input "+00" at bounding box center [321, 615] width 275 height 13
type input "+01"
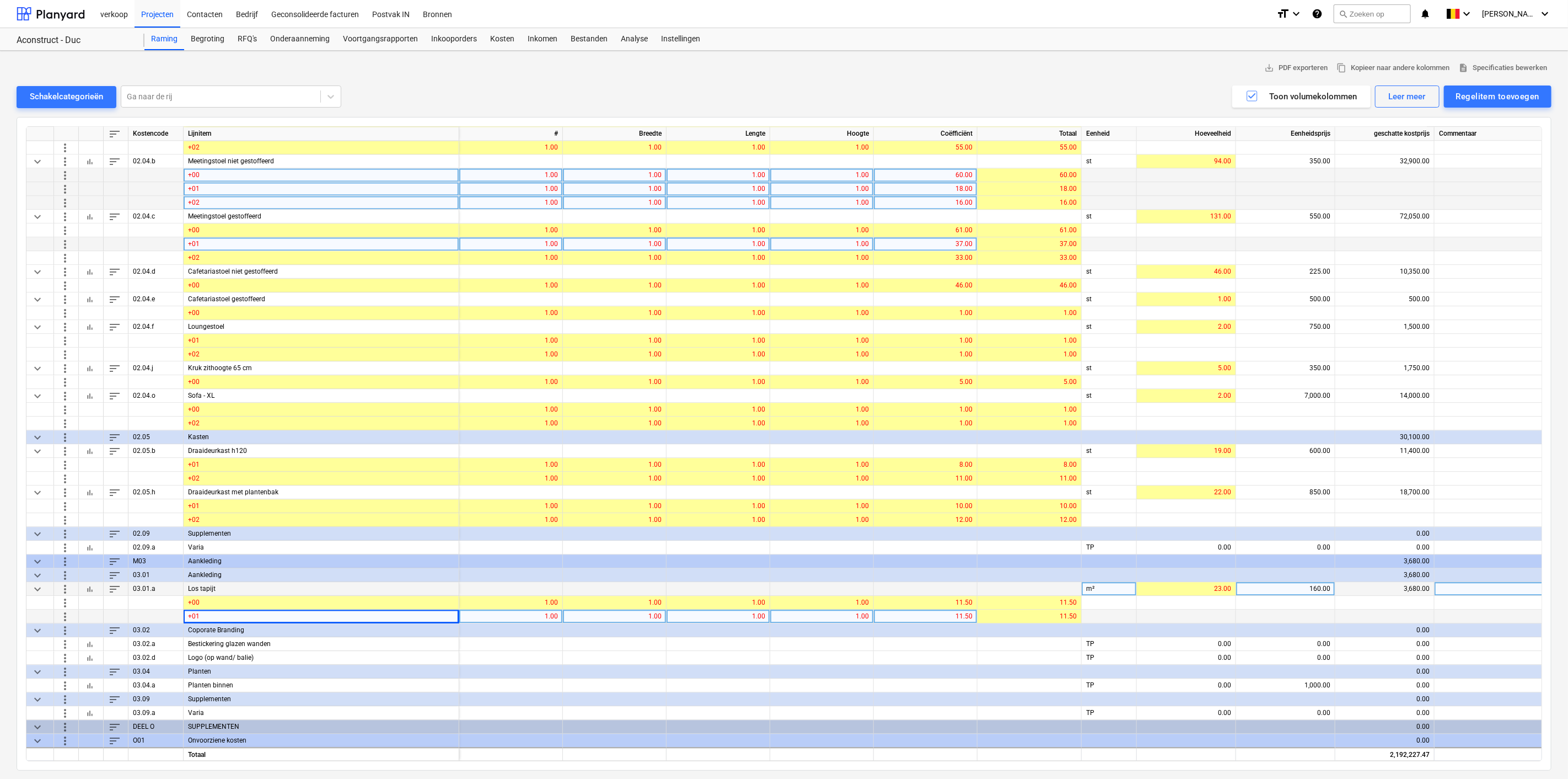
click at [930, 610] on div "11.50" at bounding box center [925, 616] width 94 height 14
type input "11.2"
click at [69, 614] on span "more_vert" at bounding box center [64, 615] width 13 height 13
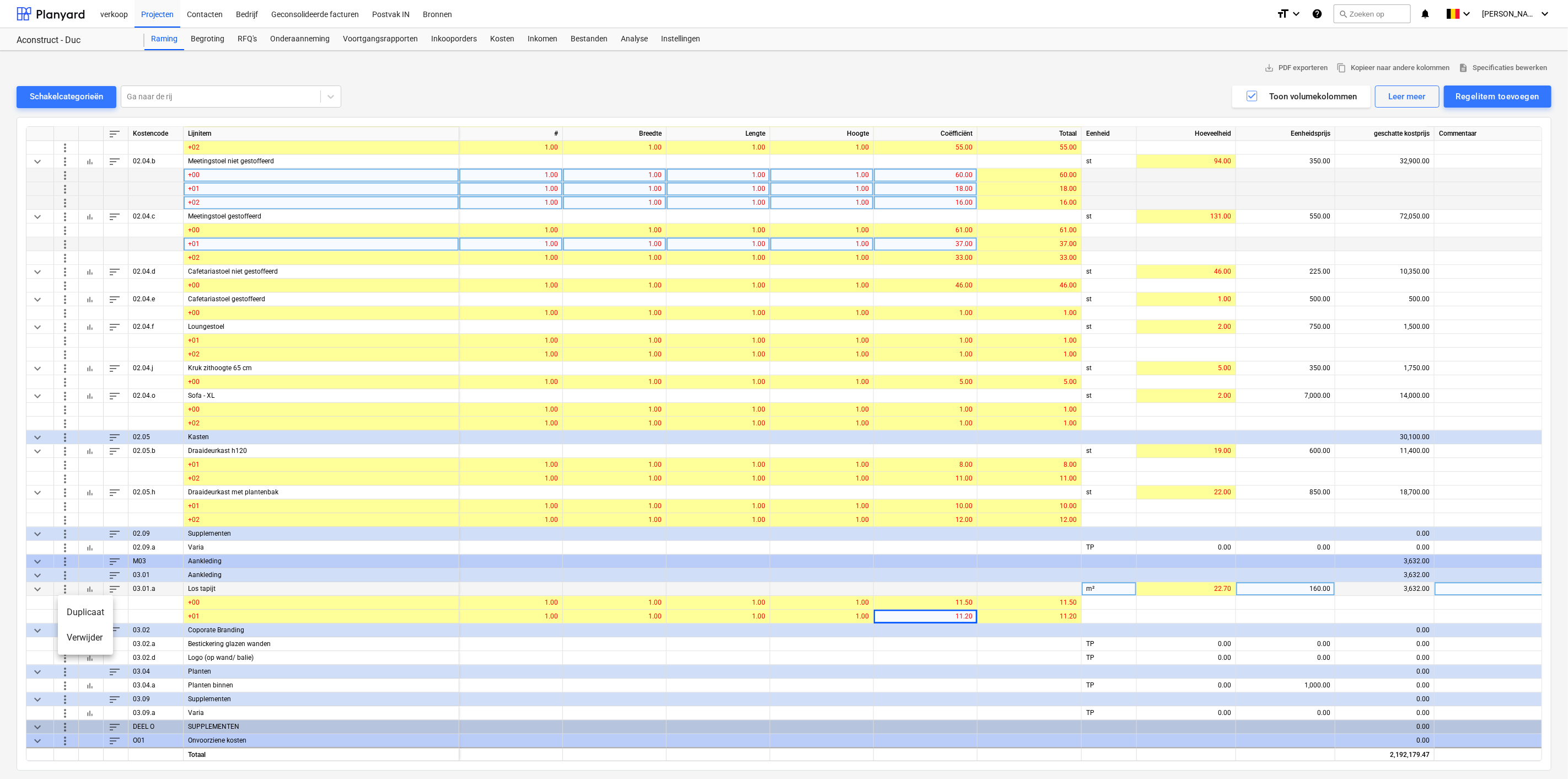
click at [72, 614] on li "Duplicaat" at bounding box center [85, 612] width 55 height 25
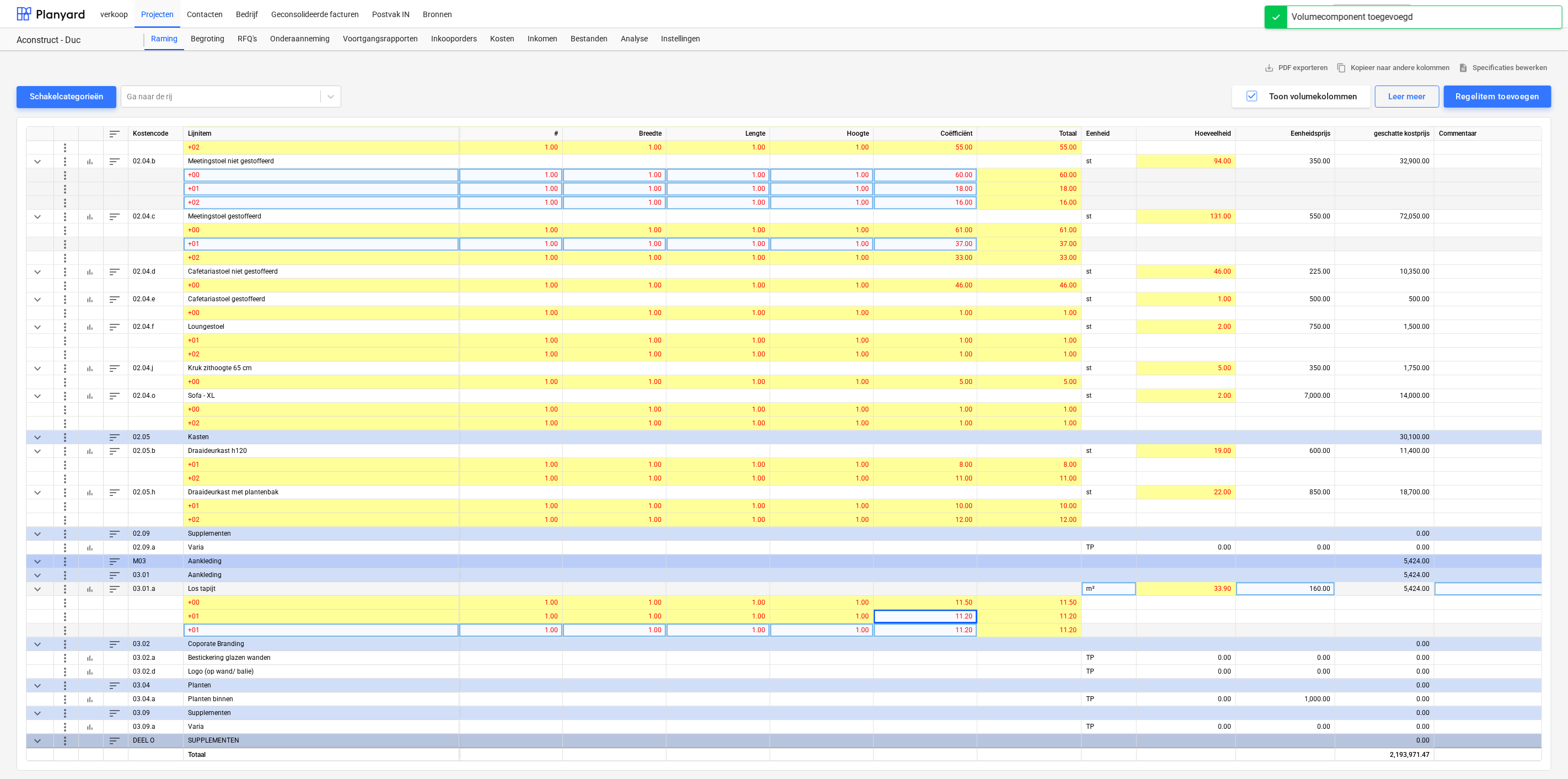
click at [949, 630] on div "11.20" at bounding box center [925, 630] width 94 height 14
type input "13.2"
click at [949, 626] on div "13.20" at bounding box center [925, 630] width 94 height 14
type input "13.3"
click at [62, 626] on span "more_vert" at bounding box center [64, 630] width 13 height 13
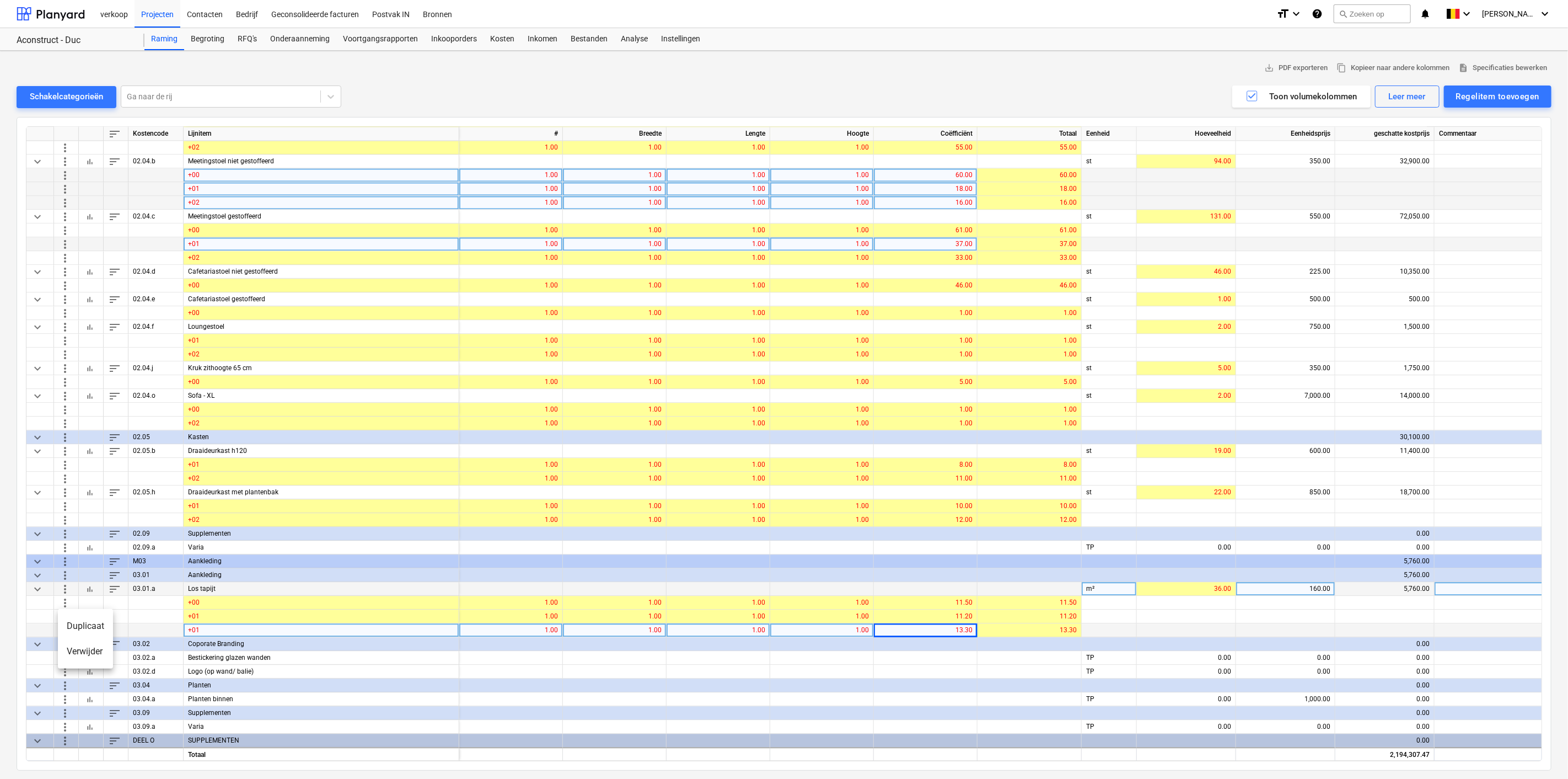
click at [62, 626] on li "Duplicaat" at bounding box center [85, 626] width 55 height 25
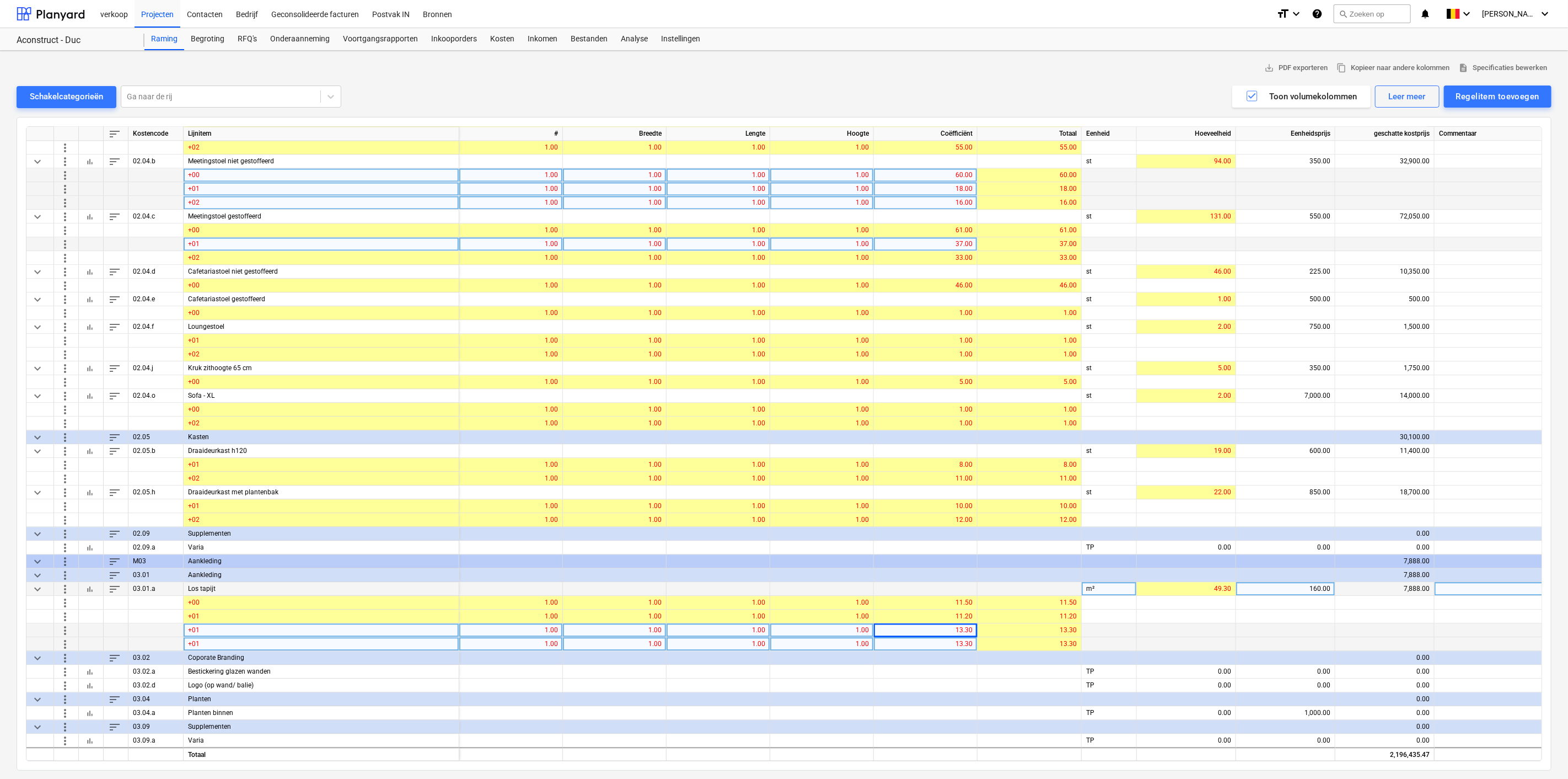
click at [940, 642] on div "13.30" at bounding box center [925, 644] width 94 height 14
type input "6.2"
click at [63, 640] on span "more_vert" at bounding box center [64, 643] width 13 height 13
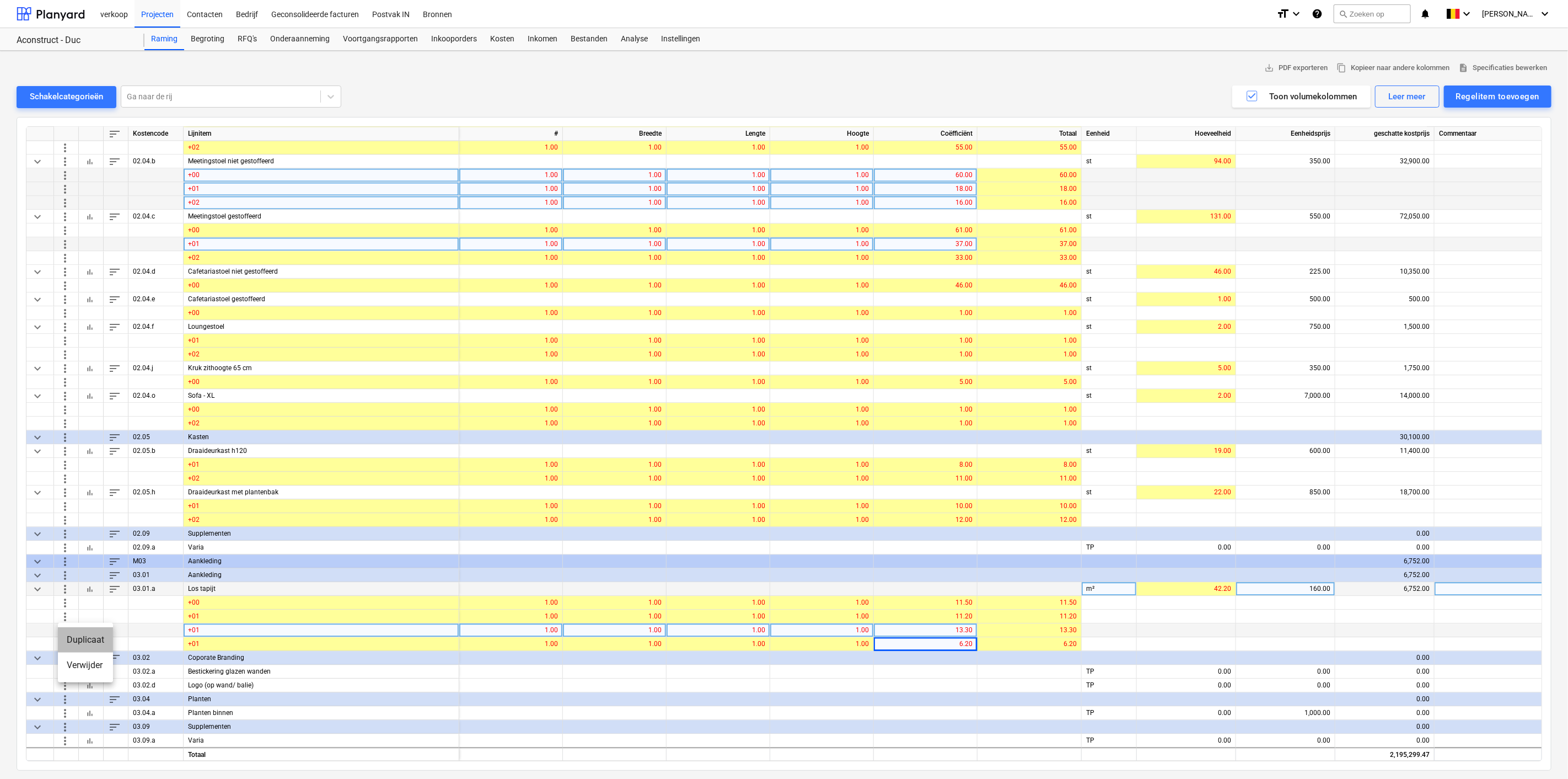
click at [102, 636] on li "Duplicaat" at bounding box center [85, 639] width 55 height 25
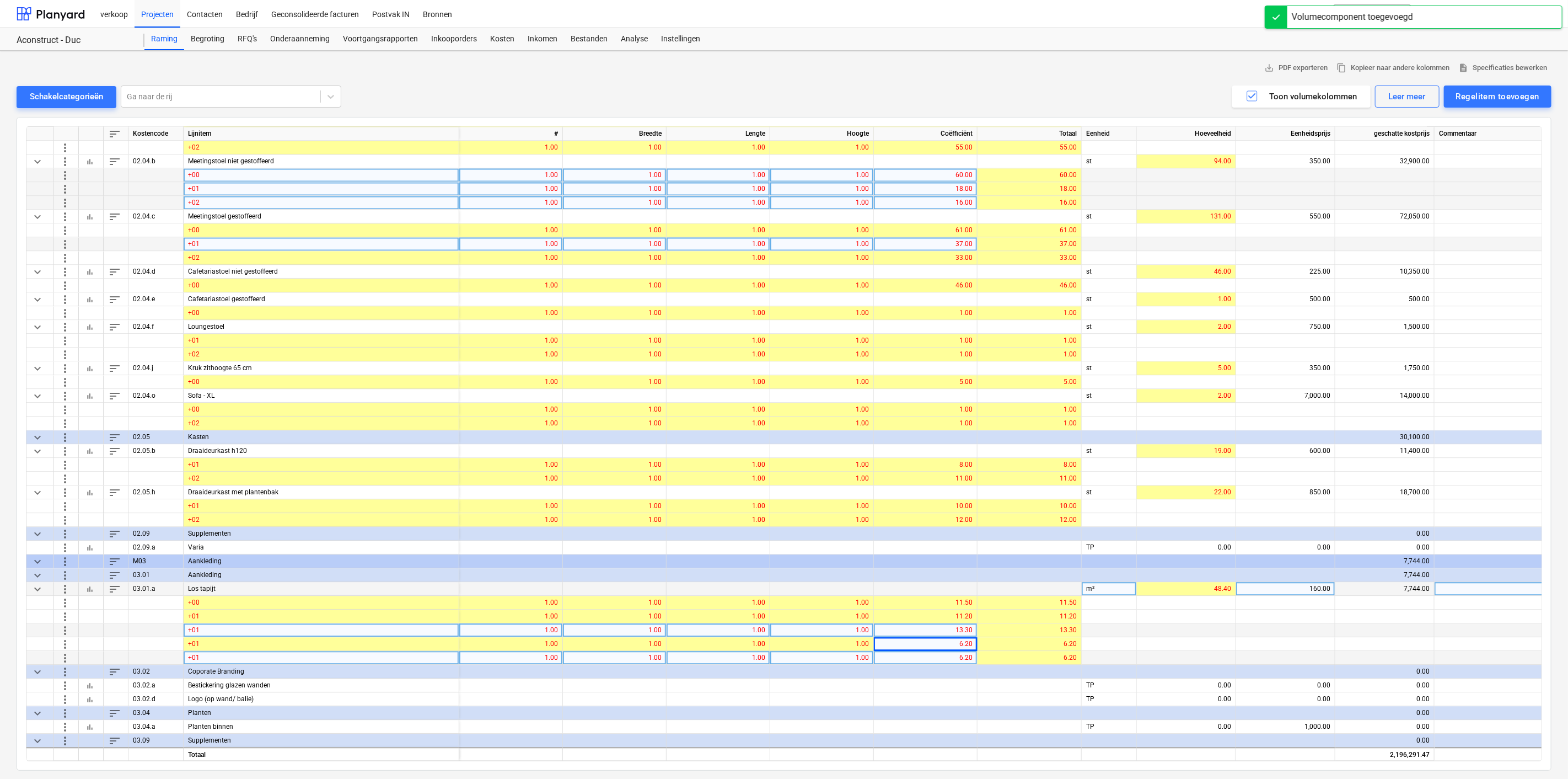
click at [209, 653] on div "+01" at bounding box center [322, 658] width 276 height 14
click at [214, 655] on input "+01" at bounding box center [321, 657] width 275 height 13
type input "+02"
click at [64, 654] on span "more_vert" at bounding box center [64, 657] width 13 height 13
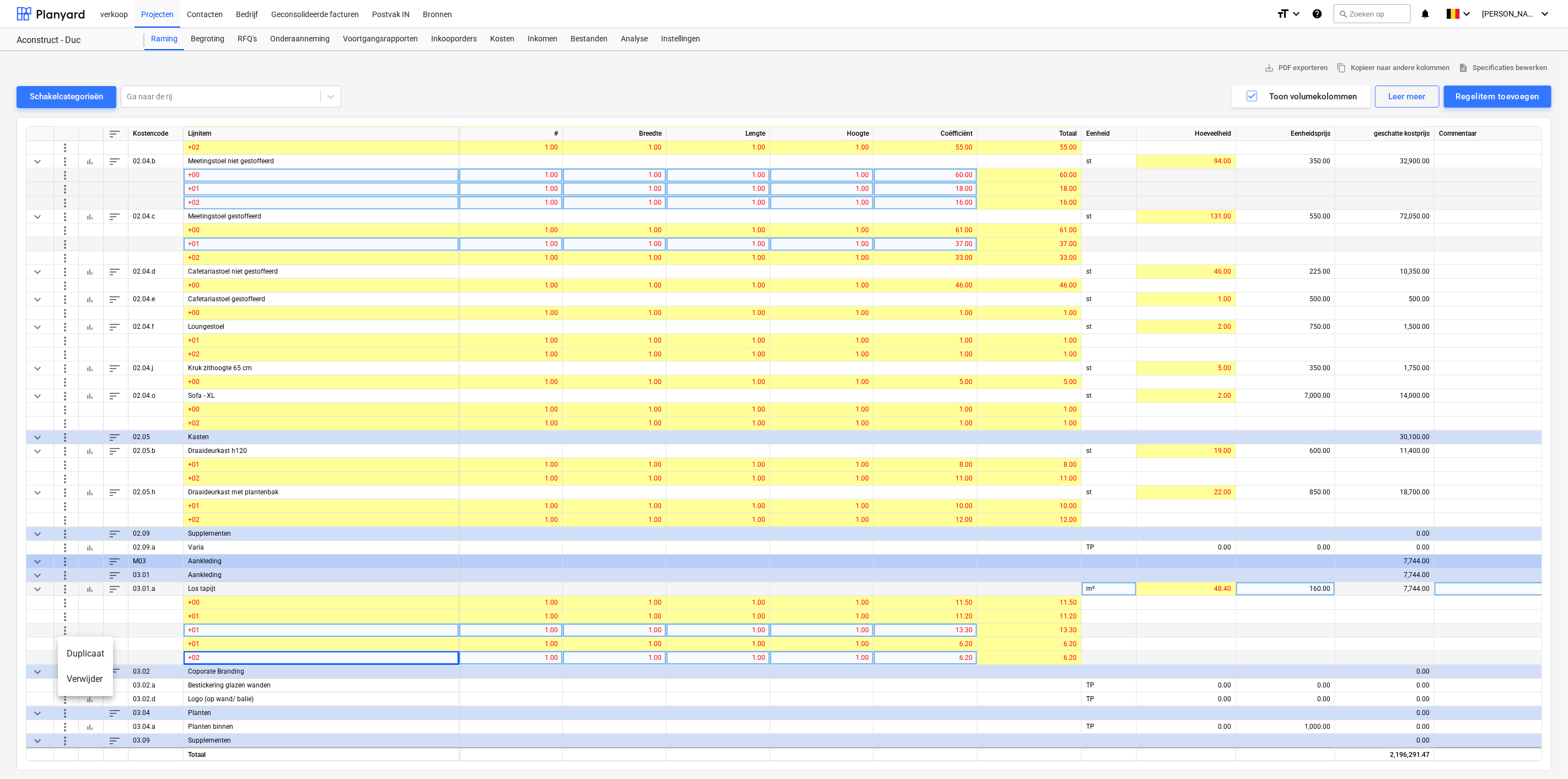
click at [64, 654] on li "Duplicaat" at bounding box center [85, 653] width 55 height 25
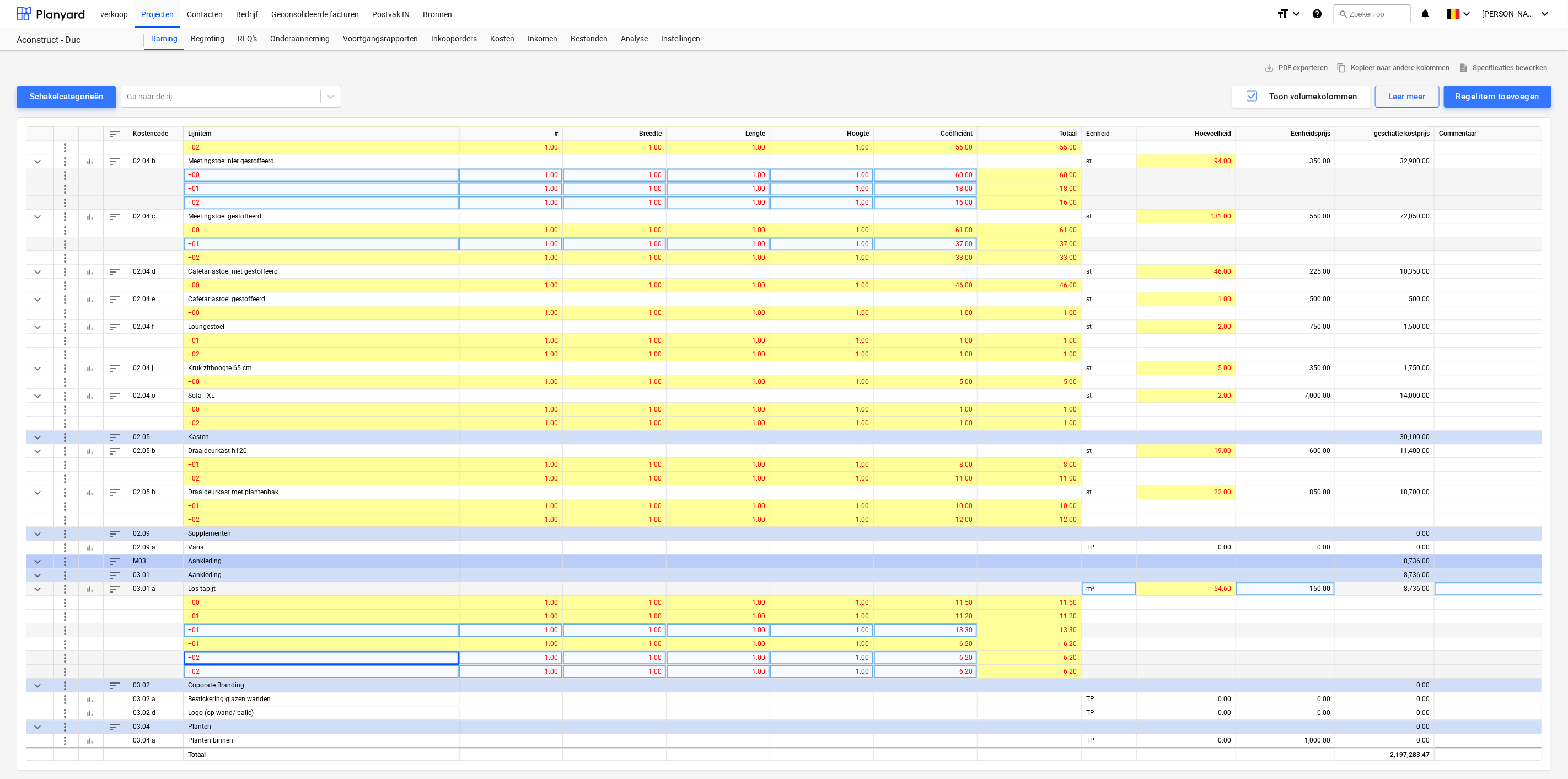
click at [946, 669] on div "6.20" at bounding box center [925, 672] width 94 height 14
type input "8.5"
click at [926, 669] on div "8.50" at bounding box center [925, 672] width 94 height 14
type input "10.74"
click at [955, 651] on div "6.20" at bounding box center [925, 658] width 94 height 14
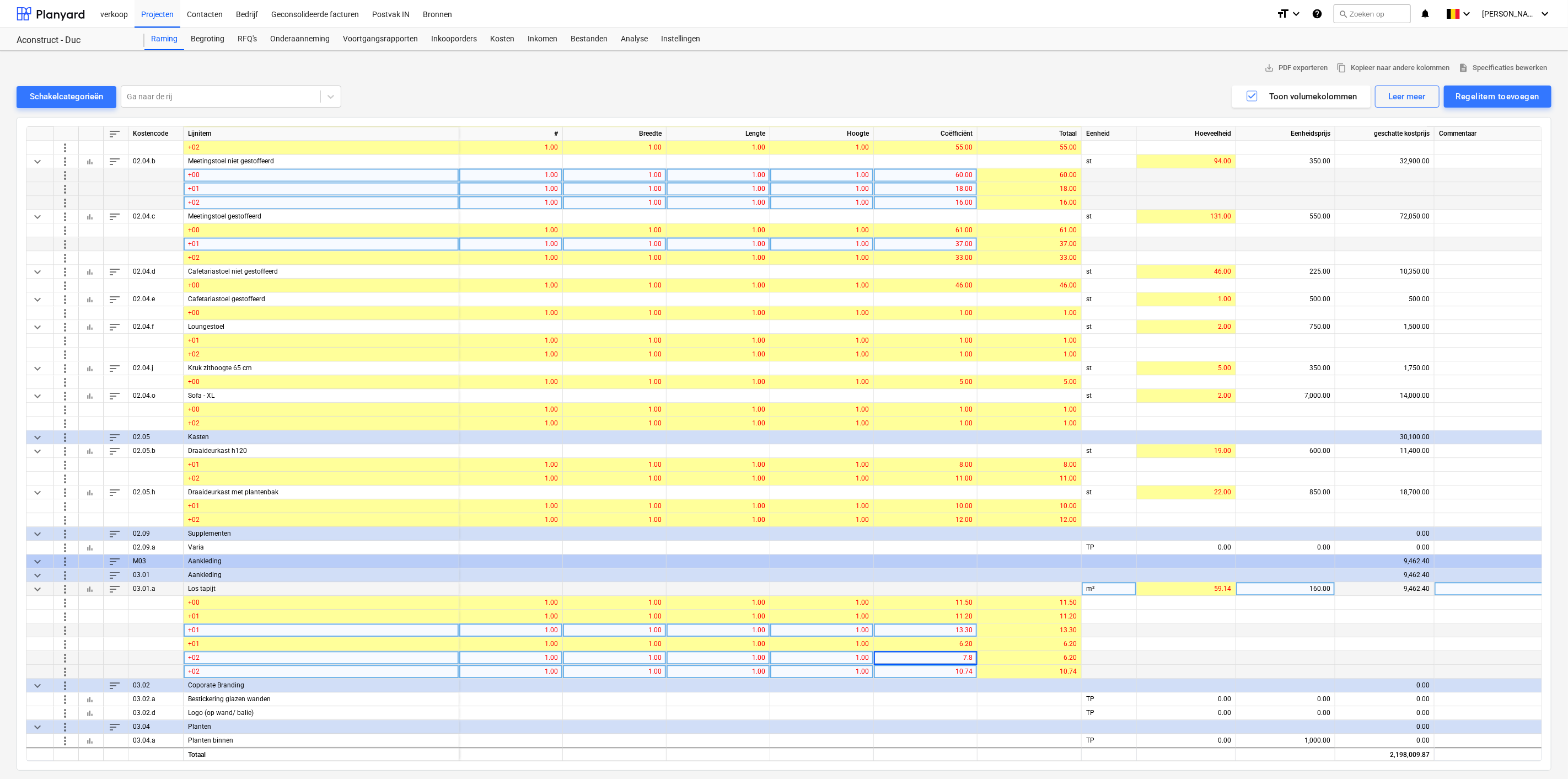
type input "7.83"
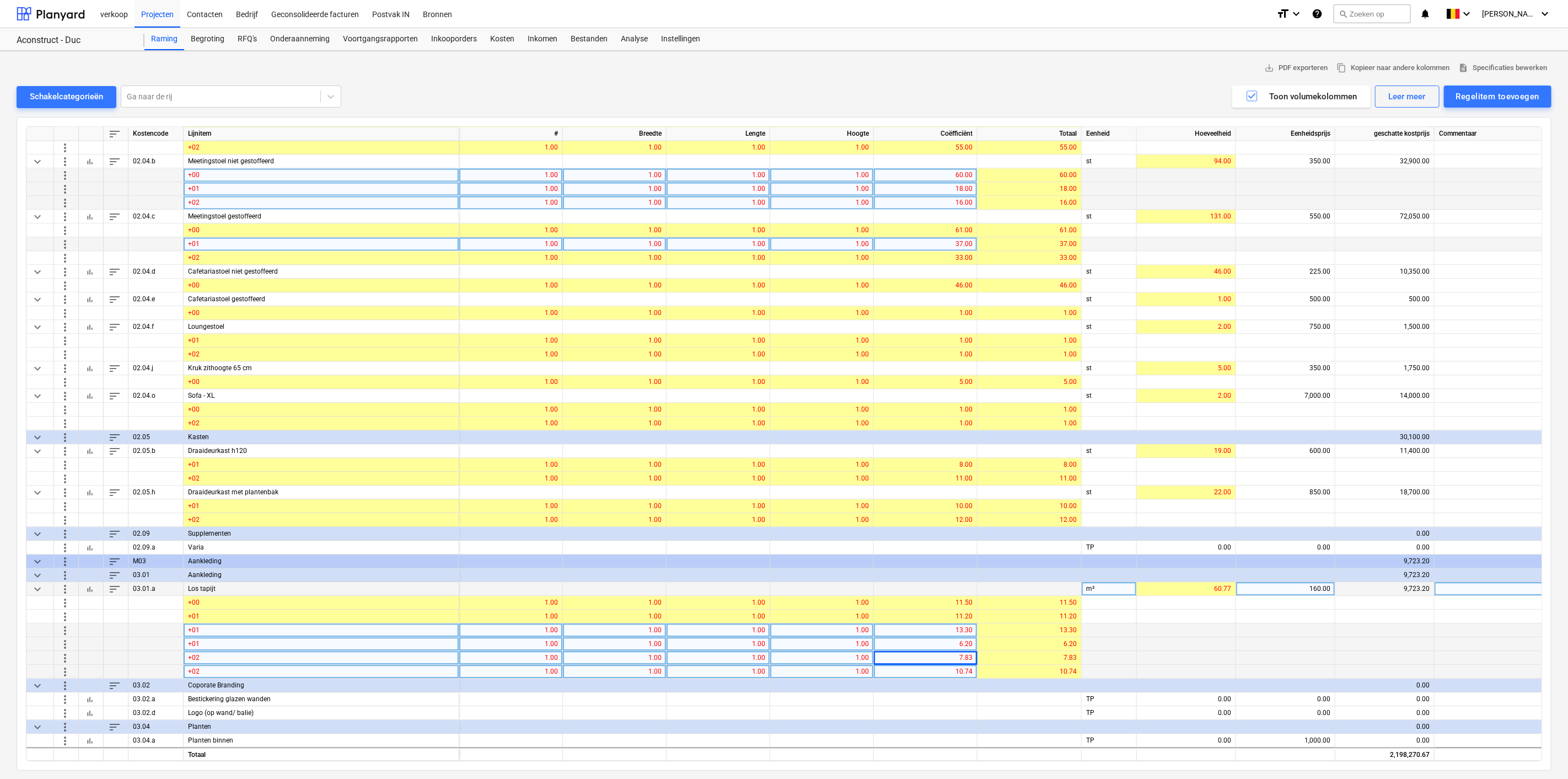
click at [951, 640] on div "6.20" at bounding box center [925, 644] width 94 height 14
type input "7.83"
click at [934, 625] on div "13.30" at bounding box center [925, 630] width 94 height 14
type input "15.99"
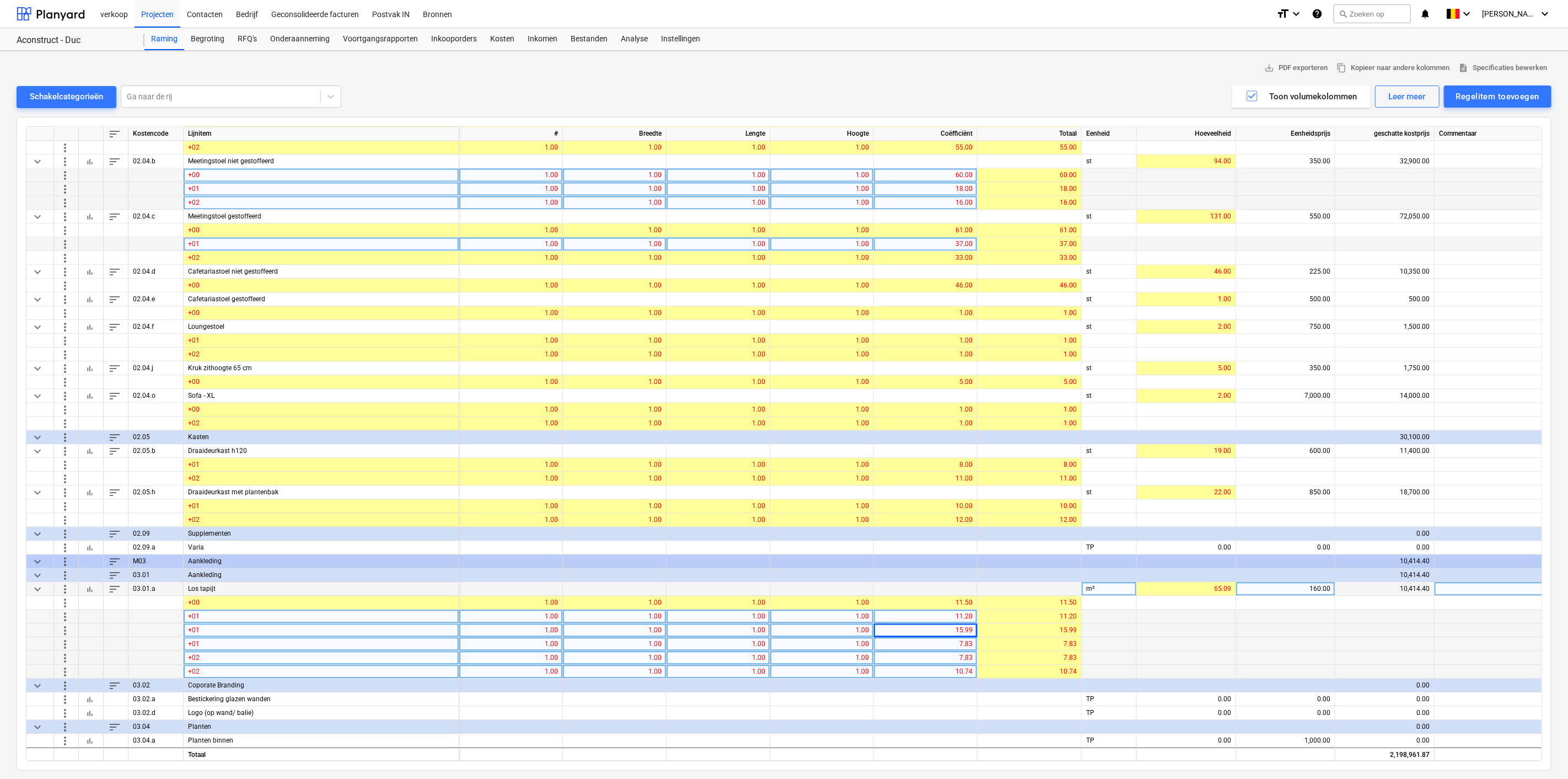
click at [940, 617] on div "11.20" at bounding box center [925, 616] width 94 height 14
click at [921, 614] on div "11.20" at bounding box center [925, 616] width 94 height 14
type input "13.41"
click at [944, 610] on div "13.41" at bounding box center [925, 616] width 94 height 14
type input "14.75"
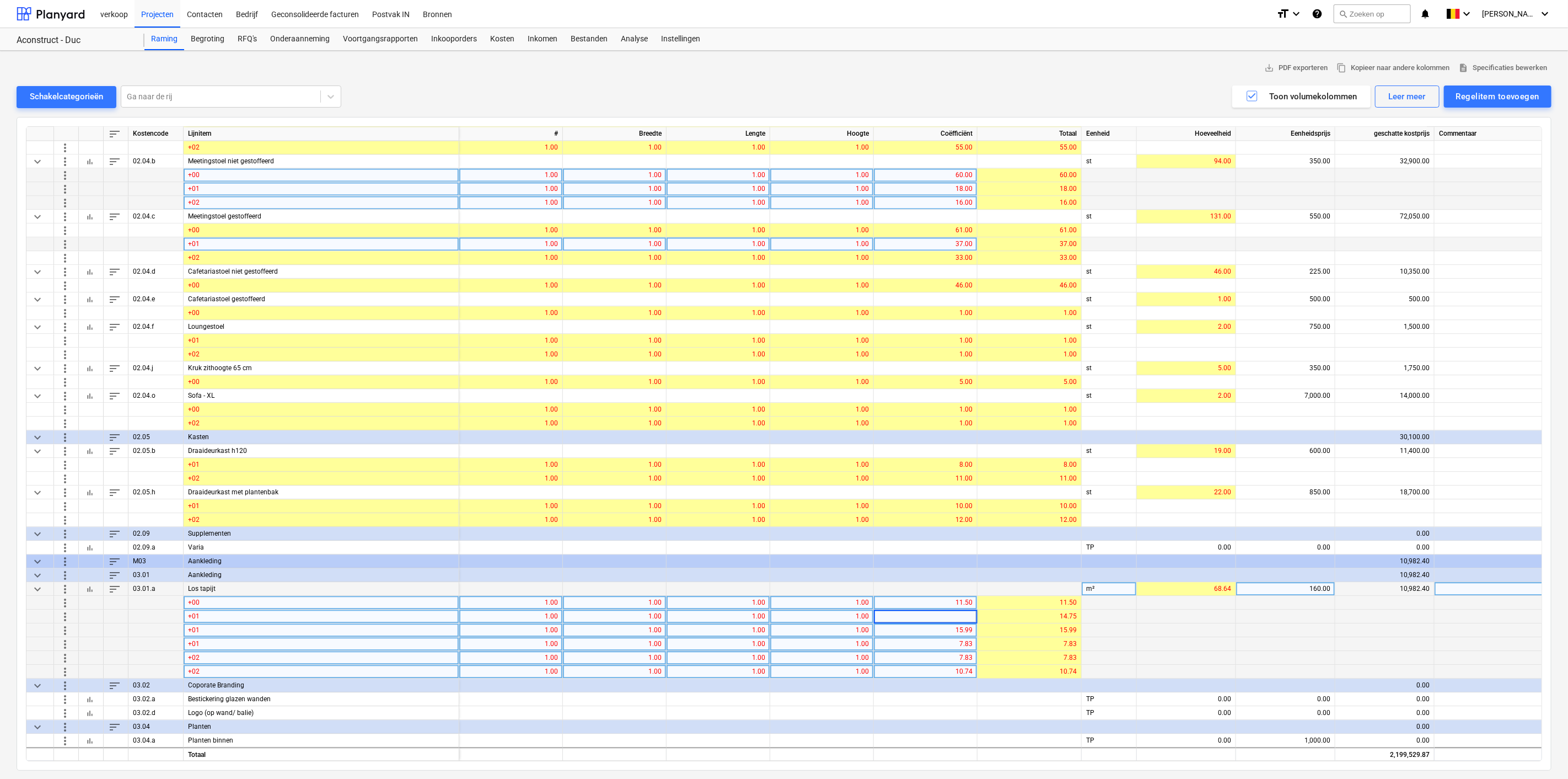
click at [946, 601] on div "11.50" at bounding box center [925, 602] width 94 height 14
click at [947, 597] on input "11.5" at bounding box center [925, 601] width 103 height 13
drag, startPoint x: 941, startPoint y: 593, endPoint x: 975, endPoint y: 593, distance: 34.0
click at [975, 595] on input "11.5" at bounding box center [925, 601] width 103 height 13
type input "14.75"
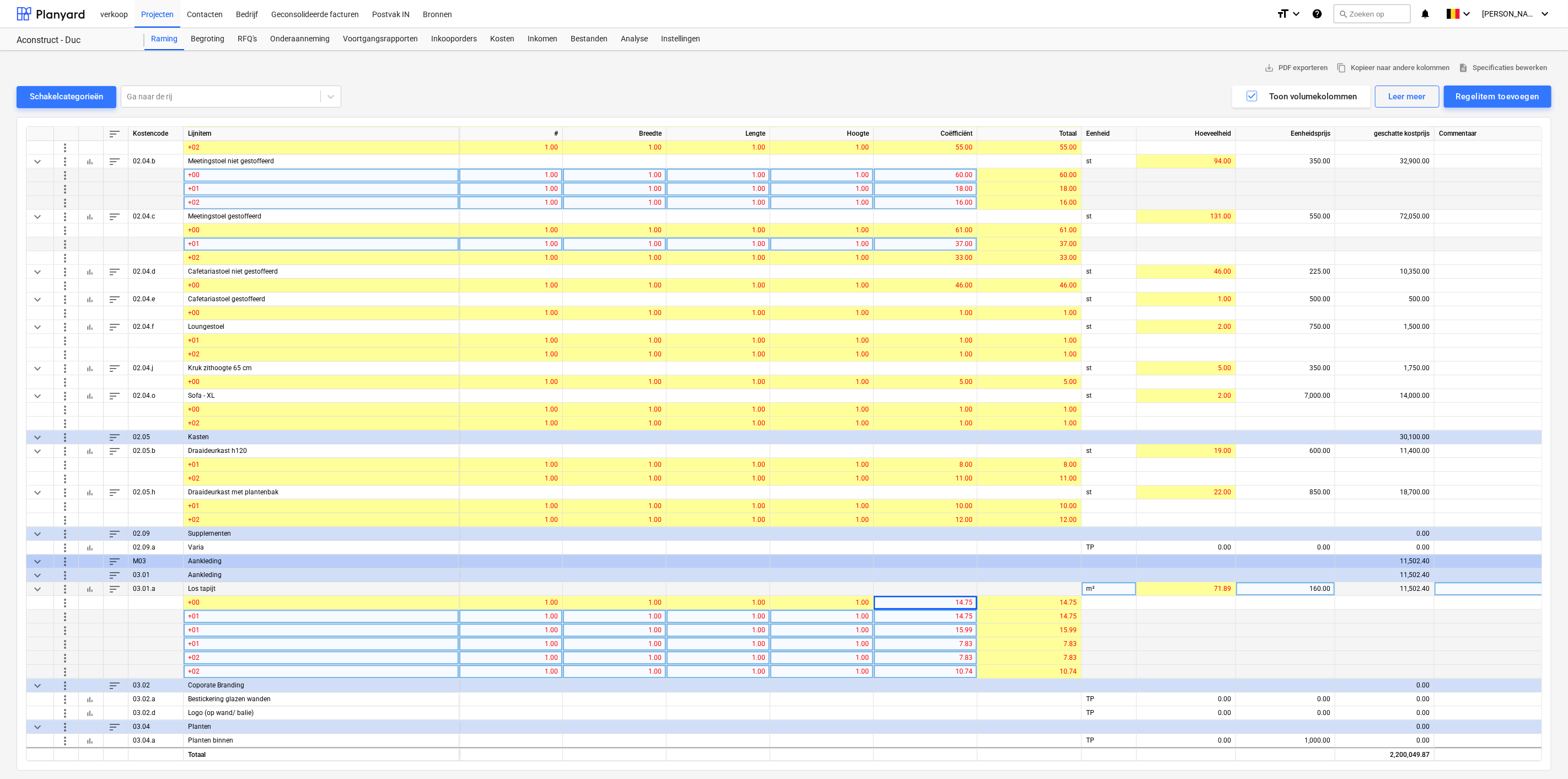
click at [937, 615] on div "14.75" at bounding box center [925, 616] width 94 height 14
type input "13.38"
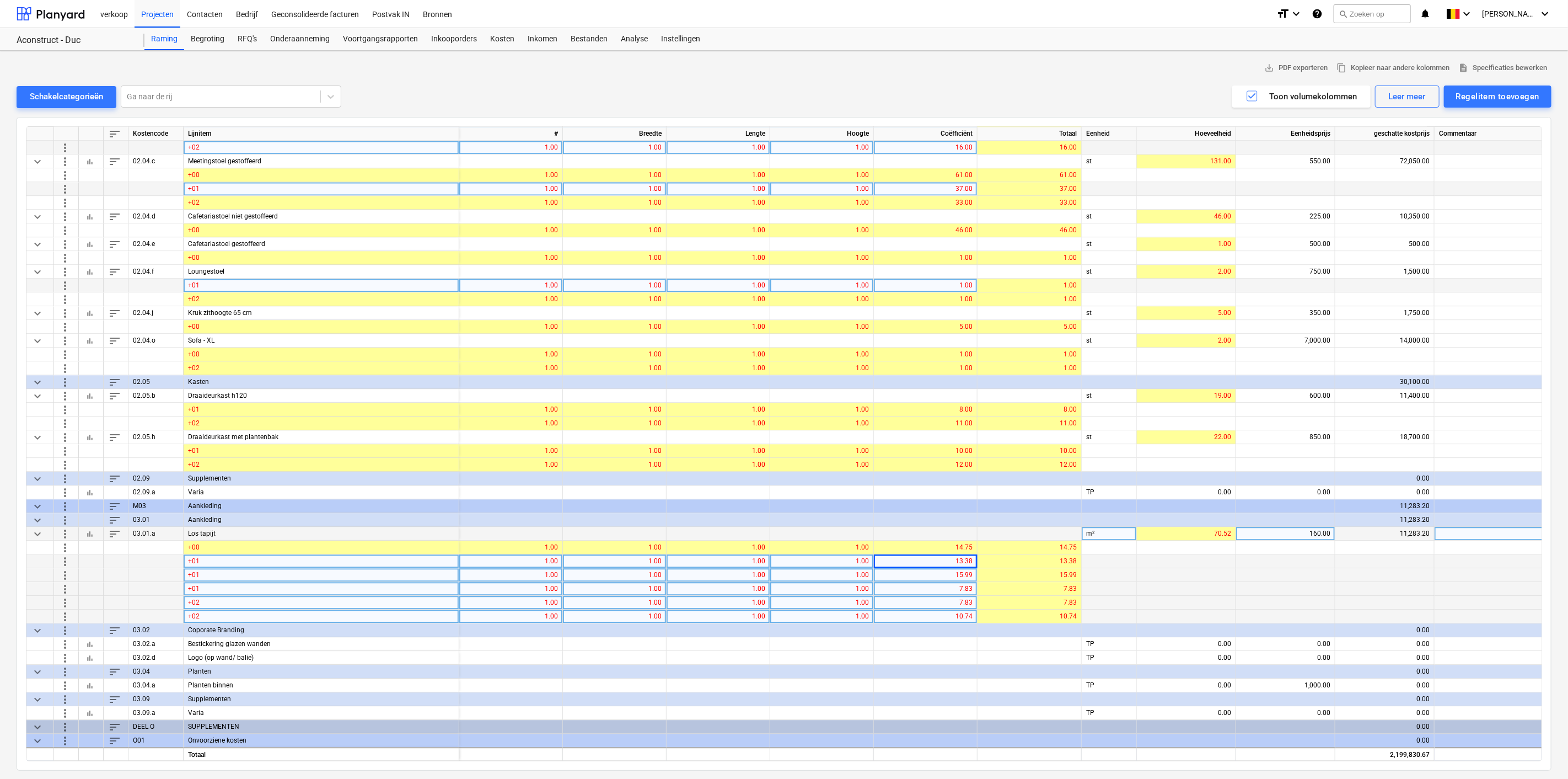
scroll to position [5612, 0]
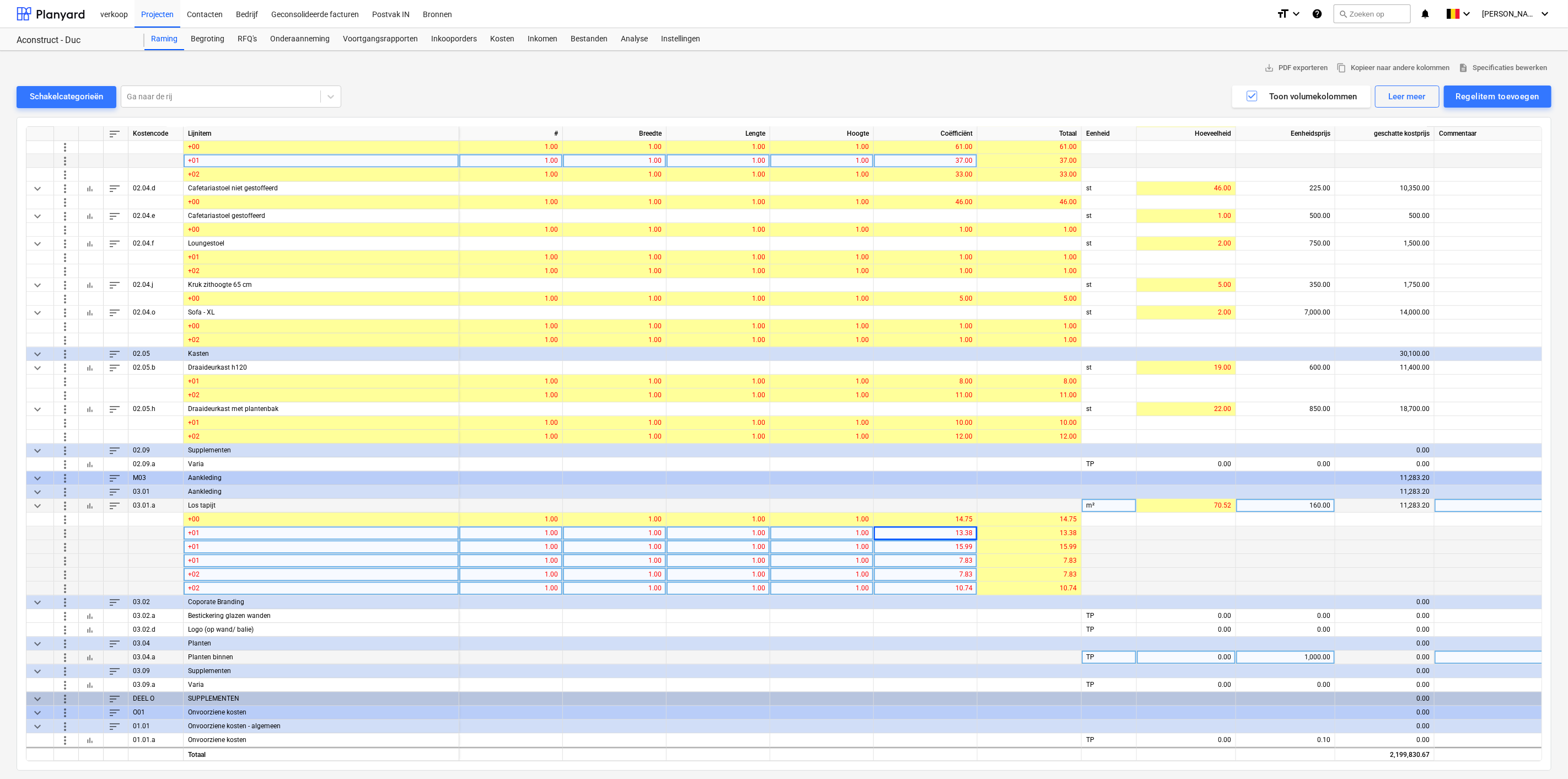
click at [63, 652] on span "more_vert" at bounding box center [64, 657] width 13 height 13
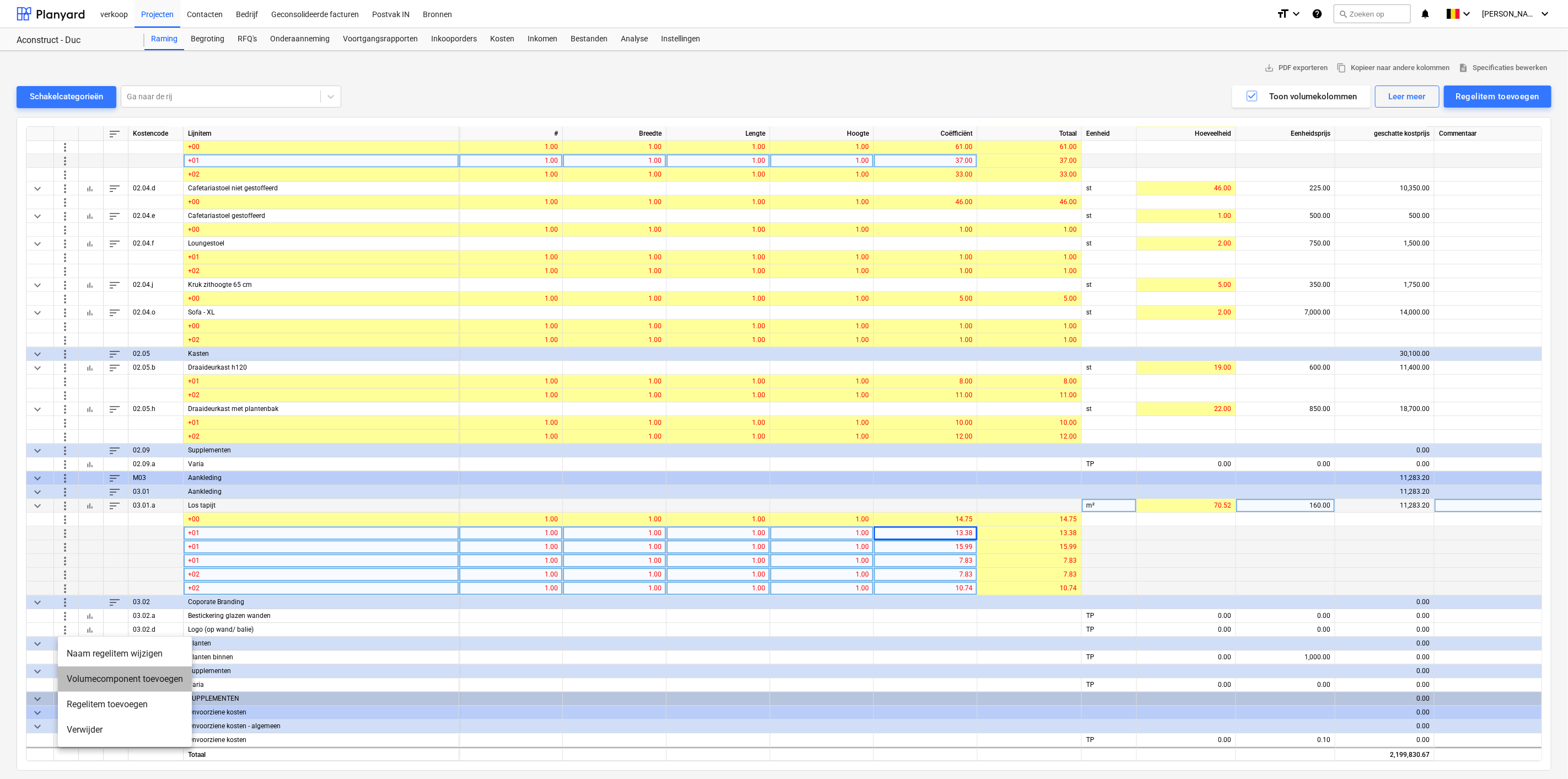
click at [79, 675] on li "Volumecomponent toevoegen" at bounding box center [125, 679] width 134 height 25
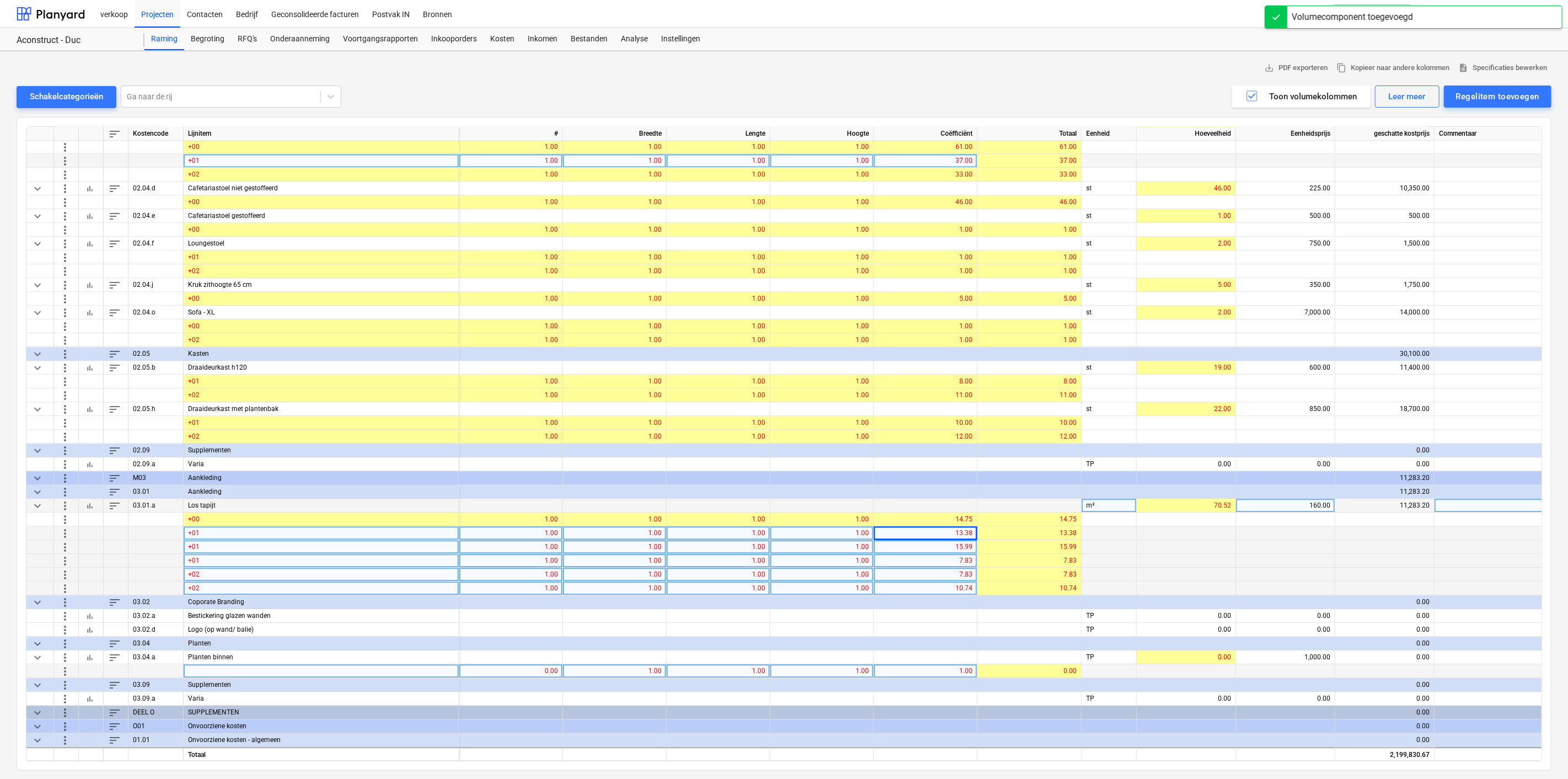
click at [195, 664] on div at bounding box center [322, 671] width 276 height 14
type input "+00"
click at [519, 667] on div "0.00" at bounding box center [511, 671] width 94 height 14
type input "1"
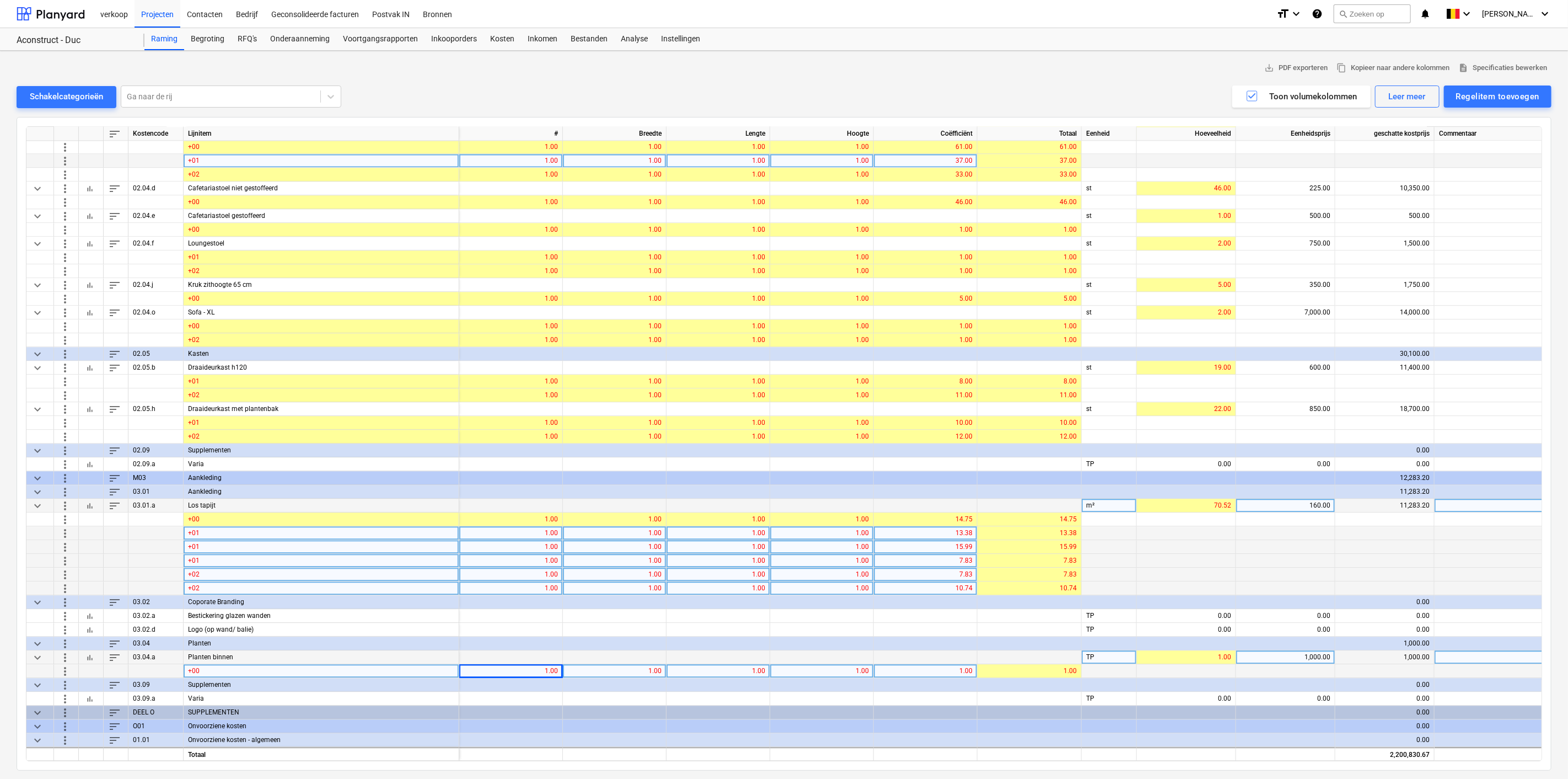
click at [1282, 653] on div "1,000.00" at bounding box center [1285, 658] width 90 height 14
type input "1500"
click at [68, 668] on span "more_vert" at bounding box center [64, 670] width 13 height 13
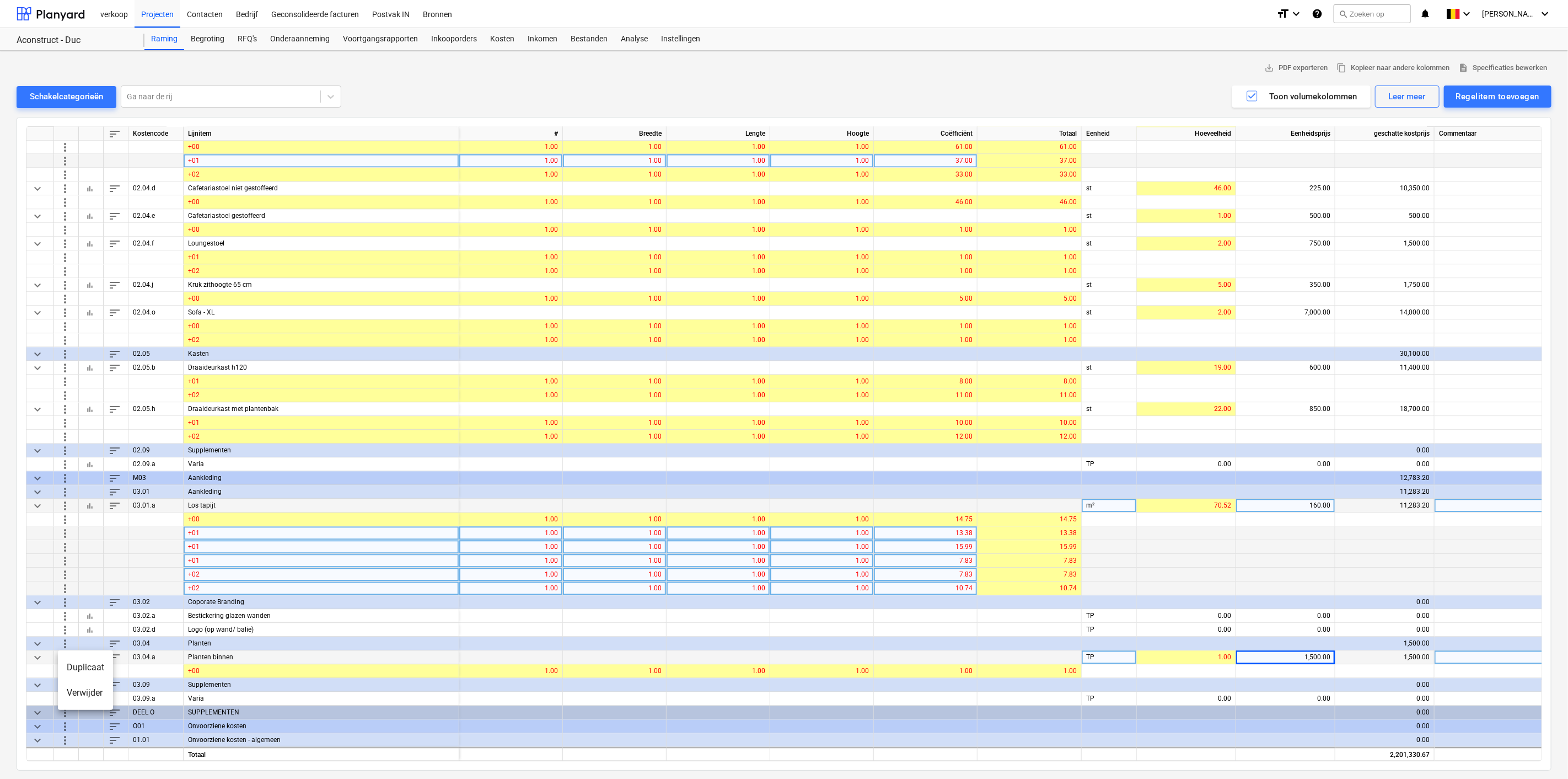
click at [69, 667] on li "Duplicaat" at bounding box center [85, 667] width 55 height 25
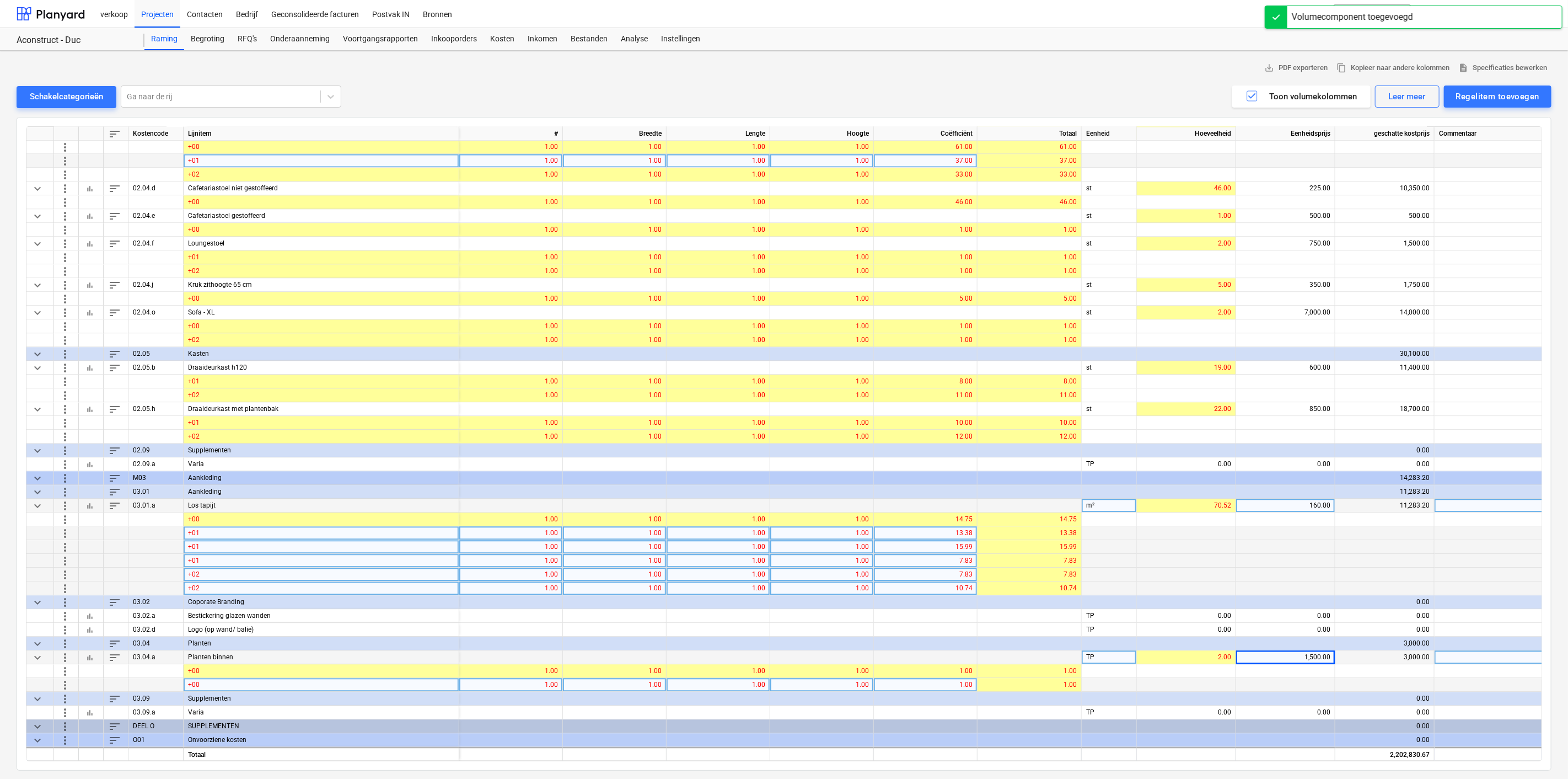
click at [221, 681] on div "+00" at bounding box center [322, 685] width 276 height 14
type input "+01"
click at [60, 682] on span "more_vert" at bounding box center [64, 684] width 13 height 13
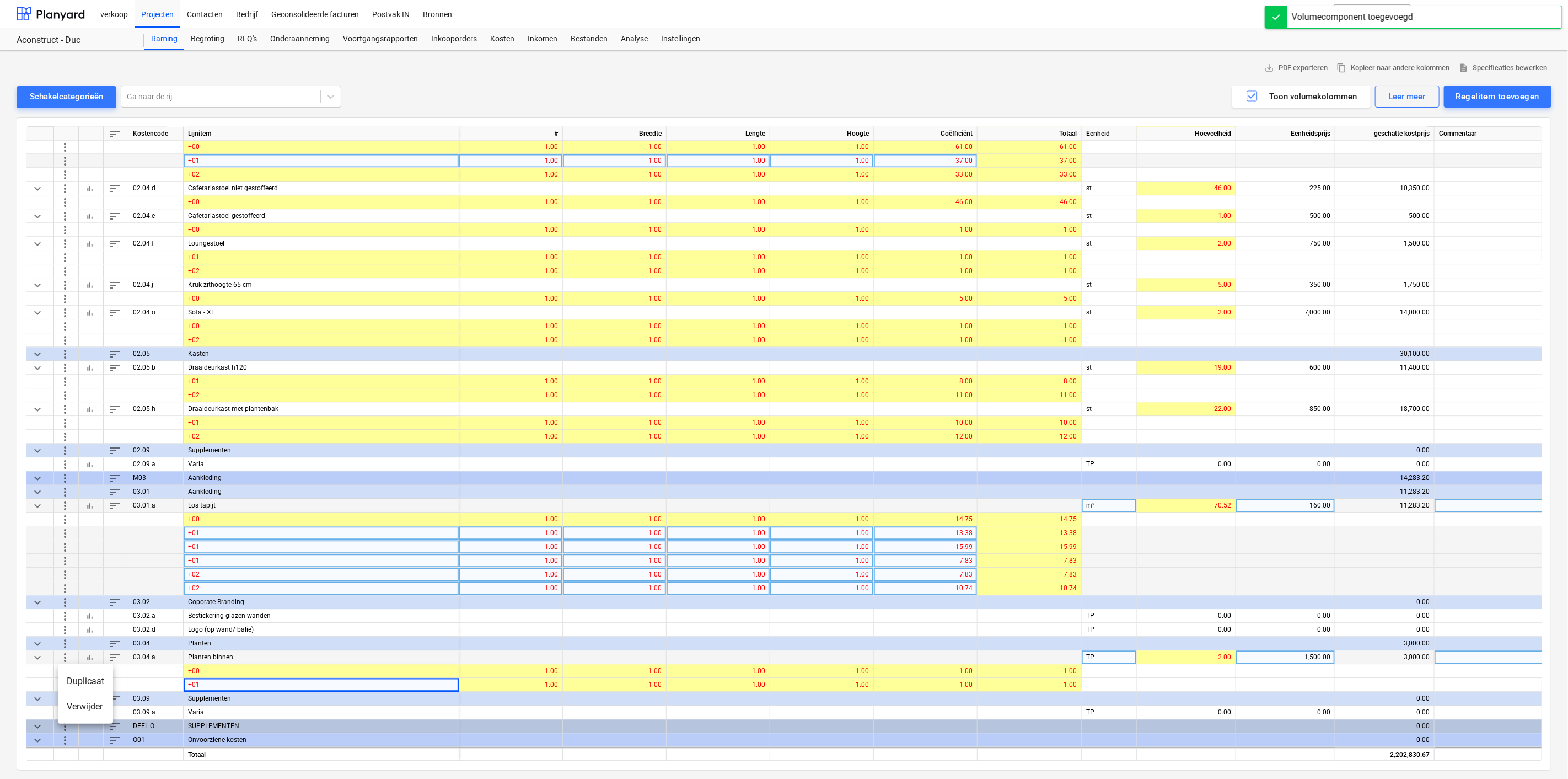
click at [71, 681] on li "Duplicaat" at bounding box center [85, 681] width 55 height 25
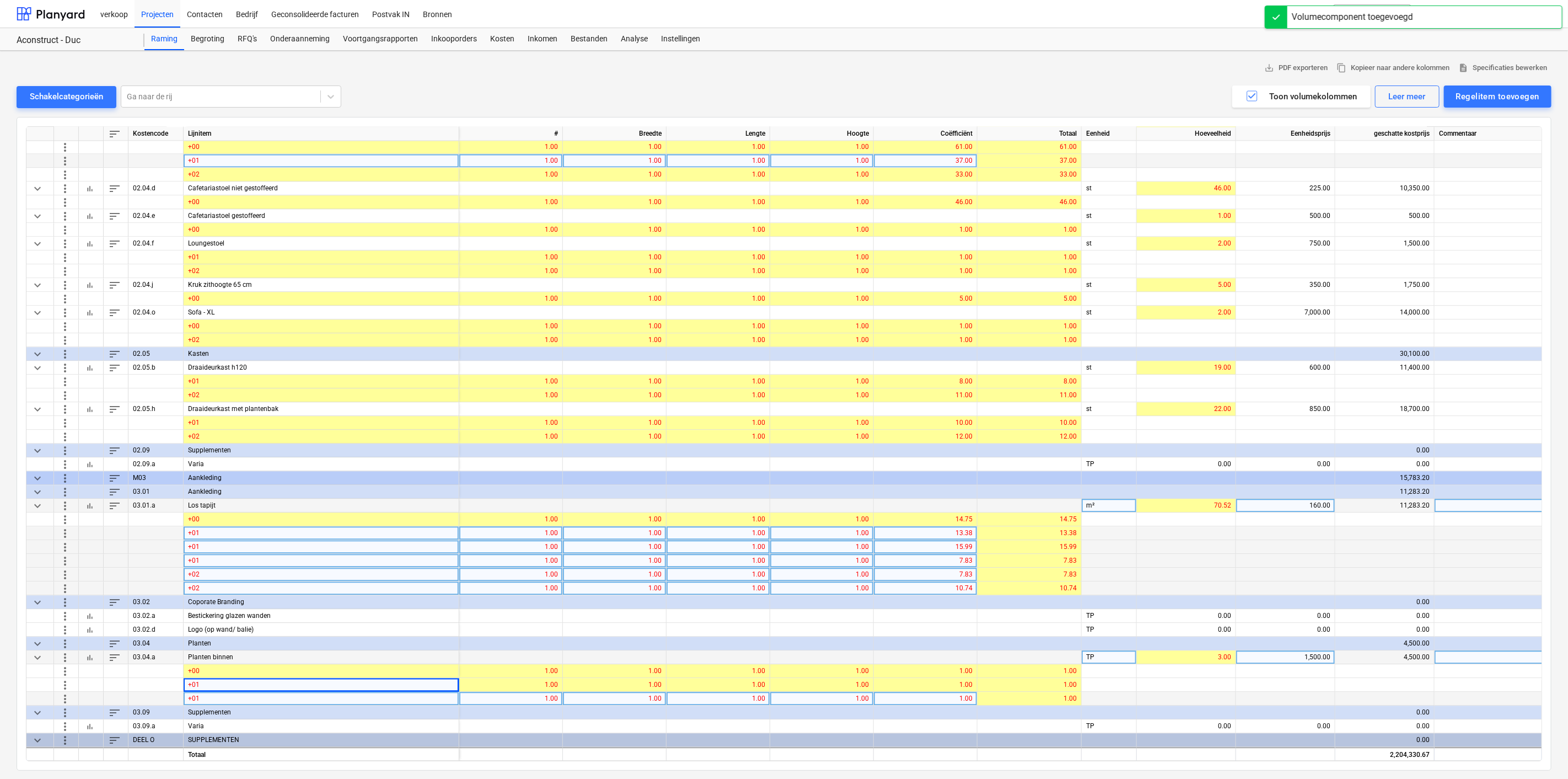
click at [229, 695] on div "+01" at bounding box center [322, 699] width 276 height 14
type input "+02"
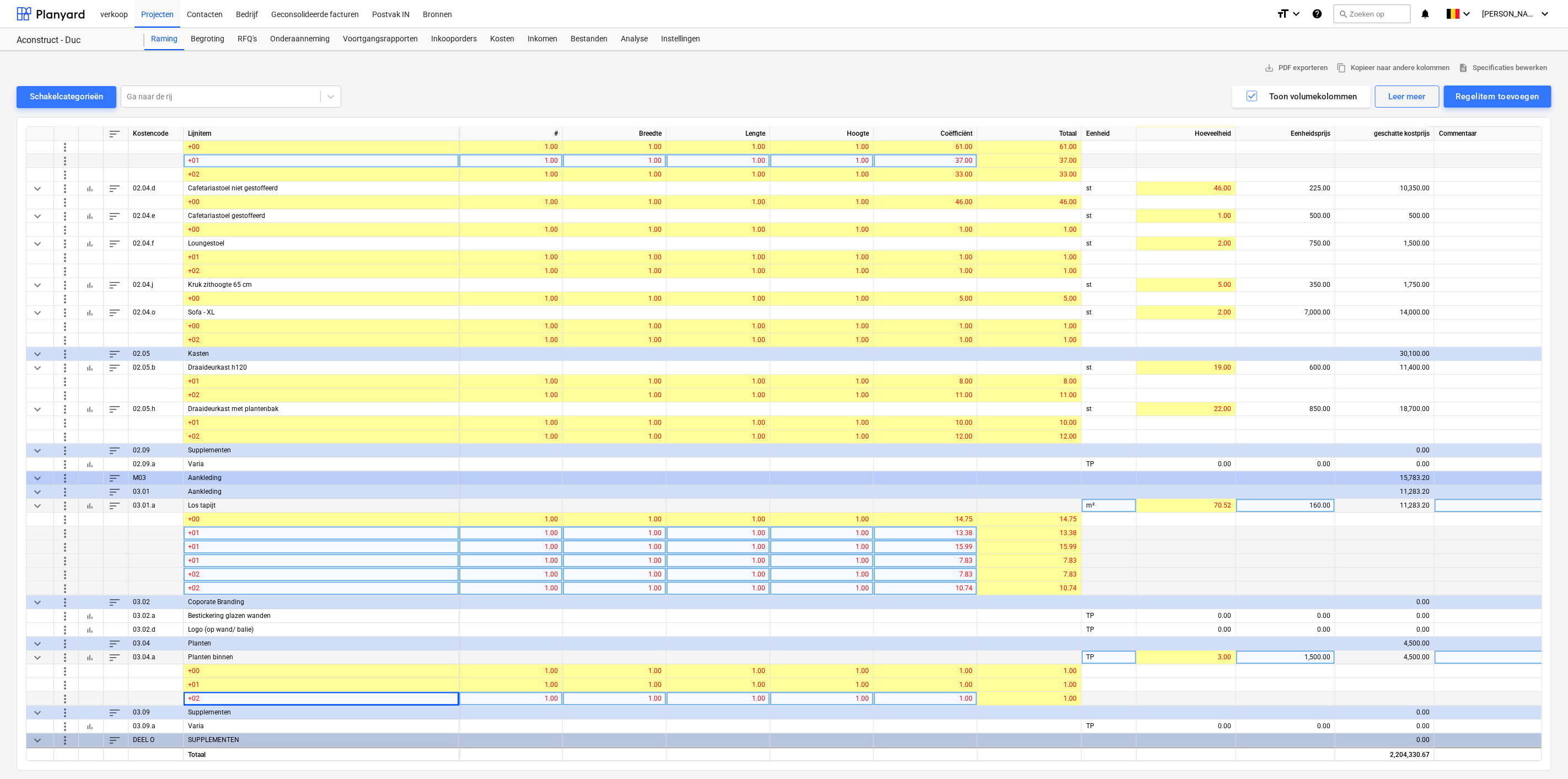
scroll to position [5653, 0]
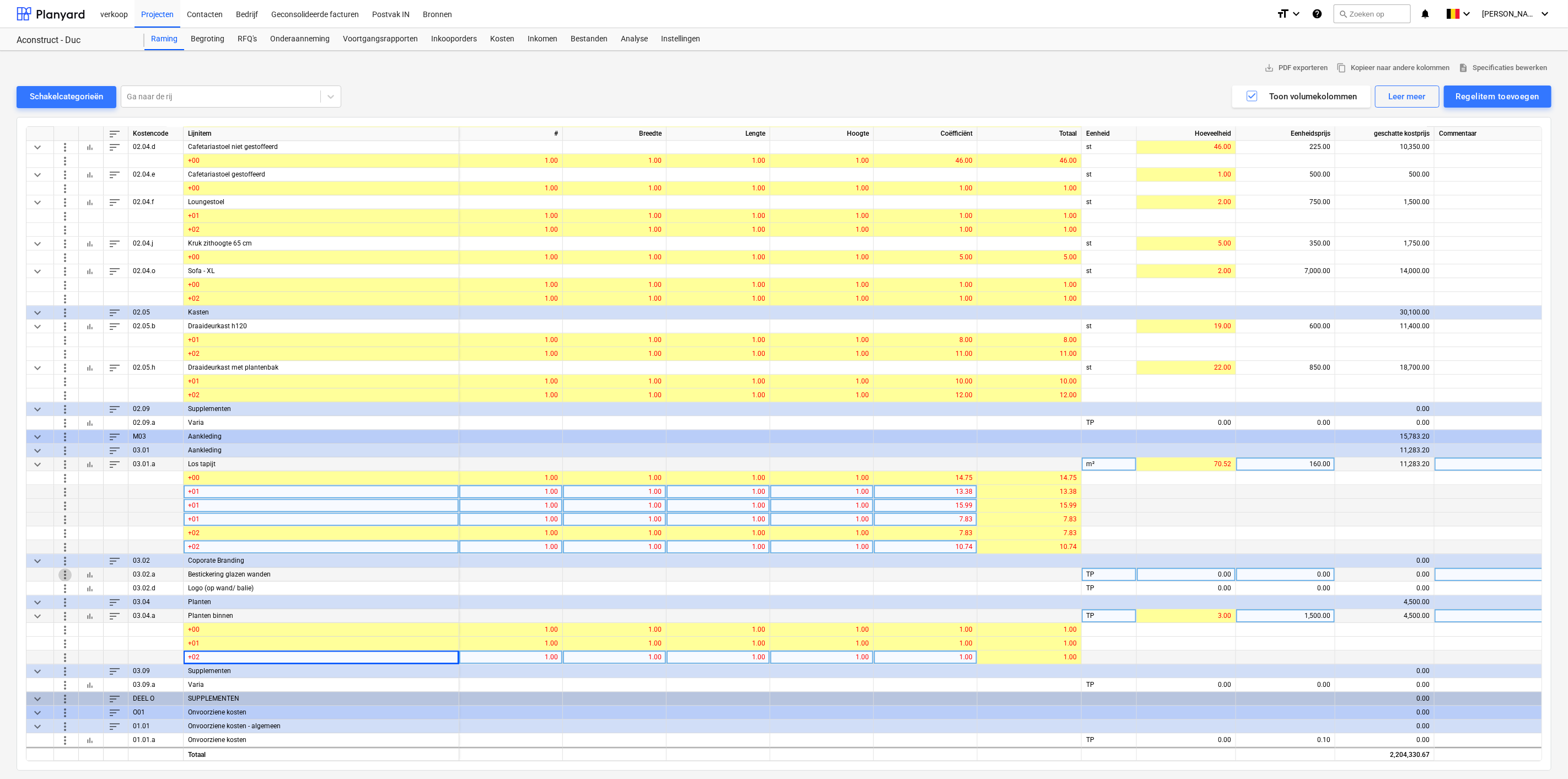
click at [69, 569] on span "more_vert" at bounding box center [64, 573] width 13 height 13
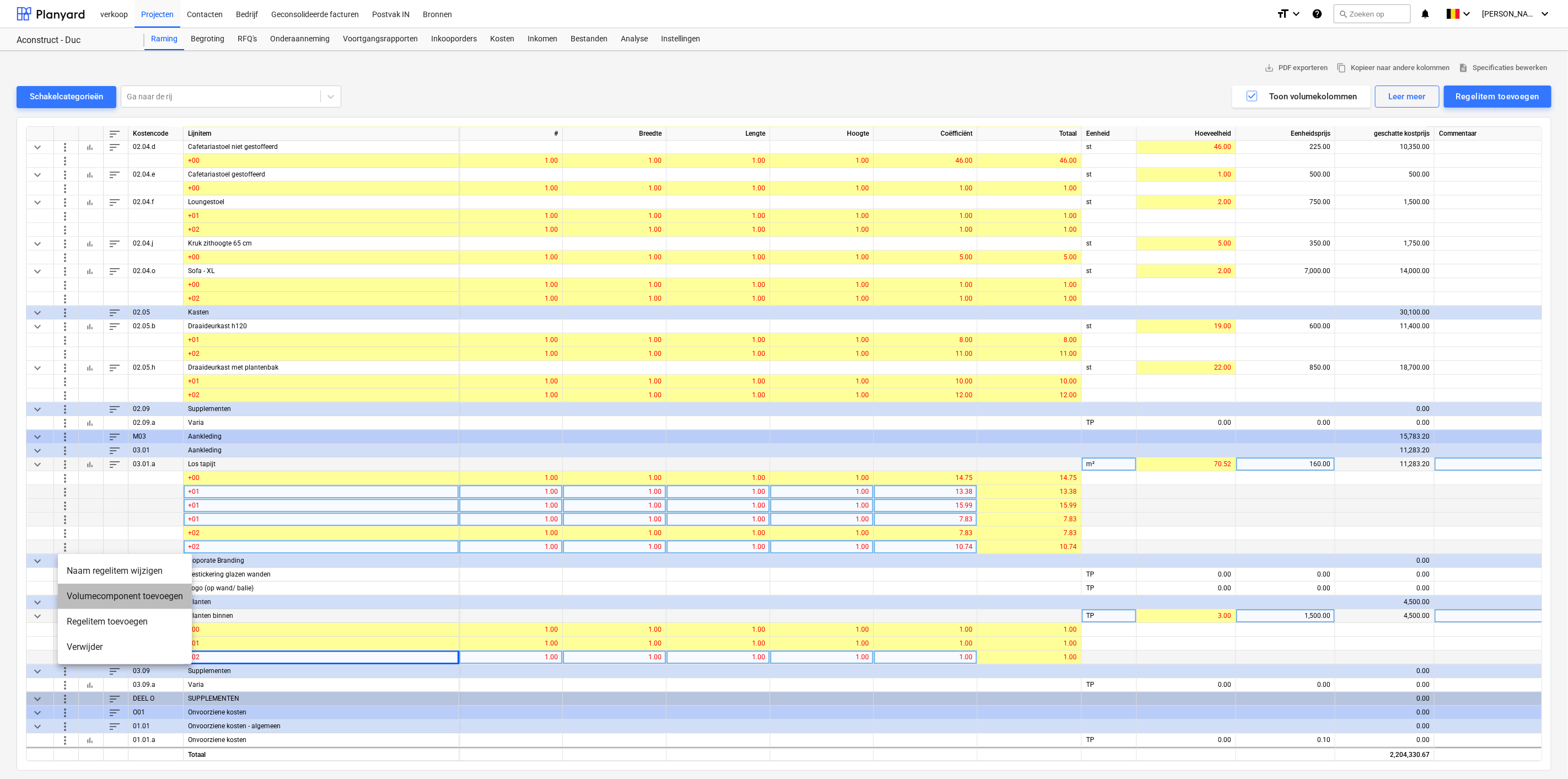
click at [84, 601] on li "Volumecomponent toevoegen" at bounding box center [125, 596] width 134 height 25
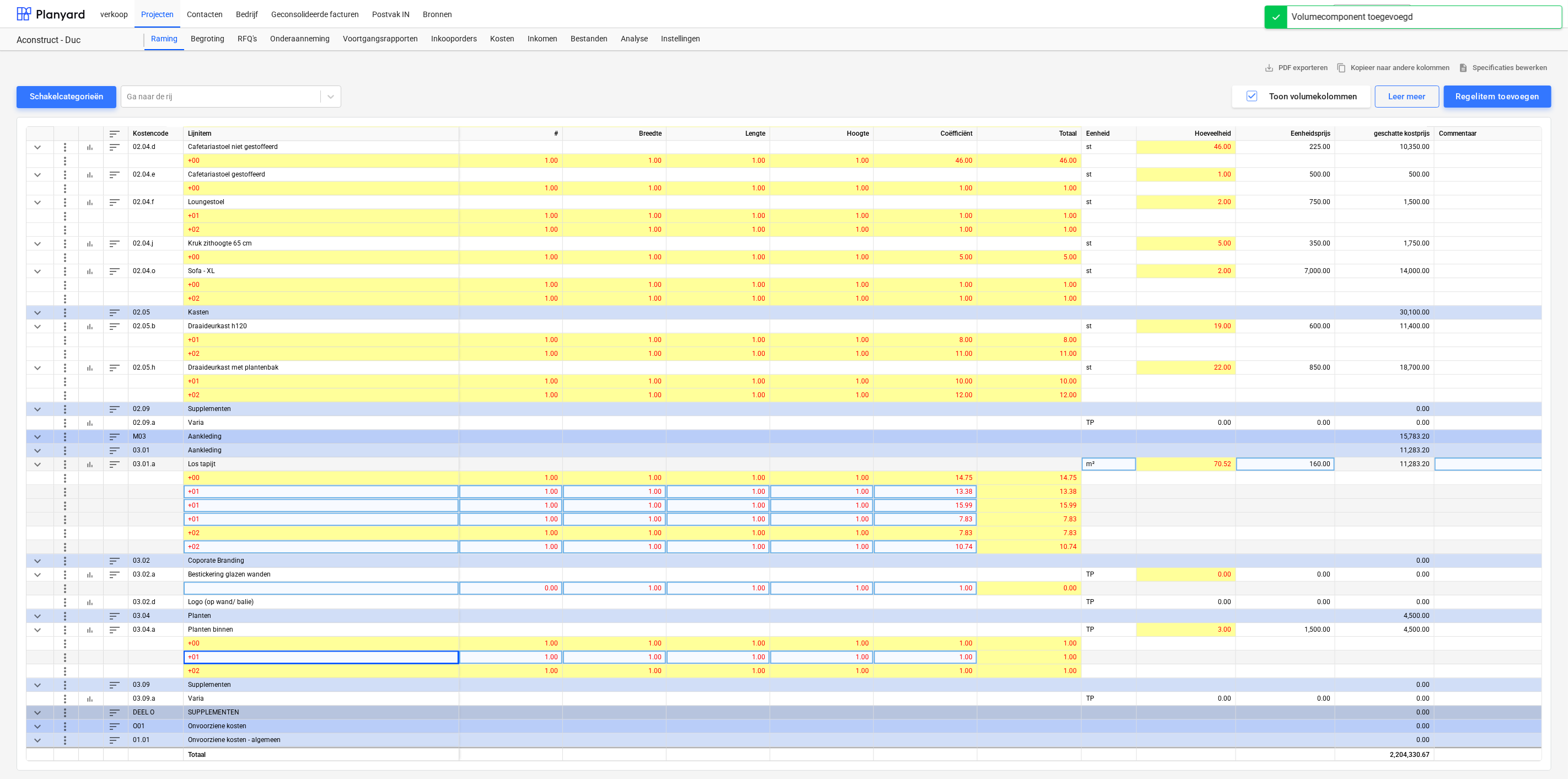
click at [257, 586] on div at bounding box center [322, 588] width 276 height 14
type input "+00"
click at [63, 589] on span "more_vert" at bounding box center [64, 587] width 13 height 13
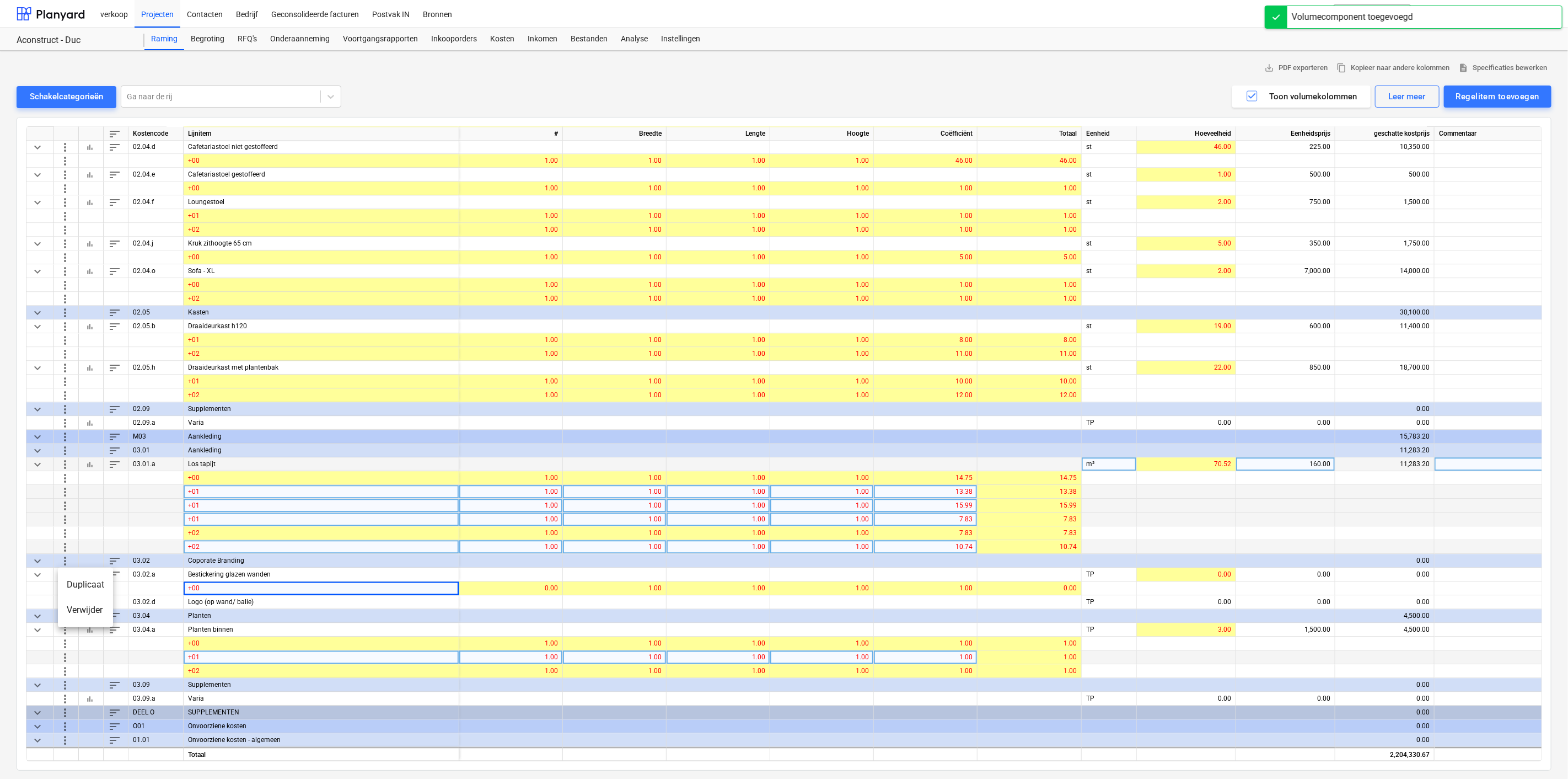
click at [75, 590] on li "Duplicaat" at bounding box center [85, 584] width 55 height 25
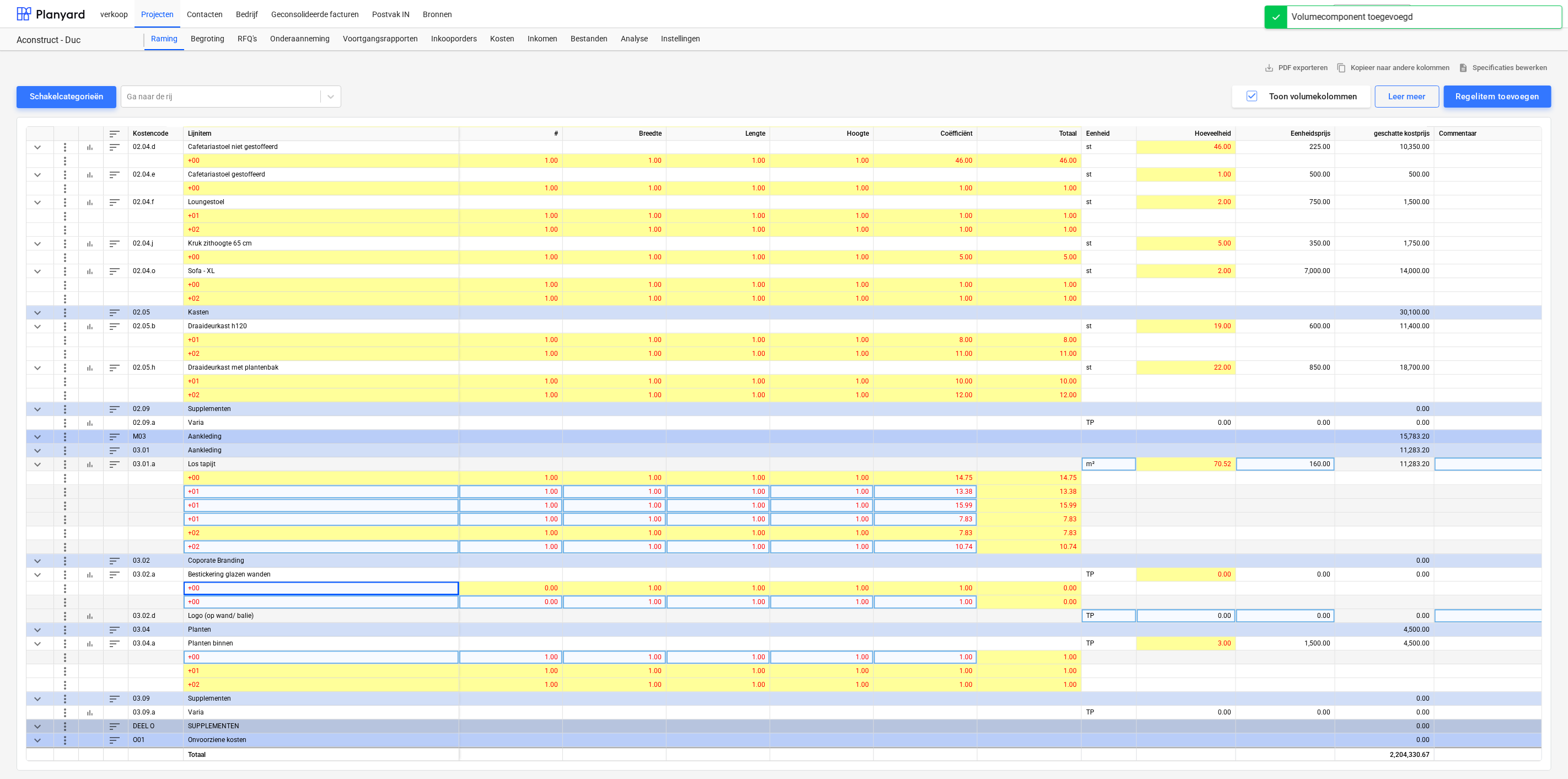
click at [208, 599] on div "+00" at bounding box center [322, 602] width 276 height 14
type input "+01"
click at [62, 600] on span "more_vert" at bounding box center [64, 601] width 13 height 13
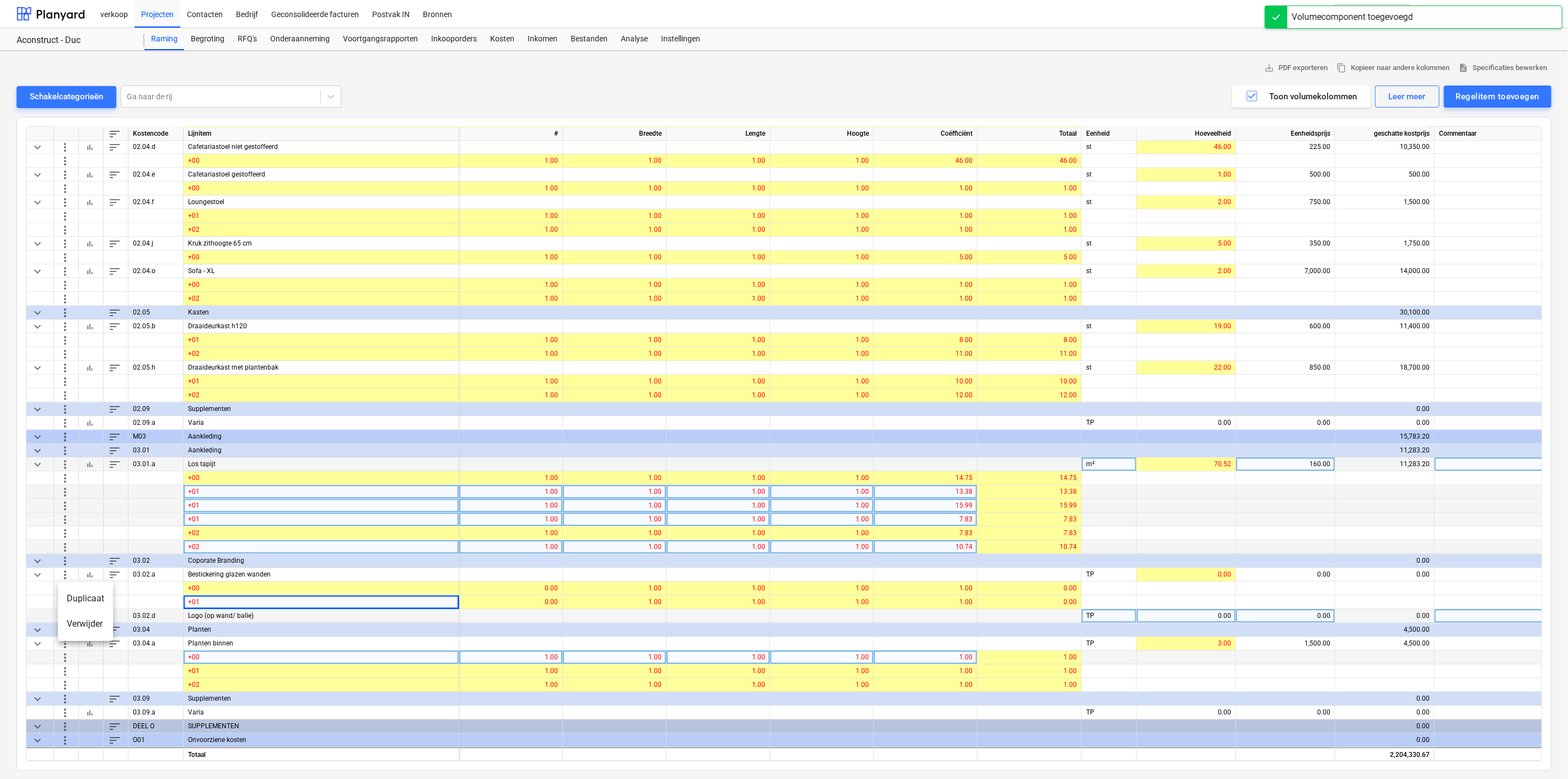
click at [66, 599] on li "Duplicaat" at bounding box center [85, 598] width 55 height 25
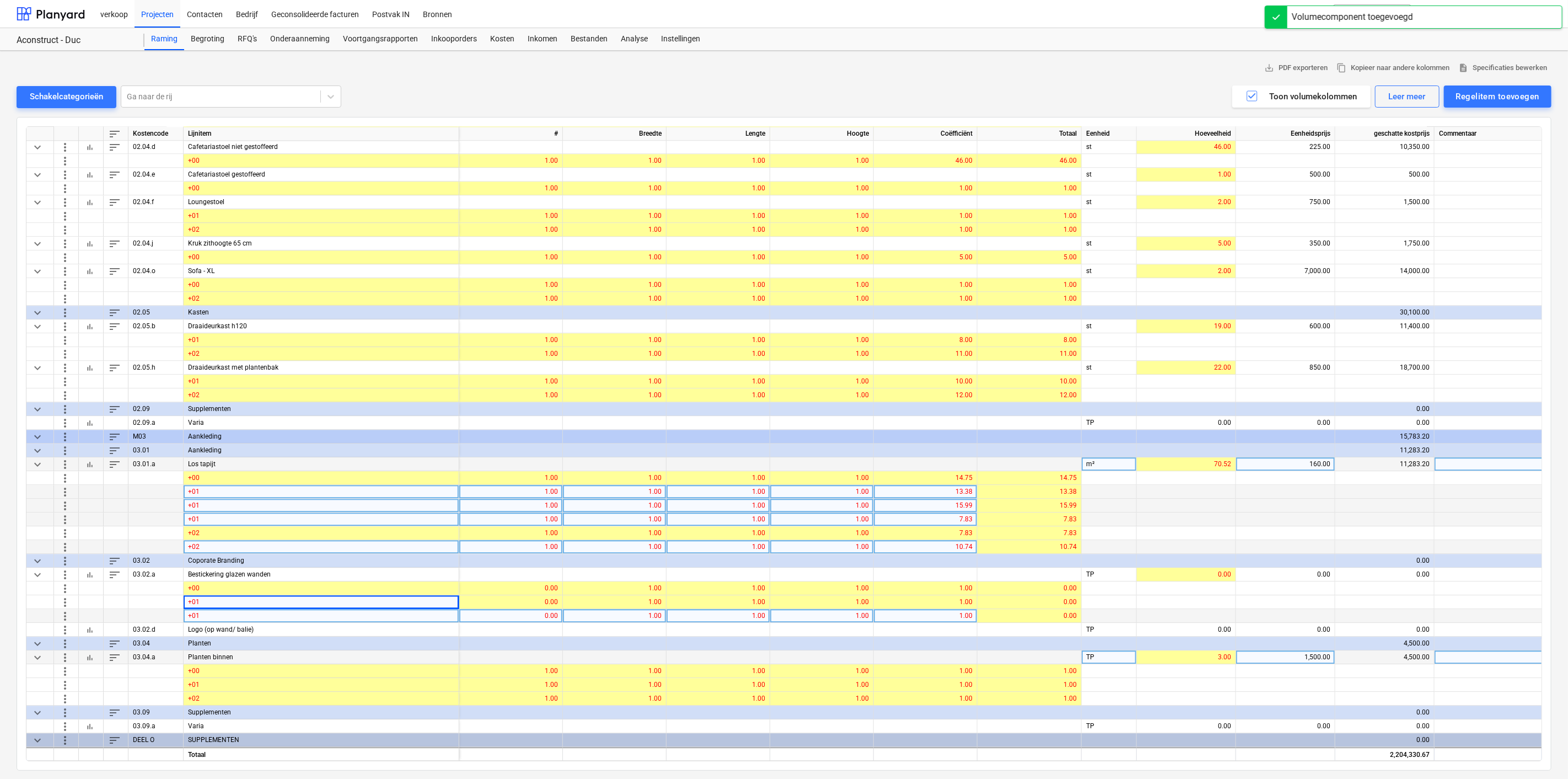
click at [200, 615] on div "+01" at bounding box center [322, 615] width 276 height 14
type input "+02"
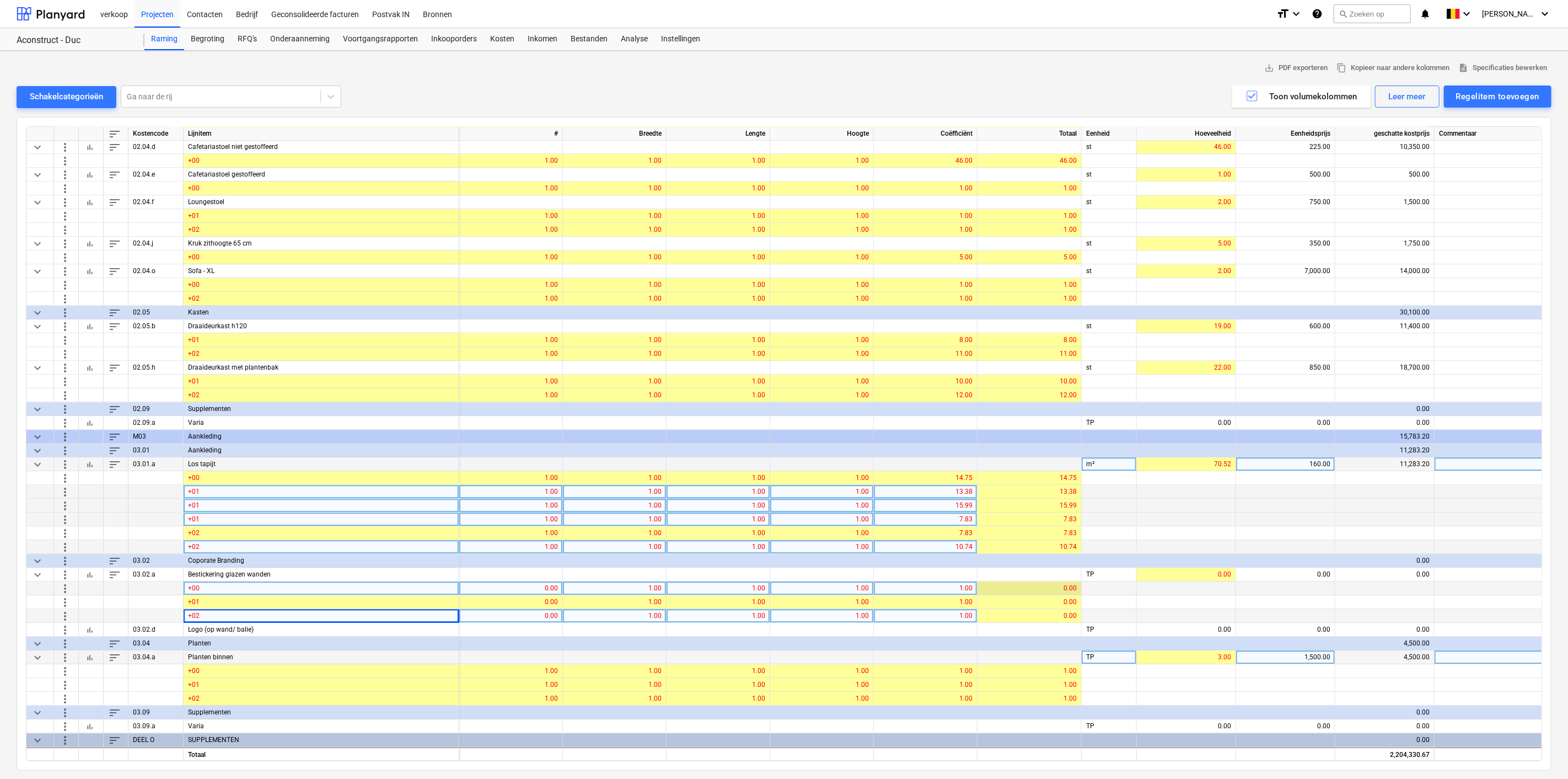
click at [1047, 589] on div "0.00" at bounding box center [1029, 588] width 95 height 14
click at [534, 590] on div "0.00" at bounding box center [511, 588] width 94 height 14
type input "1"
click at [1112, 567] on div "TP" at bounding box center [1109, 574] width 55 height 14
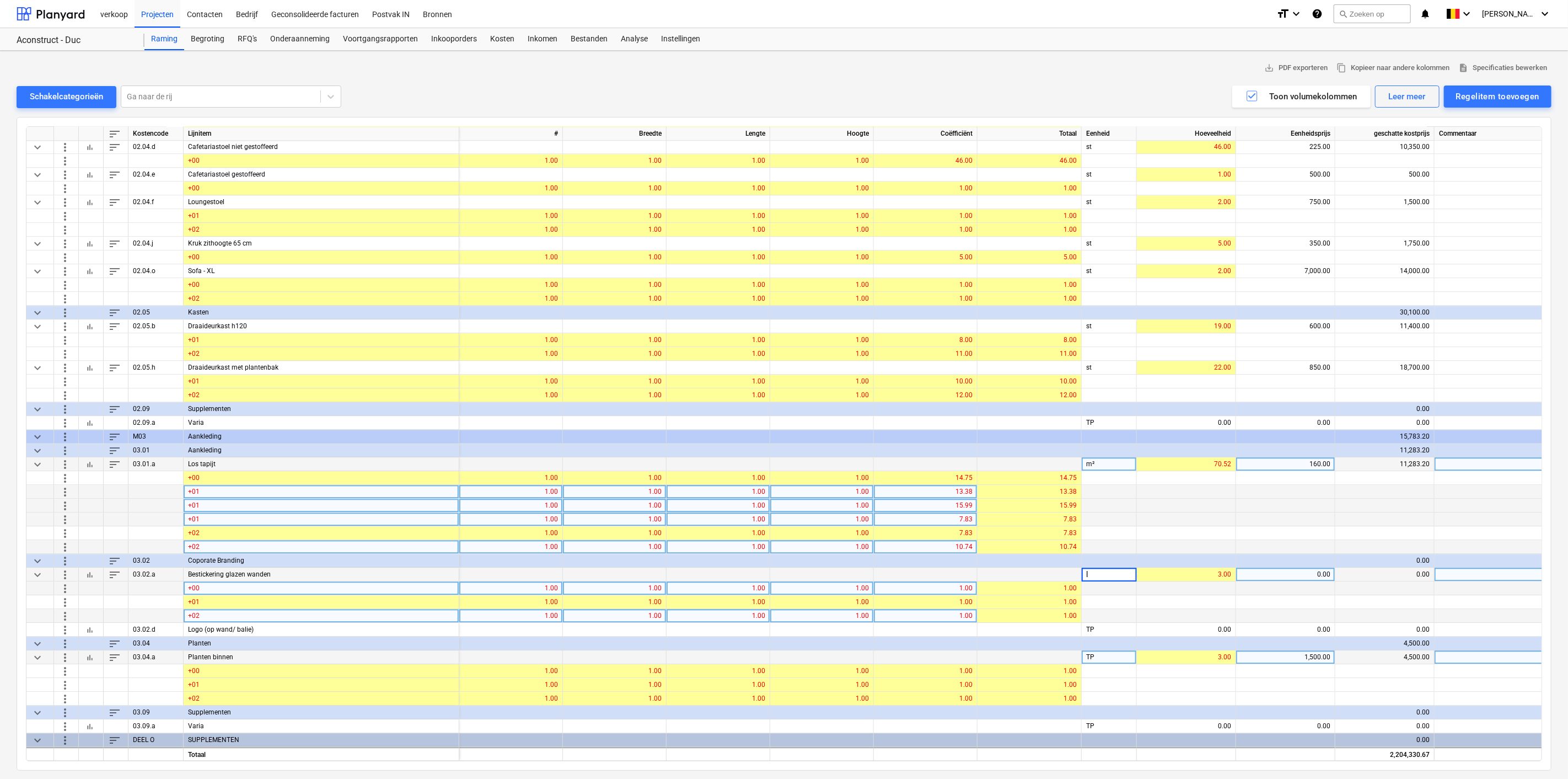
type input "lm"
click at [1112, 567] on div "lm" at bounding box center [1109, 574] width 55 height 14
type input "t"
type input "TP"
click at [1287, 569] on div "0.00" at bounding box center [1285, 574] width 90 height 14
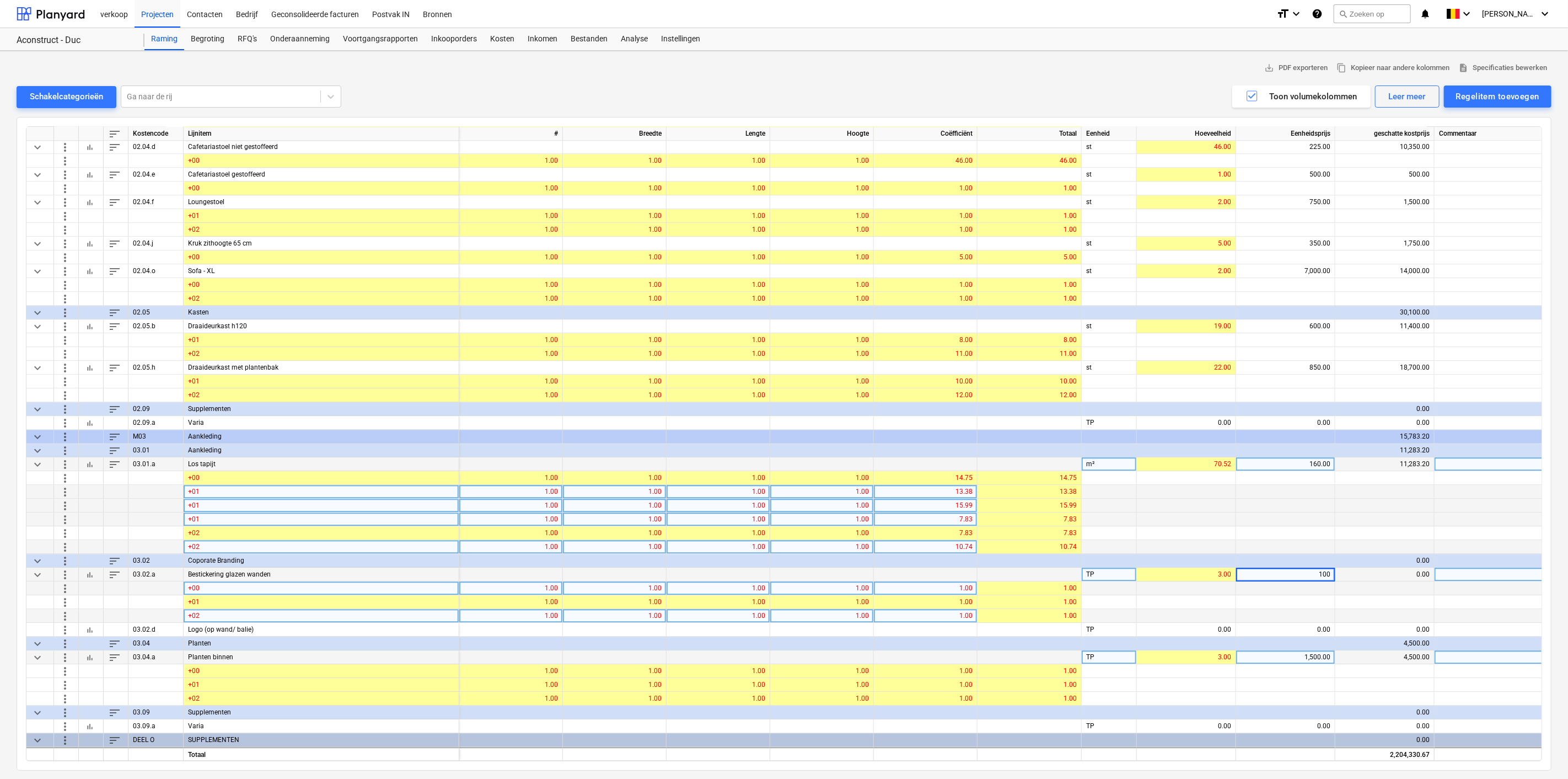
type input "1000"
click at [1287, 569] on div "1,000.00" at bounding box center [1285, 574] width 90 height 14
type input "1500"
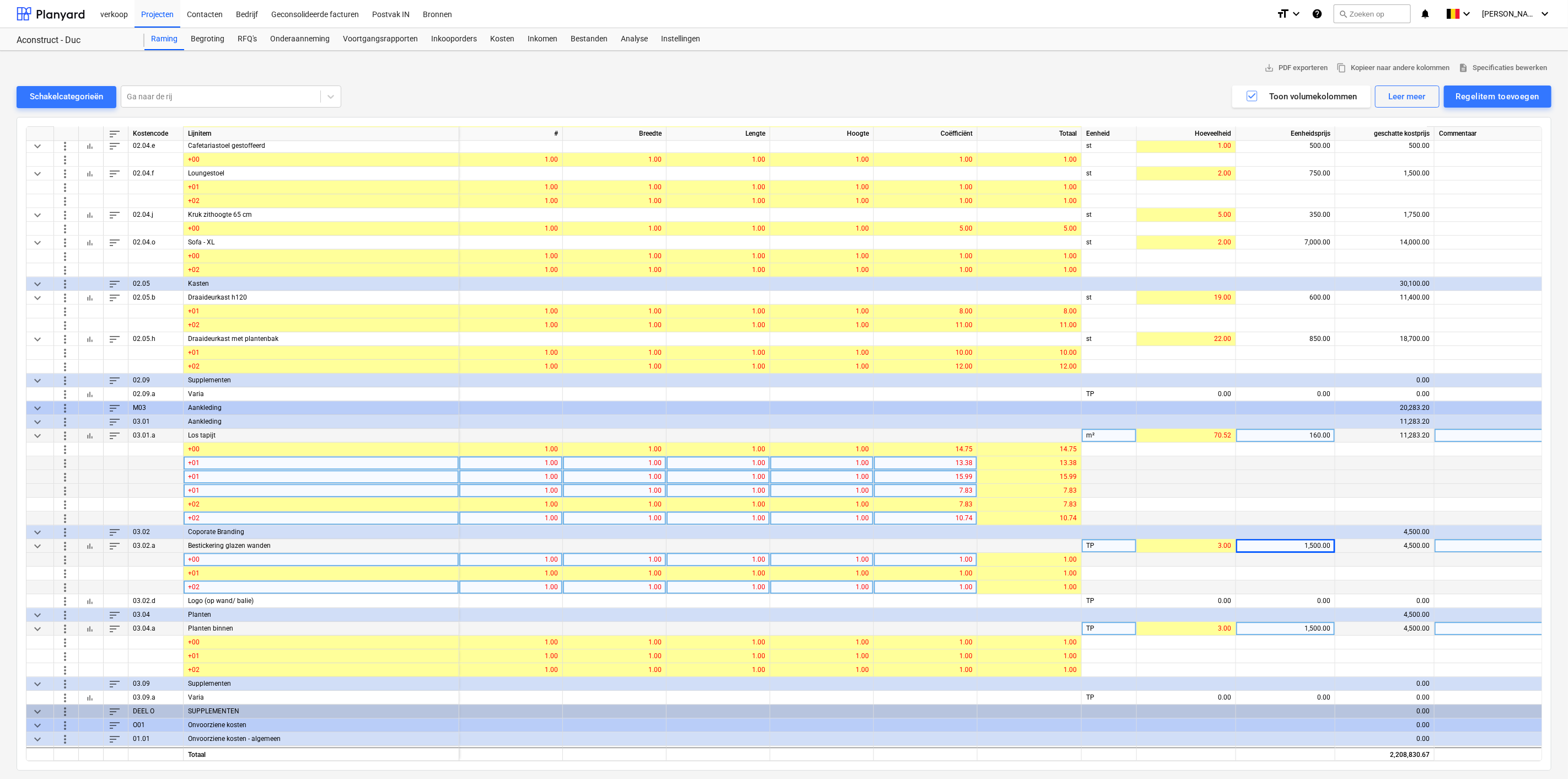
scroll to position [5694, 0]
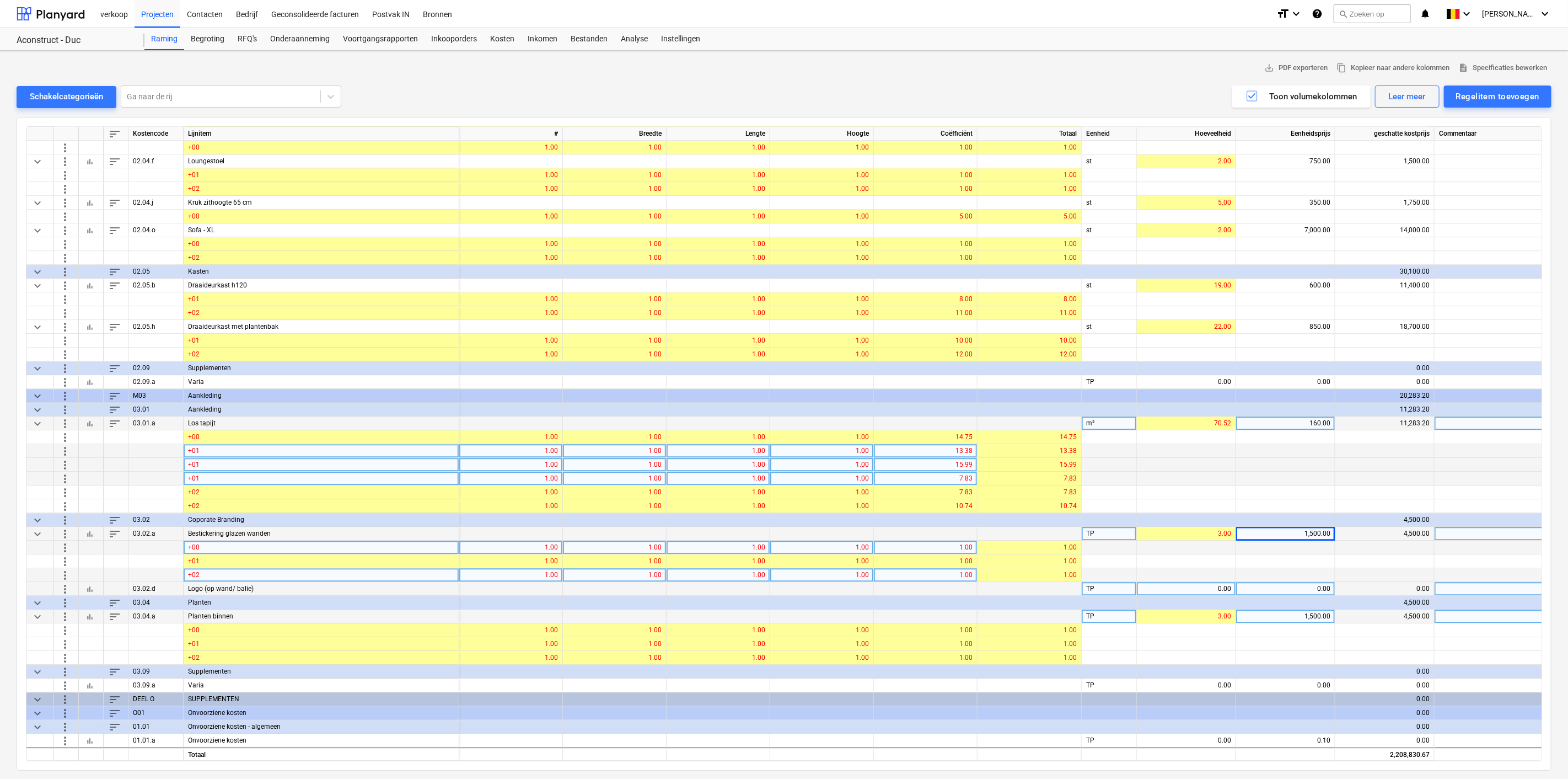
click at [1217, 586] on div "0.00" at bounding box center [1186, 589] width 90 height 14
type input "1"
click at [1301, 584] on div "0.00" at bounding box center [1285, 589] width 90 height 14
type input "1500"
click at [62, 588] on span "more_vert" at bounding box center [64, 588] width 13 height 13
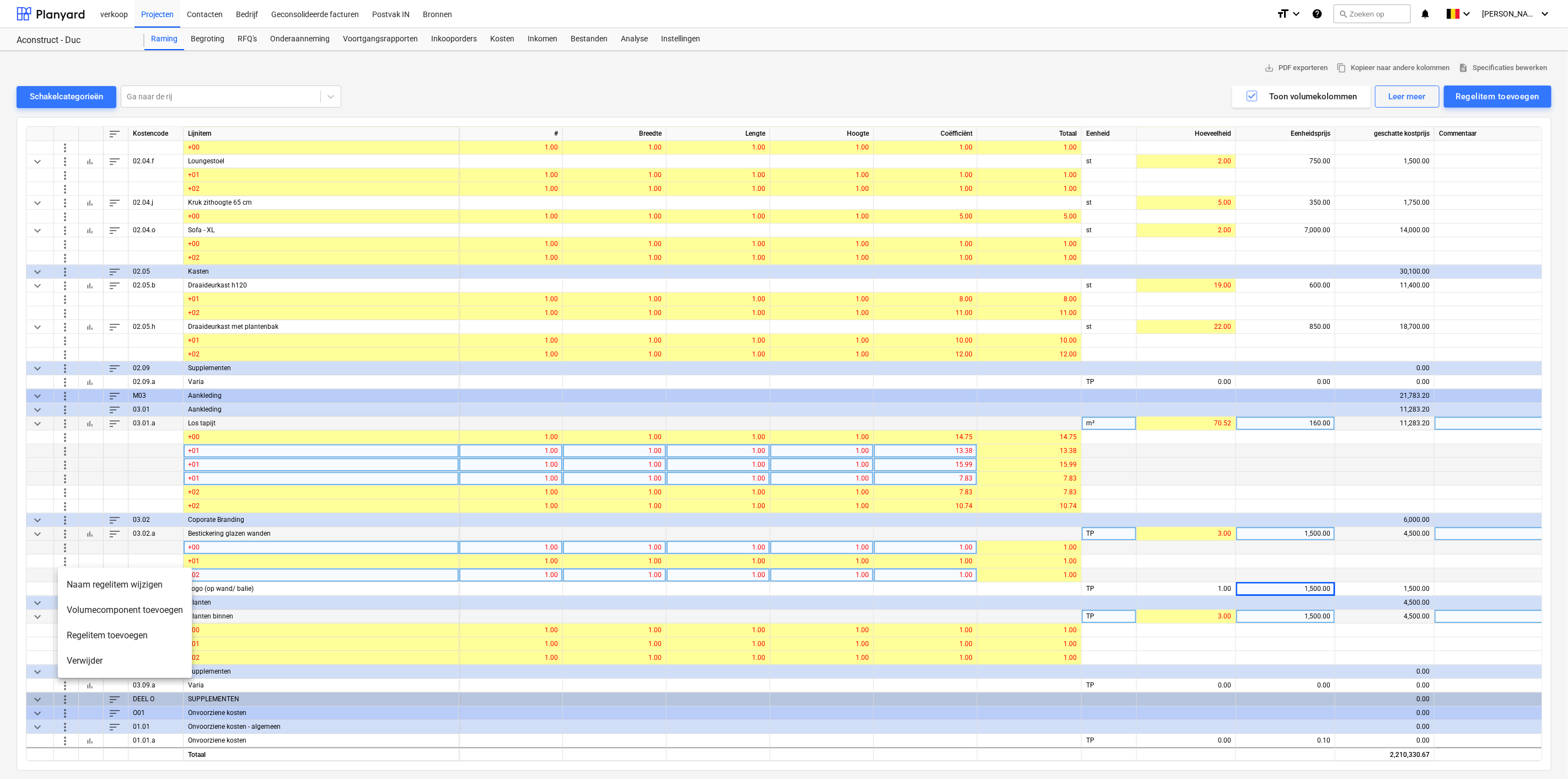
click at [89, 616] on li "Volumecomponent toevoegen" at bounding box center [125, 609] width 134 height 25
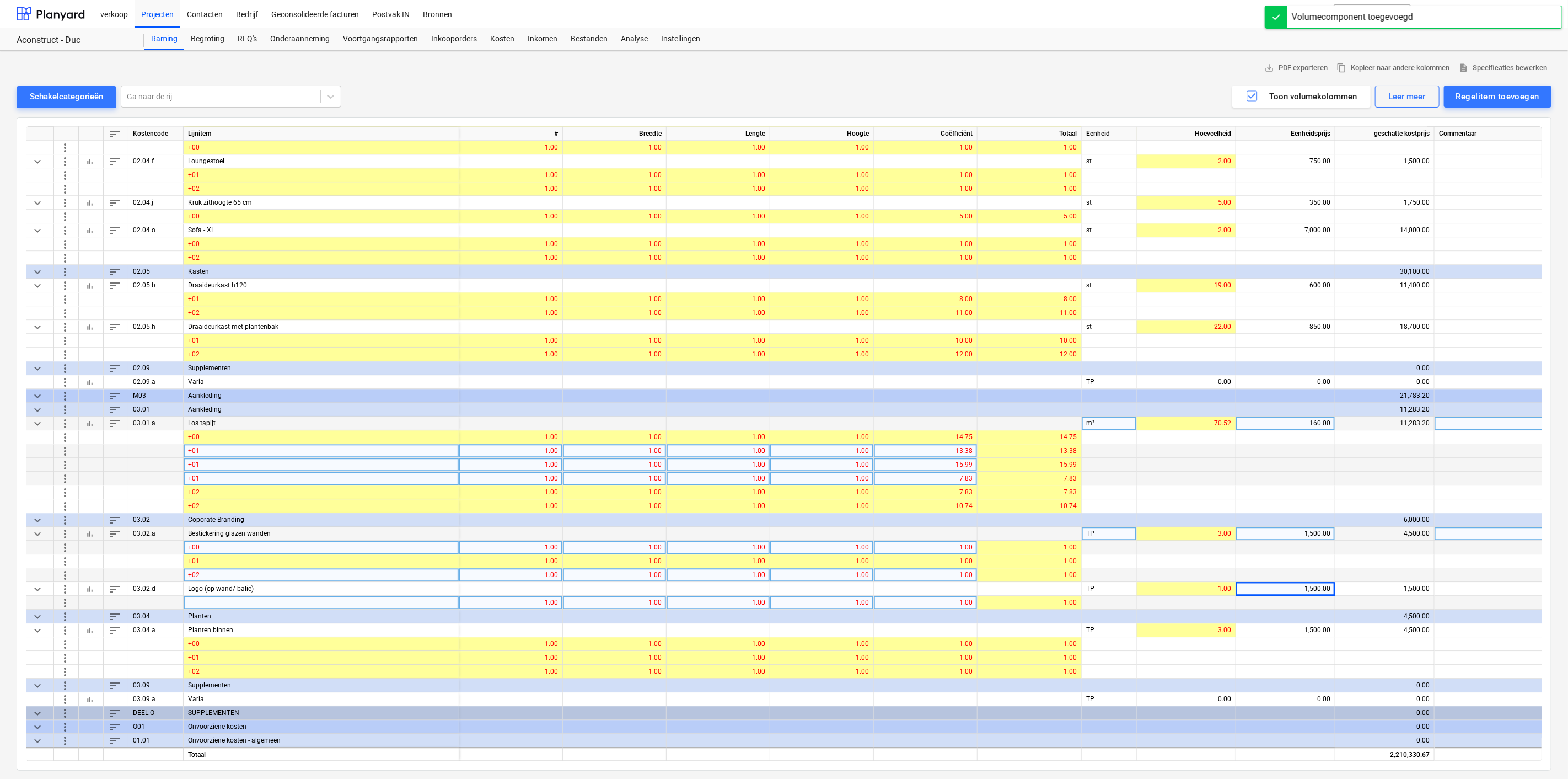
click at [199, 597] on div at bounding box center [322, 602] width 276 height 14
type input "+00"
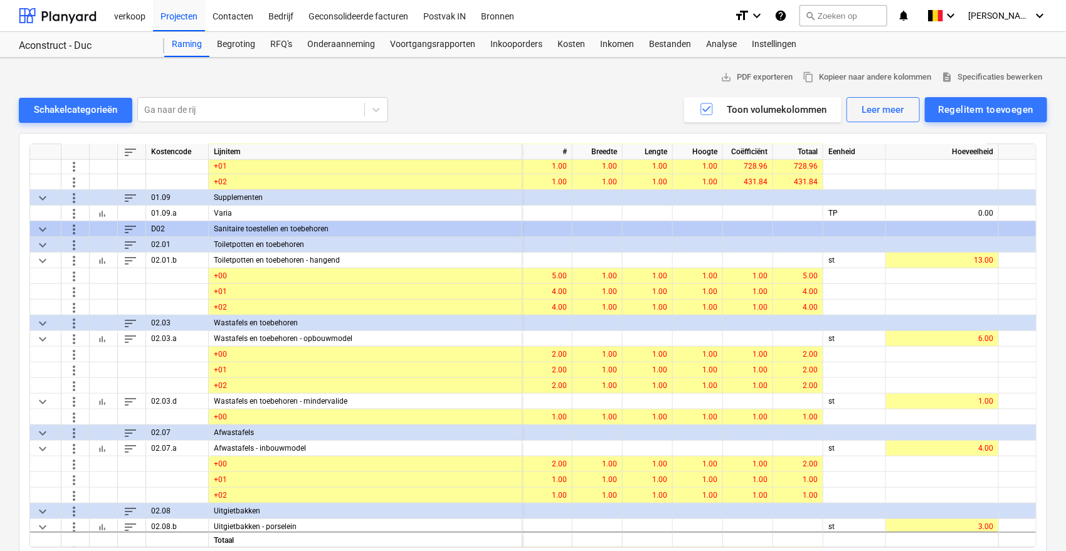
scroll to position [0, 0]
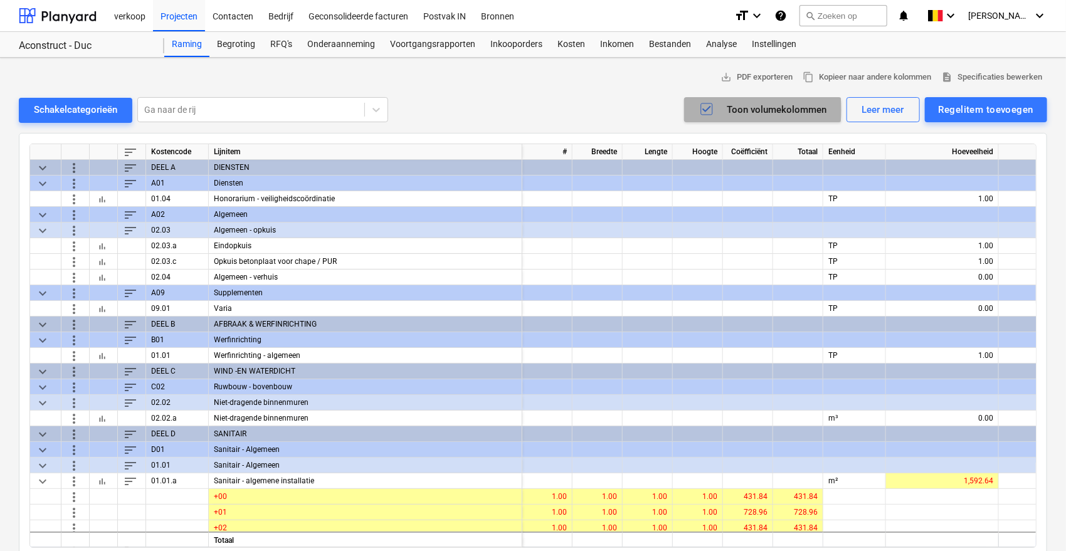
click at [709, 110] on icon "button" at bounding box center [706, 109] width 15 height 15
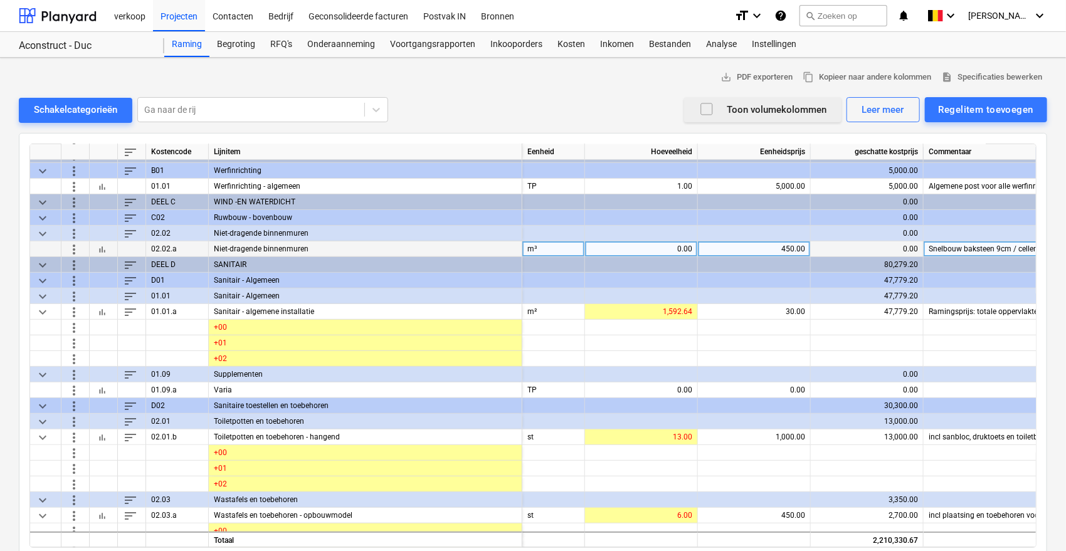
scroll to position [170, 0]
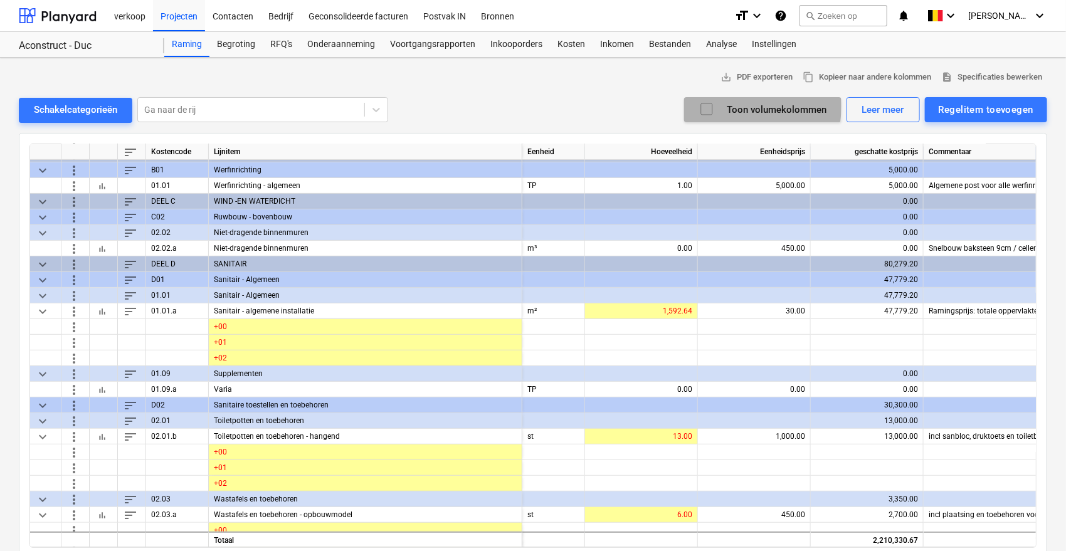
click at [713, 107] on icon "button" at bounding box center [706, 109] width 15 height 15
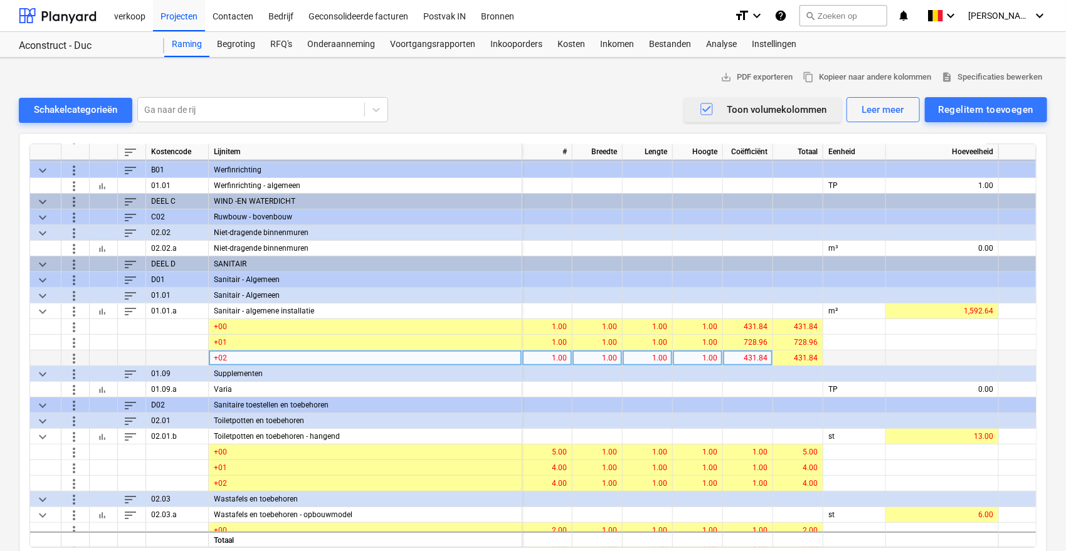
click at [743, 359] on div "431.84" at bounding box center [748, 359] width 40 height 16
type input "728,96"
click at [743, 356] on div "431.84" at bounding box center [748, 359] width 40 height 16
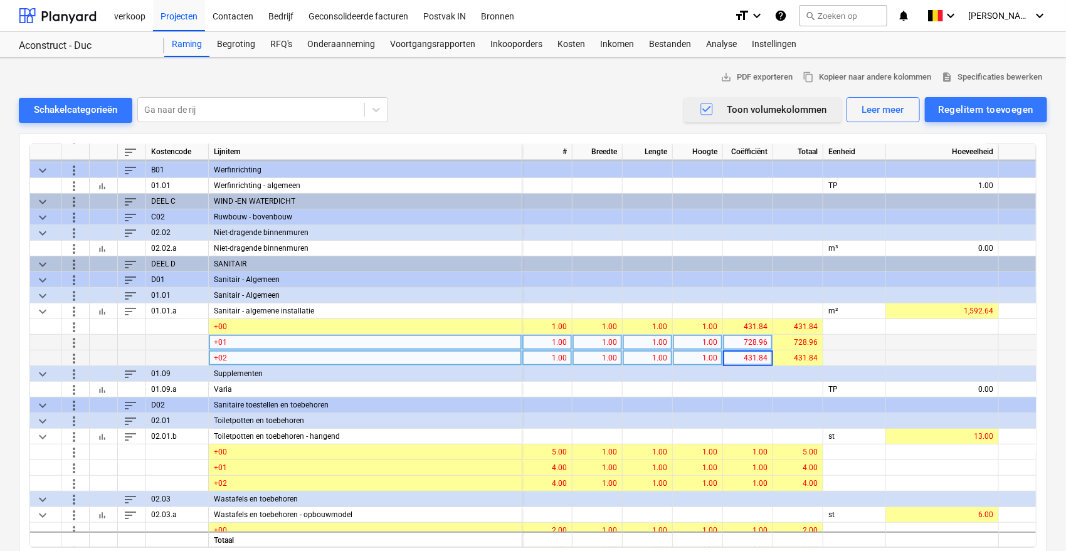
click at [743, 339] on div "728.96" at bounding box center [748, 343] width 40 height 16
click at [736, 356] on div "431.84" at bounding box center [748, 359] width 40 height 16
type input "728.96"
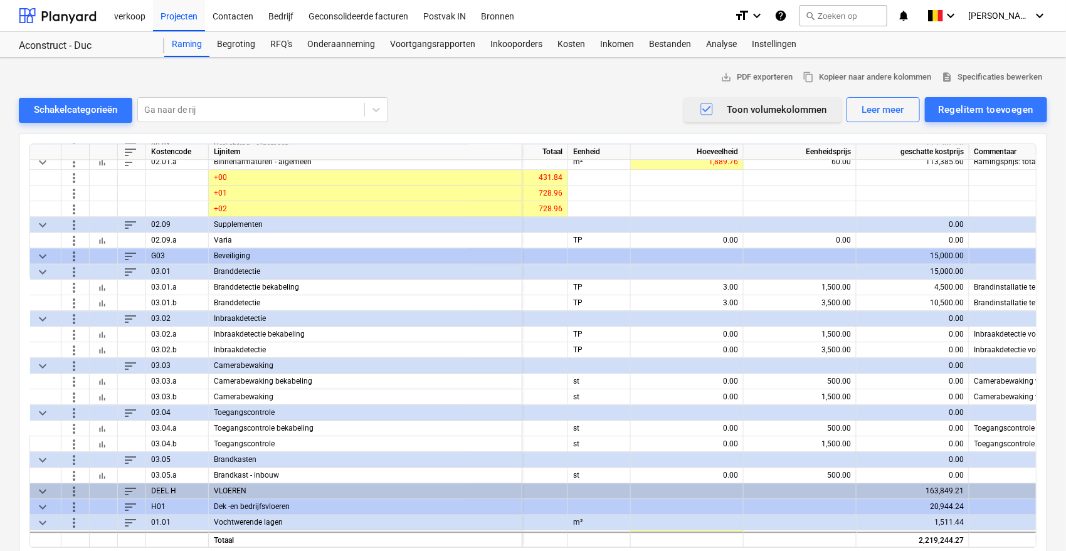
scroll to position [1621, 255]
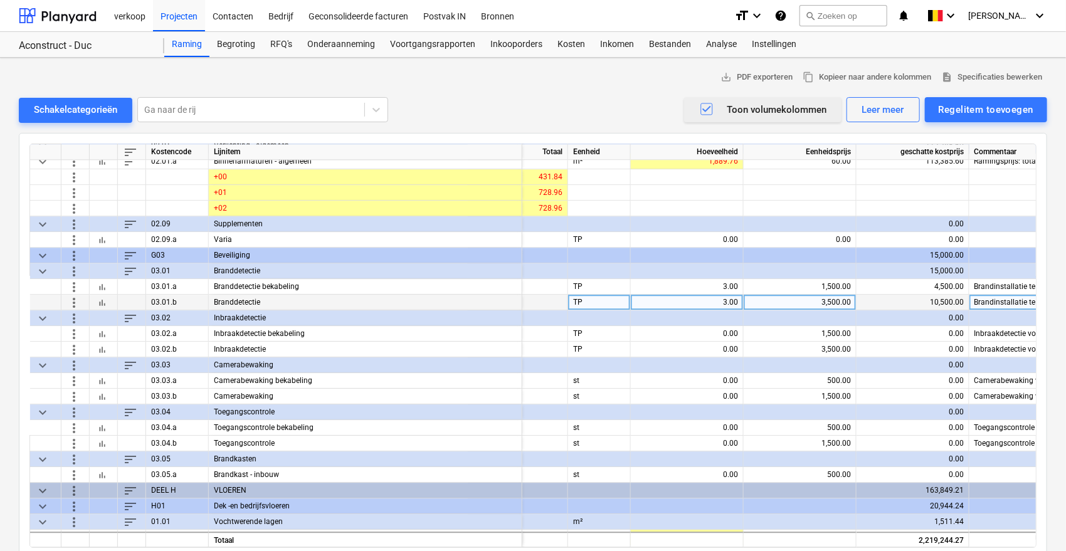
click at [711, 309] on div "3.00" at bounding box center [687, 303] width 102 height 16
type input "0"
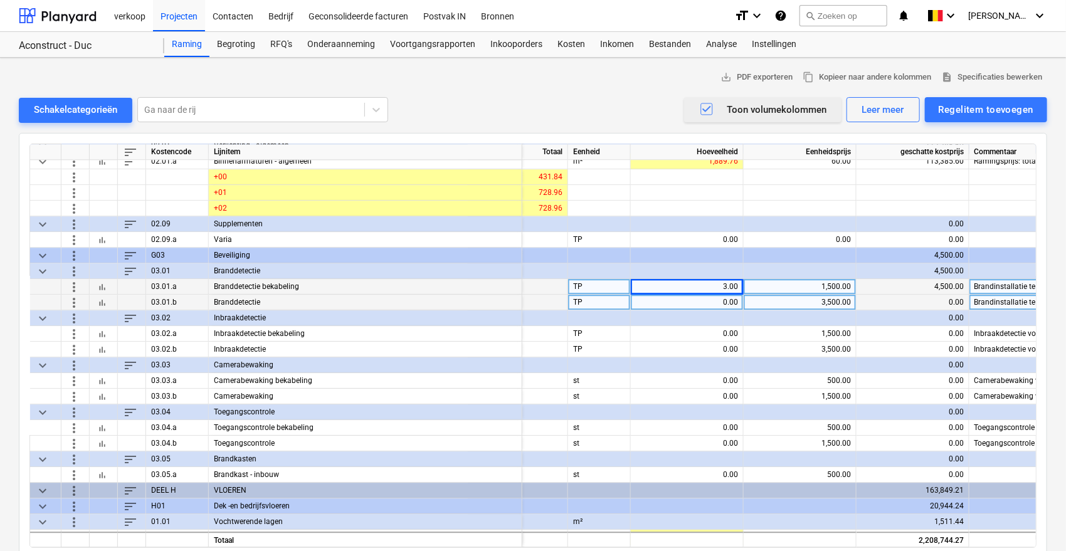
drag, startPoint x: 711, startPoint y: 282, endPoint x: 702, endPoint y: 287, distance: 10.4
click at [702, 287] on div "3.00" at bounding box center [687, 287] width 102 height 16
type input "0"
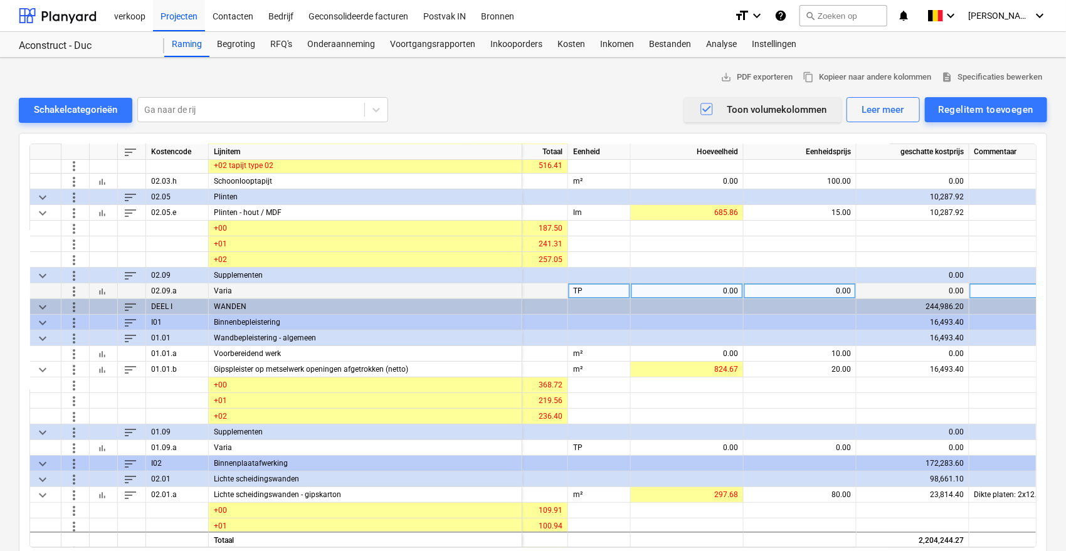
scroll to position [2472, 255]
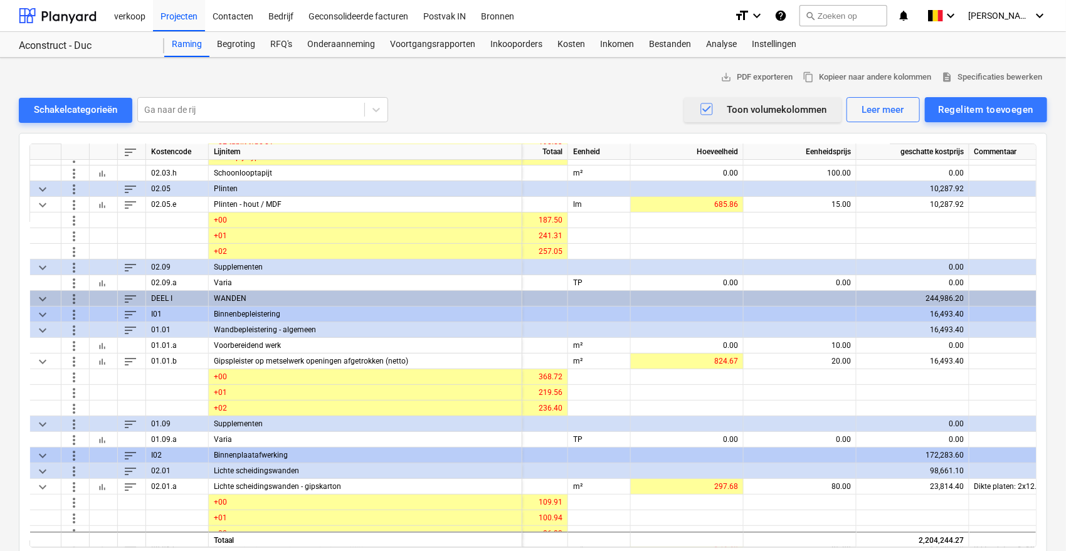
drag, startPoint x: 792, startPoint y: 548, endPoint x: 833, endPoint y: 549, distance: 40.8
click at [833, 549] on div "sort Kostencode Lijnitem Coëfficiënt Totaal Eenheid Hoeveelheid Eenheidsprijs g…" at bounding box center [533, 346] width 1029 height 426
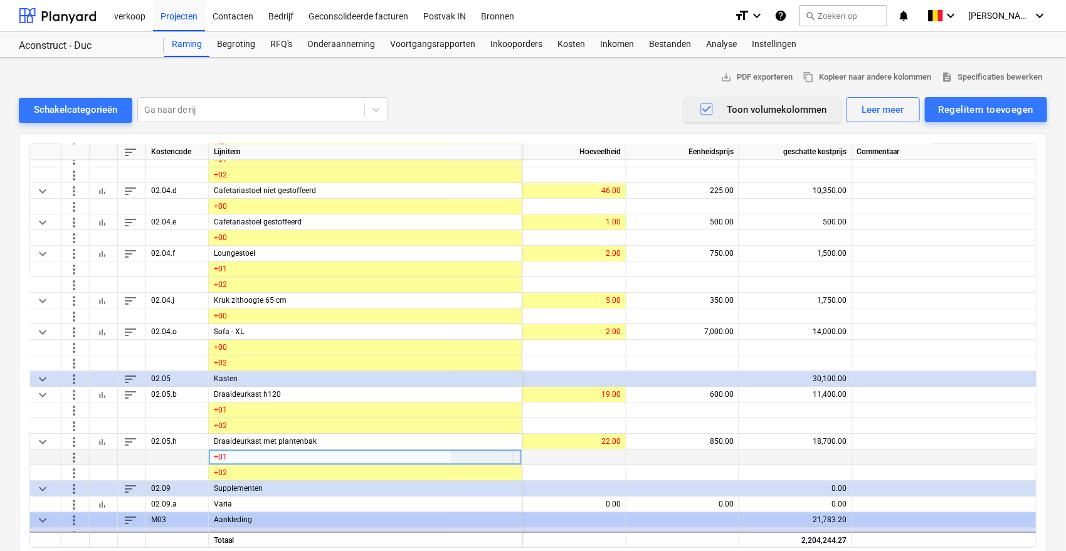
scroll to position [6406, 380]
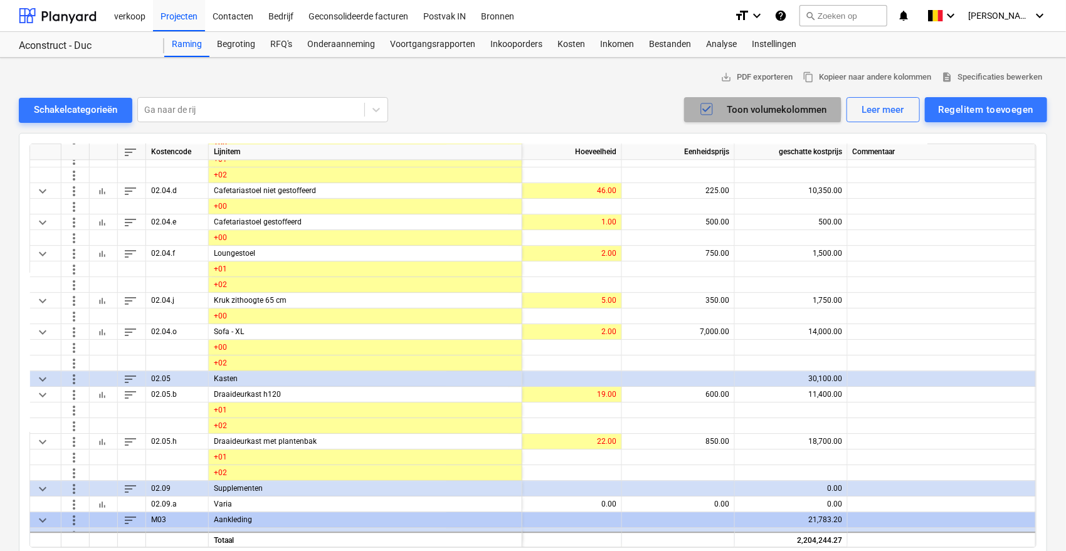
click at [705, 109] on icon "button" at bounding box center [707, 109] width 8 height 6
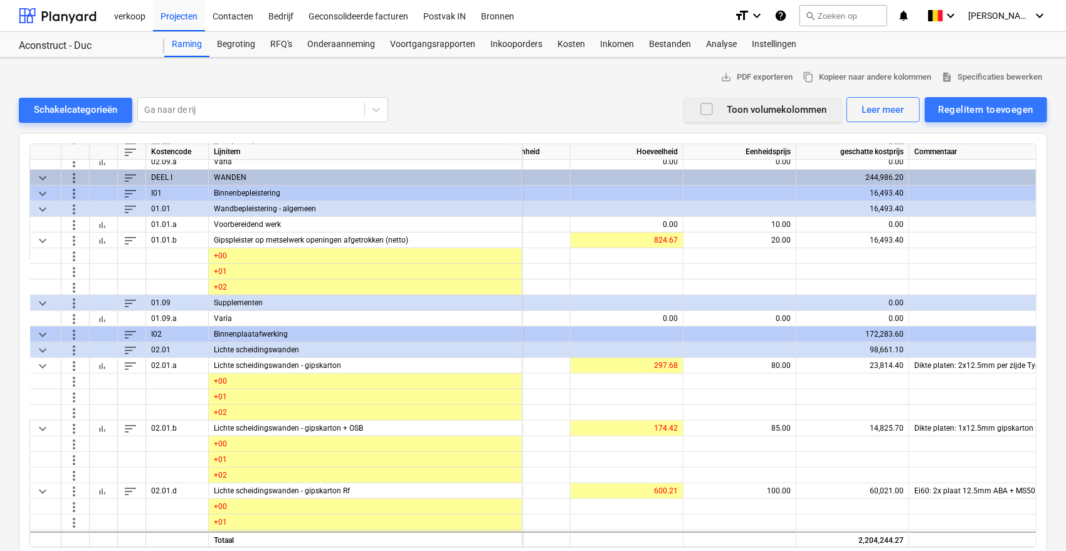
scroll to position [2542, 14]
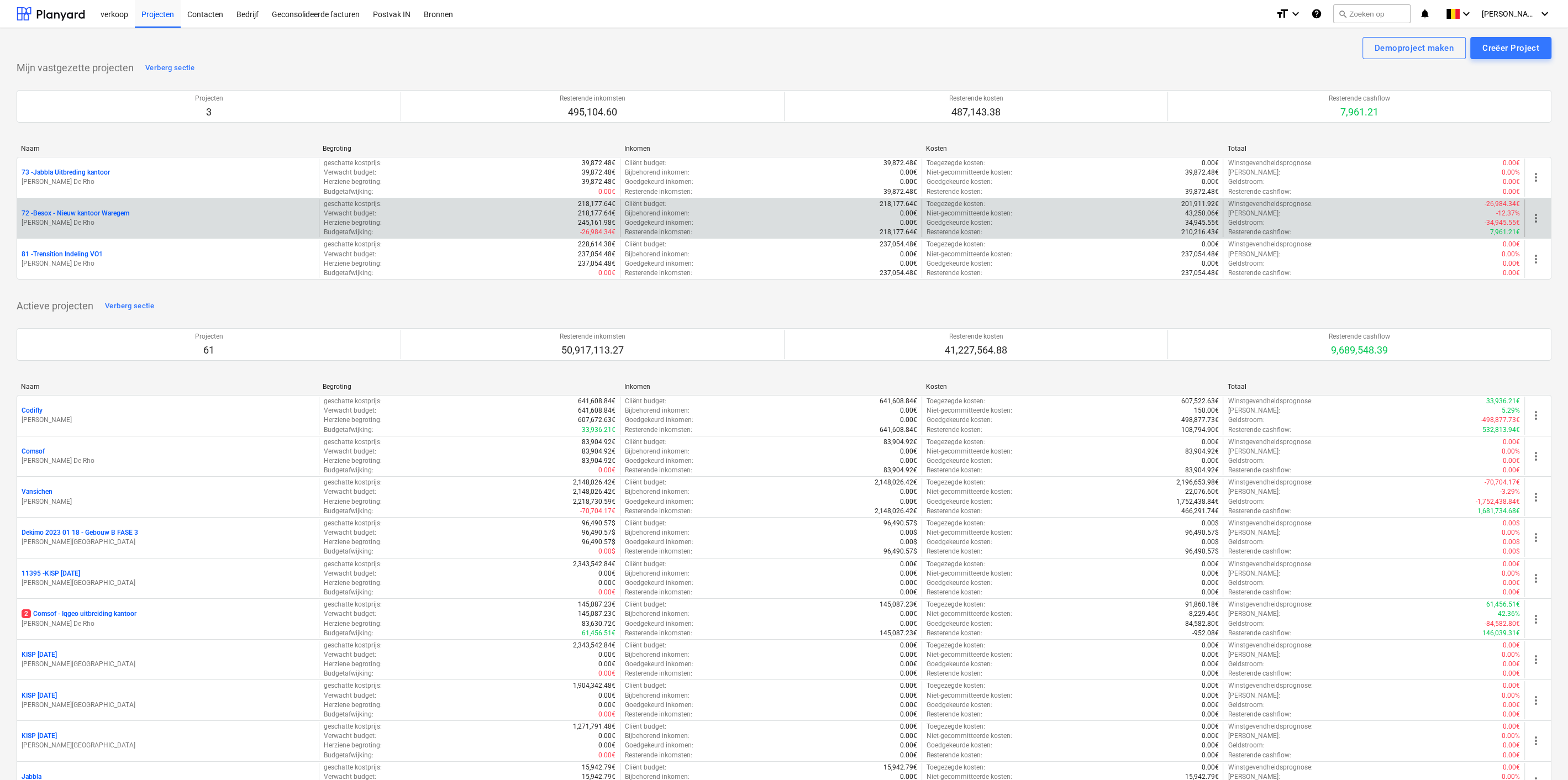
drag, startPoint x: 165, startPoint y: 231, endPoint x: 117, endPoint y: 211, distance: 52.0
click at [117, 211] on p "72 - Besox - Nieuw kantoor Waregem" at bounding box center [75, 213] width 107 height 10
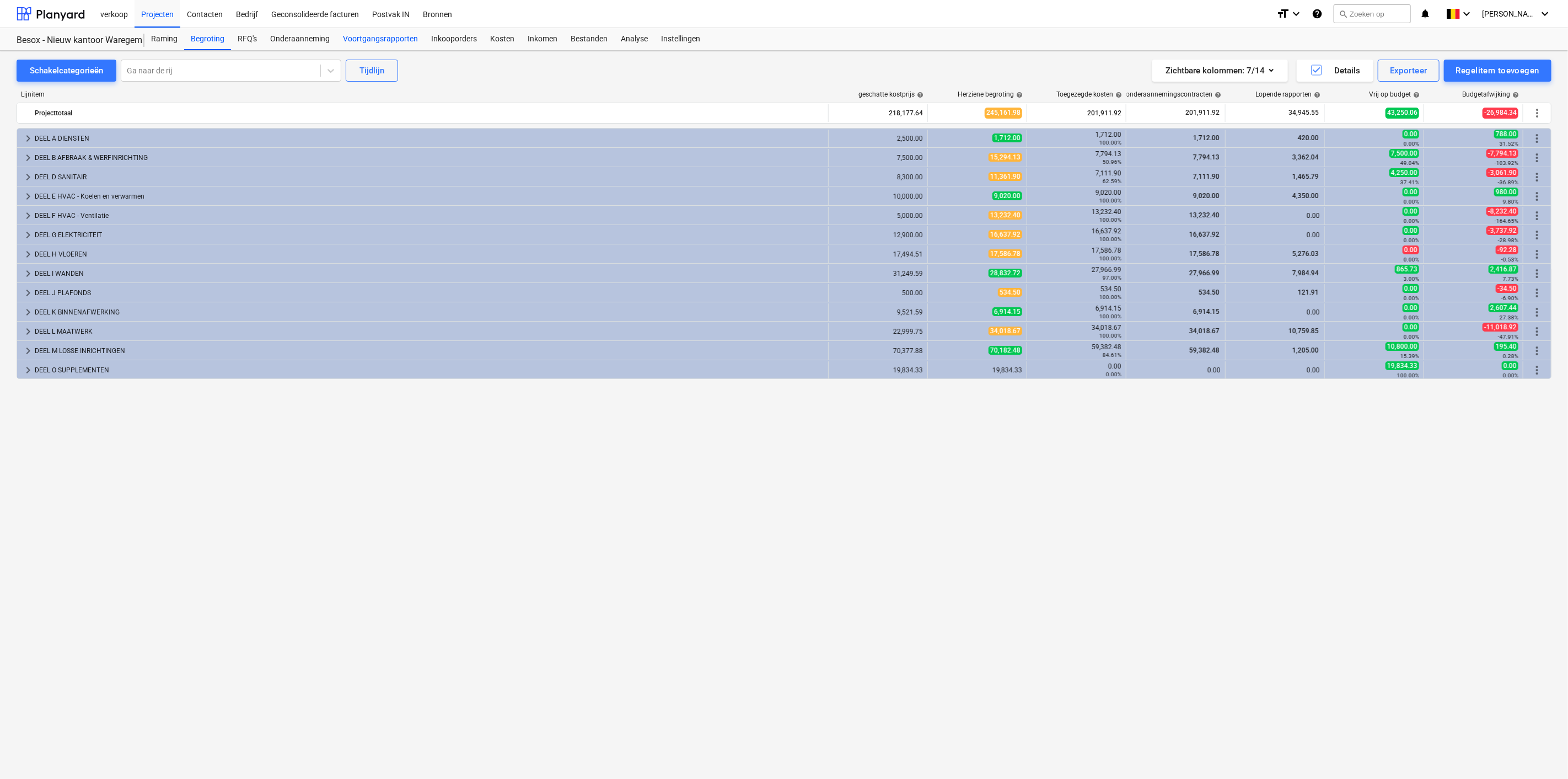
click at [346, 42] on div "Voortgangsrapporten" at bounding box center [381, 39] width 88 height 22
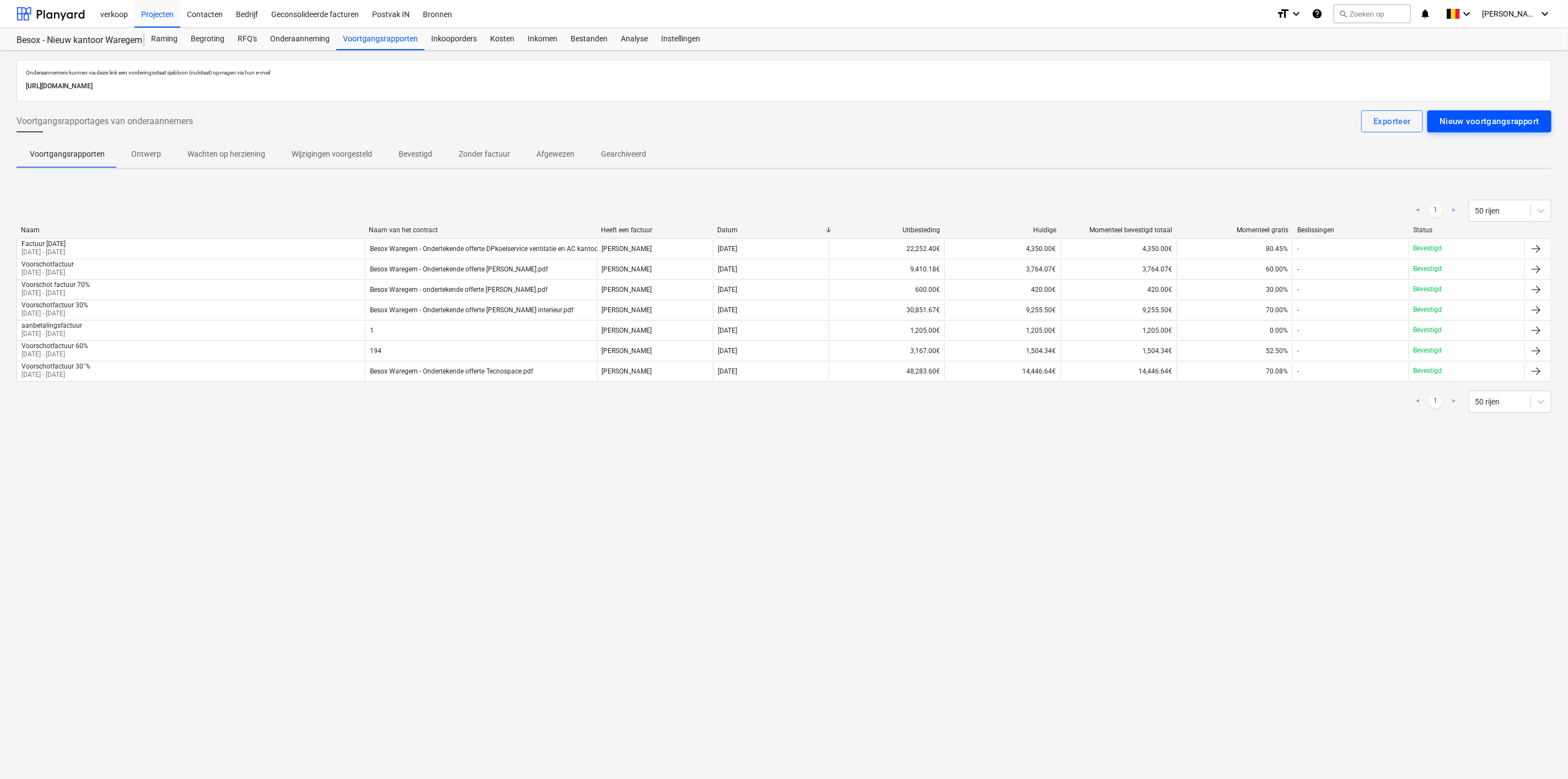
click at [1517, 114] on div "Nieuw voortgangsrapport" at bounding box center [1490, 121] width 100 height 14
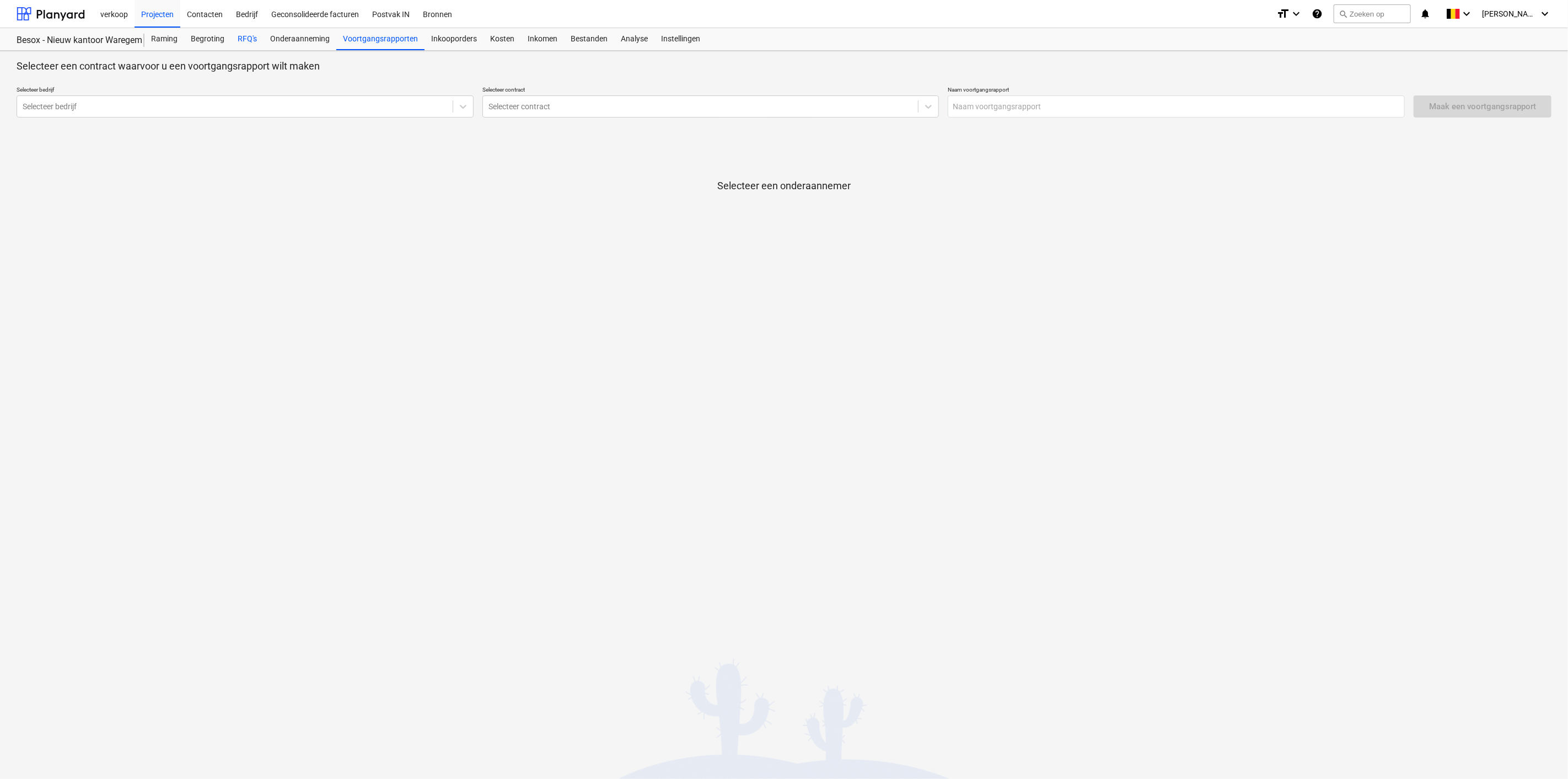
click at [258, 39] on div "RFQ's" at bounding box center [247, 39] width 33 height 22
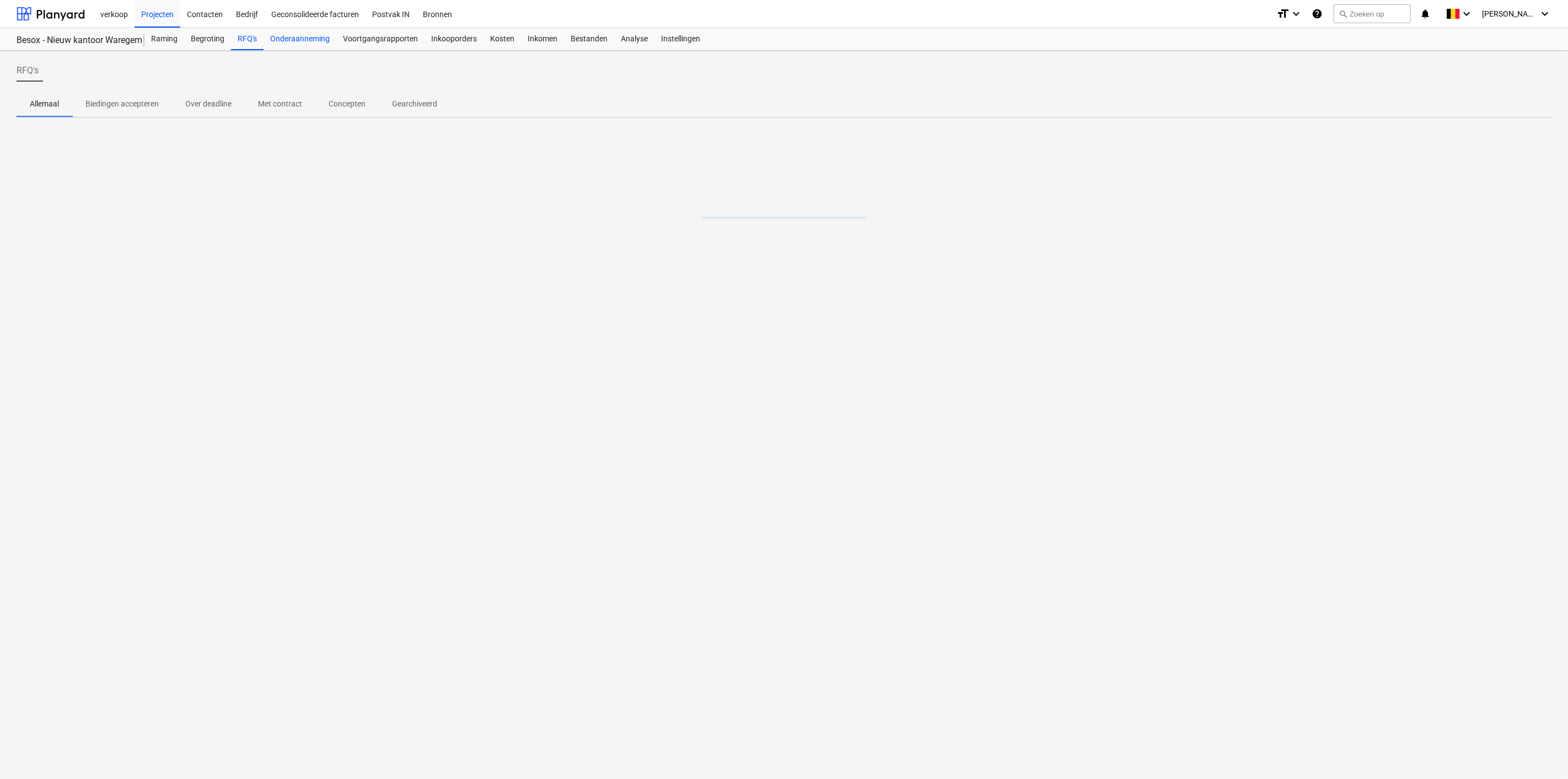
click at [279, 35] on div "Onderaanneming" at bounding box center [300, 39] width 73 height 22
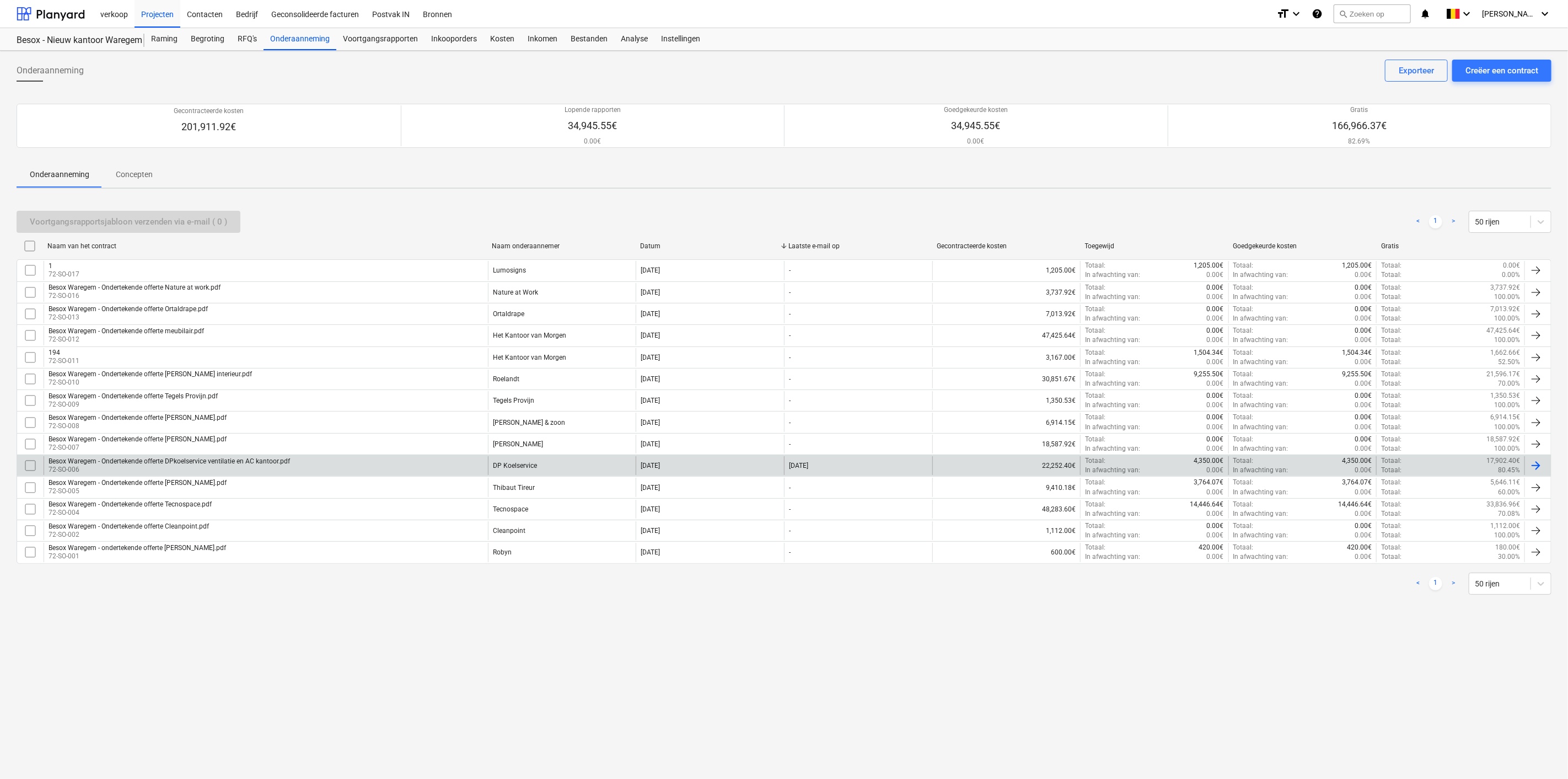
click at [1537, 459] on div at bounding box center [1535, 465] width 13 height 13
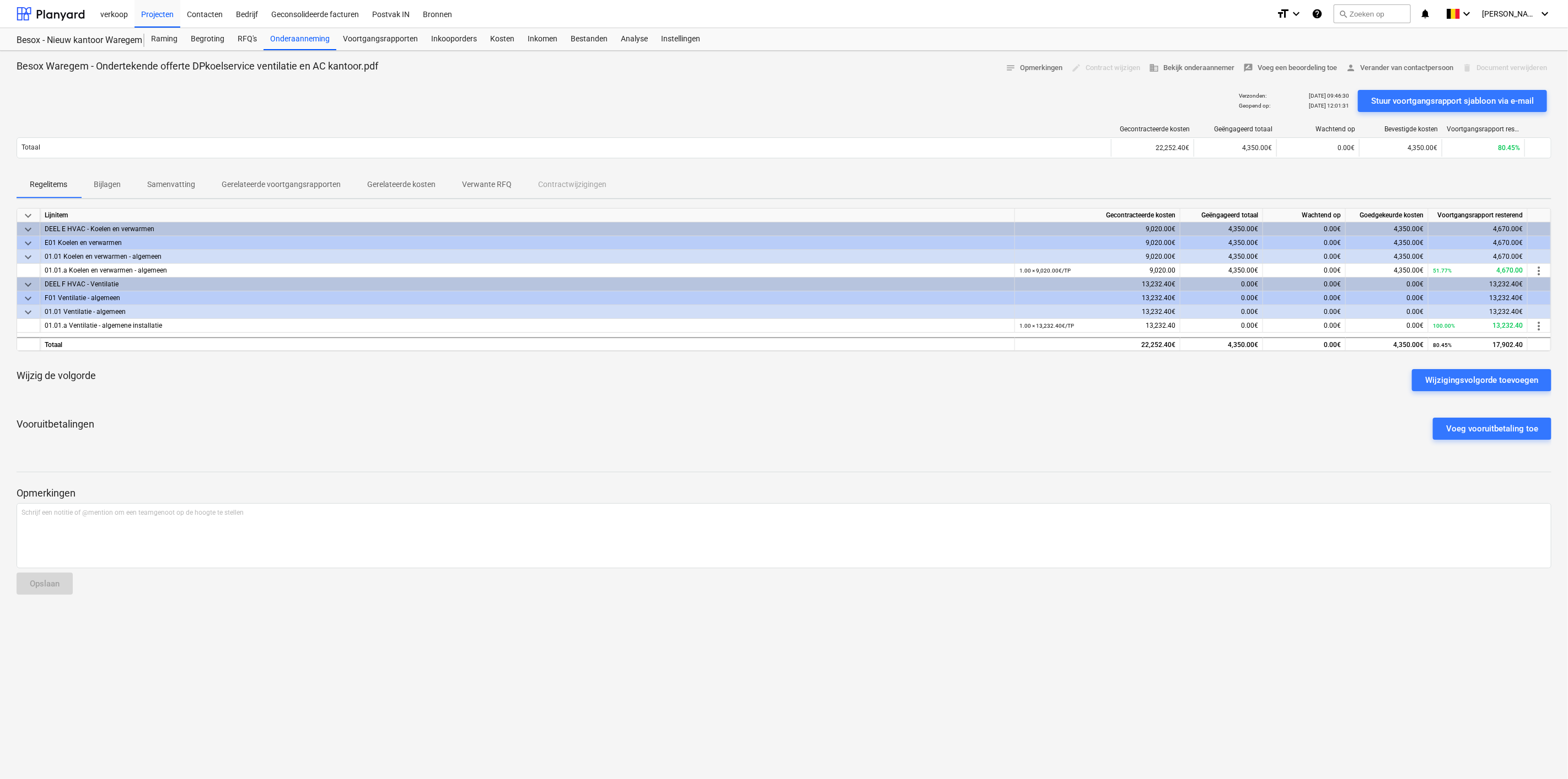
click at [272, 185] on p "Gerelateerde voortgangsrapporten" at bounding box center [280, 184] width 119 height 11
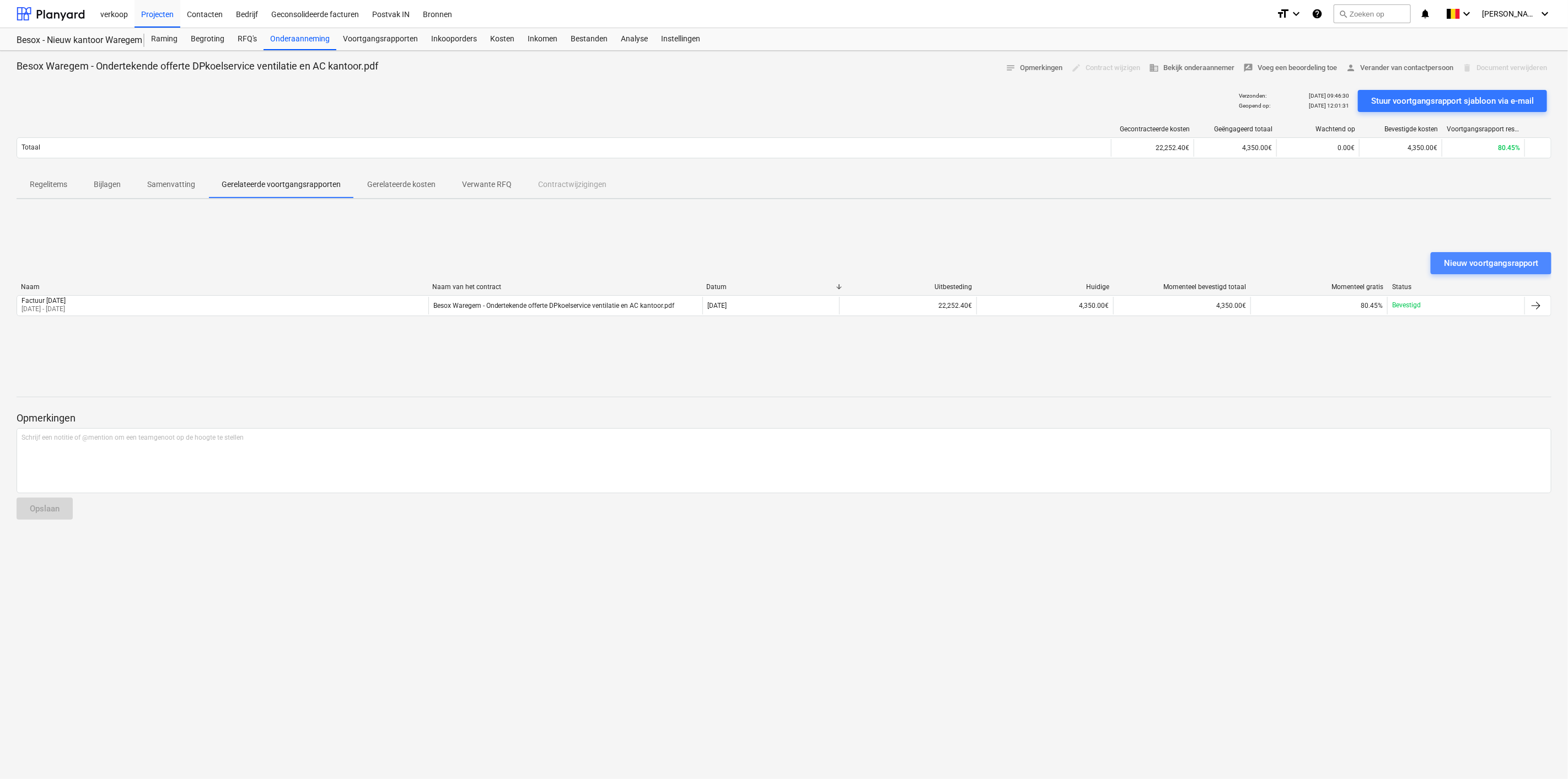
click at [1499, 259] on div "Nieuw voortgangsrapport" at bounding box center [1491, 263] width 94 height 14
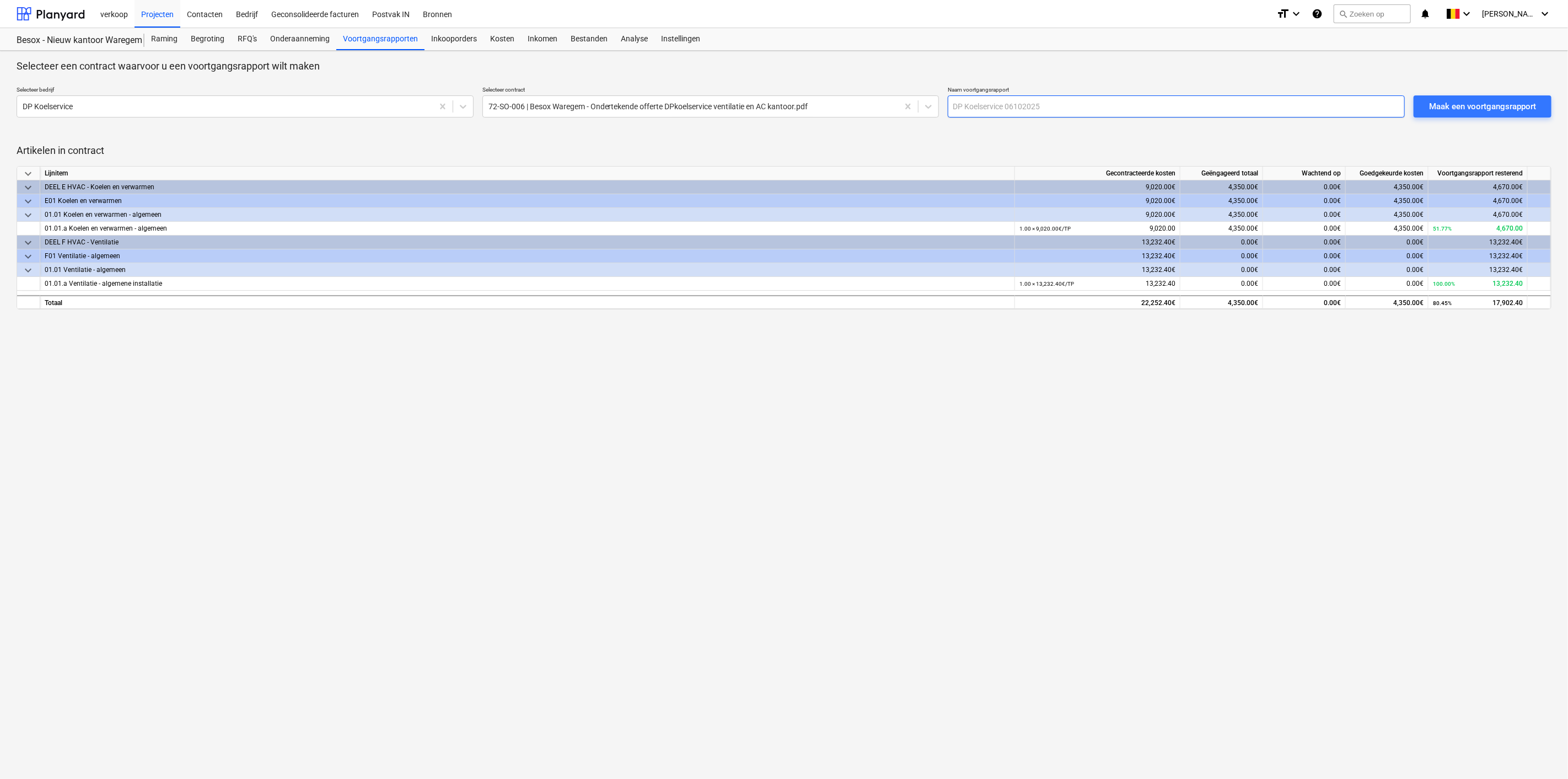
click at [973, 101] on input "text" at bounding box center [1176, 106] width 457 height 22
type input "factuur 4/10"
click at [1467, 110] on div "Maak een voortgangsrapport" at bounding box center [1483, 106] width 107 height 14
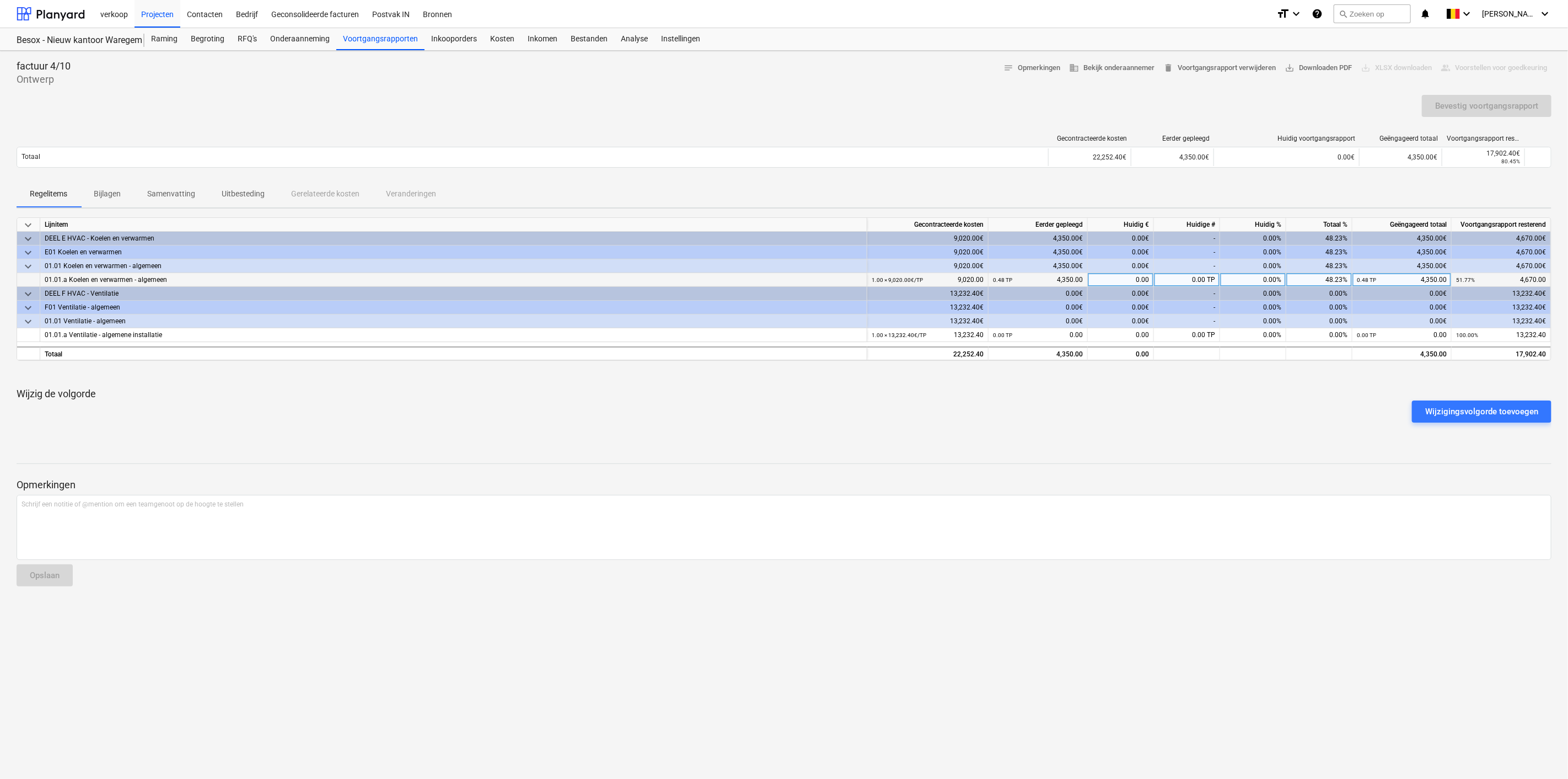
click at [1413, 280] on div "0.48 TP 4,350.00" at bounding box center [1402, 280] width 90 height 14
click at [1270, 432] on div at bounding box center [784, 436] width 1535 height 9
click at [1412, 279] on div "0.48 TP 4,350.00" at bounding box center [1402, 280] width 90 height 14
type input "4670"
click at [1194, 67] on span "delete Voortgangsrapport verwijderen" at bounding box center [1220, 68] width 113 height 12
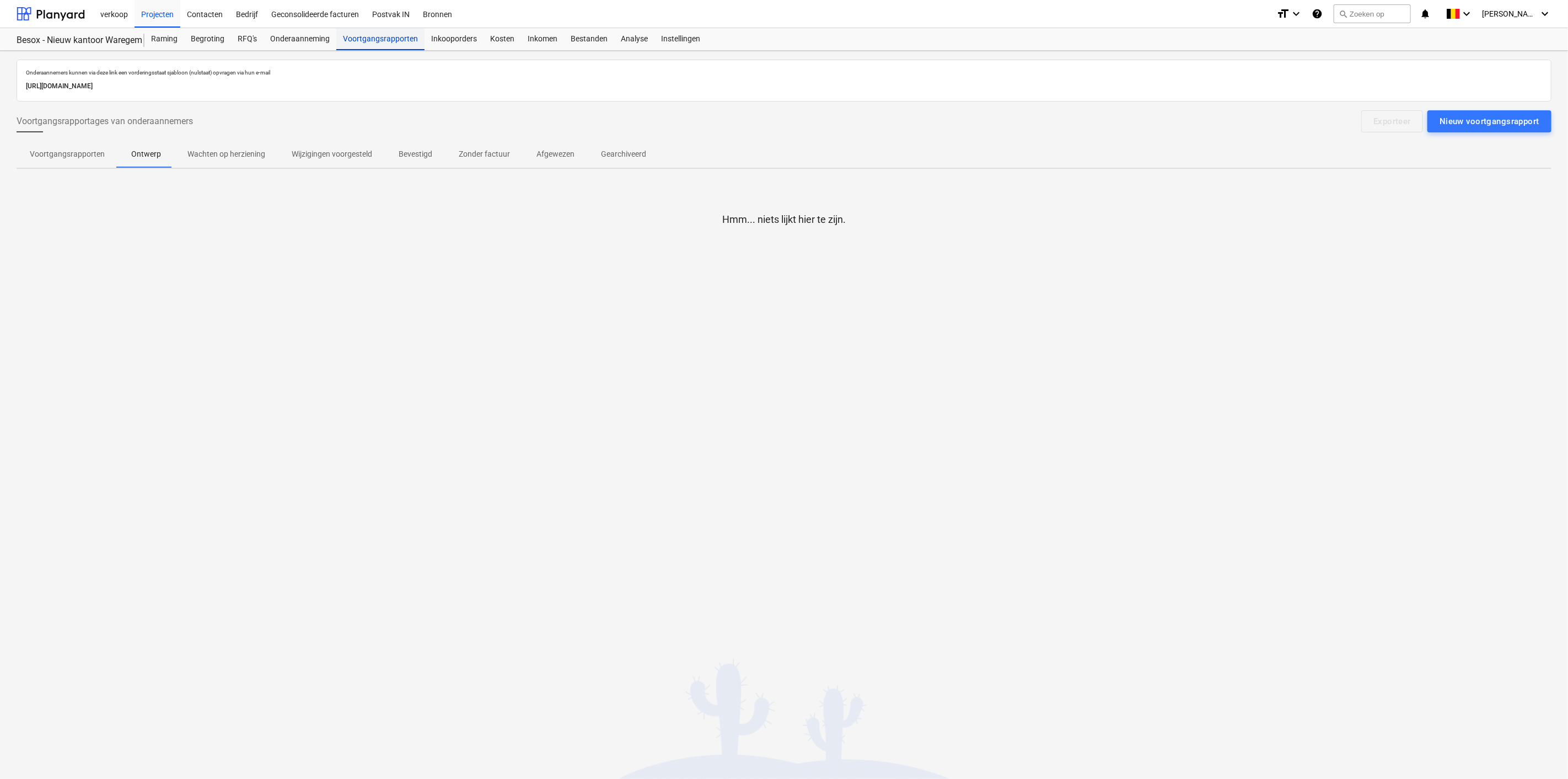
click at [365, 40] on div "Voortgangsrapporten" at bounding box center [381, 39] width 88 height 22
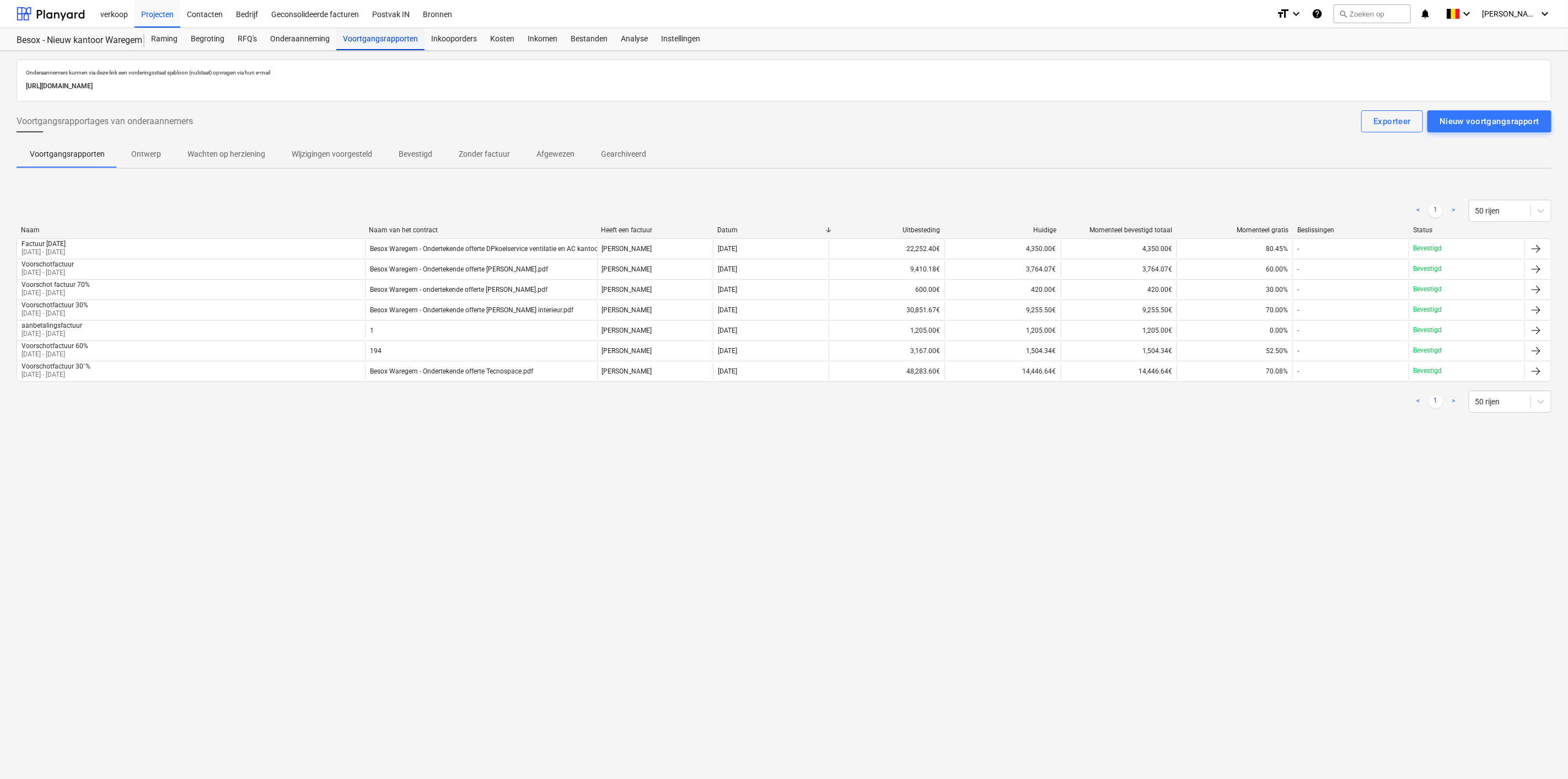
click at [384, 40] on div "Voortgangsrapporten" at bounding box center [381, 39] width 88 height 22
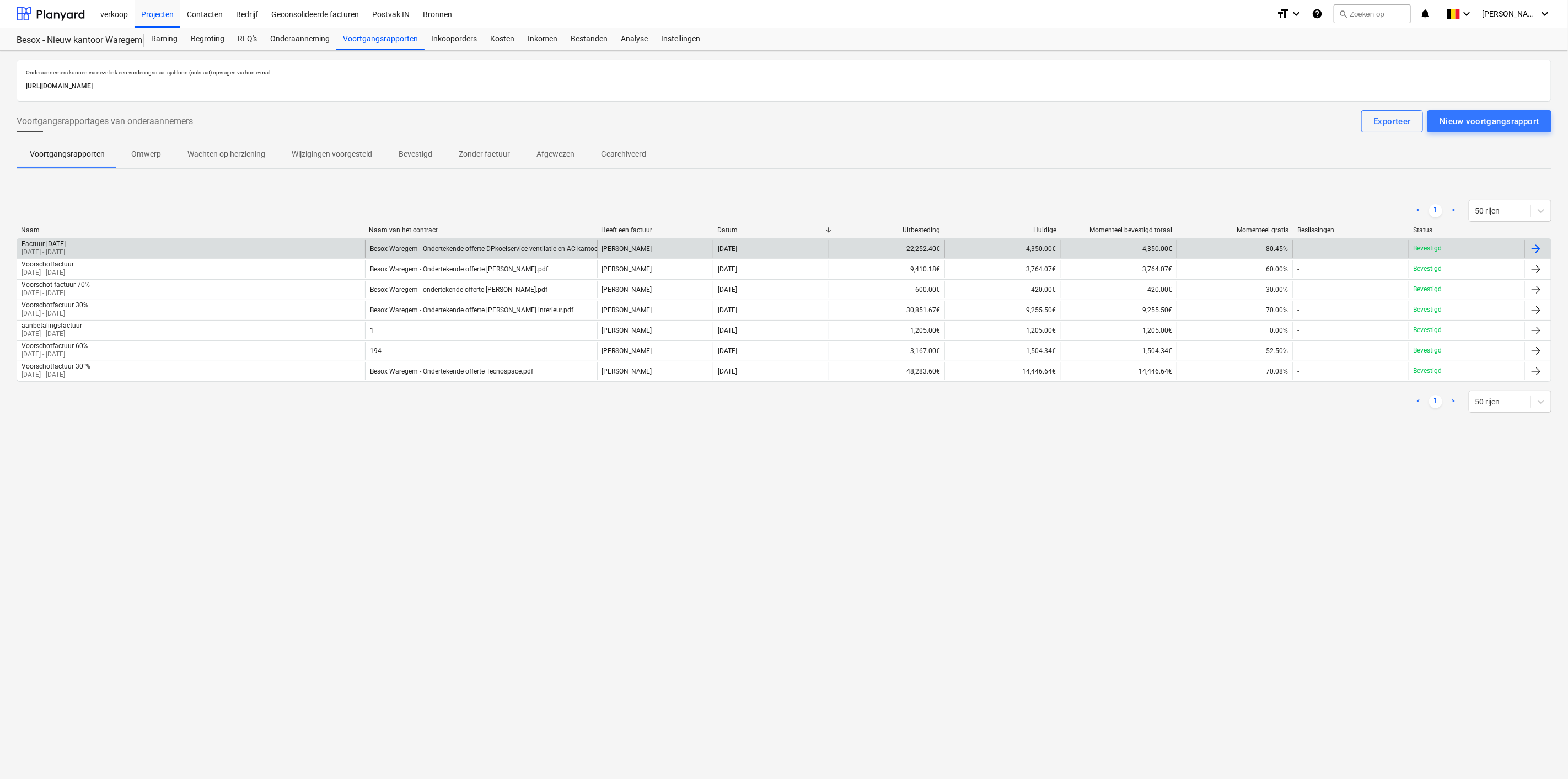
click at [1542, 251] on div at bounding box center [1535, 248] width 13 height 13
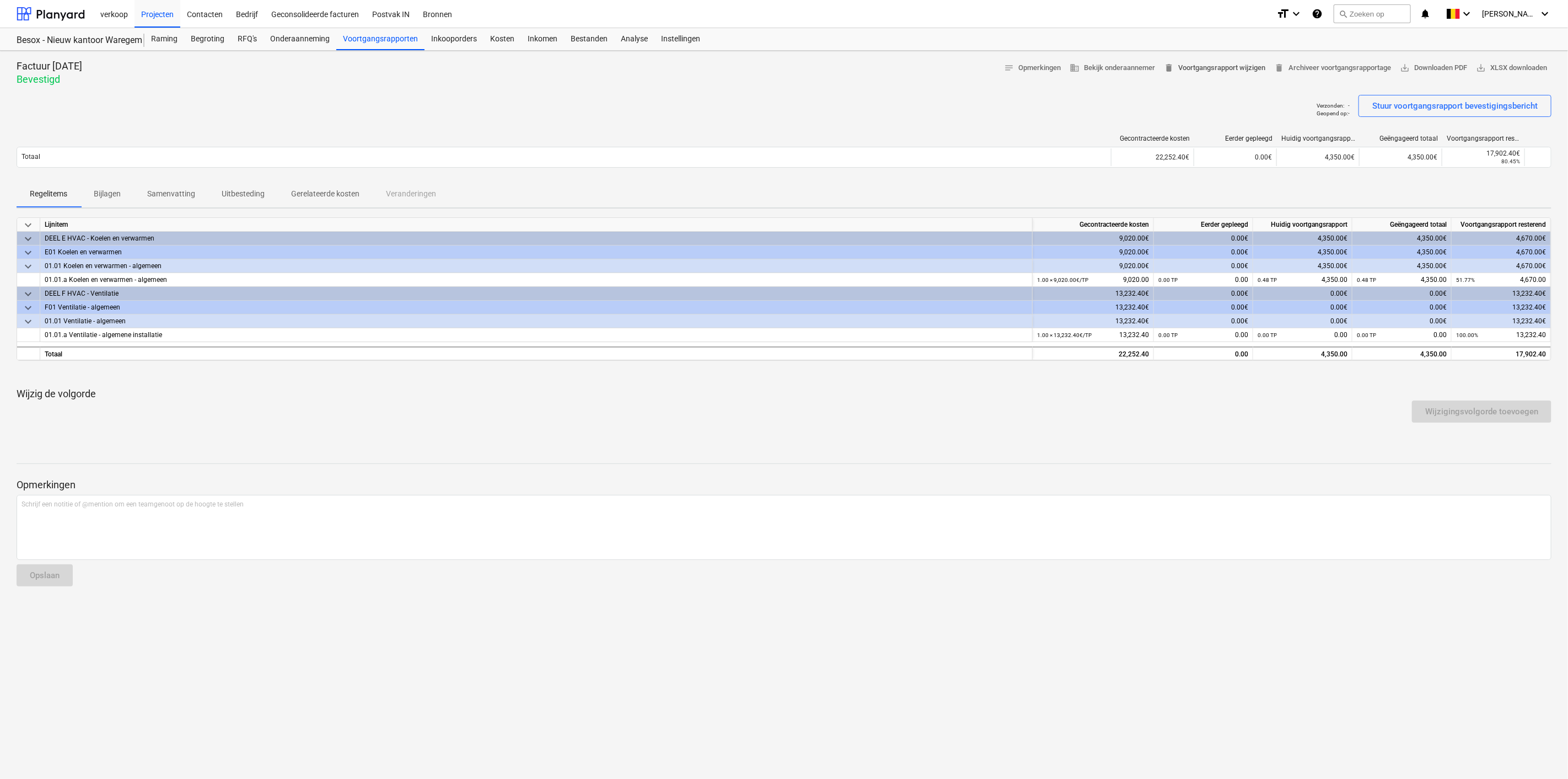
click at [1197, 63] on span "delete Voortgangsrapport wijzigen" at bounding box center [1214, 68] width 101 height 12
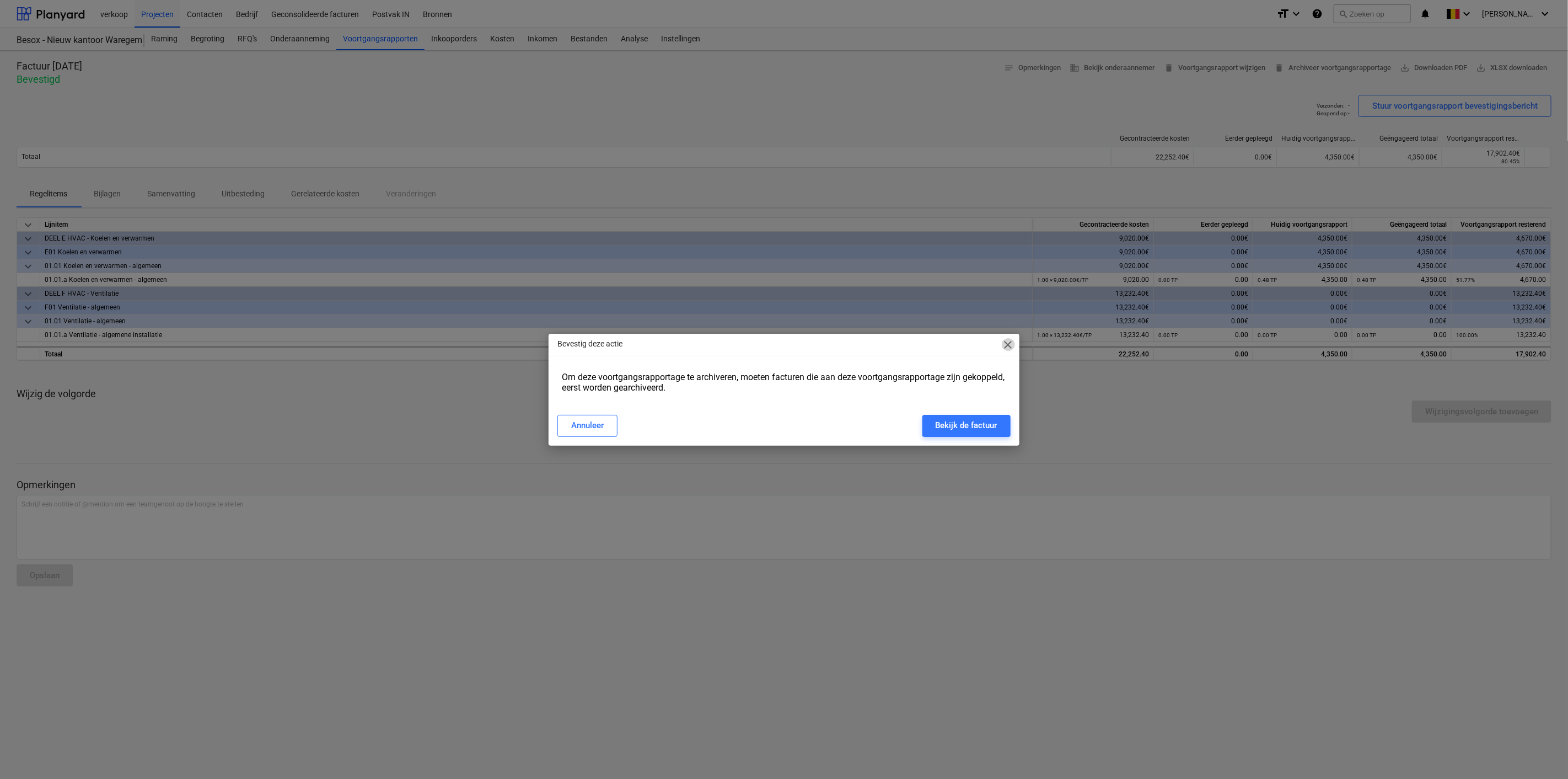
click at [1006, 343] on span "close" at bounding box center [1008, 345] width 13 height 13
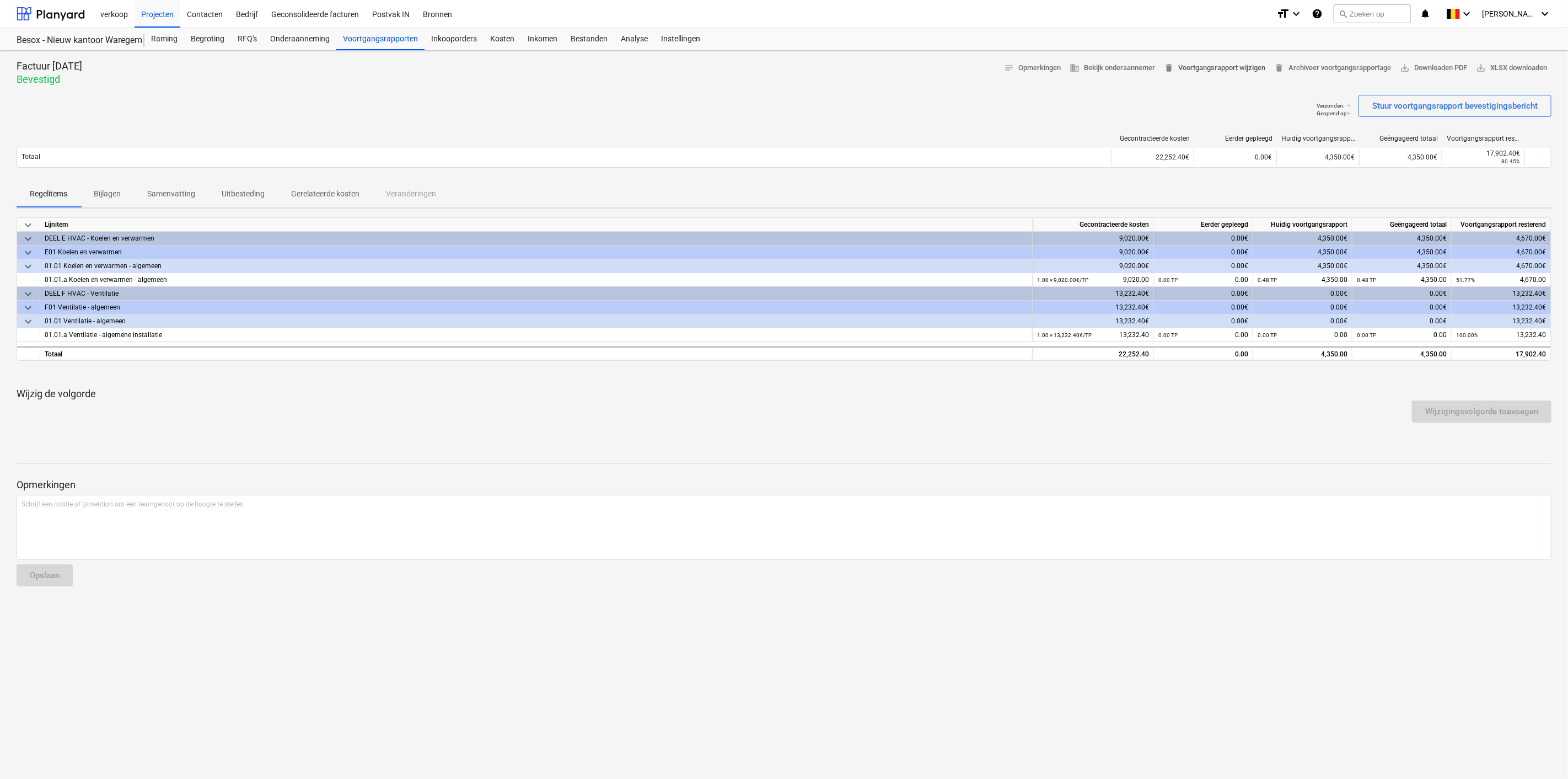
click at [1242, 72] on span "delete Voortgangsrapport wijzigen" at bounding box center [1214, 68] width 101 height 12
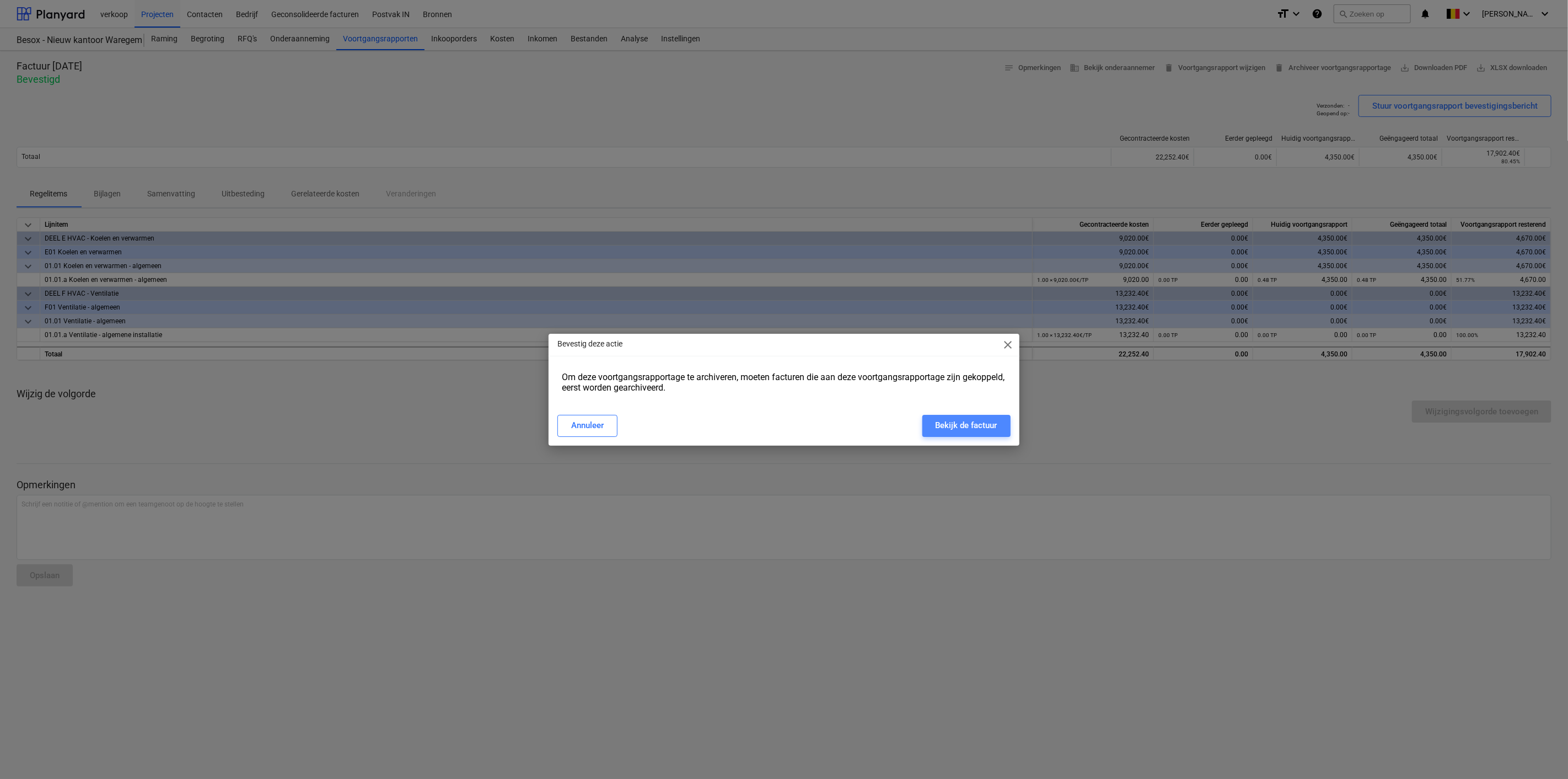
click at [961, 426] on div "Bekijk de factuur" at bounding box center [966, 425] width 62 height 14
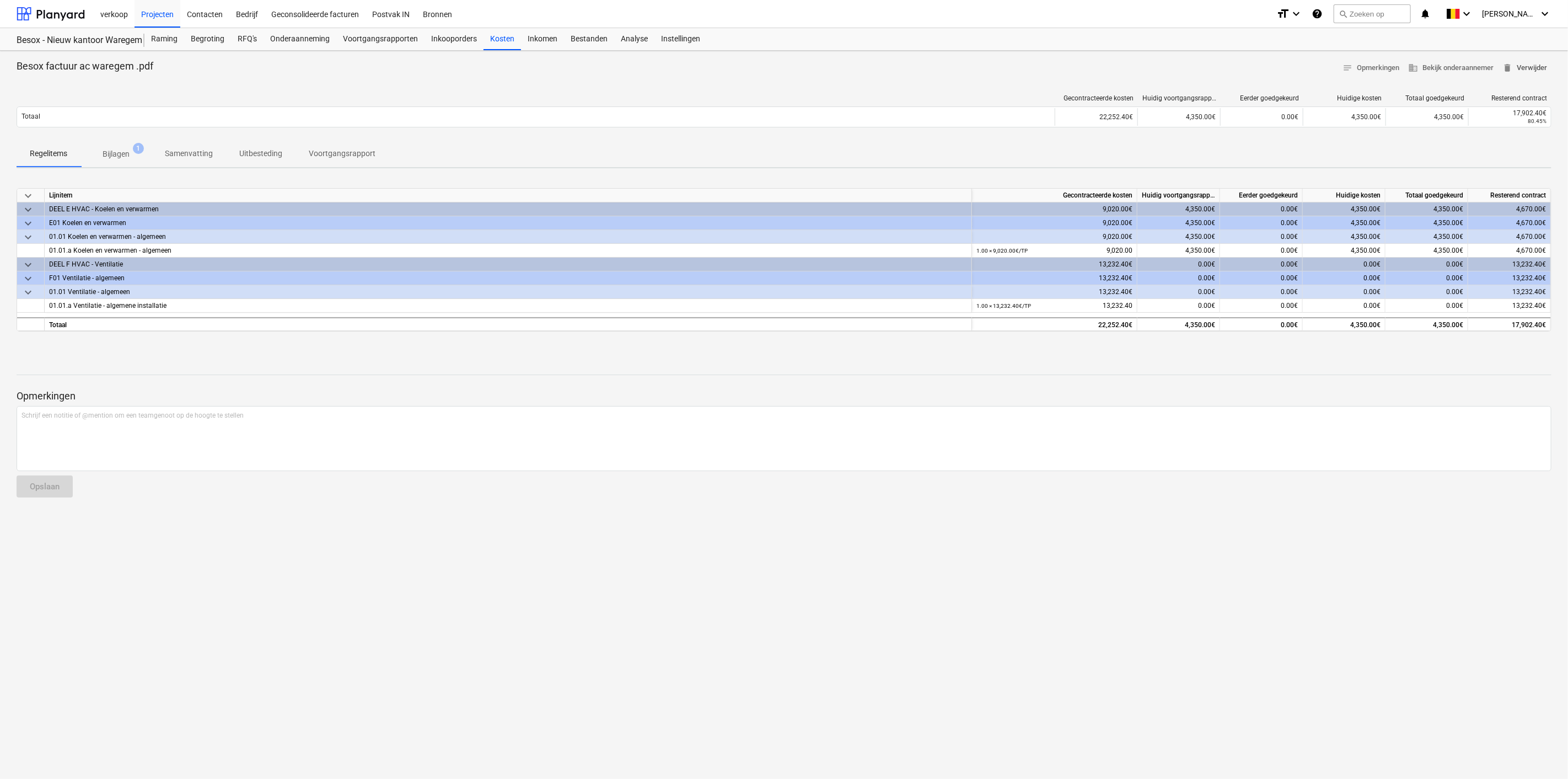
click at [1524, 65] on span "delete Verwijder" at bounding box center [1524, 68] width 45 height 12
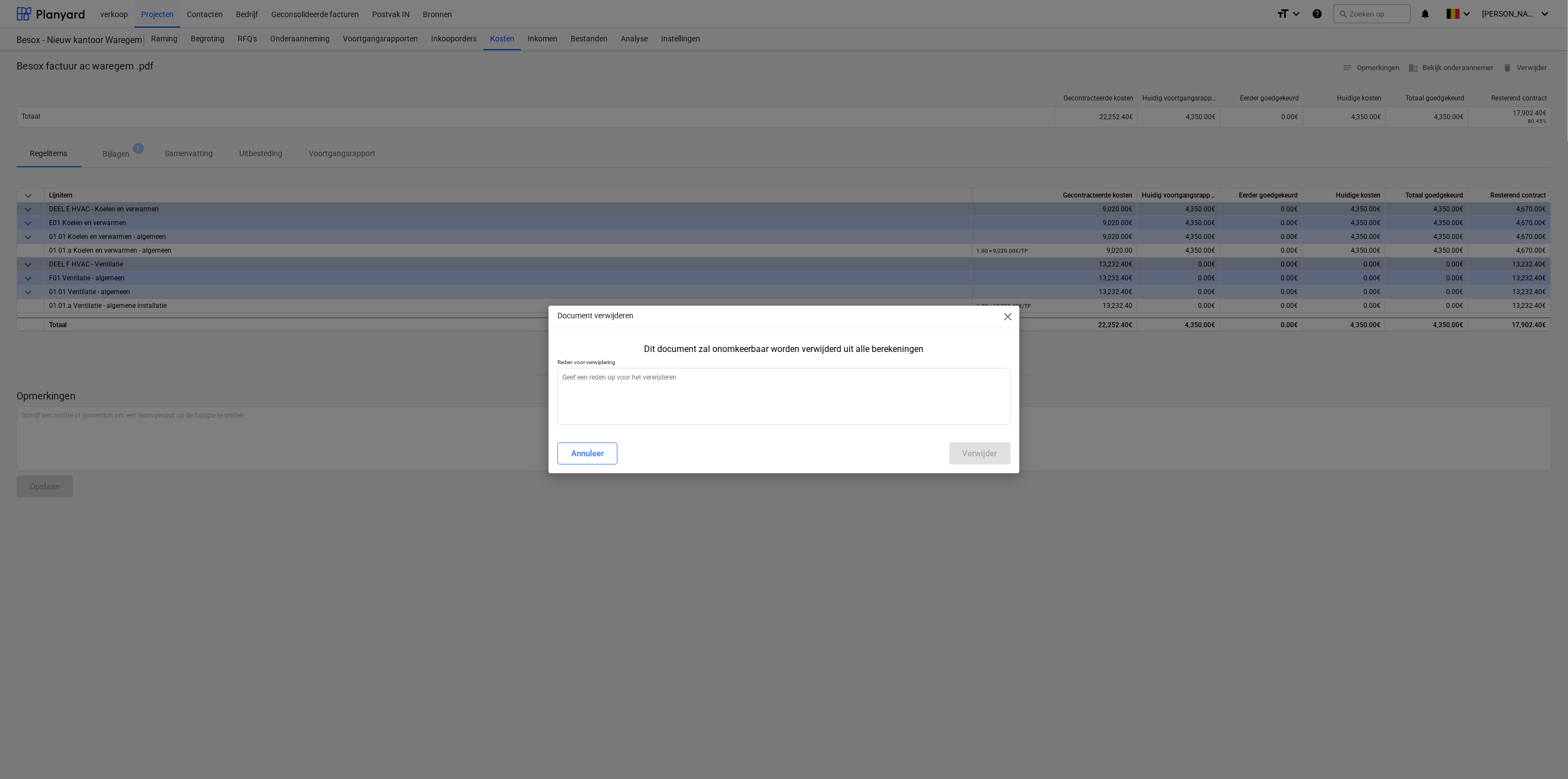
type textarea "x"
click at [734, 394] on textarea at bounding box center [783, 396] width 453 height 57
type textarea "f"
type textarea "x"
type textarea "fo"
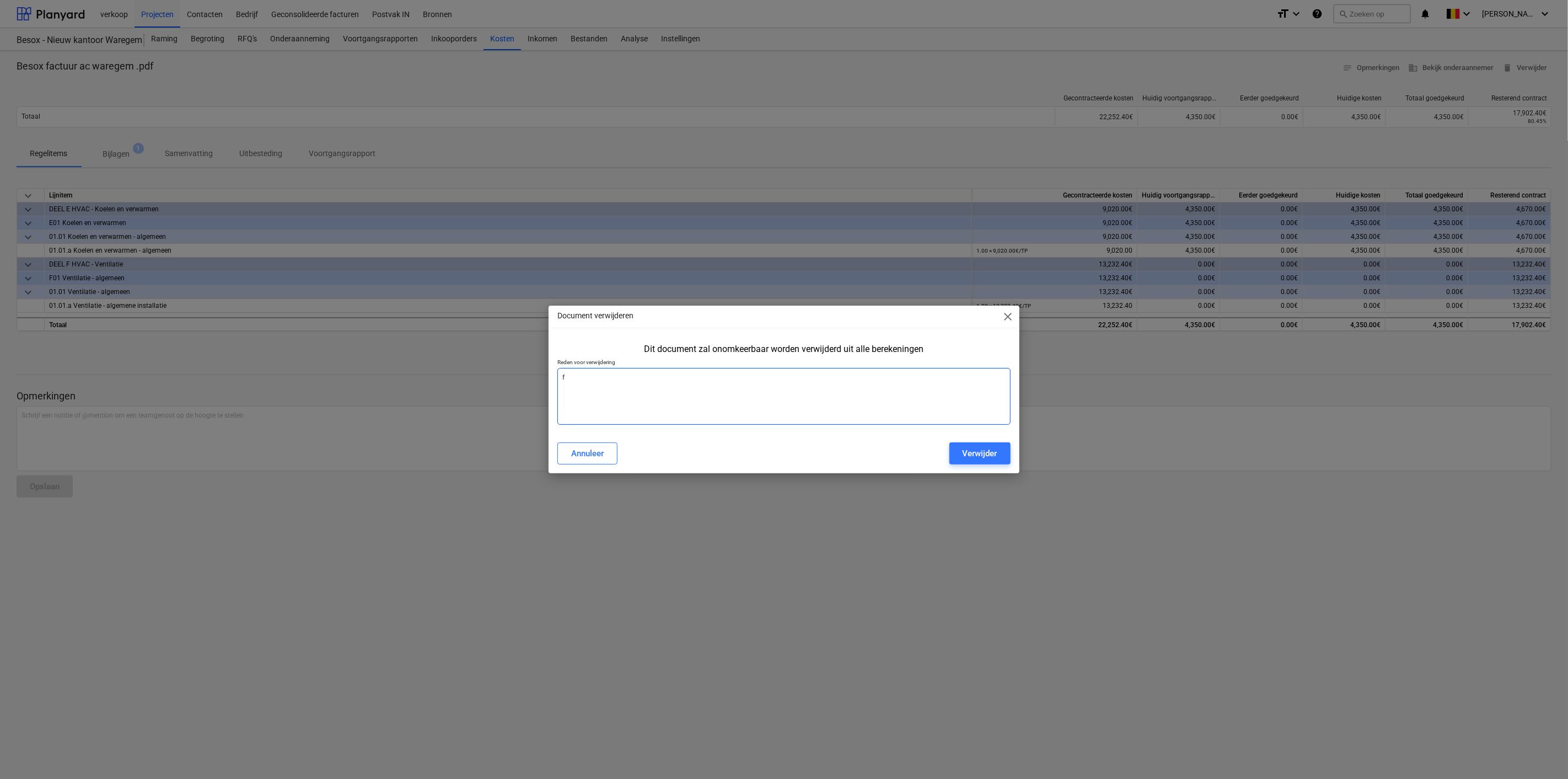
type textarea "x"
type textarea "fou"
type textarea "x"
type textarea "fout"
type textarea "x"
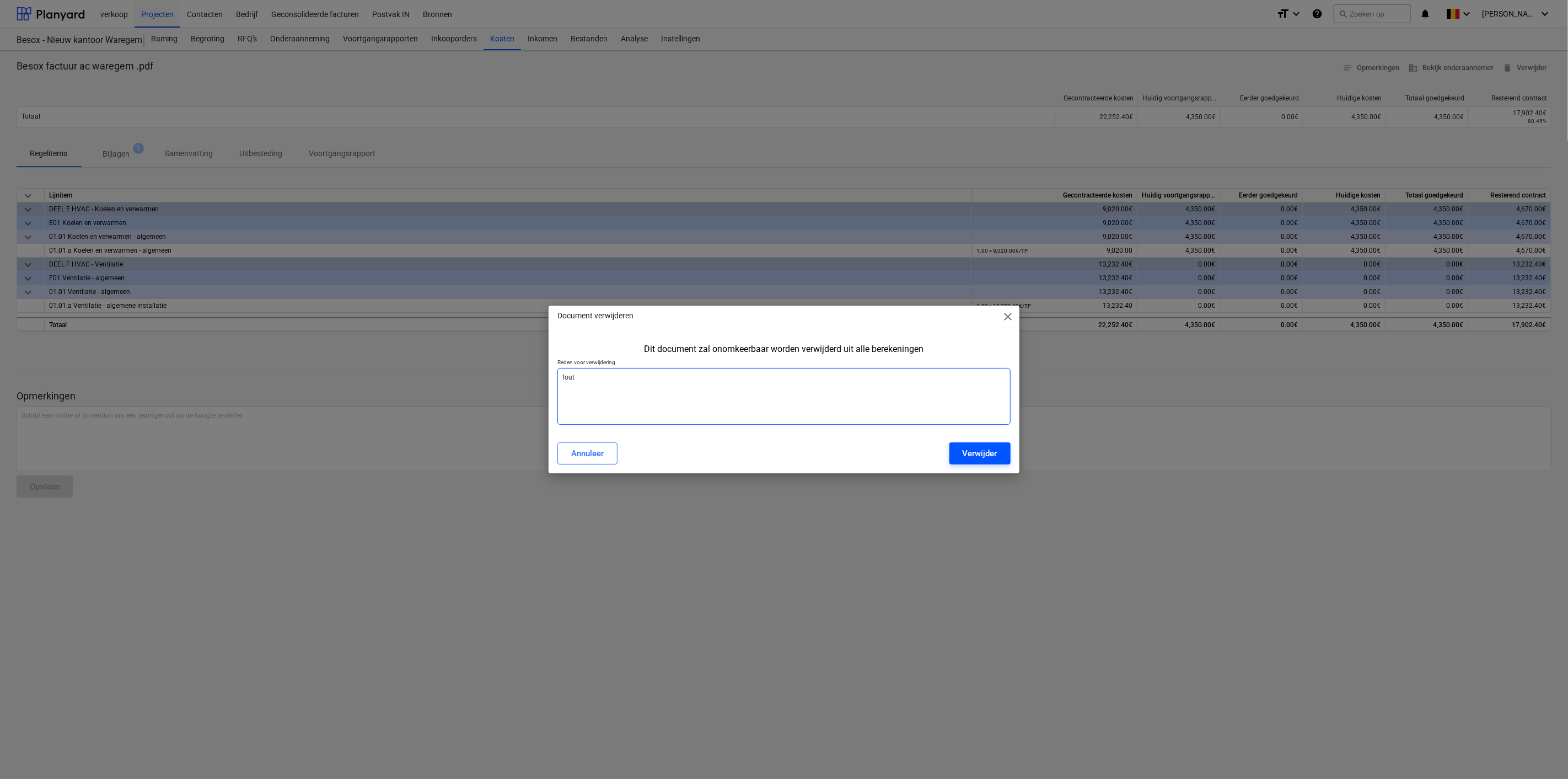
type textarea "fout"
click at [959, 448] on button "Verwijder" at bounding box center [980, 453] width 62 height 22
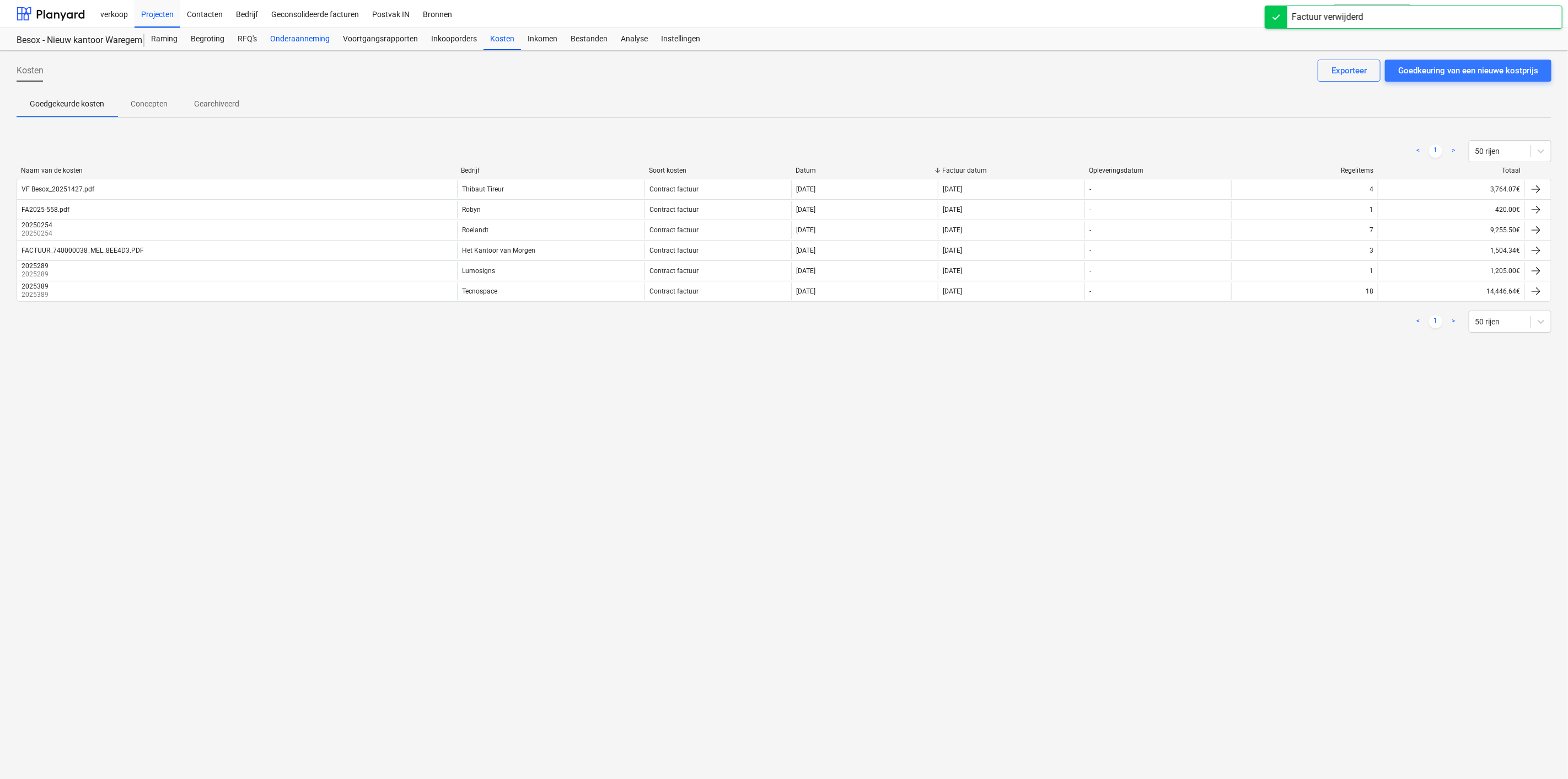
click at [306, 39] on div "Onderaanneming" at bounding box center [300, 39] width 73 height 22
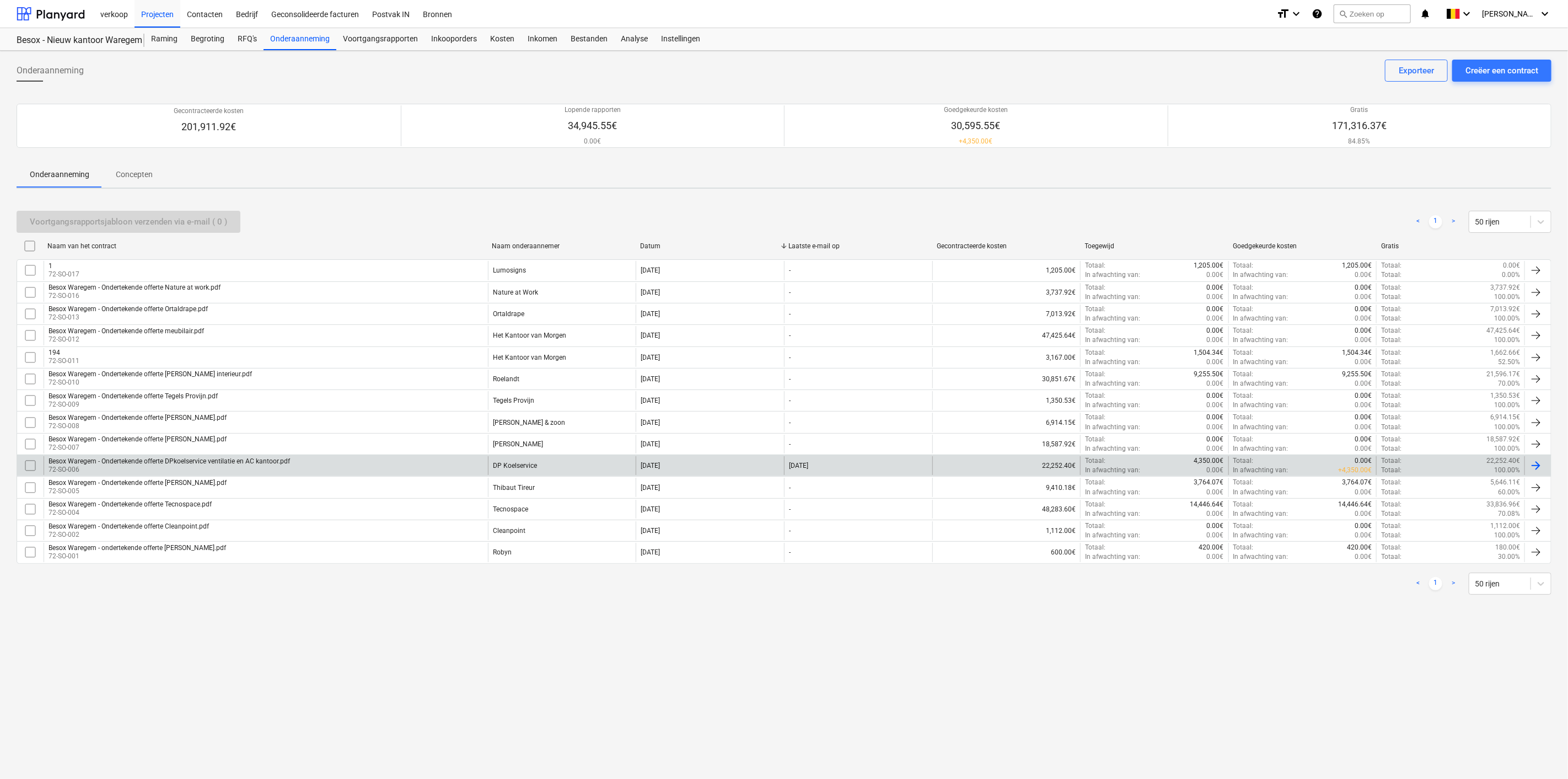
click at [1542, 459] on div at bounding box center [1535, 465] width 13 height 13
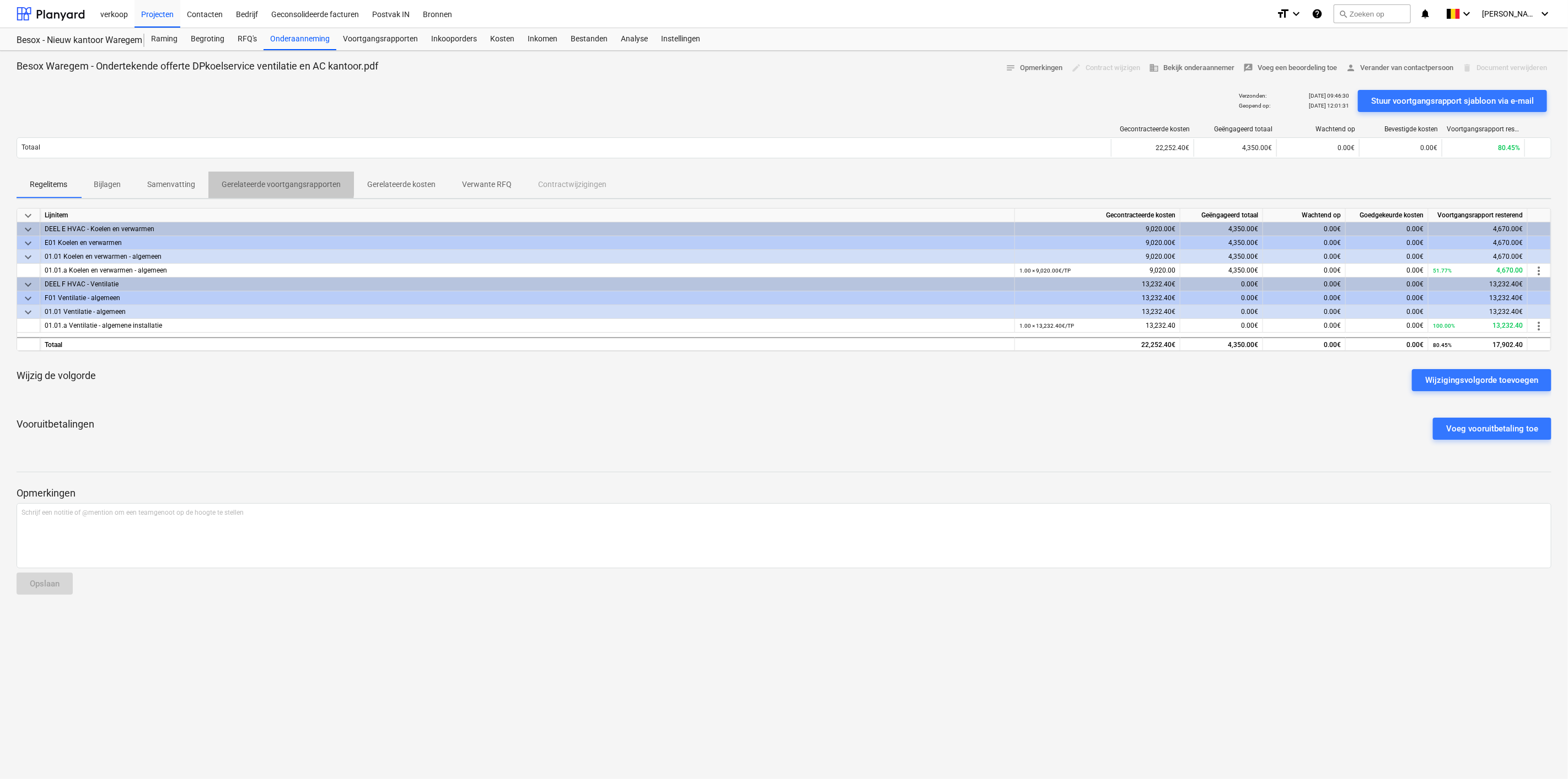
click at [251, 179] on p "Gerelateerde voortgangsrapporten" at bounding box center [280, 184] width 119 height 11
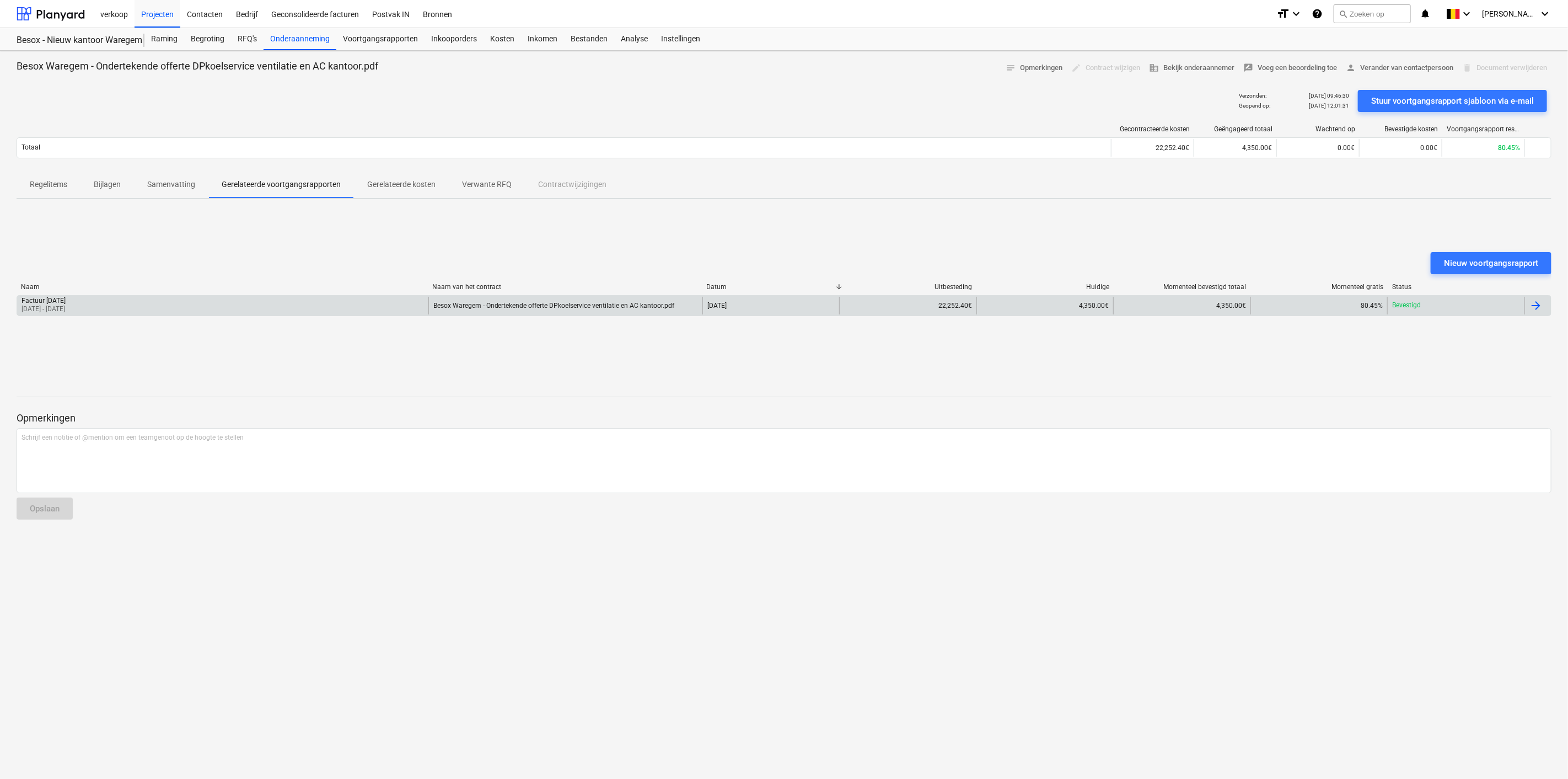
click at [1535, 304] on div at bounding box center [1535, 305] width 13 height 13
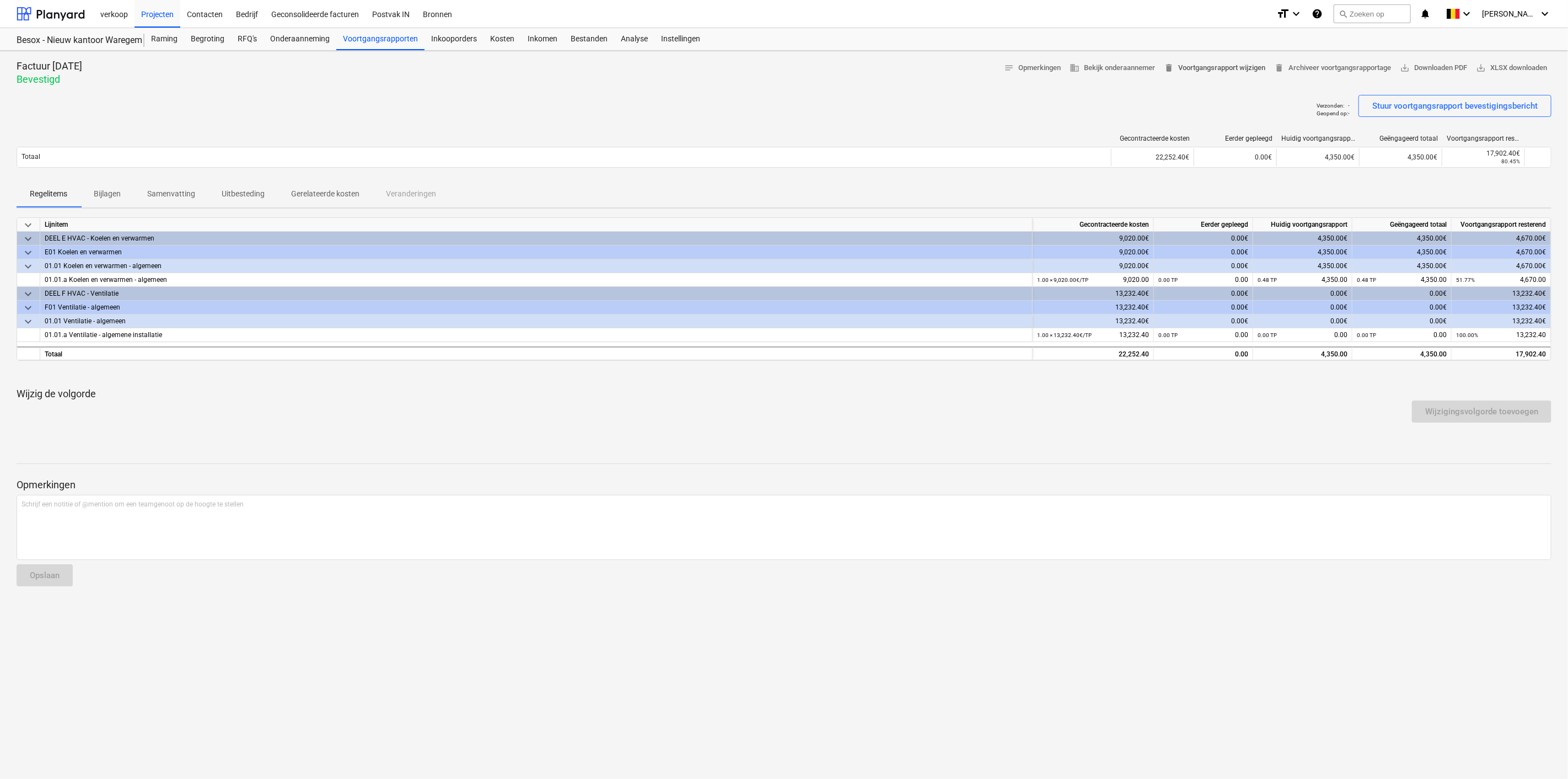
click at [1190, 68] on span "delete Voortgangsrapport wijzigen" at bounding box center [1214, 68] width 101 height 12
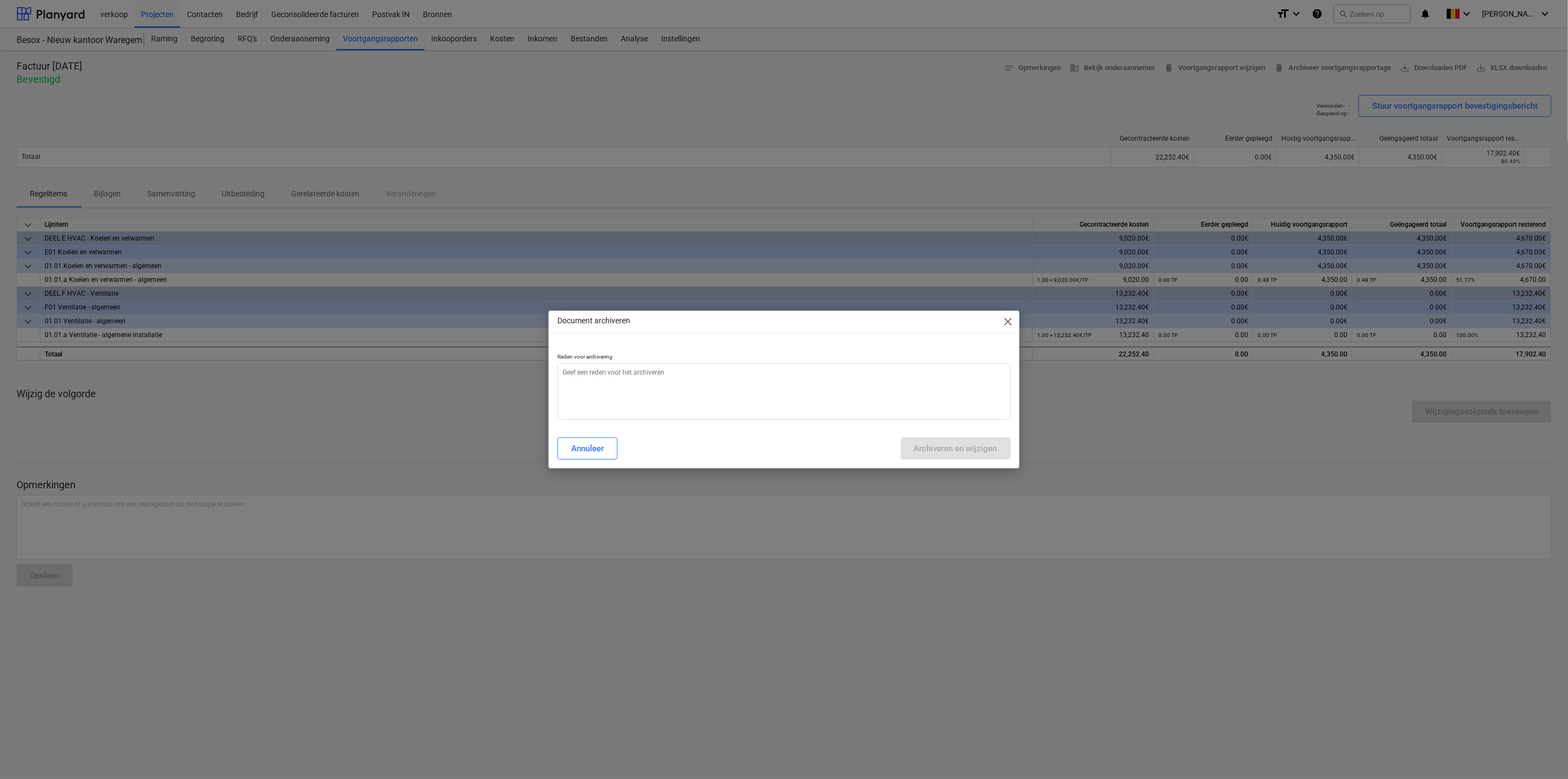
click at [1088, 114] on div "Document archiveren close Reden voor archivering Annuleer Archiveren en wijzigen" at bounding box center [784, 390] width 1568 height 779
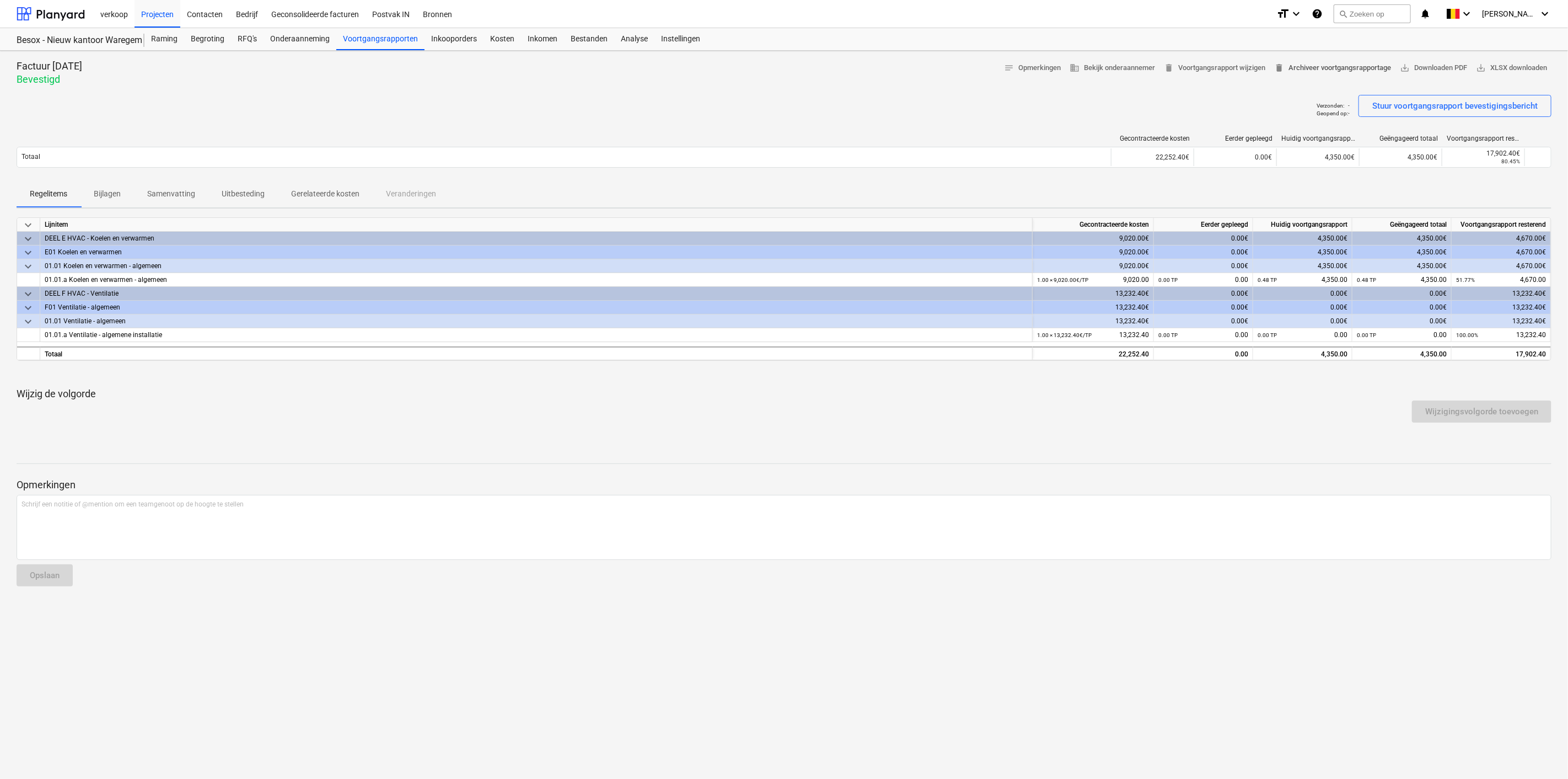
click at [1293, 69] on span "delete Archiveer voortgangsrapportage" at bounding box center [1332, 68] width 117 height 12
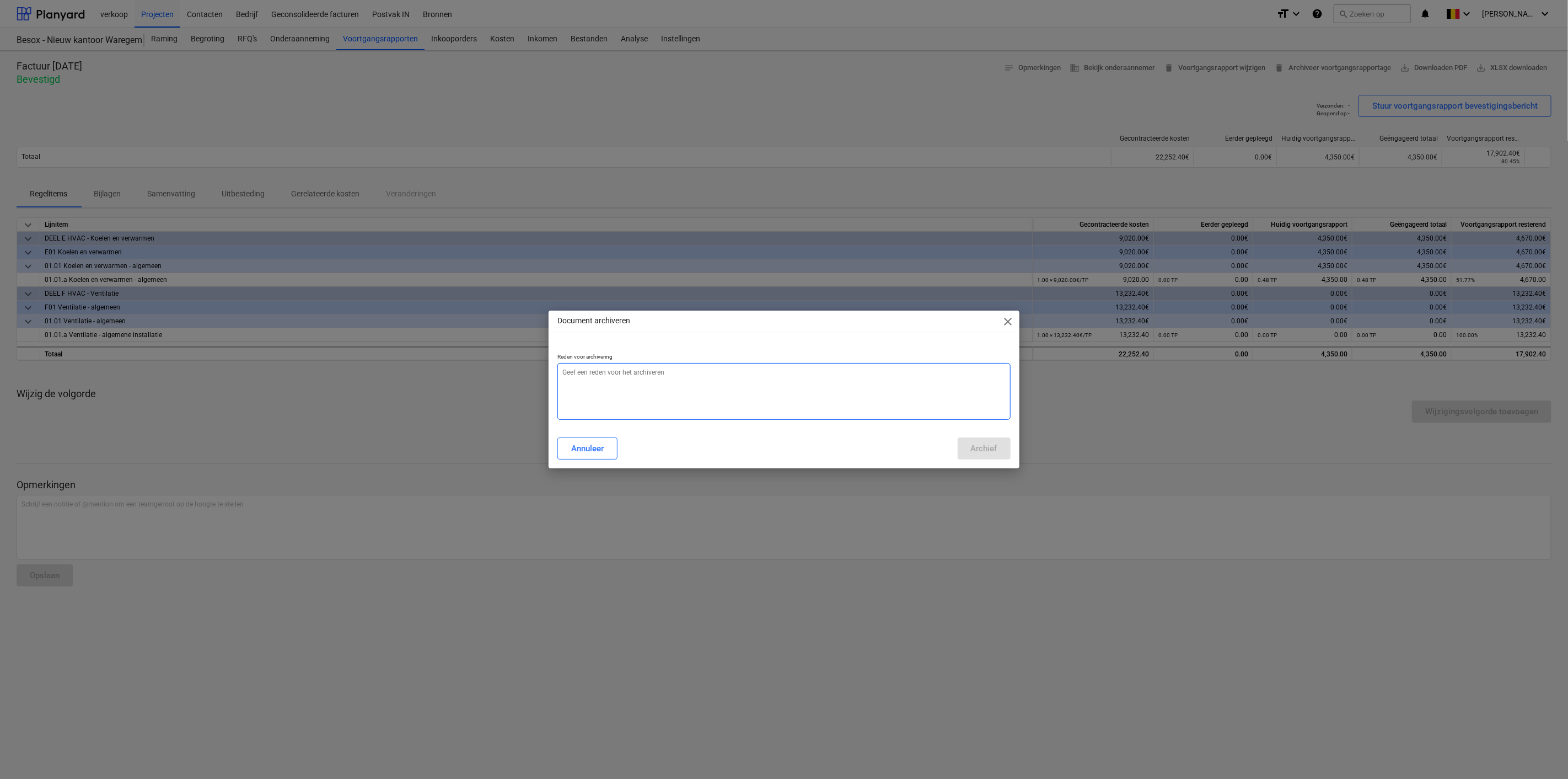
click at [917, 406] on textarea at bounding box center [783, 391] width 453 height 57
type textarea "x"
type textarea "f"
type textarea "x"
type textarea "fo"
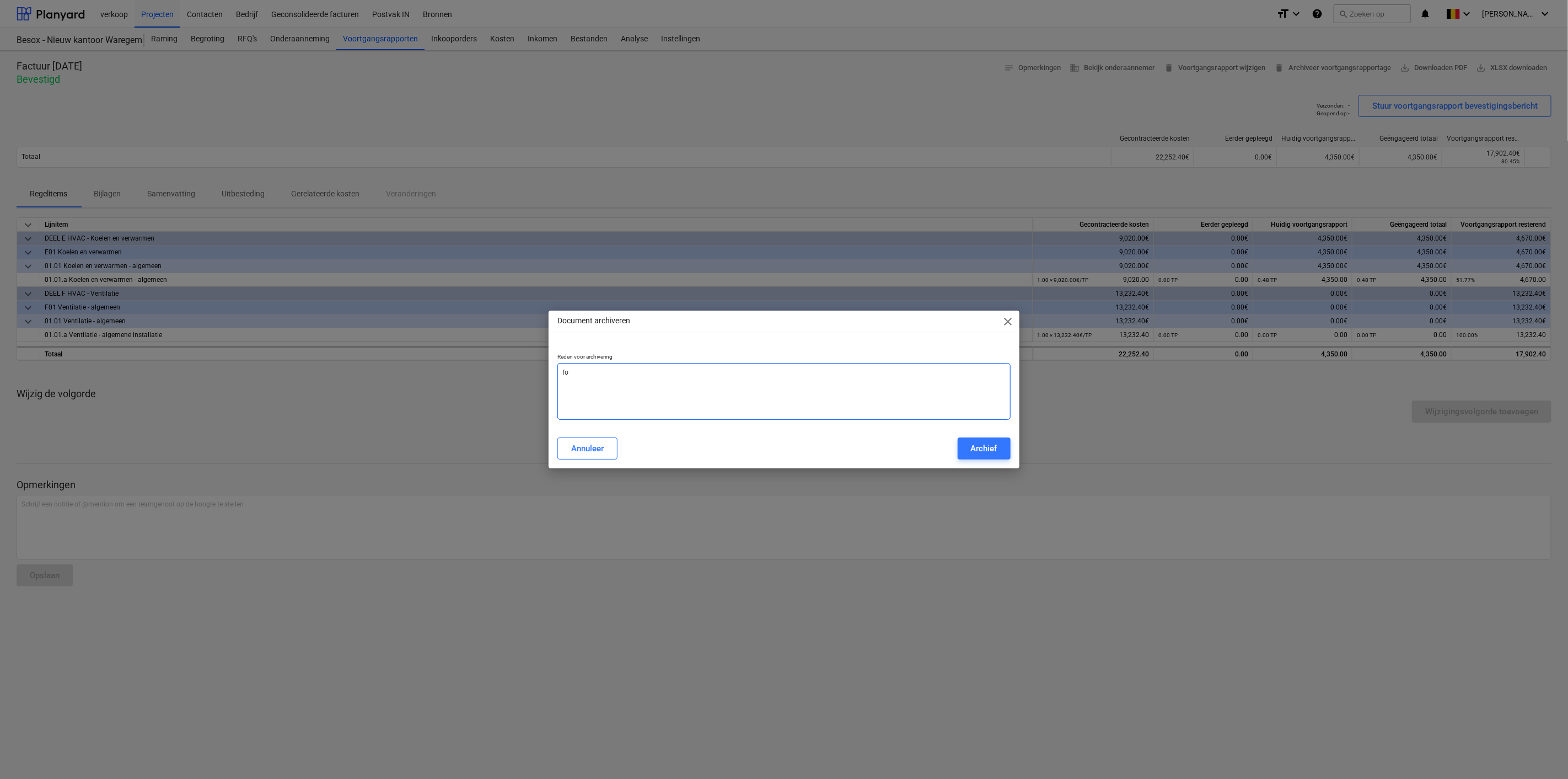
type textarea "x"
type textarea "fou"
type textarea "x"
type textarea "fout"
click at [973, 448] on div "Archief" at bounding box center [984, 448] width 26 height 14
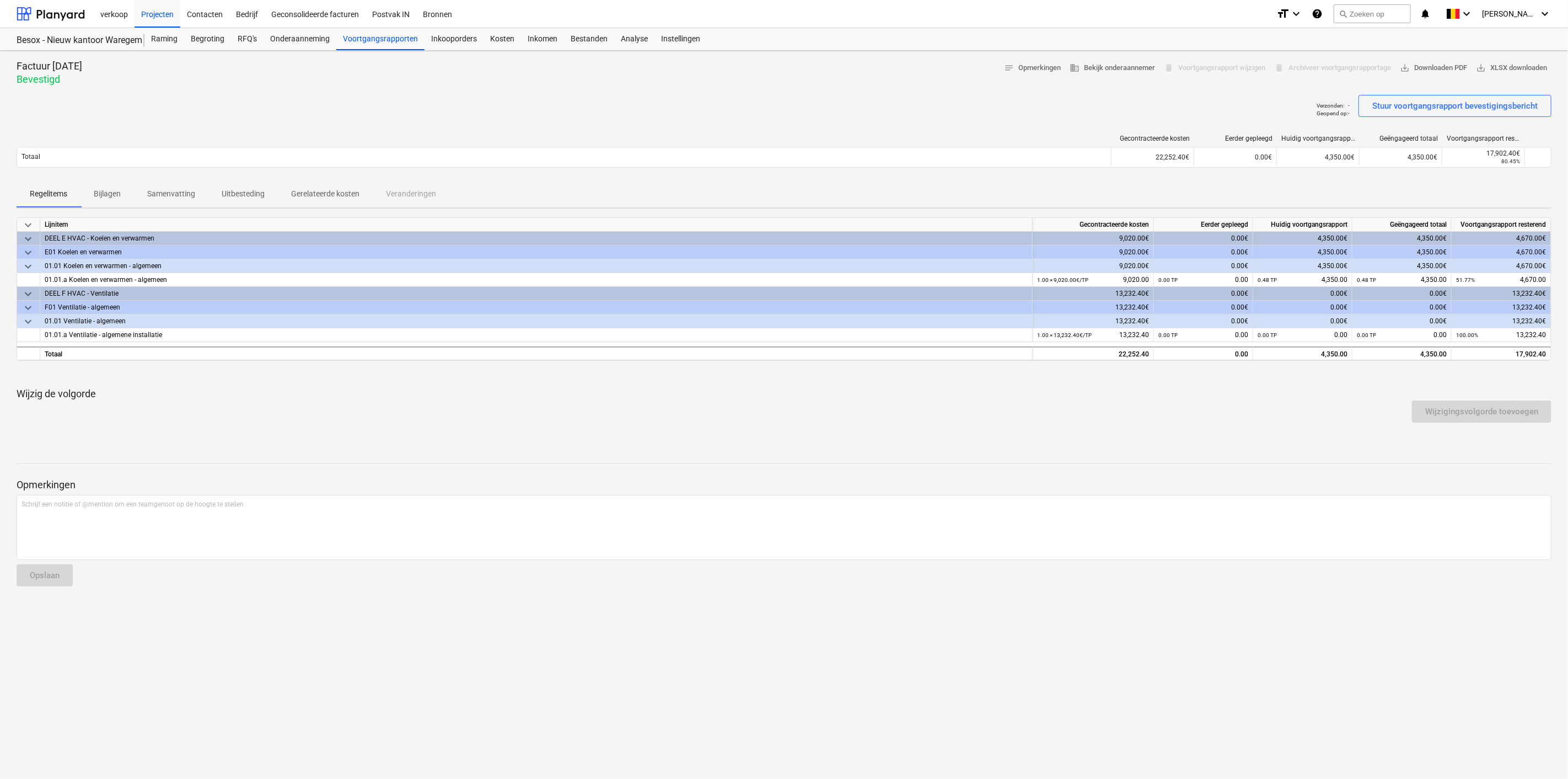
type textarea "x"
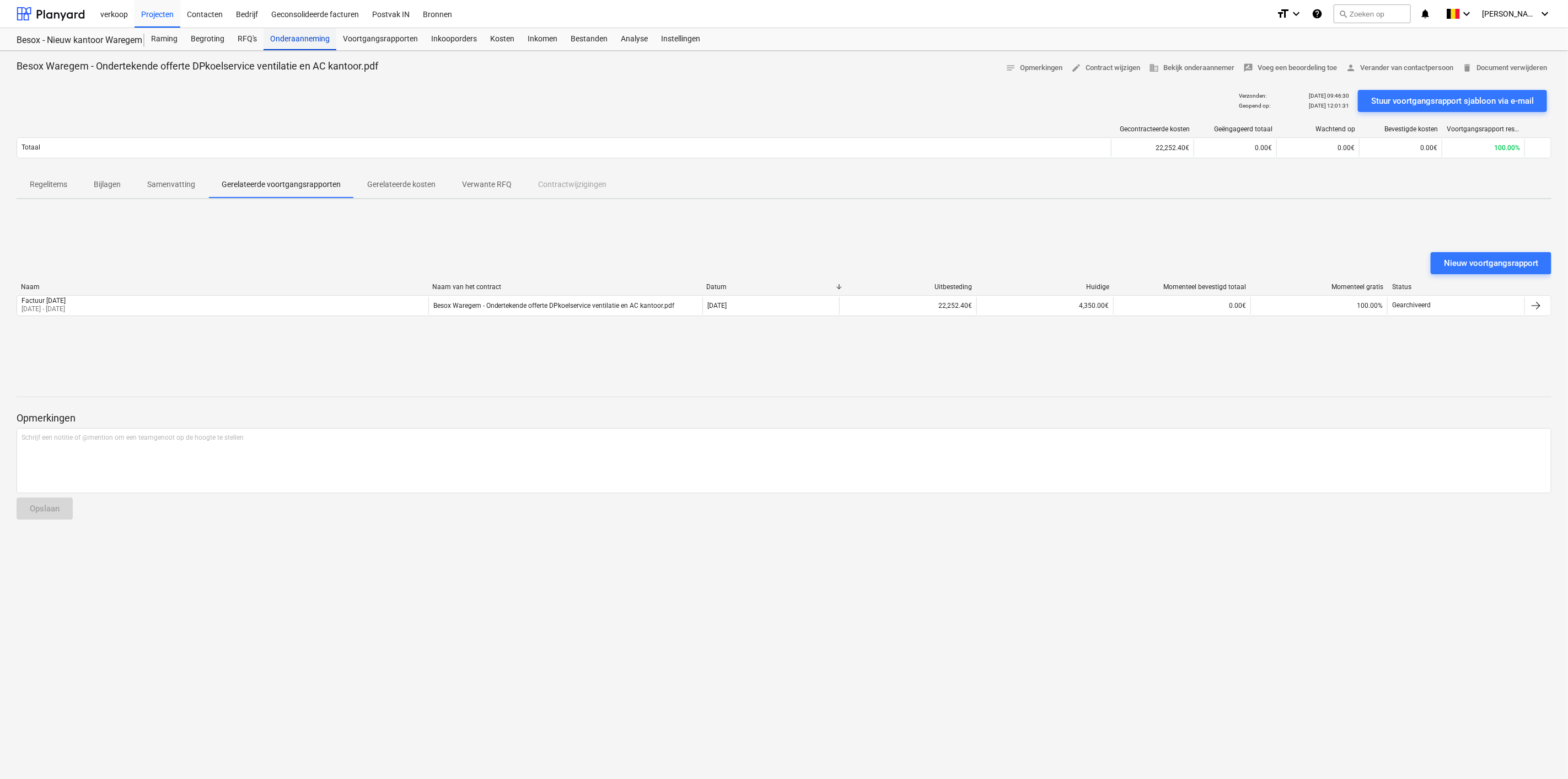
click at [295, 37] on div "Onderaanneming" at bounding box center [300, 39] width 73 height 22
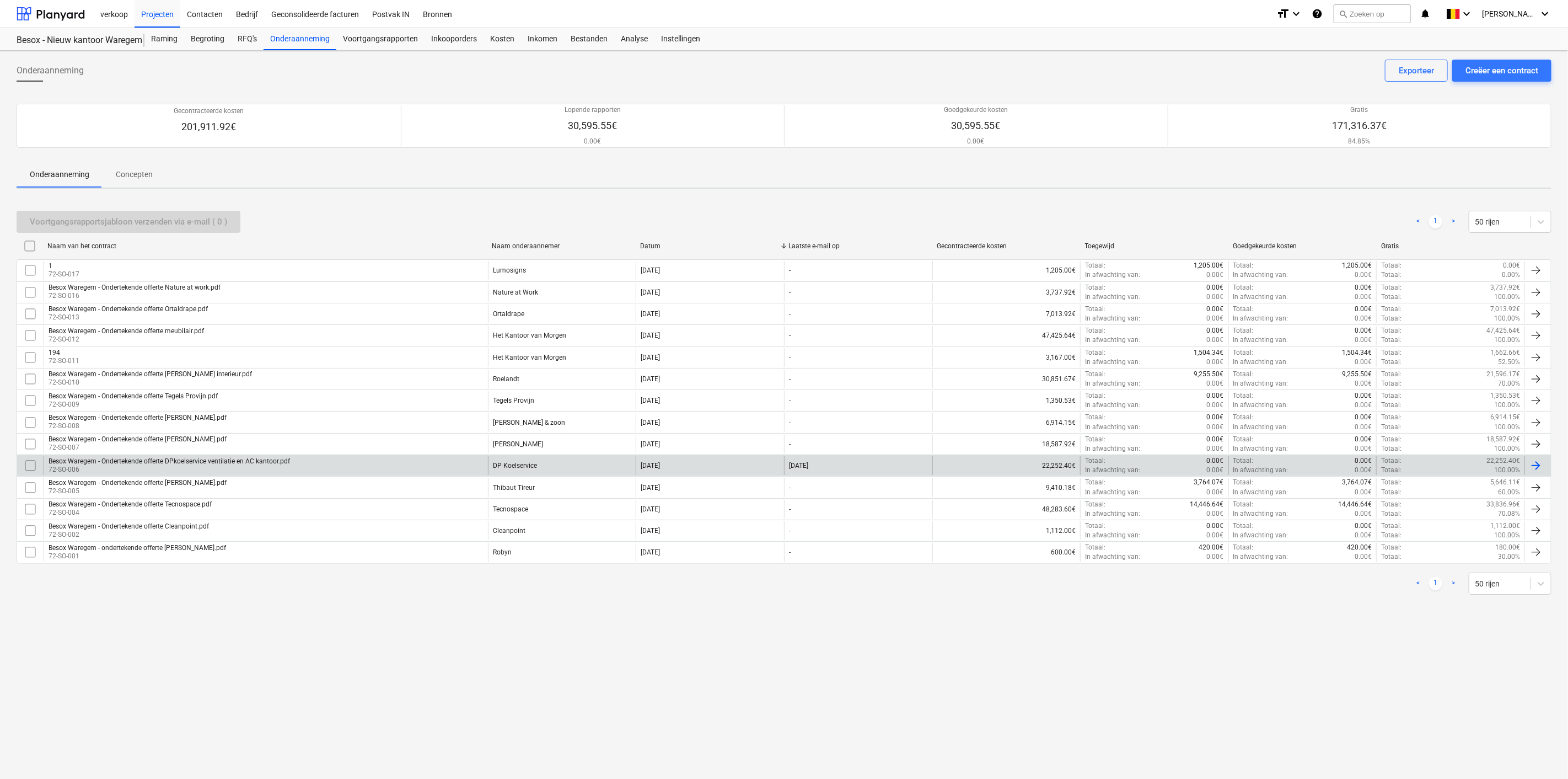
click at [551, 462] on div "DP Koelservice" at bounding box center [562, 465] width 149 height 18
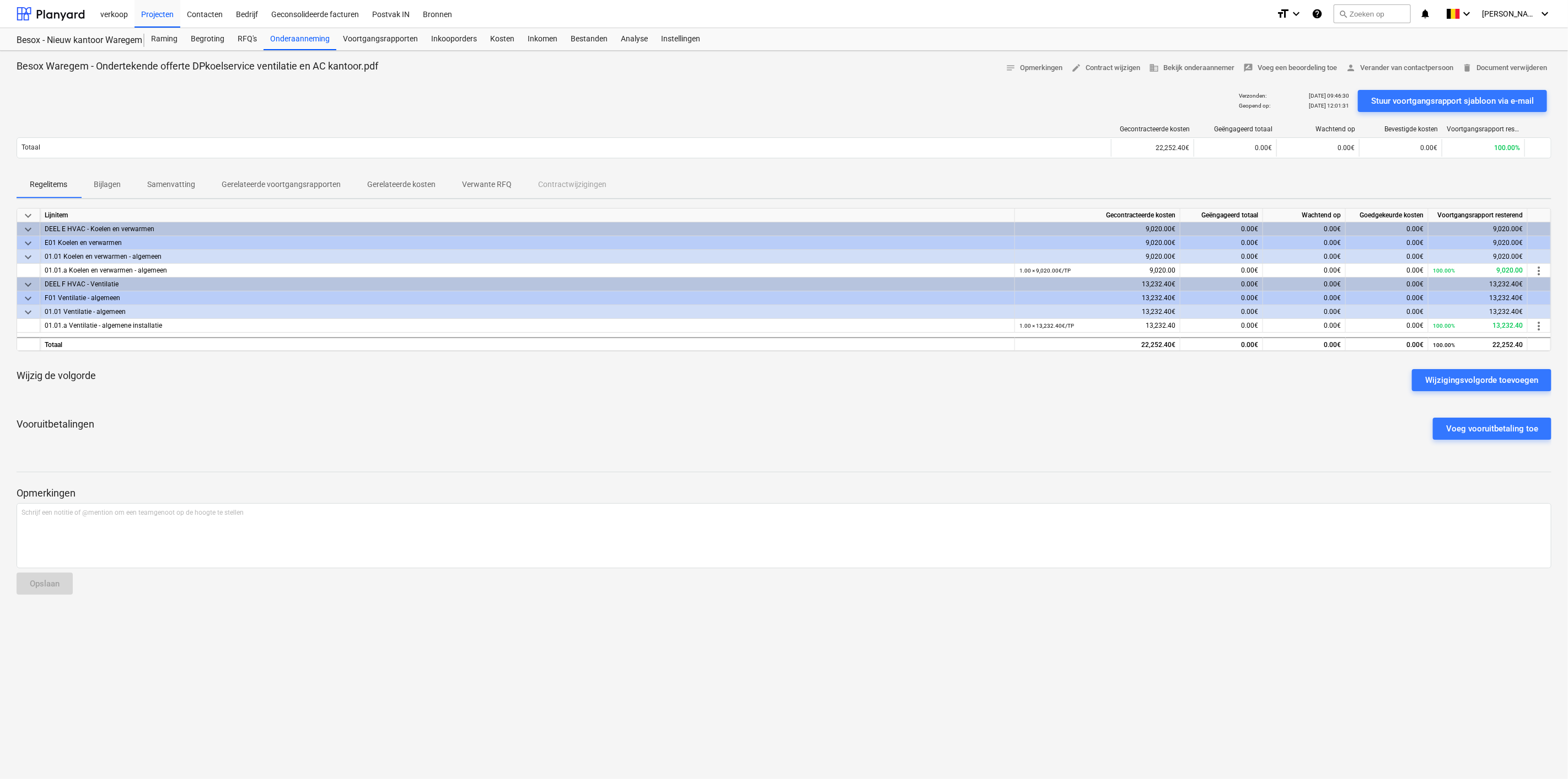
click at [278, 182] on p "Gerelateerde voortgangsrapporten" at bounding box center [280, 184] width 119 height 11
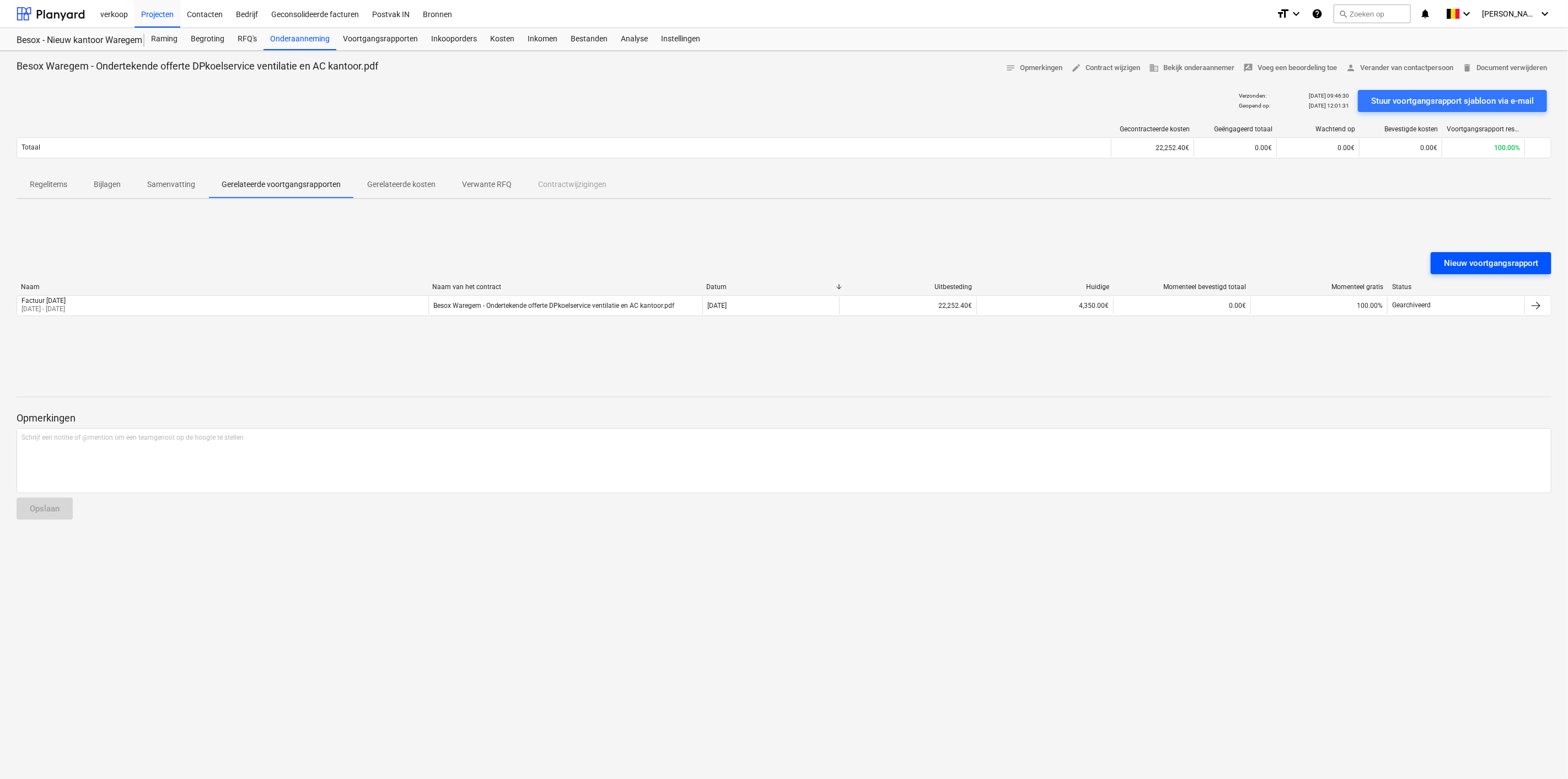
click at [1502, 263] on div "Nieuw voortgangsrapport" at bounding box center [1491, 263] width 94 height 14
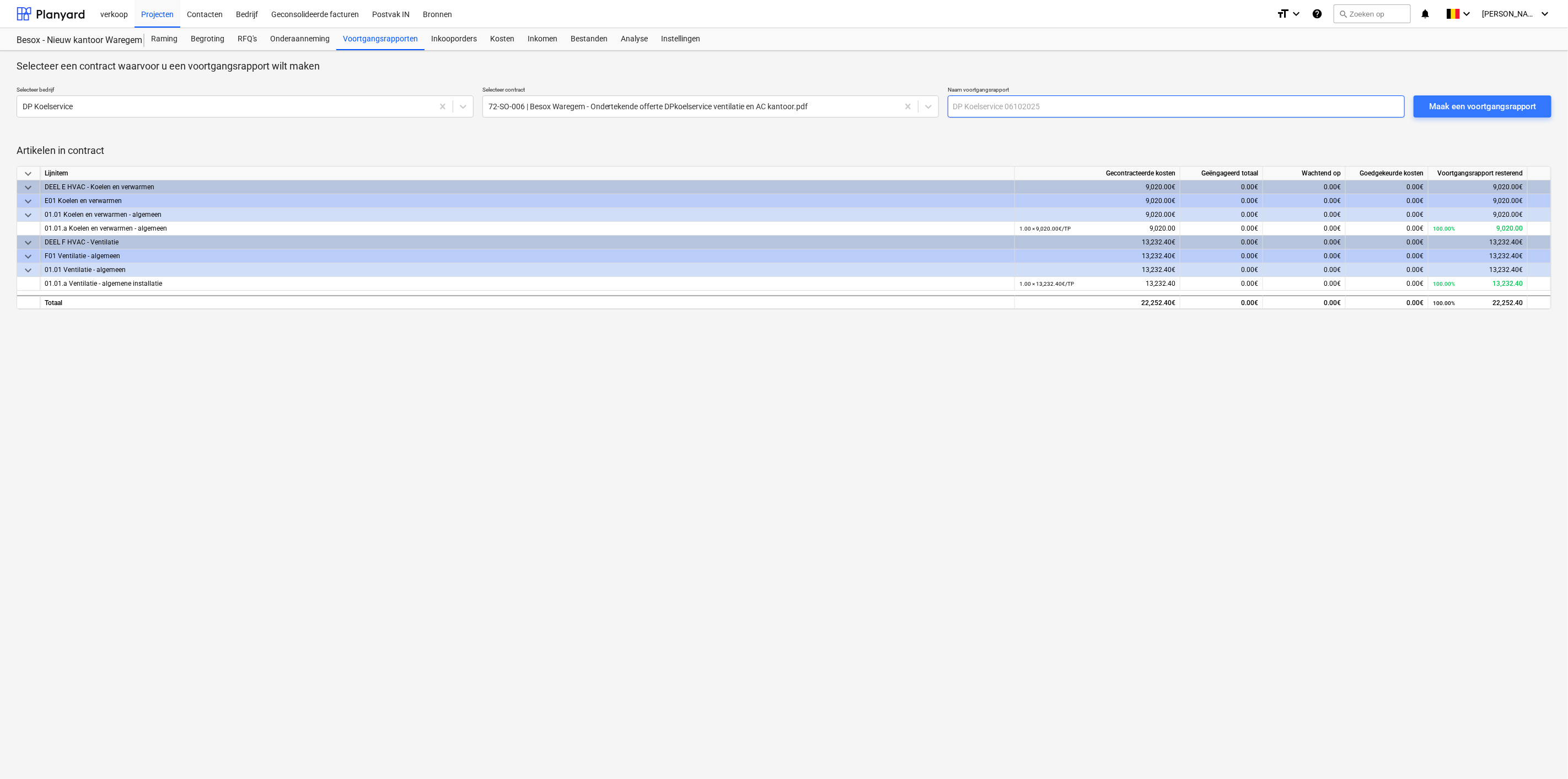
click at [1071, 103] on input "text" at bounding box center [1176, 106] width 457 height 22
type input "f"
type input "Factuur 30/09"
click at [1480, 103] on div "Maak een voortgangsrapport" at bounding box center [1483, 106] width 107 height 14
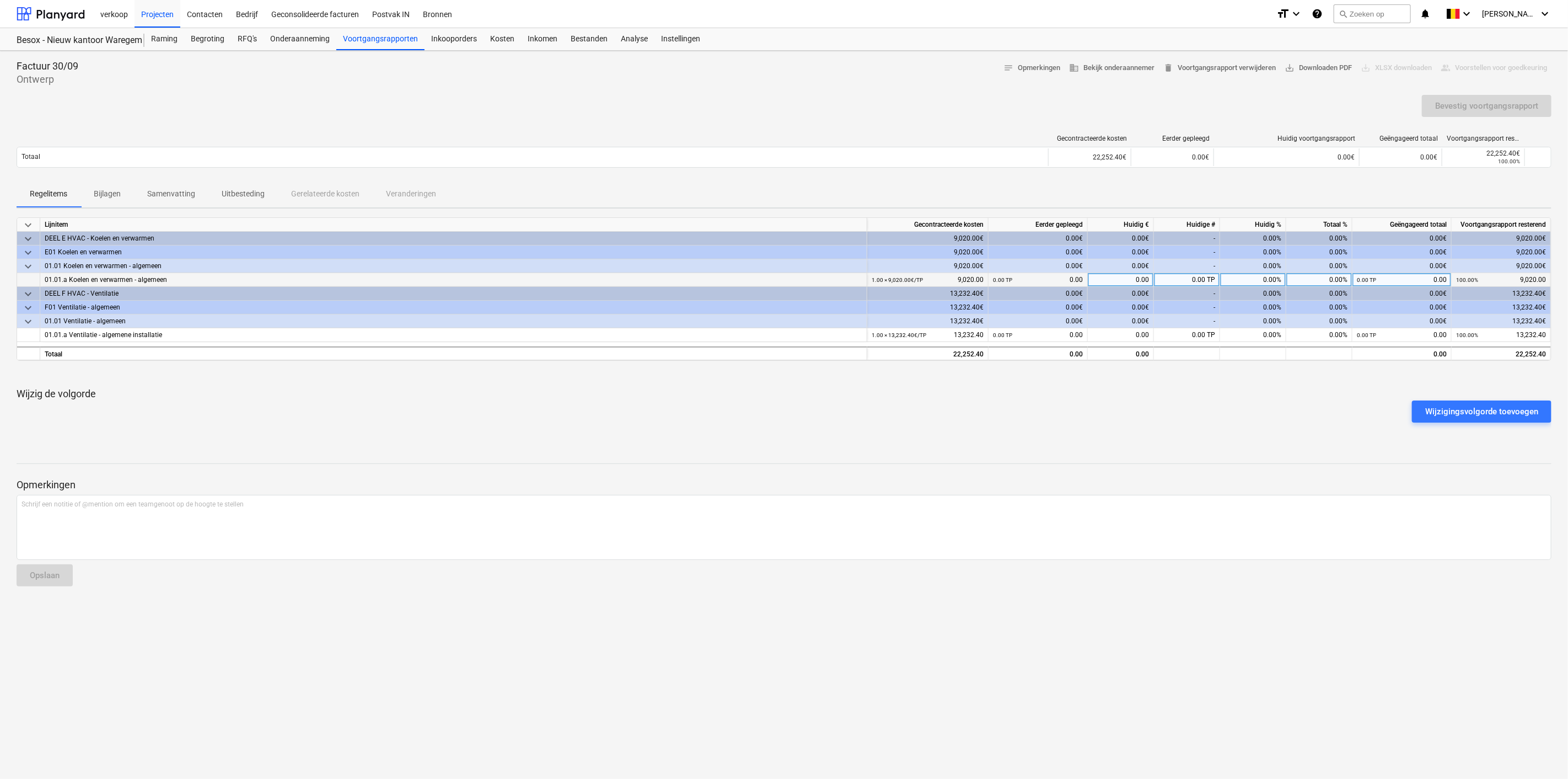
click at [1129, 278] on div "0.00" at bounding box center [1121, 280] width 66 height 14
type input "4670"
click at [1485, 106] on div "Bevestig voortgangsrapport" at bounding box center [1486, 106] width 103 height 14
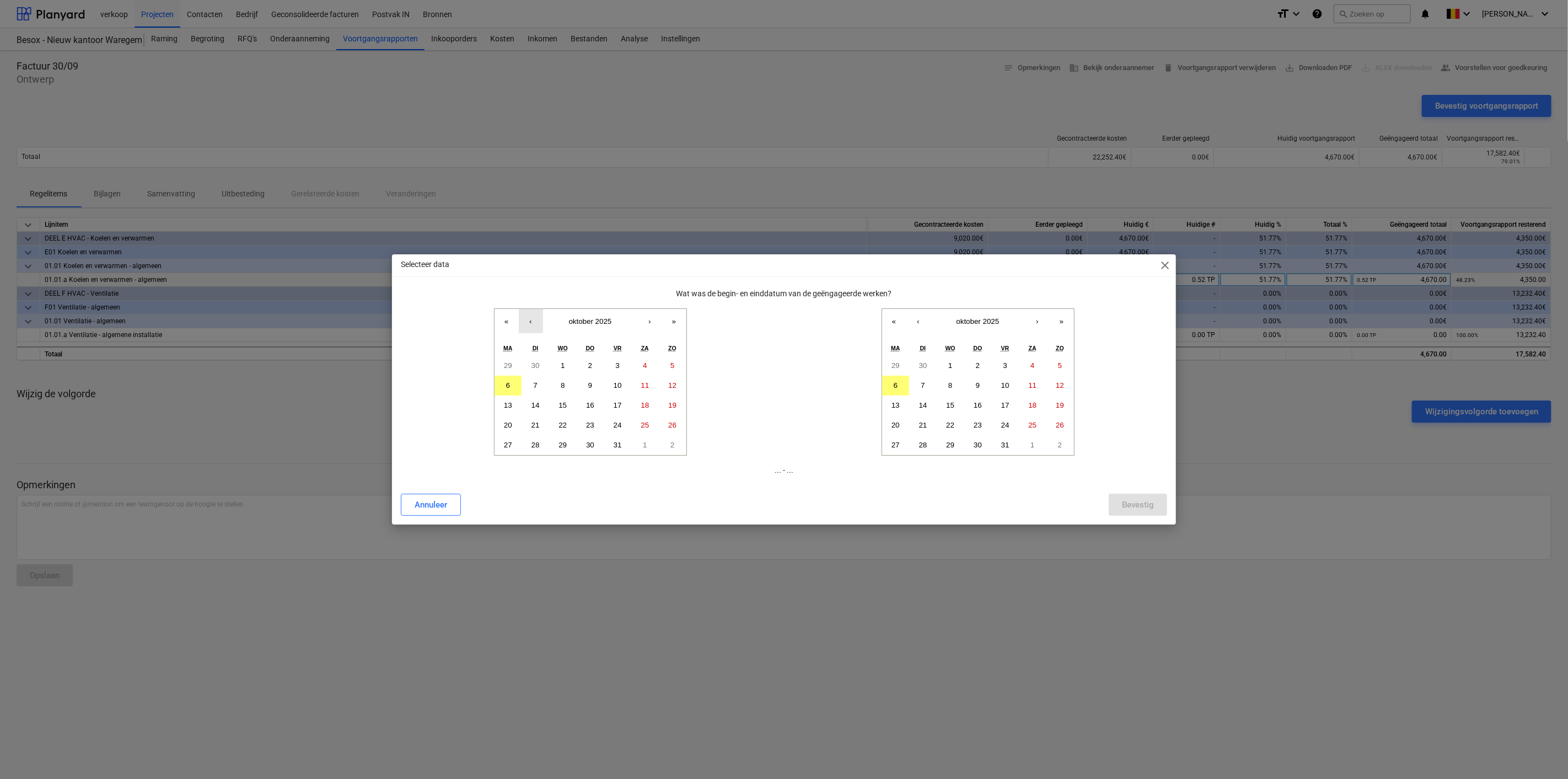
click at [533, 319] on button "‹" at bounding box center [531, 321] width 25 height 25
click at [538, 443] on abbr "30" at bounding box center [535, 444] width 8 height 8
click at [918, 322] on button "‹" at bounding box center [918, 321] width 25 height 25
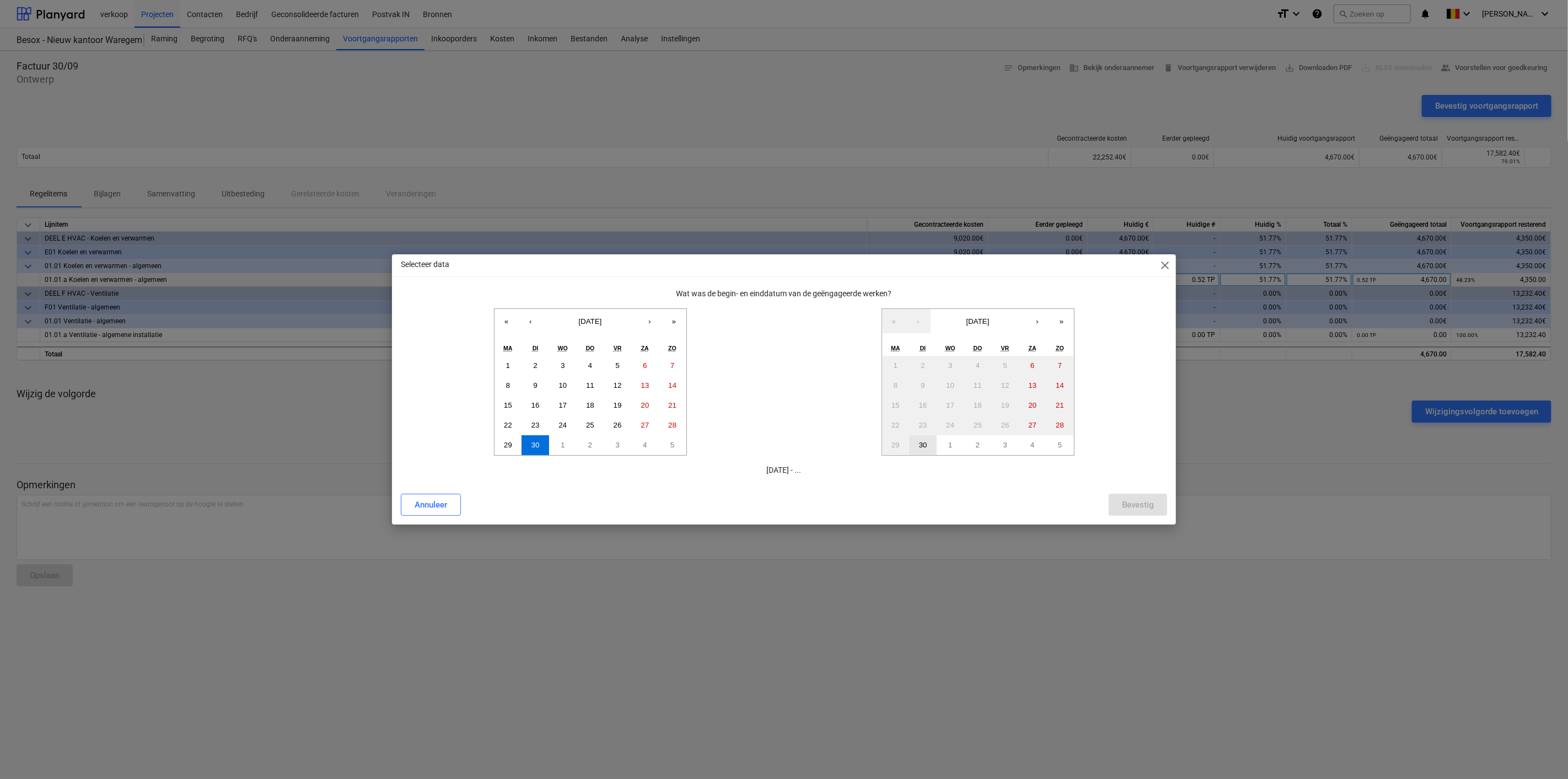
click at [926, 447] on abbr "30" at bounding box center [923, 444] width 8 height 8
click at [1141, 505] on div "Bevestig" at bounding box center [1137, 505] width 32 height 14
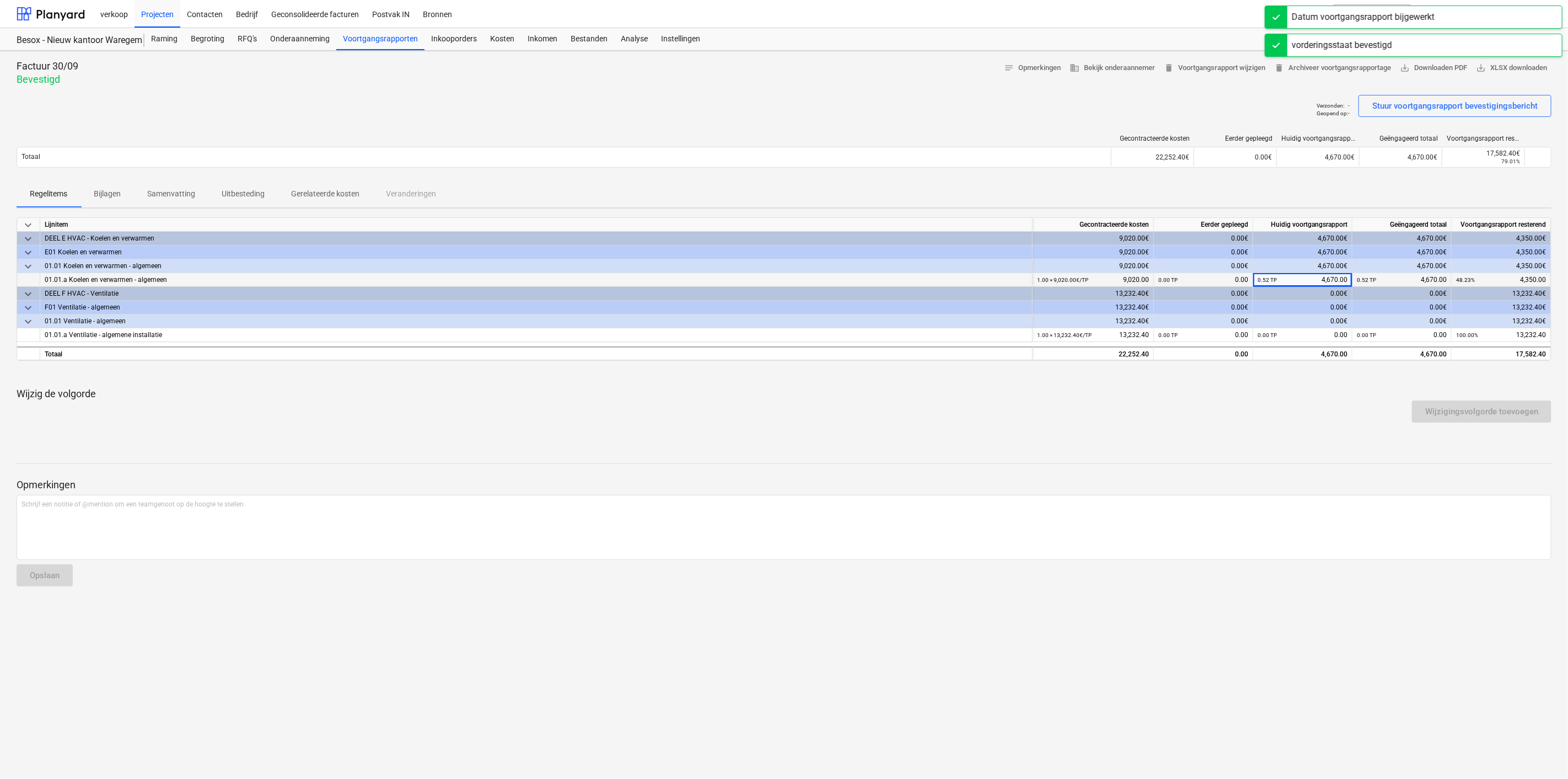
click at [310, 193] on p "Gerelateerde kosten" at bounding box center [325, 193] width 69 height 11
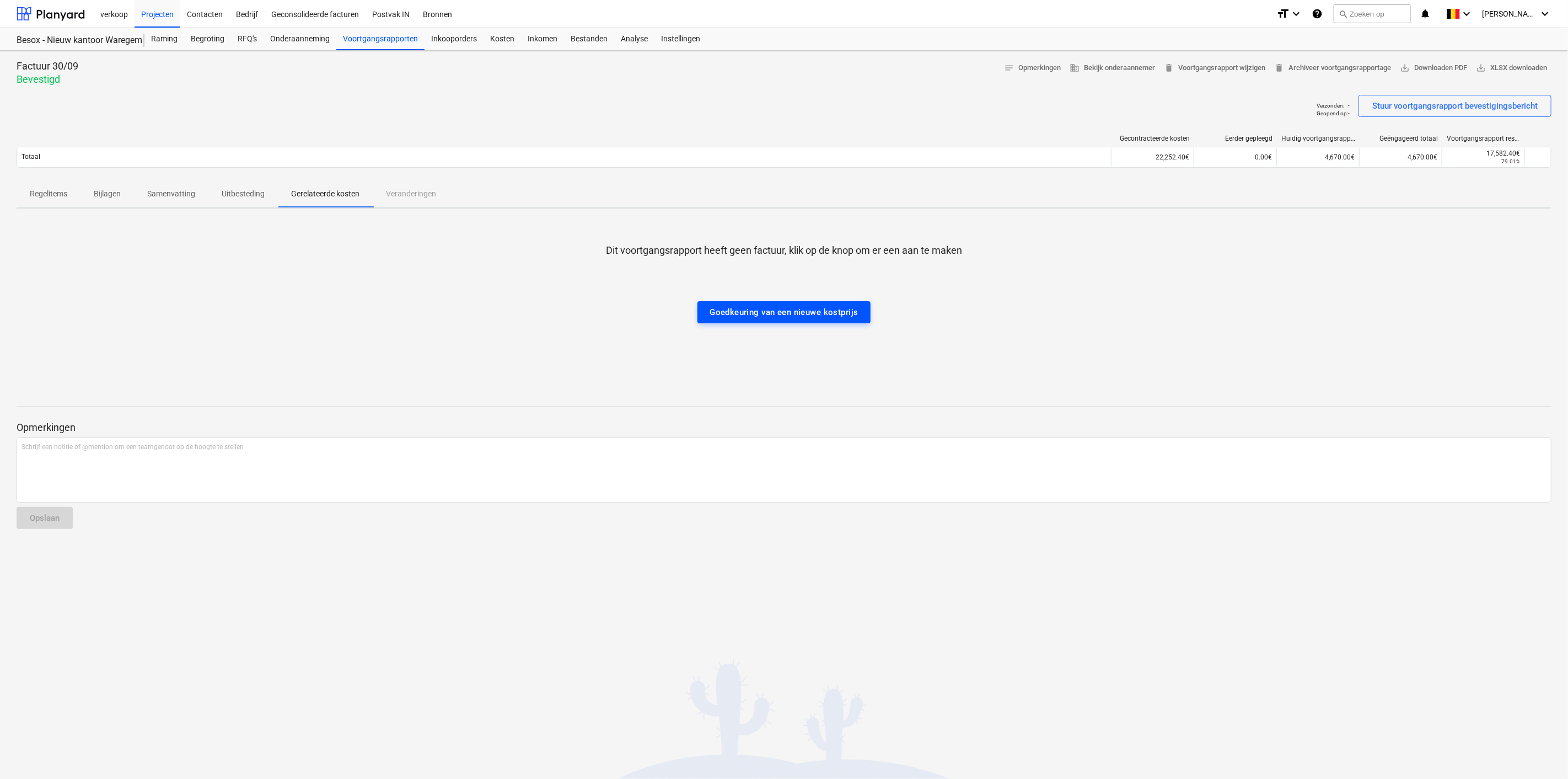
click at [779, 313] on div "Goedkeuring van een nieuwe kostprijs" at bounding box center [783, 312] width 149 height 14
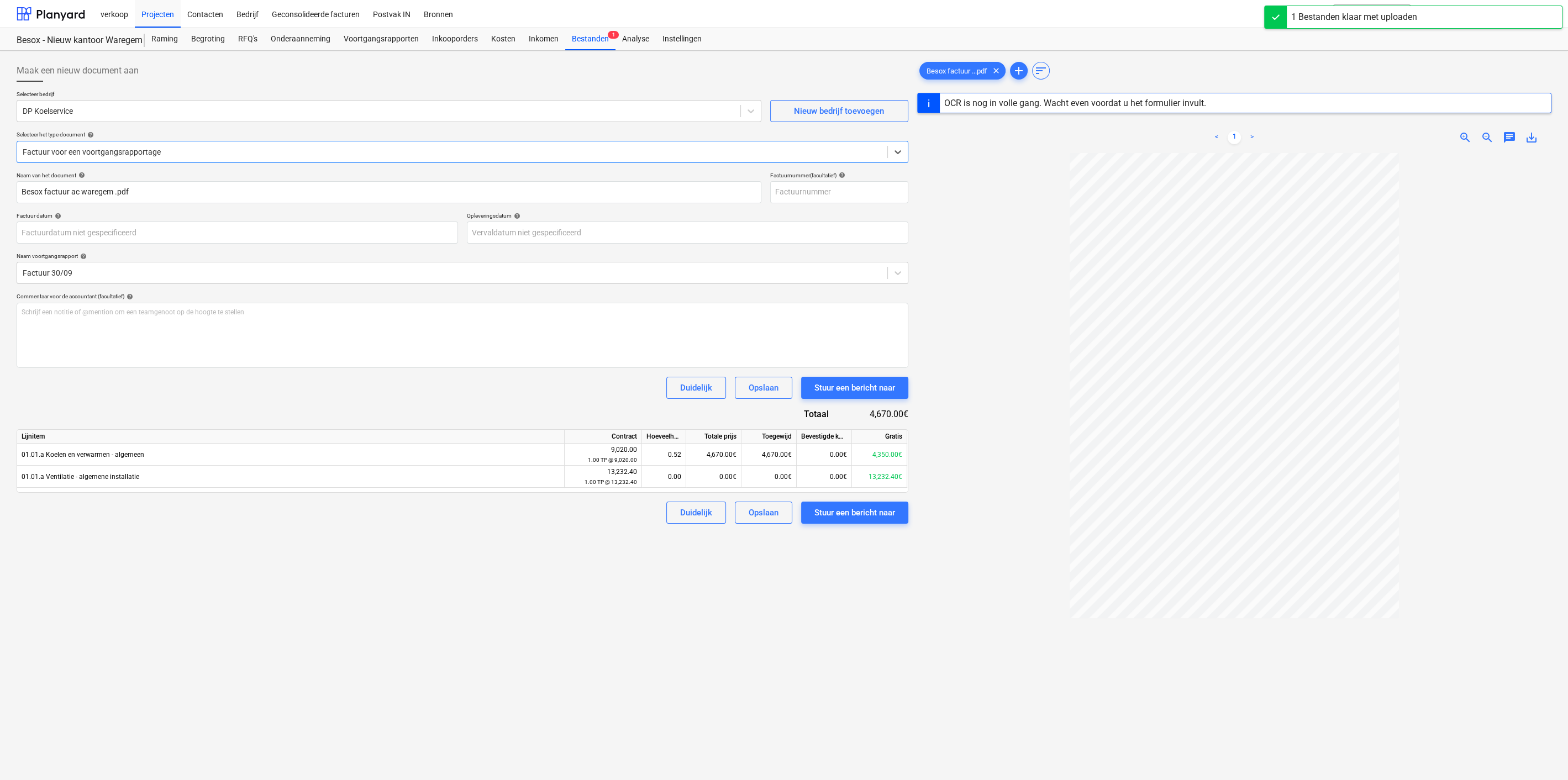
type input "26700130"
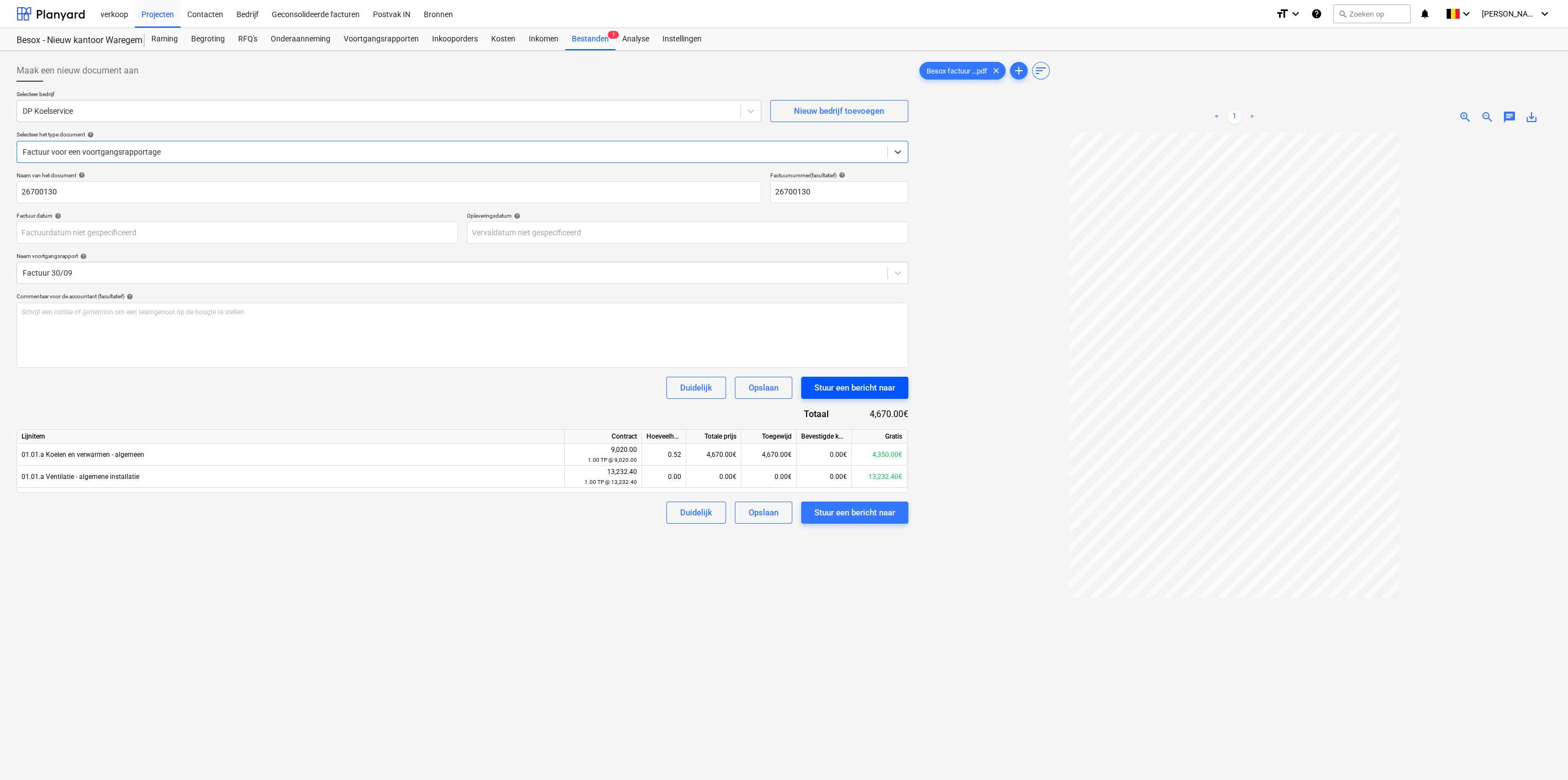
click at [867, 384] on div "Stuur een bericht naar" at bounding box center [855, 387] width 81 height 14
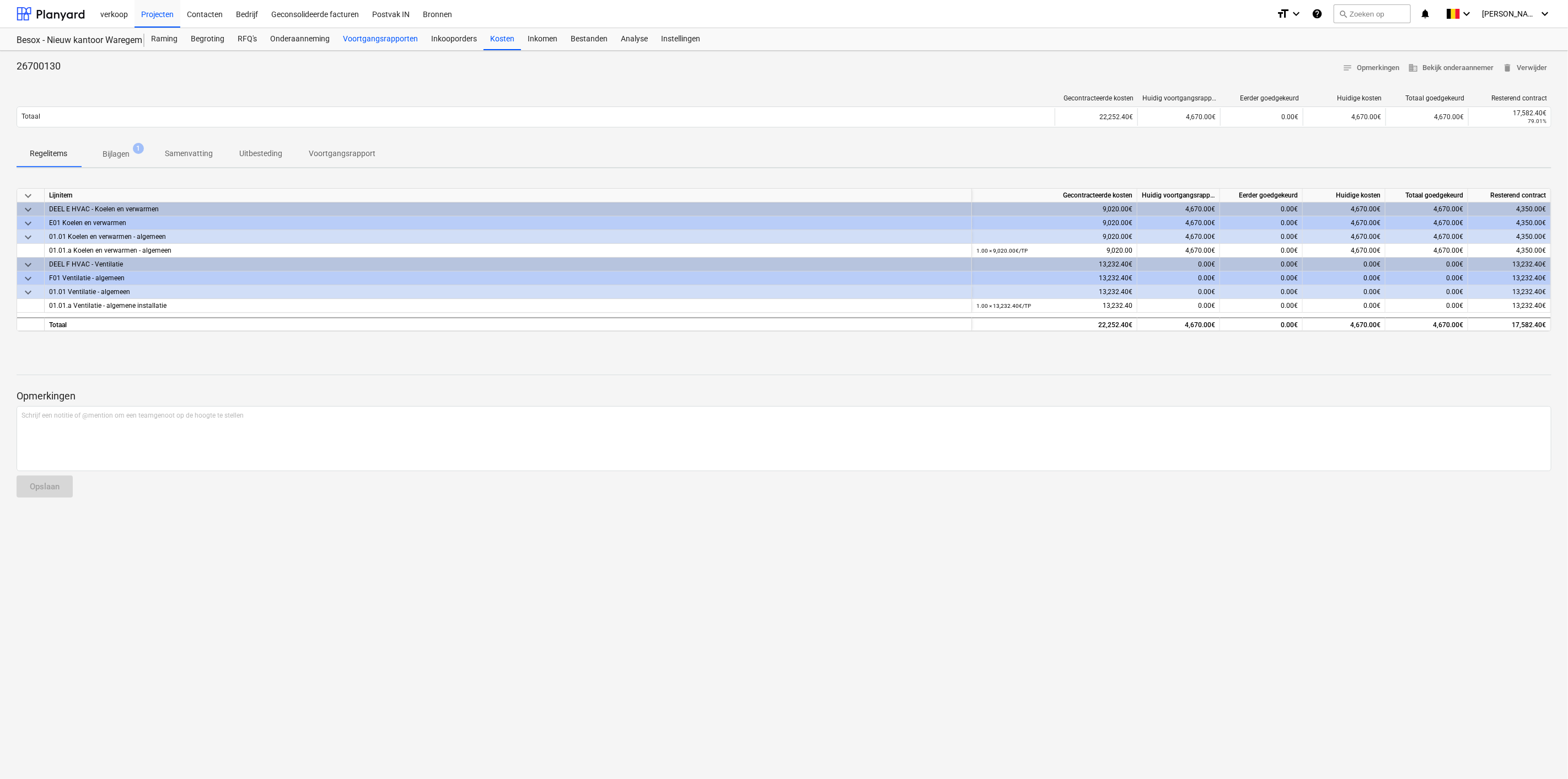
click at [387, 36] on div "Voortgangsrapporten" at bounding box center [381, 39] width 88 height 22
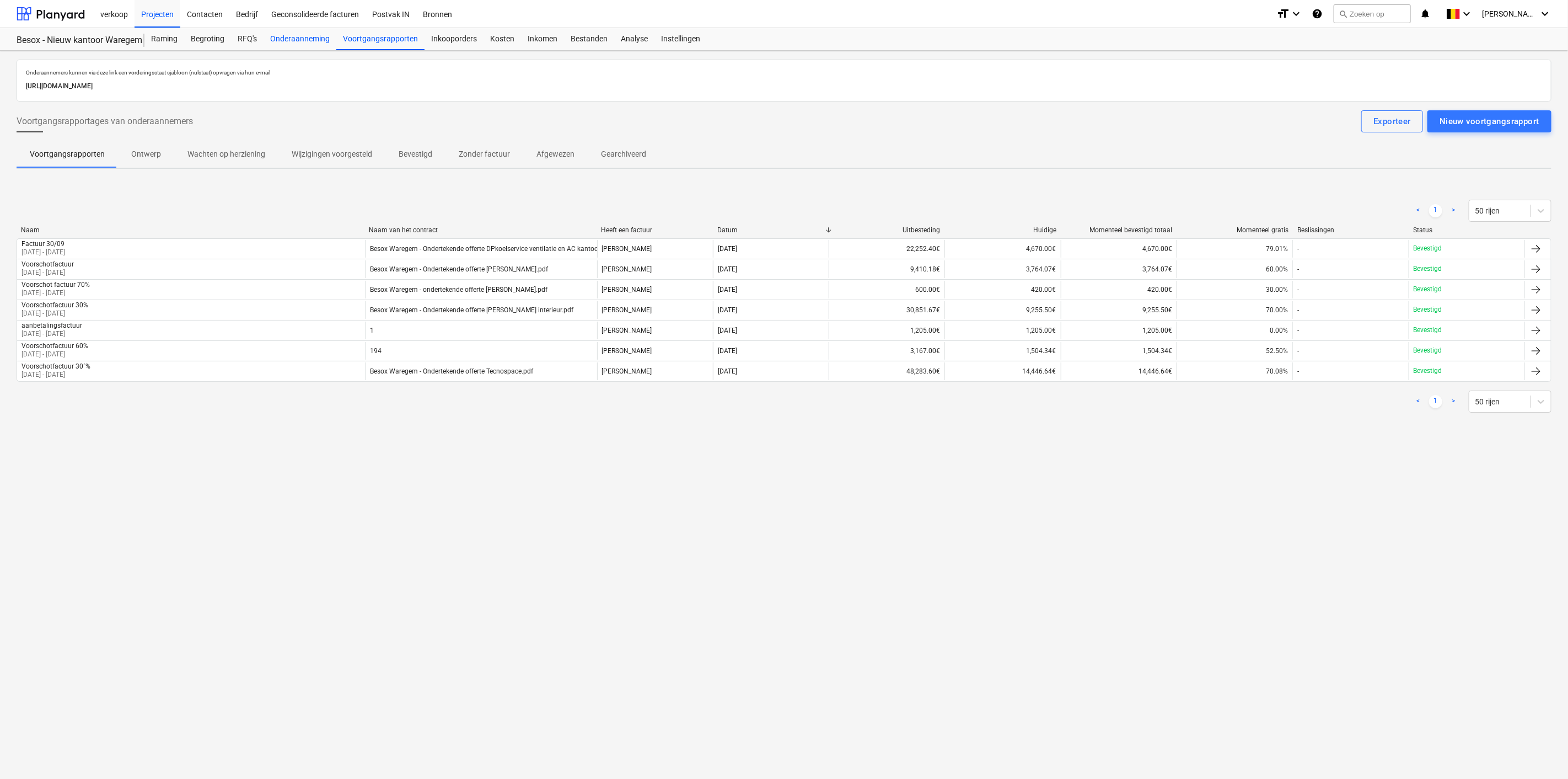
click at [292, 42] on div "Onderaanneming" at bounding box center [300, 39] width 73 height 22
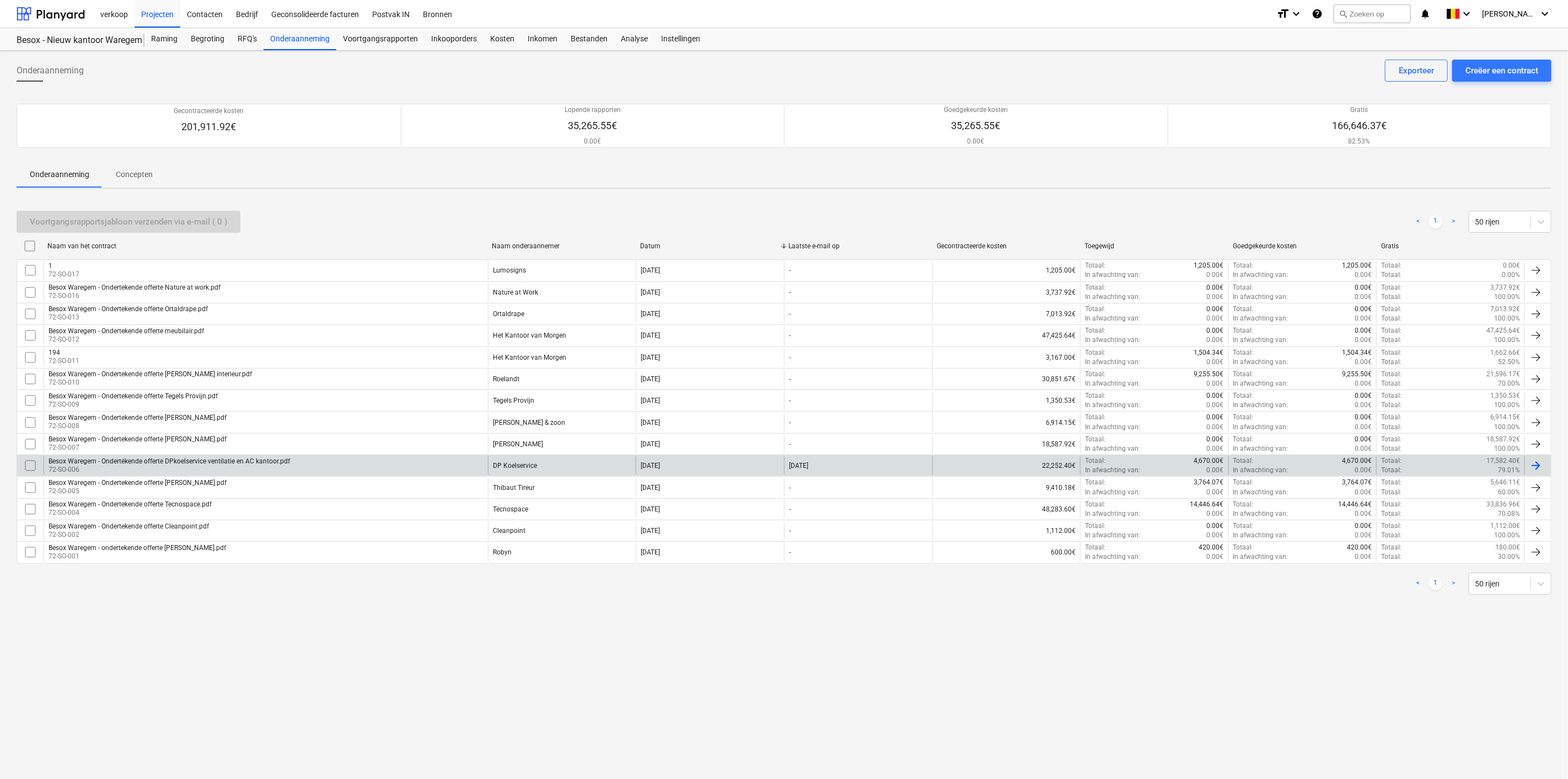
click at [1540, 459] on div at bounding box center [1535, 465] width 13 height 13
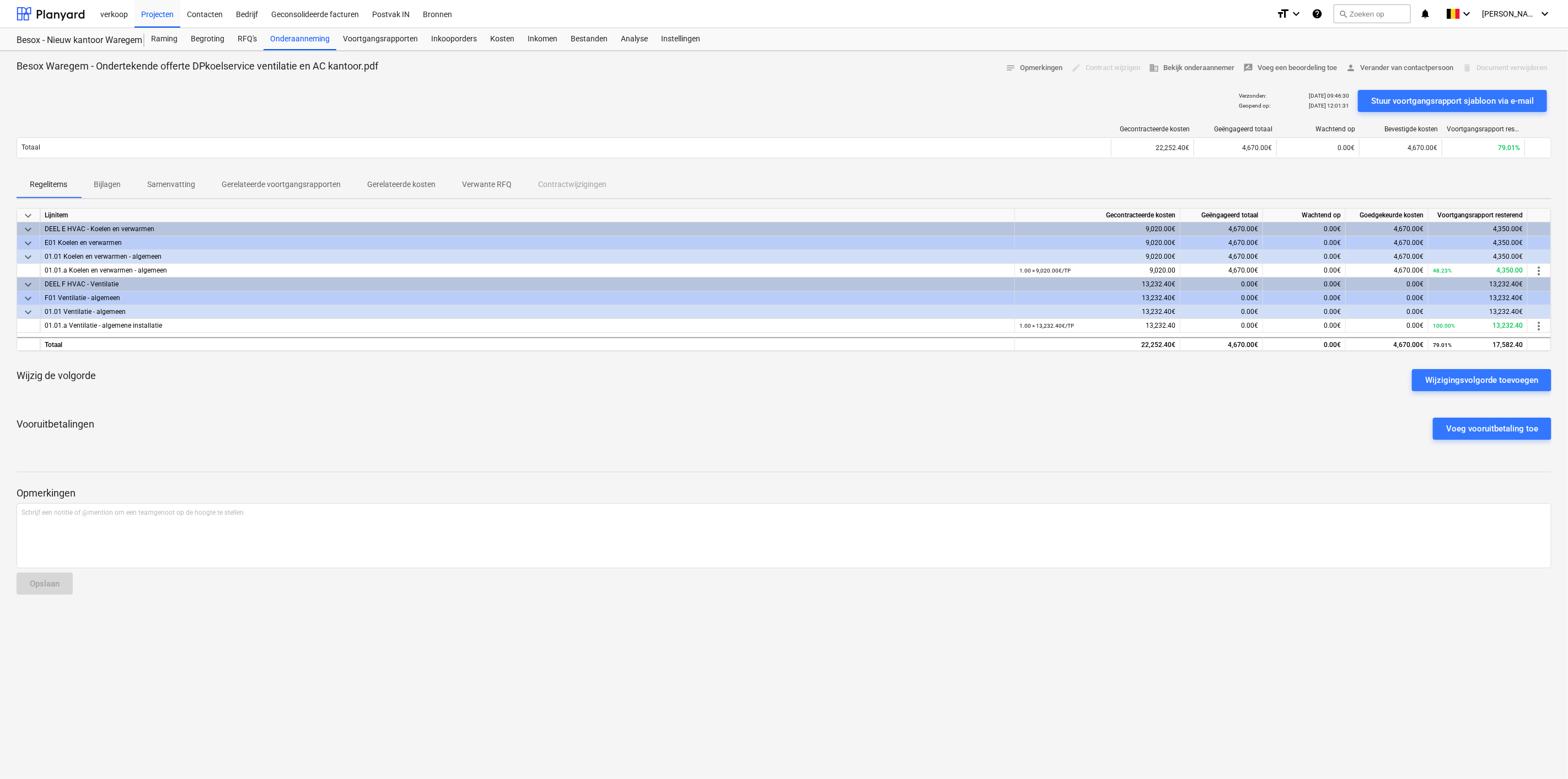
click at [299, 181] on p "Gerelateerde voortgangsrapporten" at bounding box center [280, 184] width 119 height 11
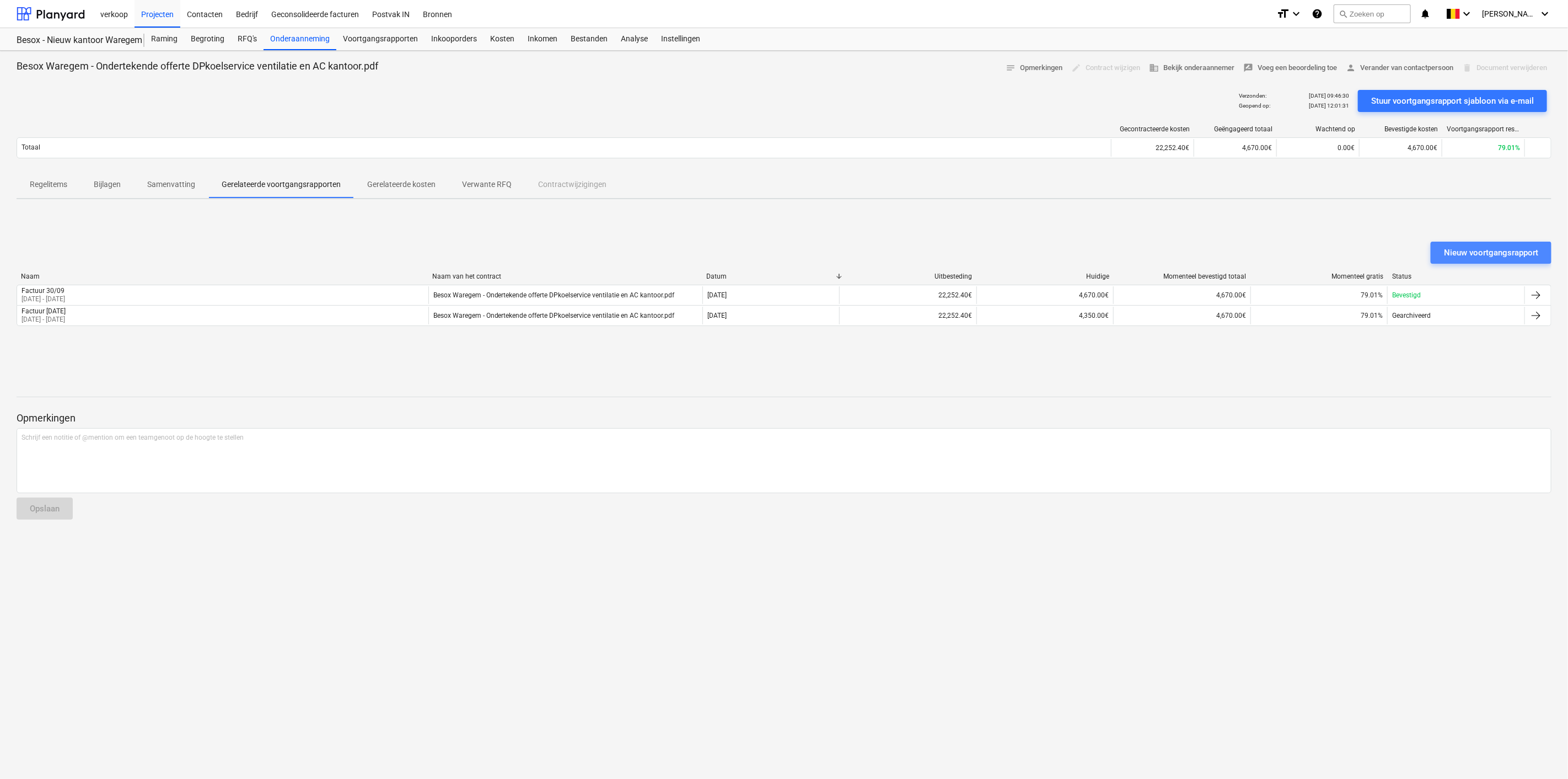
click at [1495, 251] on div "Nieuw voortgangsrapport" at bounding box center [1491, 252] width 94 height 14
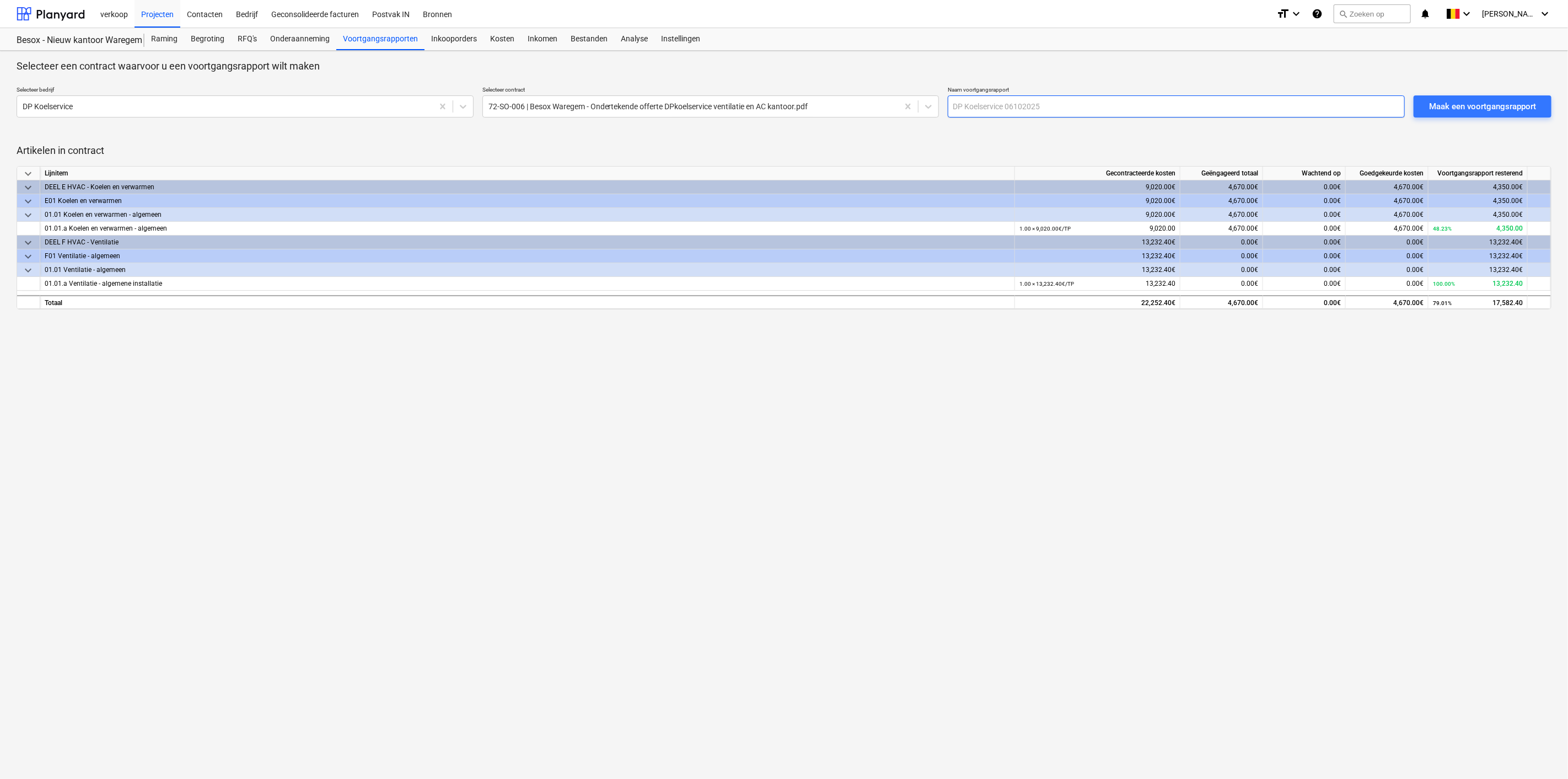
click at [1158, 109] on input "text" at bounding box center [1176, 106] width 457 height 22
type input "Factuur 04/10"
click at [1484, 105] on div "Maak een voortgangsrapport" at bounding box center [1483, 106] width 107 height 14
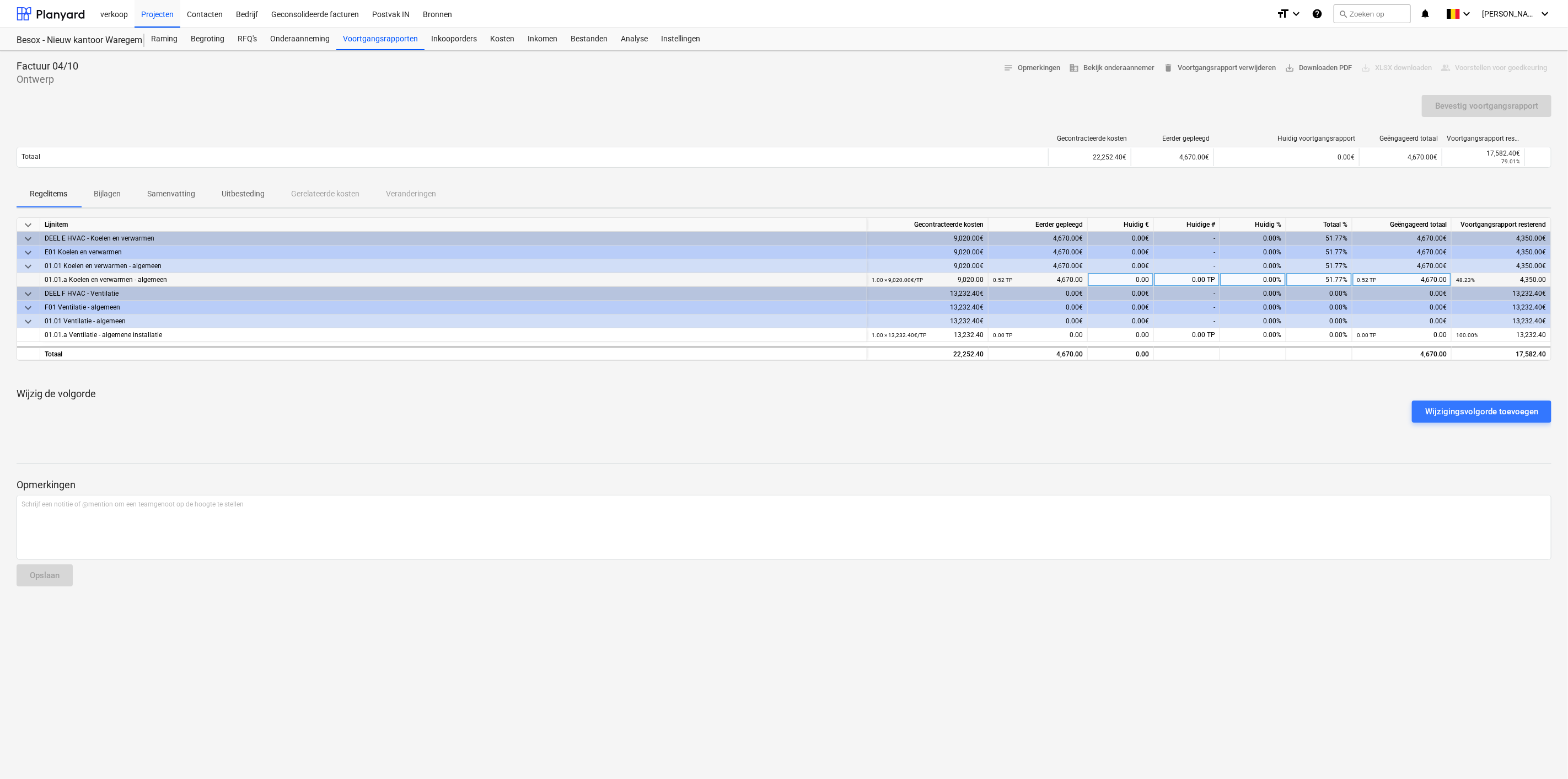
click at [1128, 279] on div "0.00" at bounding box center [1121, 280] width 66 height 14
type input "4350"
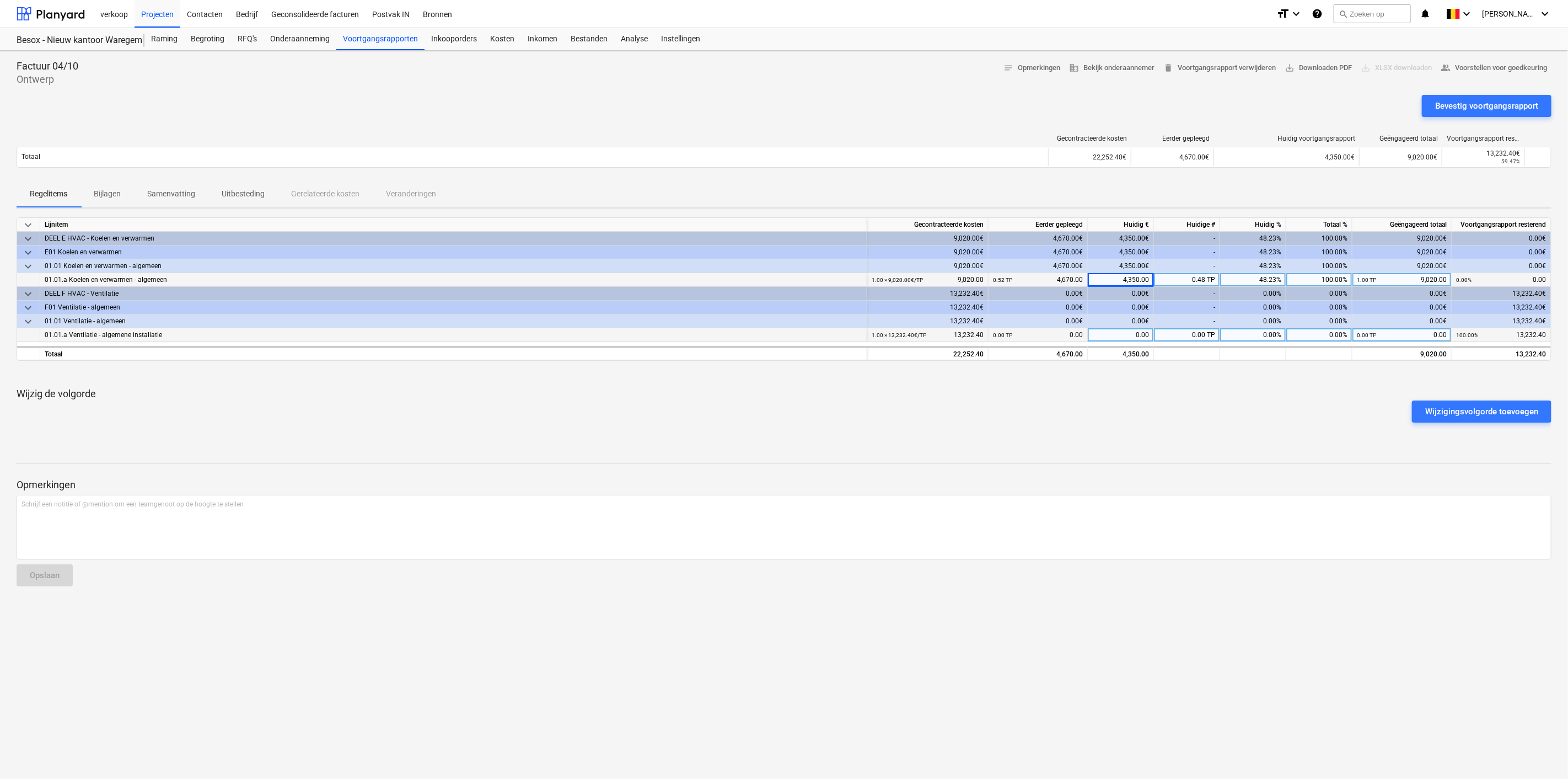
click at [1126, 337] on div "0.00" at bounding box center [1121, 335] width 66 height 14
type input "5369"
click at [1482, 111] on div "Bevestig voortgangsrapport" at bounding box center [1486, 106] width 103 height 14
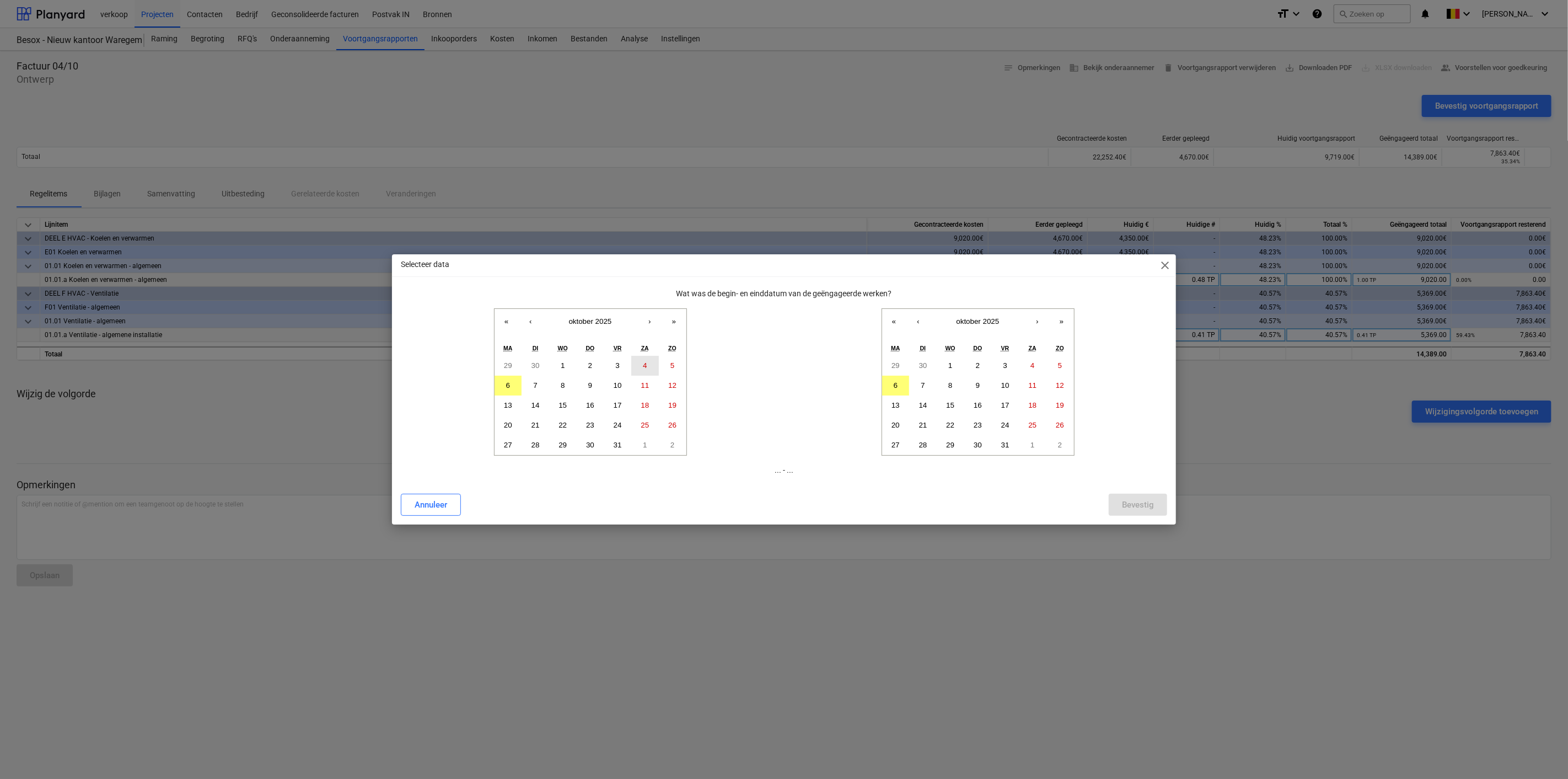
click at [642, 365] on abbr "4" at bounding box center [644, 365] width 4 height 8
click at [1030, 359] on button "4" at bounding box center [1032, 366] width 27 height 20
click at [1136, 510] on div "Bevestig" at bounding box center [1137, 505] width 32 height 14
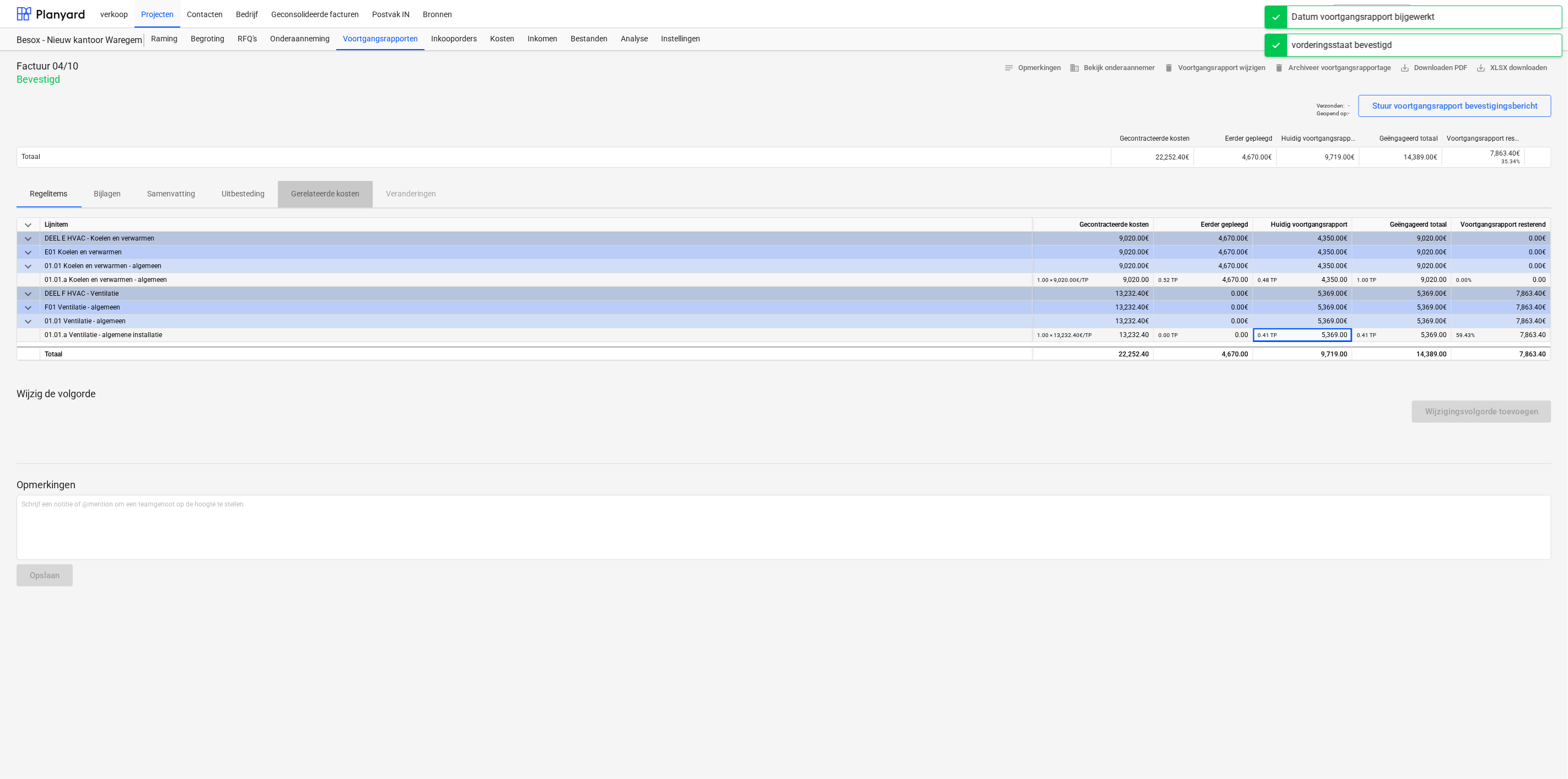
click at [330, 196] on p "Gerelateerde kosten" at bounding box center [325, 193] width 69 height 11
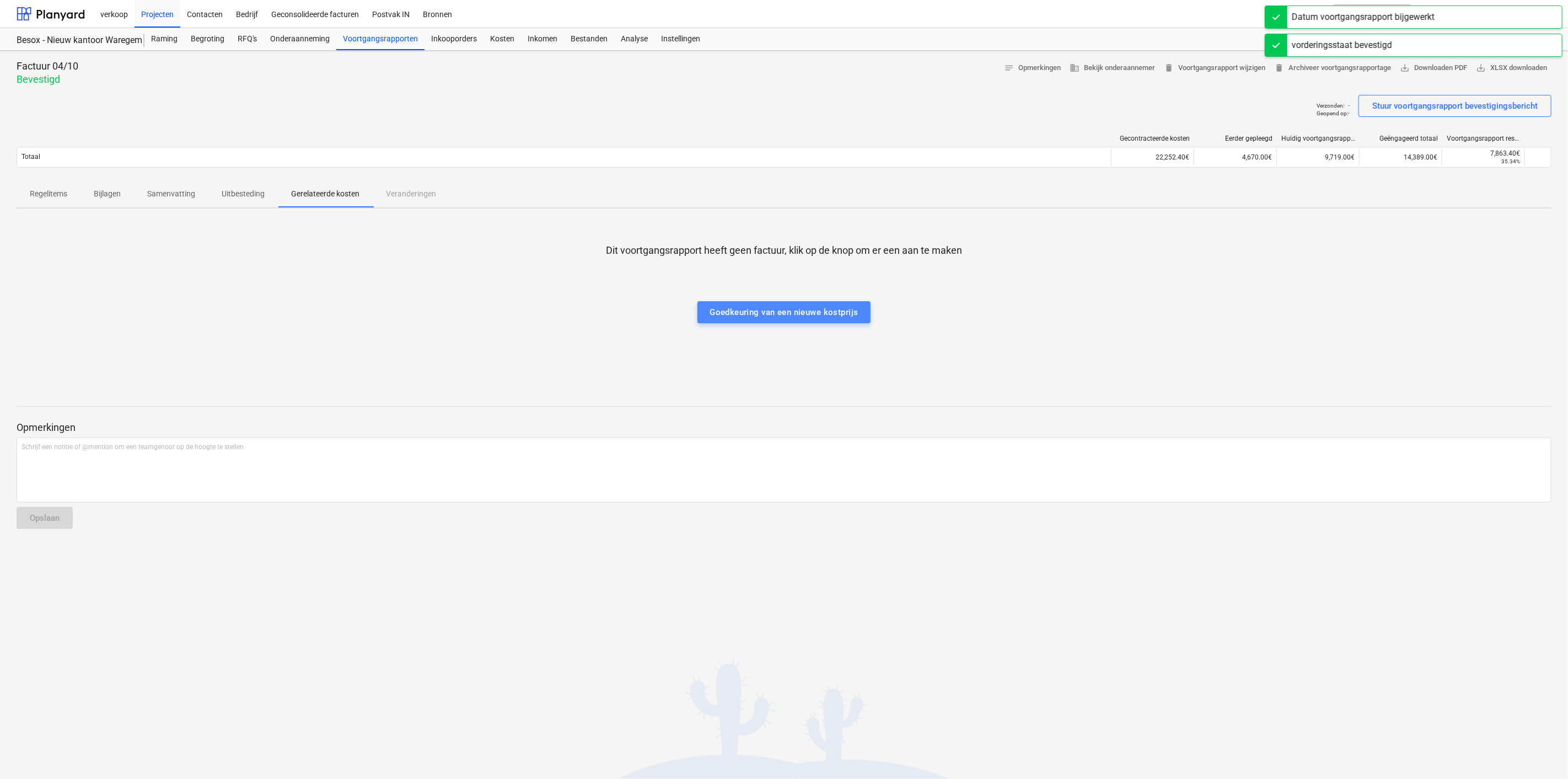
click at [773, 313] on div "Goedkeuring van een nieuwe kostprijs" at bounding box center [783, 312] width 149 height 14
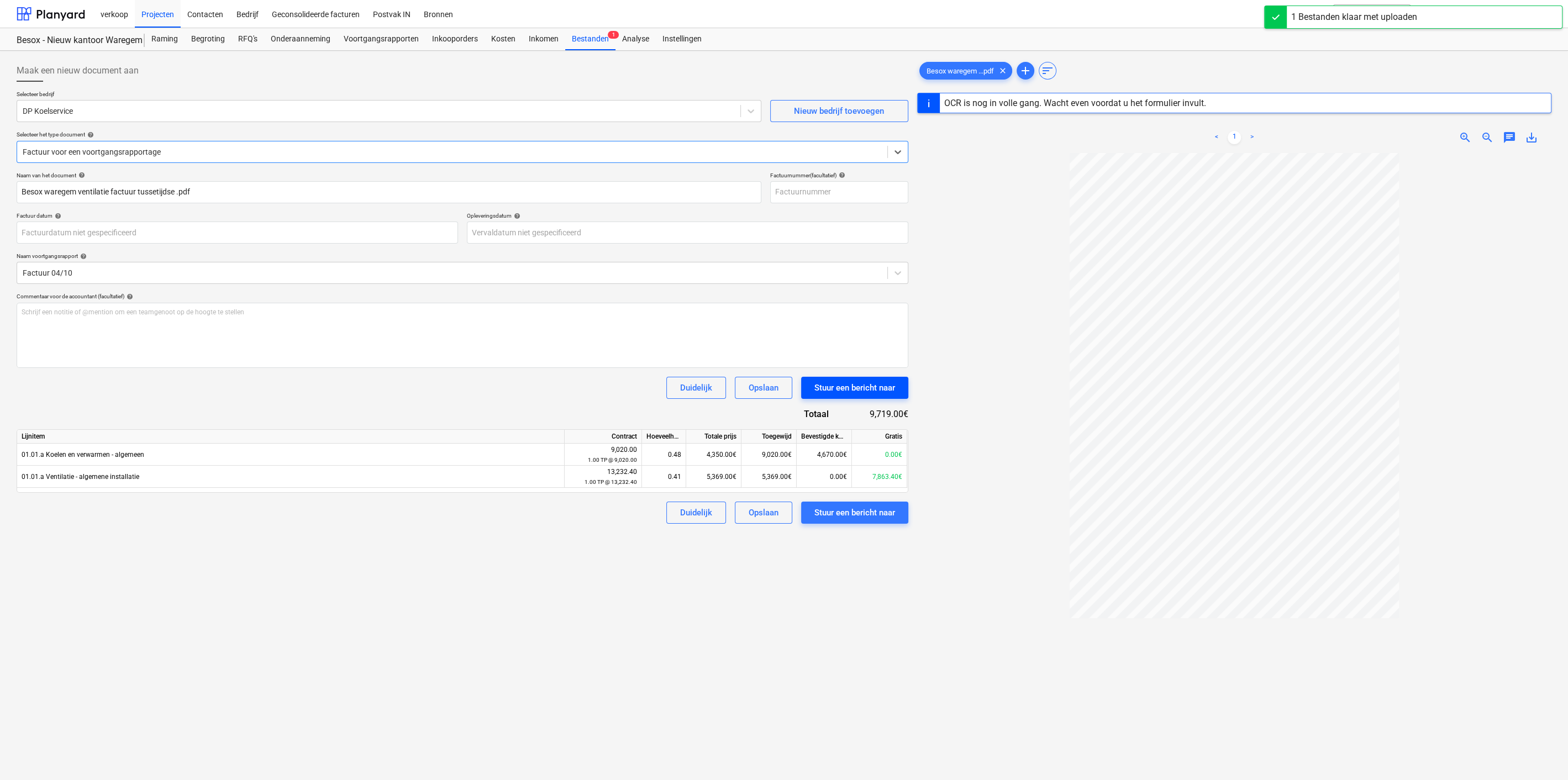
type input "26700131"
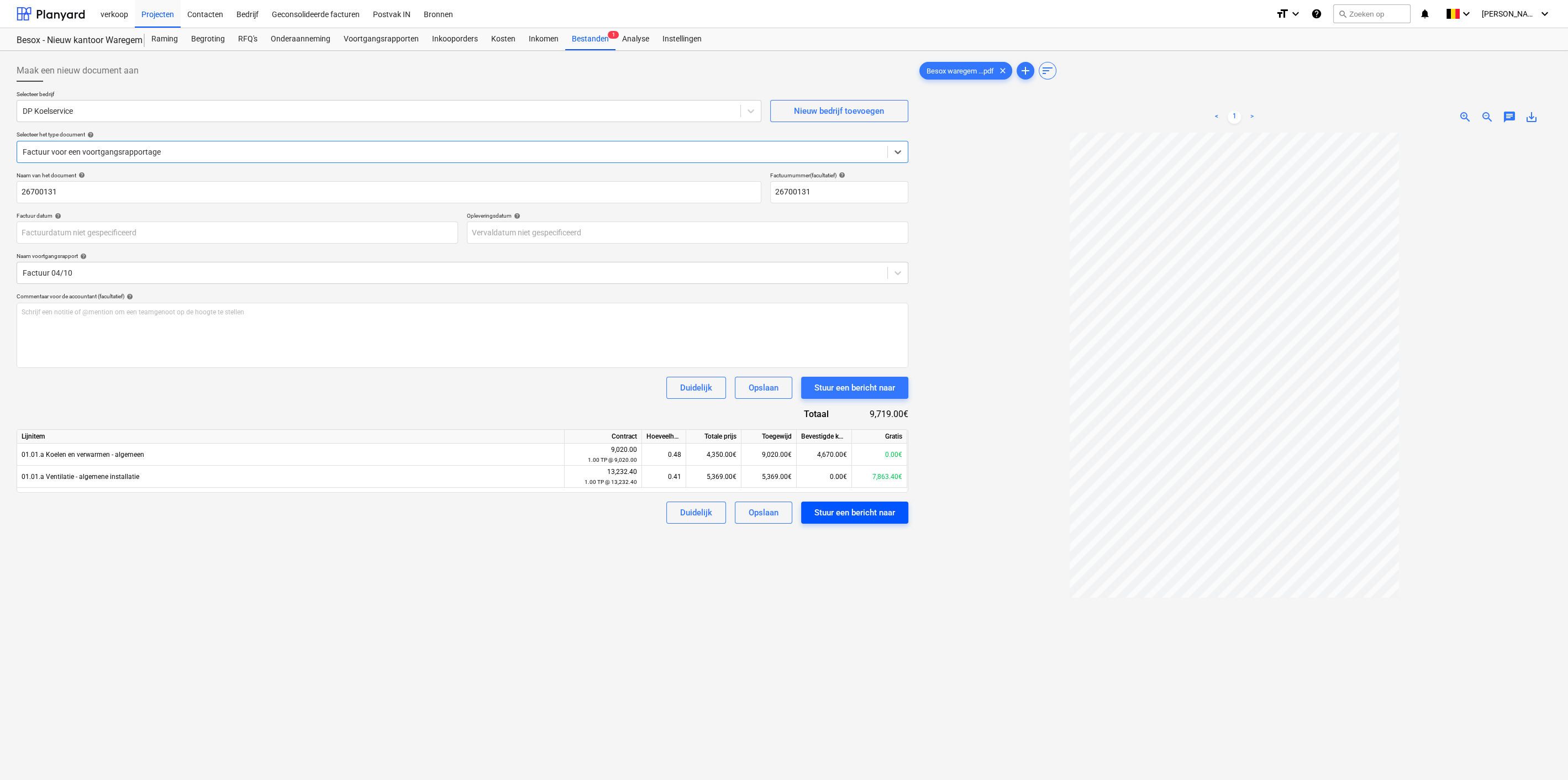
click at [856, 511] on div "Stuur een bericht naar" at bounding box center [855, 512] width 81 height 14
